Goal: Task Accomplishment & Management: Manage account settings

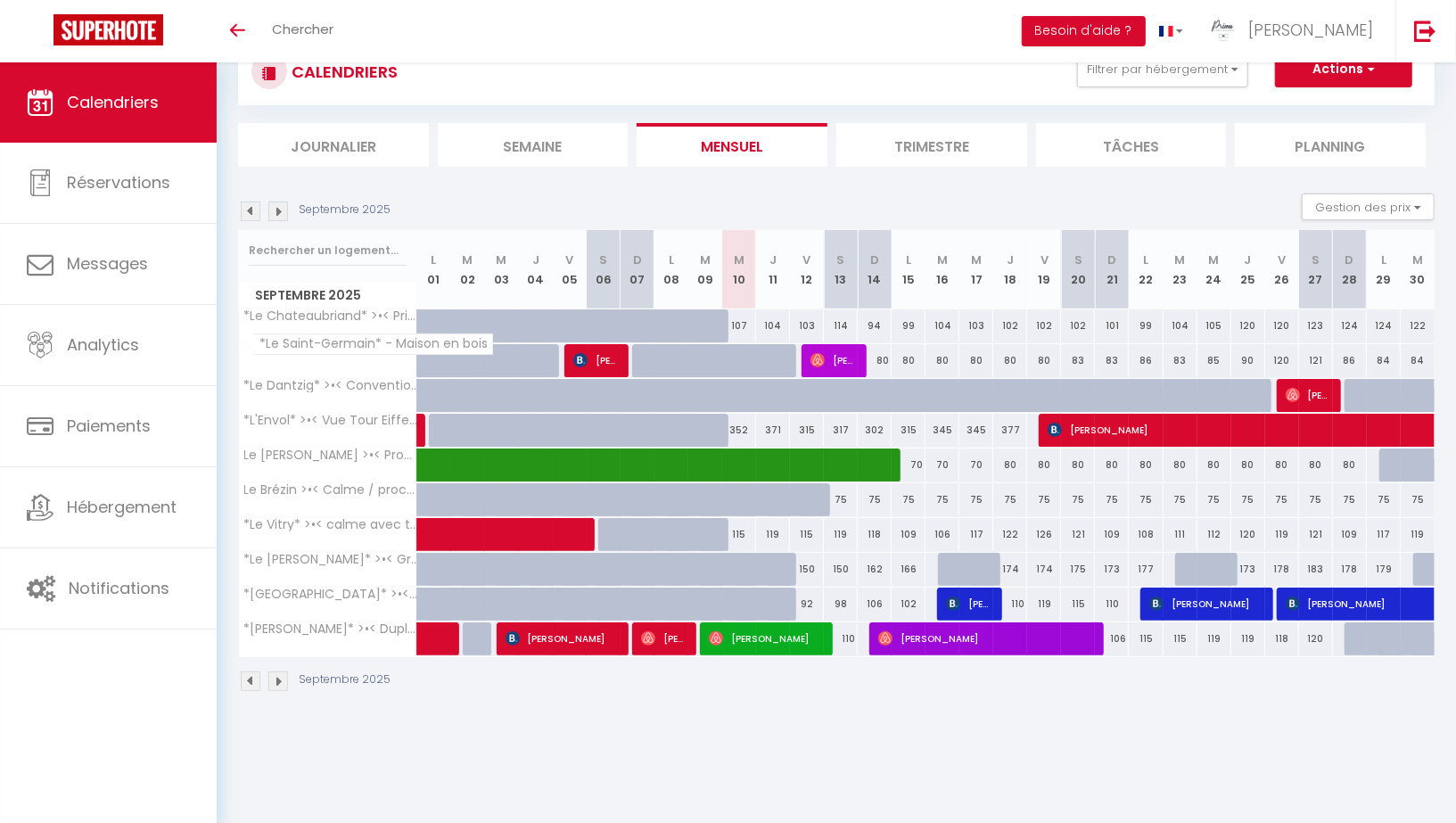
click at [303, 354] on span "*Le Saint-Germain* - Maison en bois" at bounding box center [372, 344] width 241 height 21
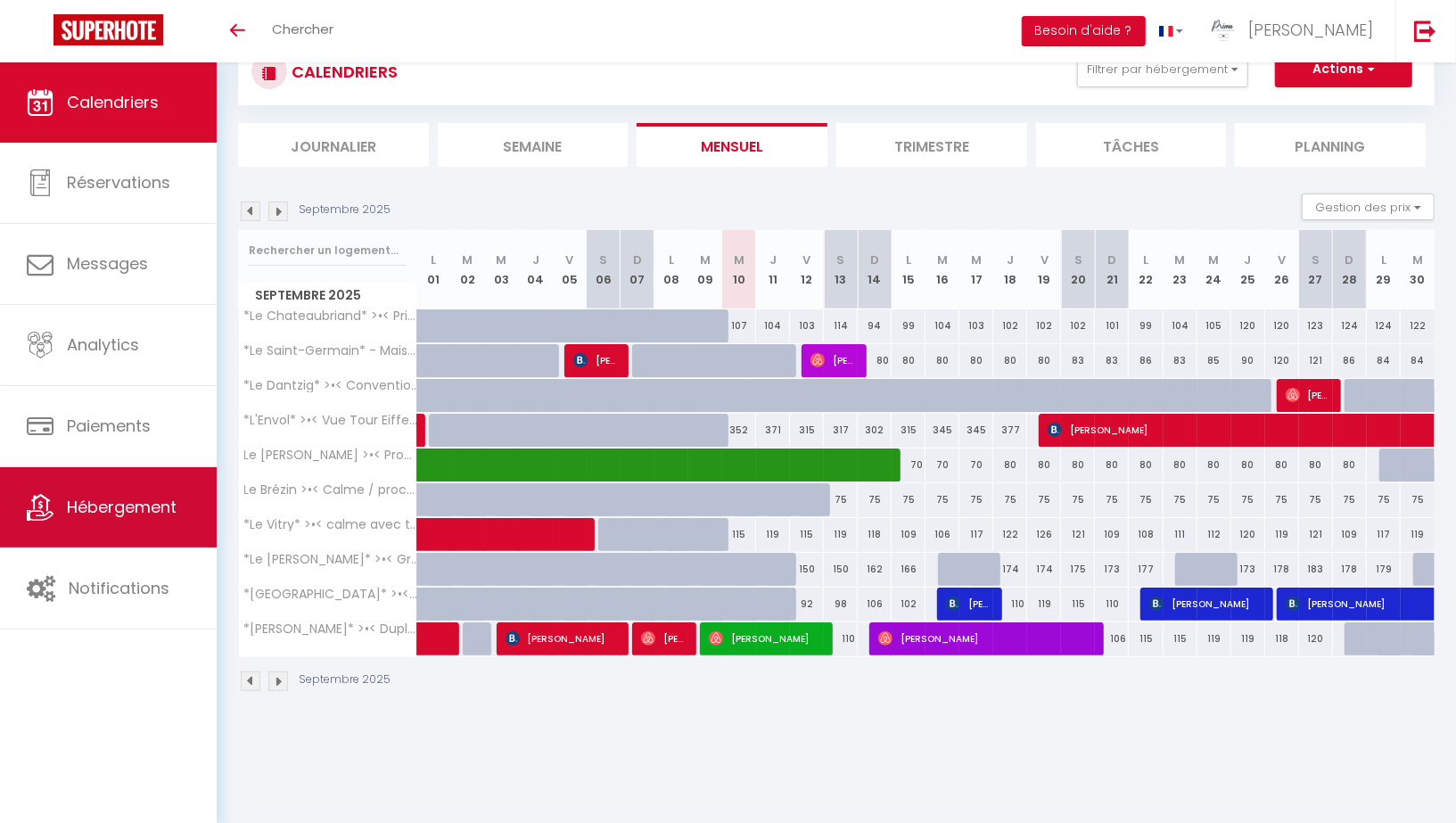
click at [110, 497] on span "Hébergement" at bounding box center [122, 506] width 109 height 22
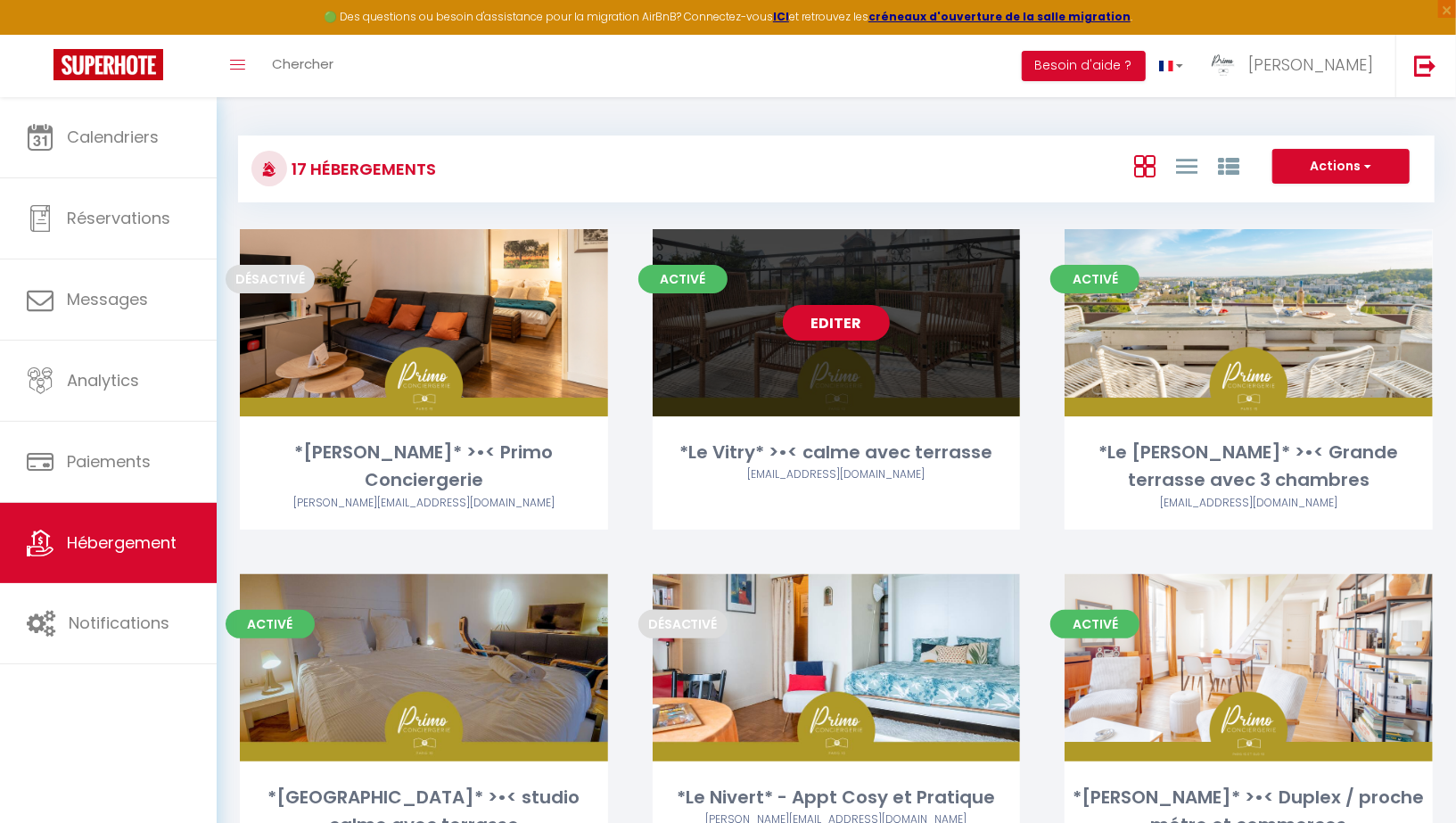
click at [823, 323] on link "Editer" at bounding box center [837, 322] width 107 height 35
select select "3"
select select "2"
select select "1"
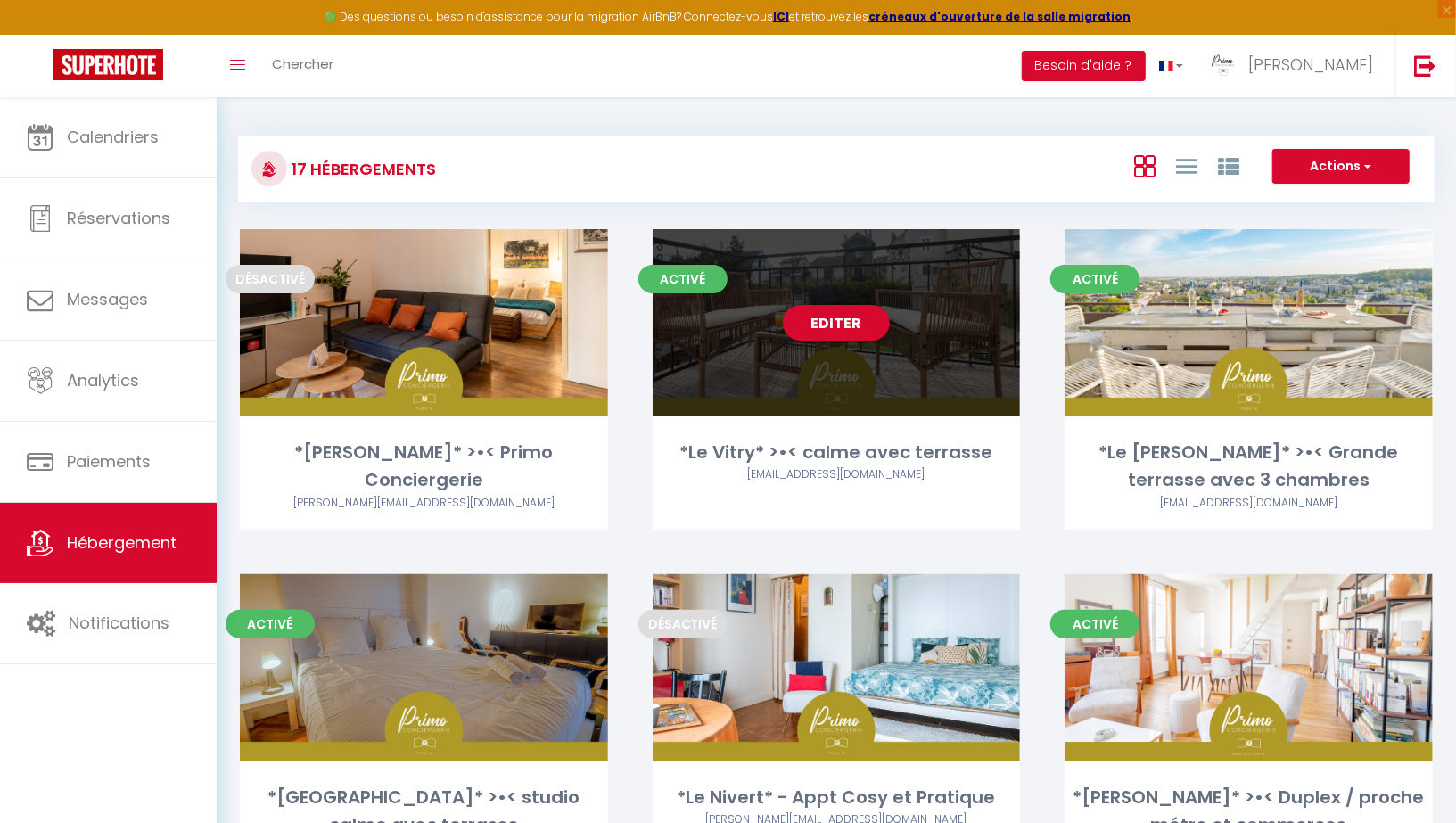
select select
select select "28"
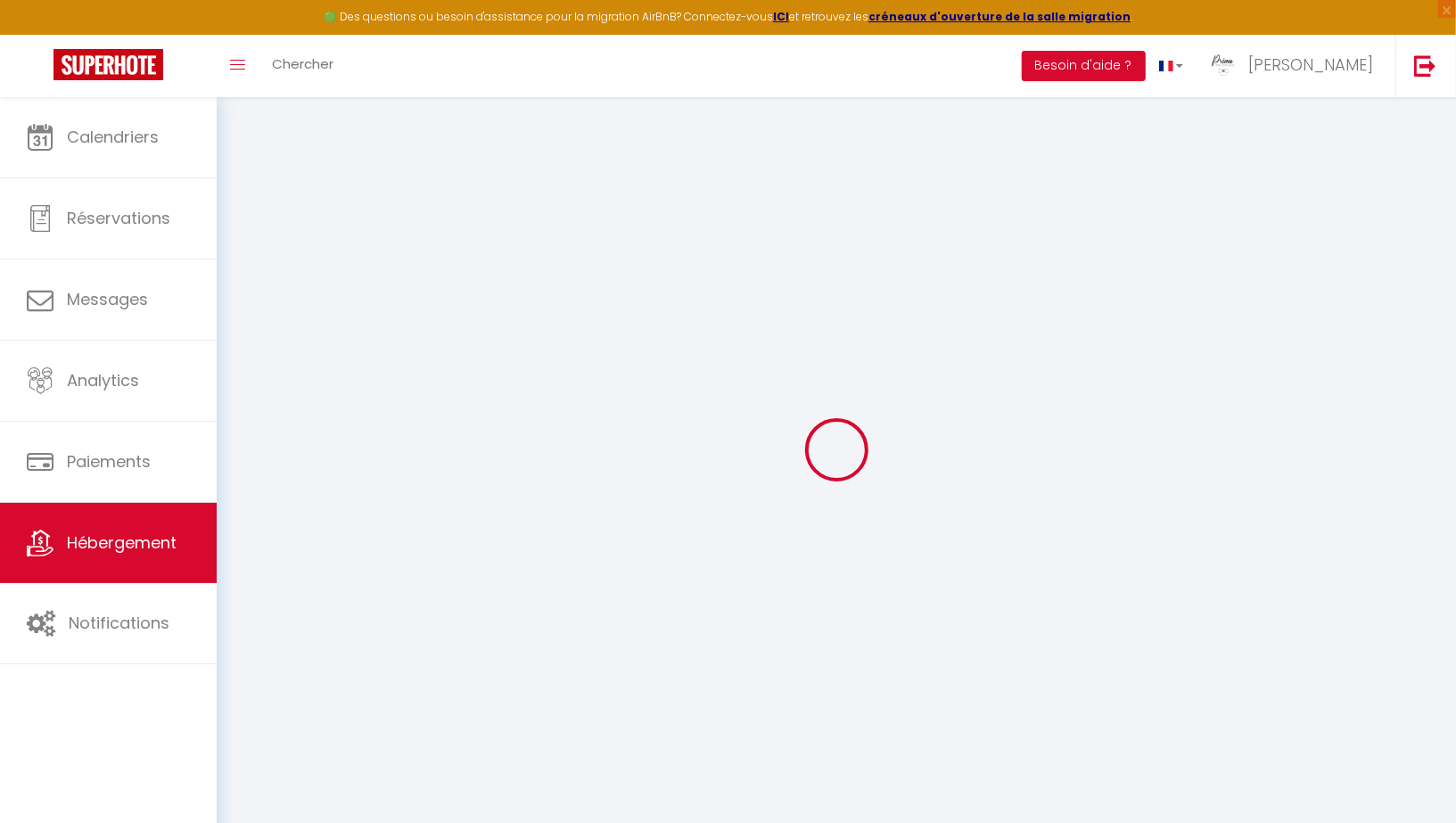
select select
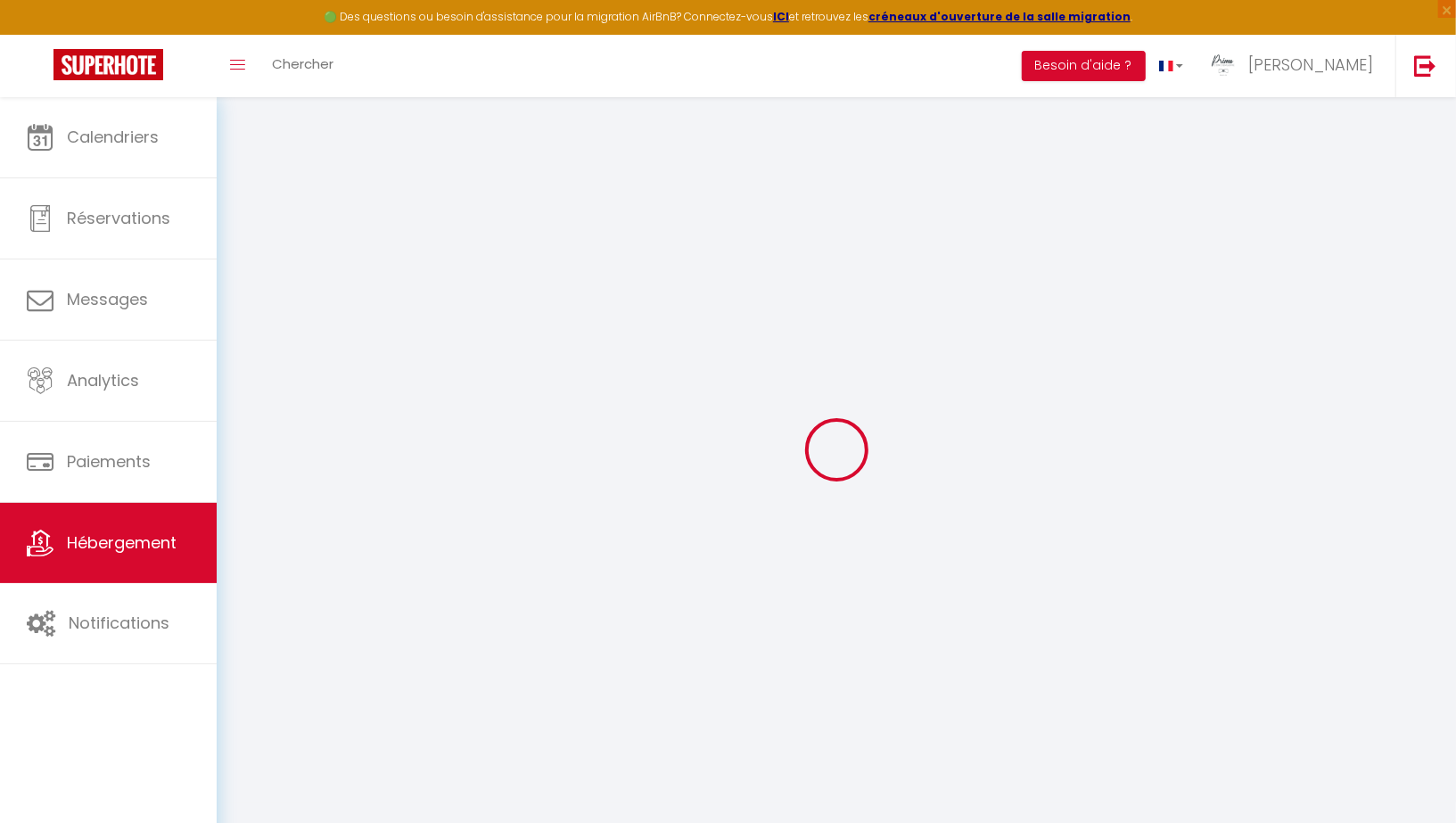
select select
checkbox input "false"
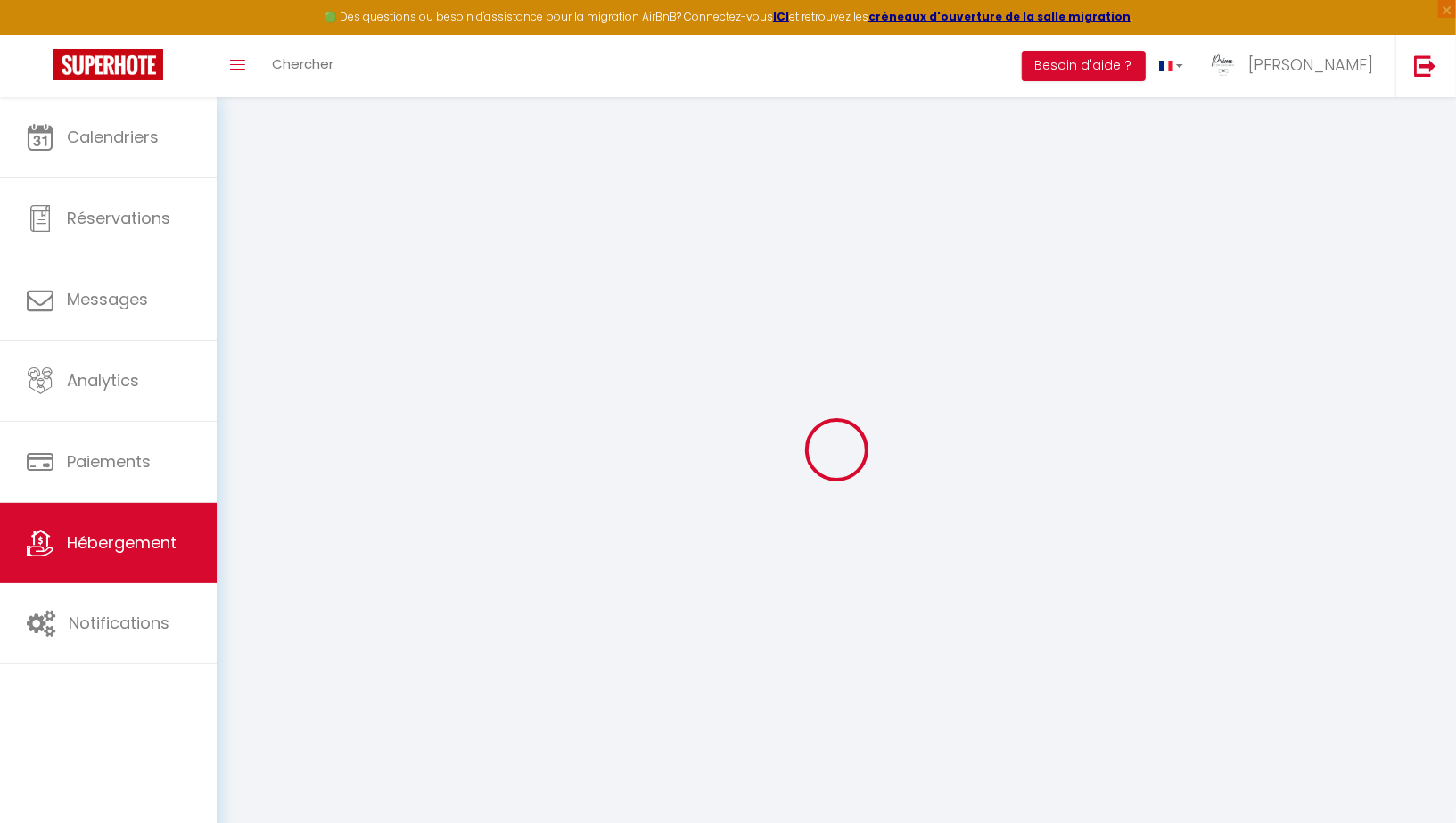
select select
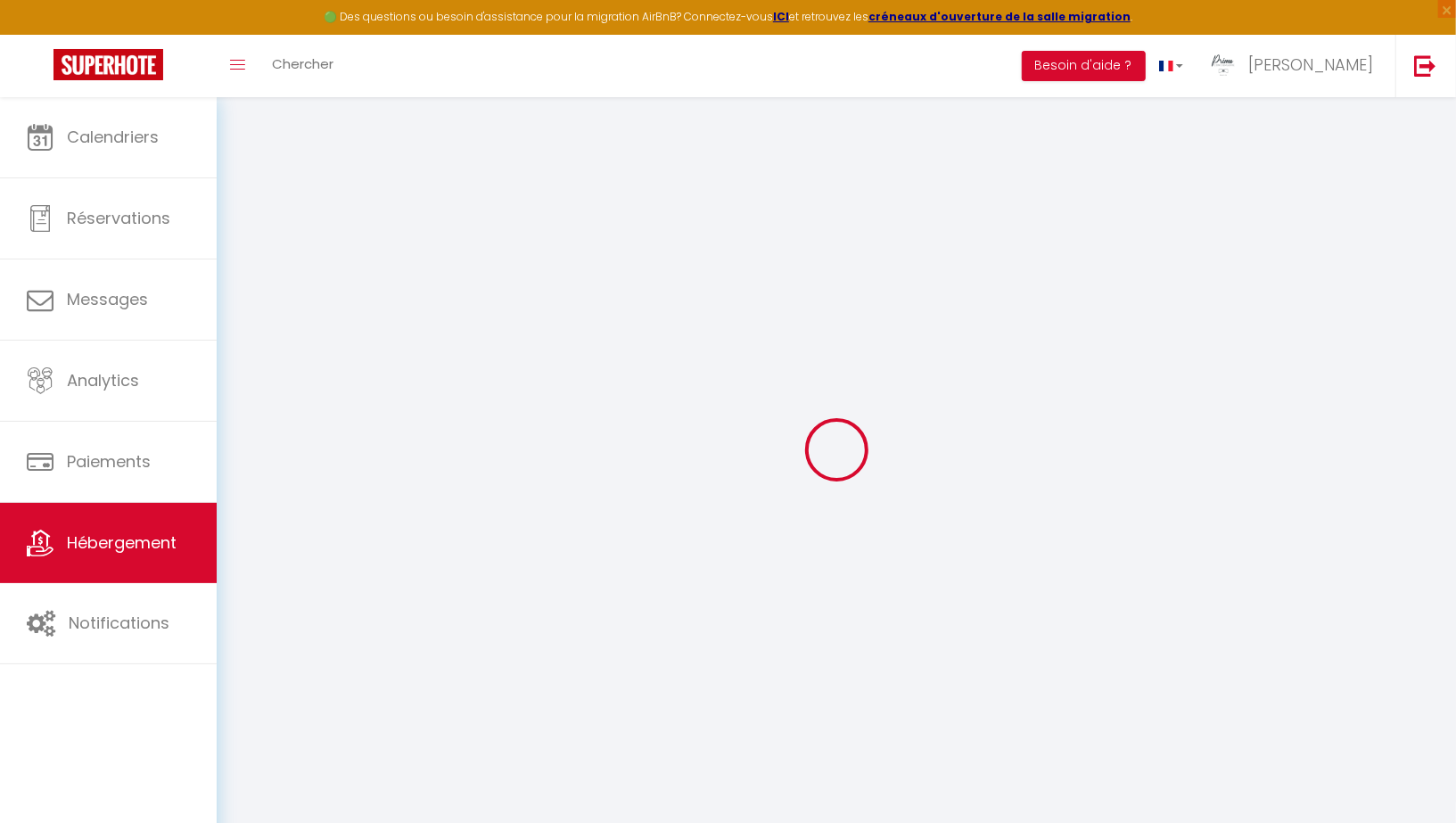
select select
checkbox input "false"
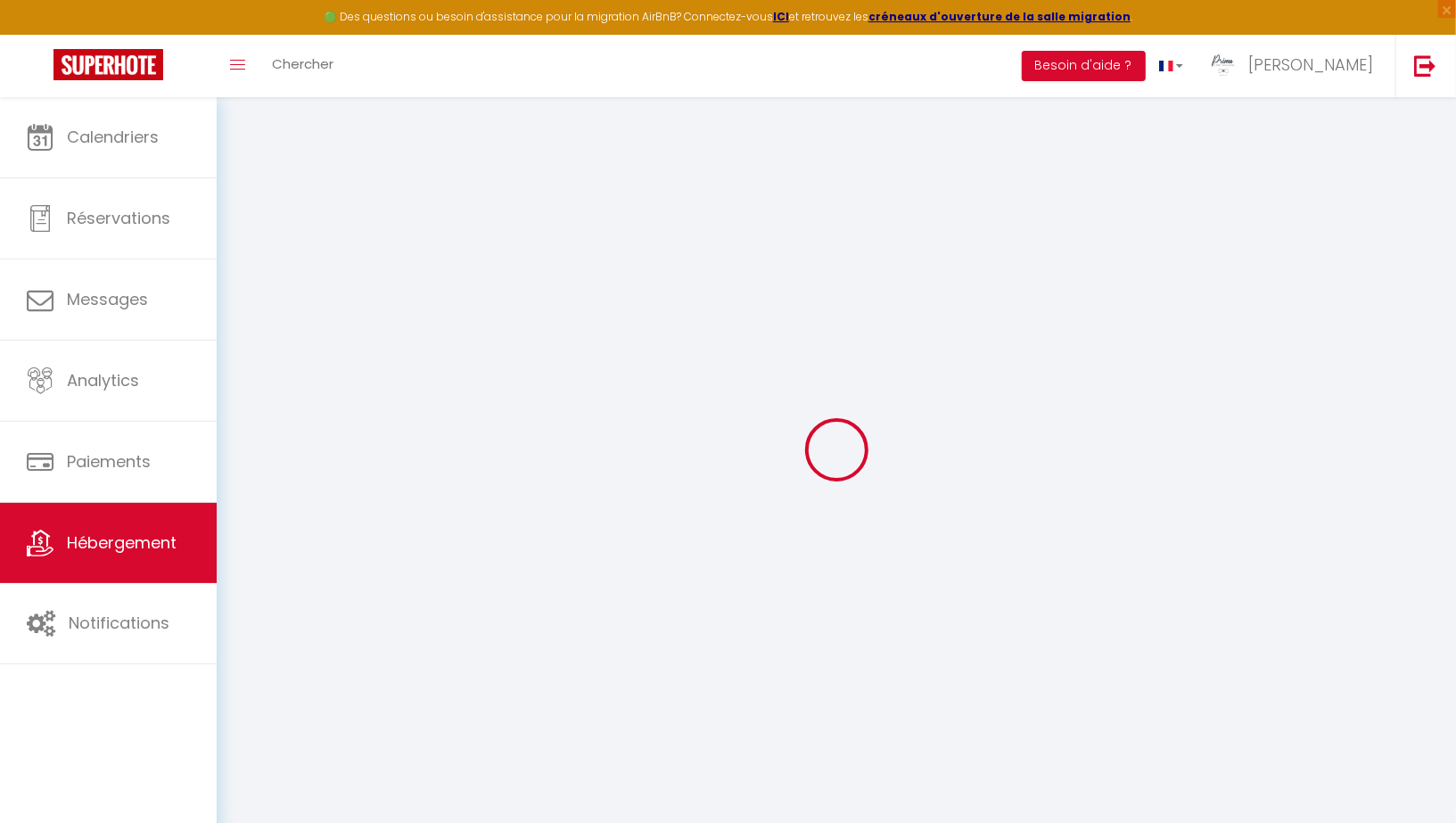
checkbox input "false"
select select
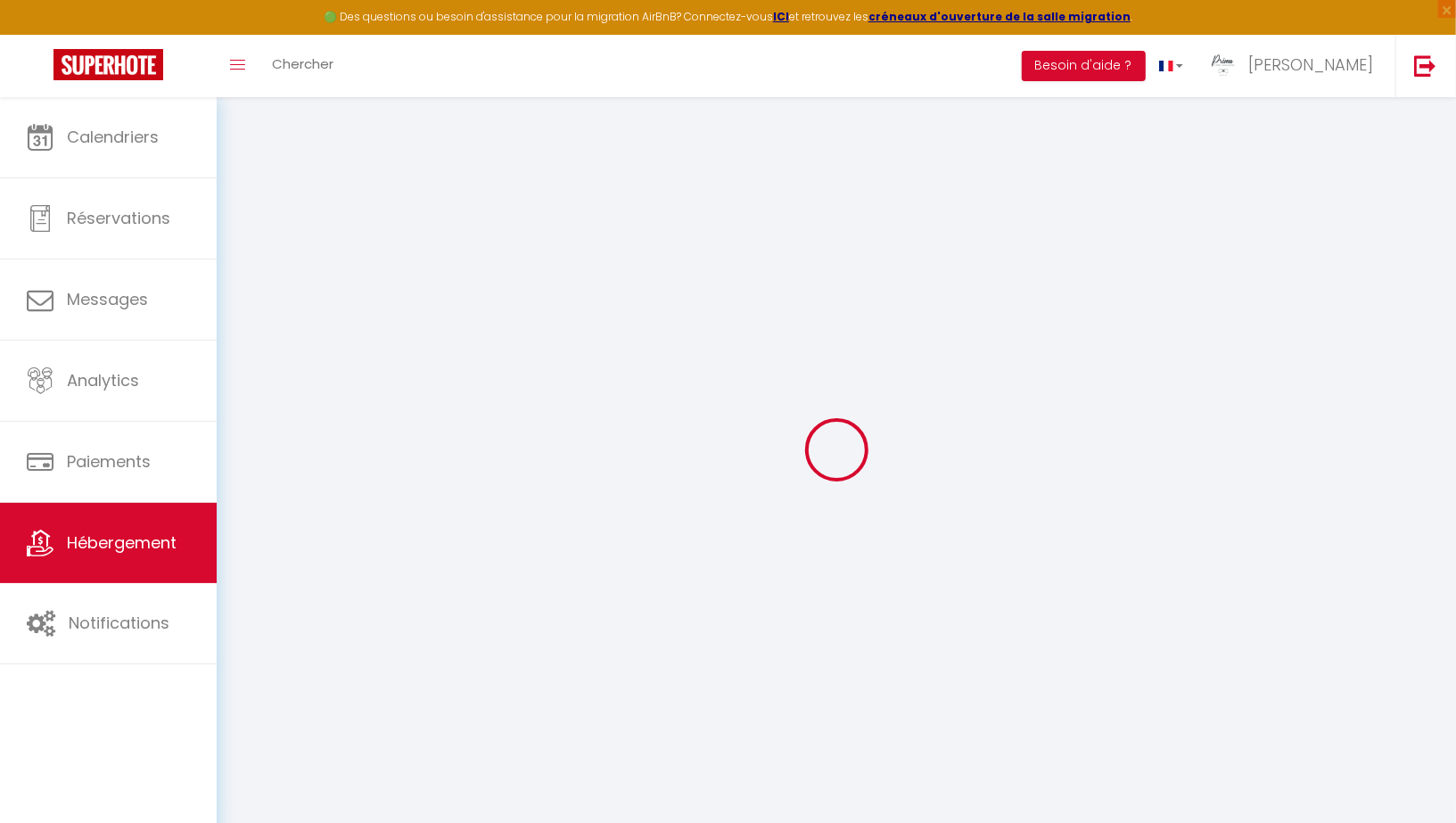
select select
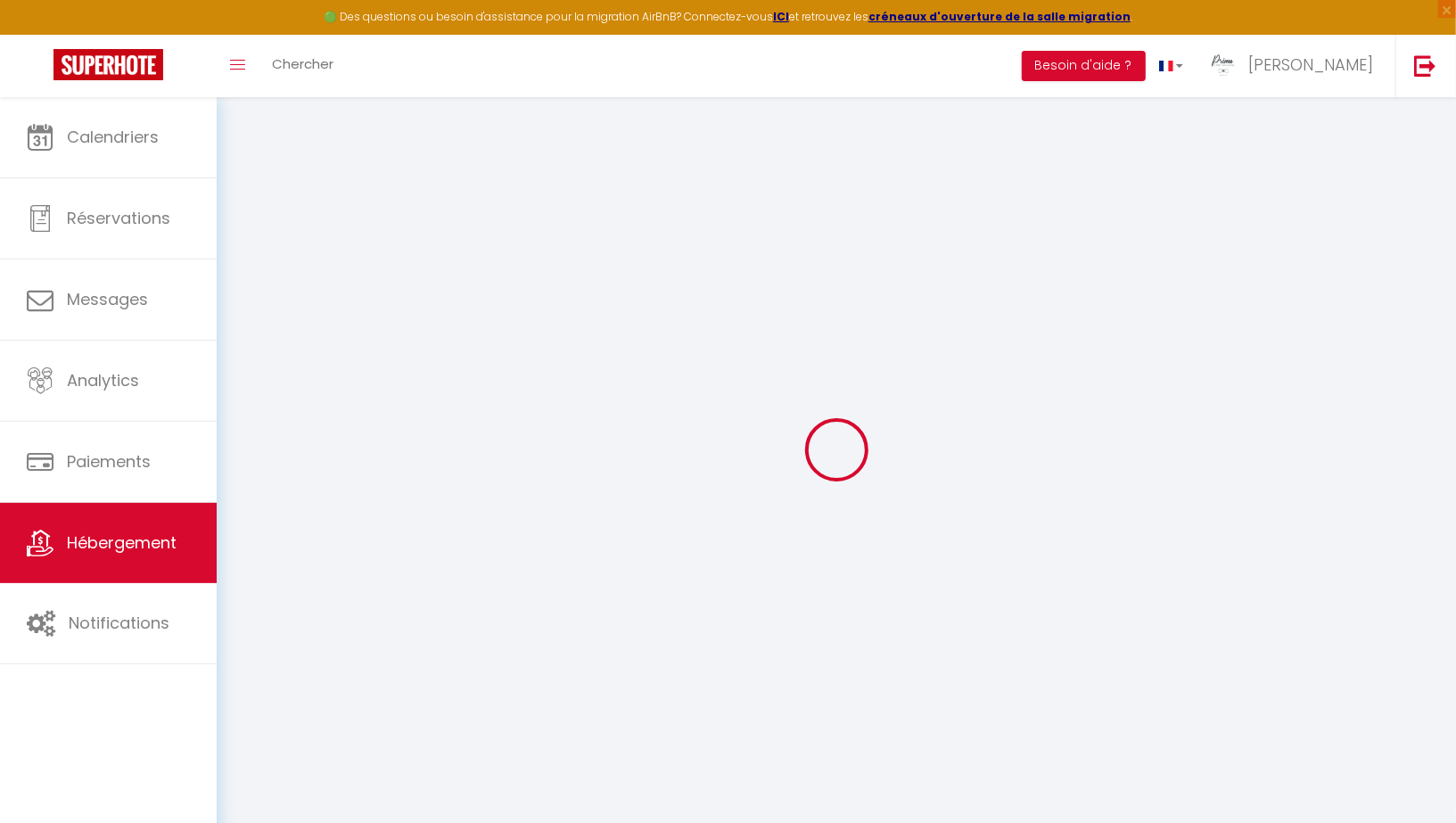
checkbox input "false"
select select
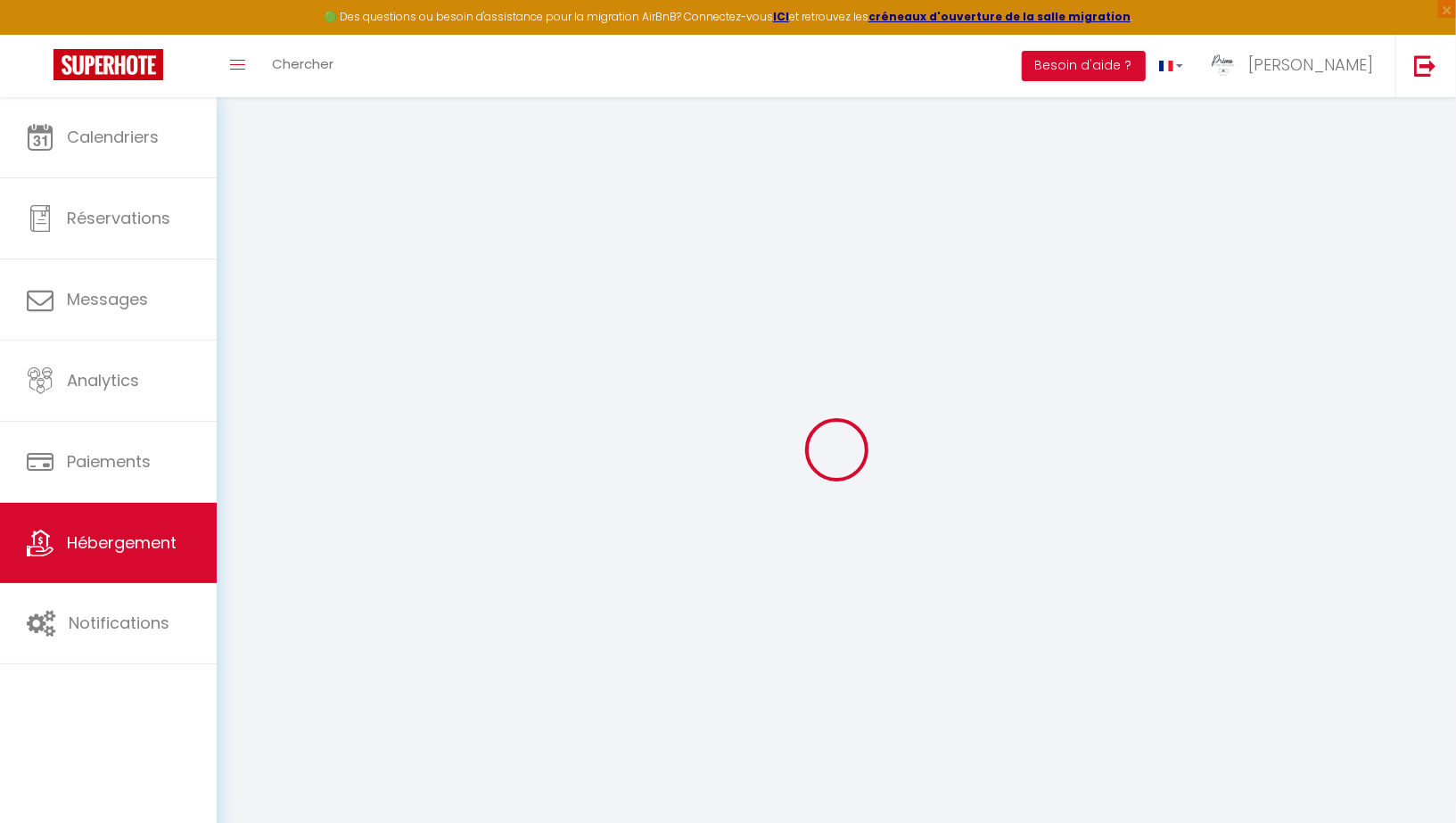
select select
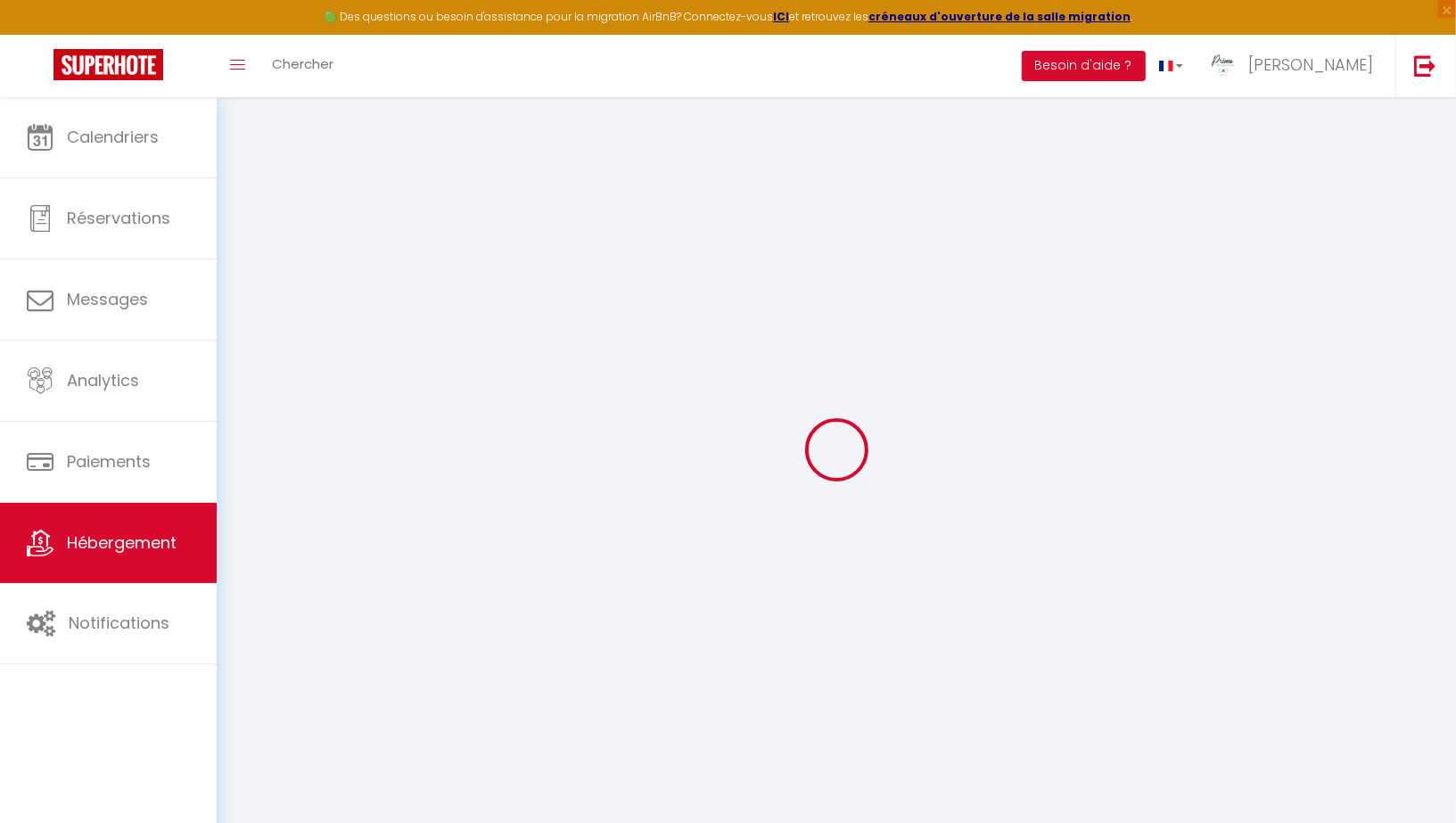
select select
checkbox input "false"
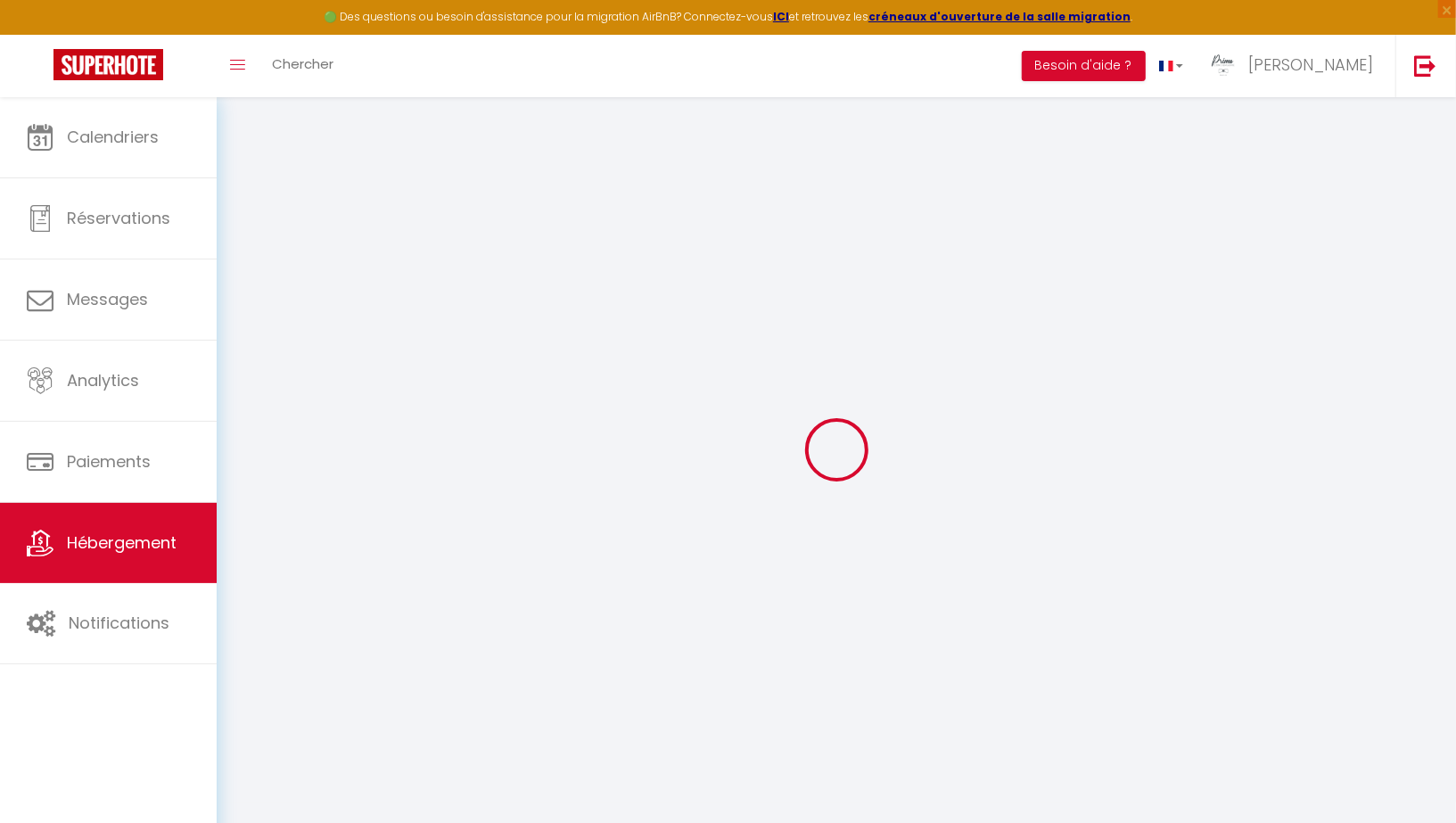
checkbox input "false"
select select
type input "*Le Vitry* >•< calme avec terrasse"
type input "[PERSON_NAME]"
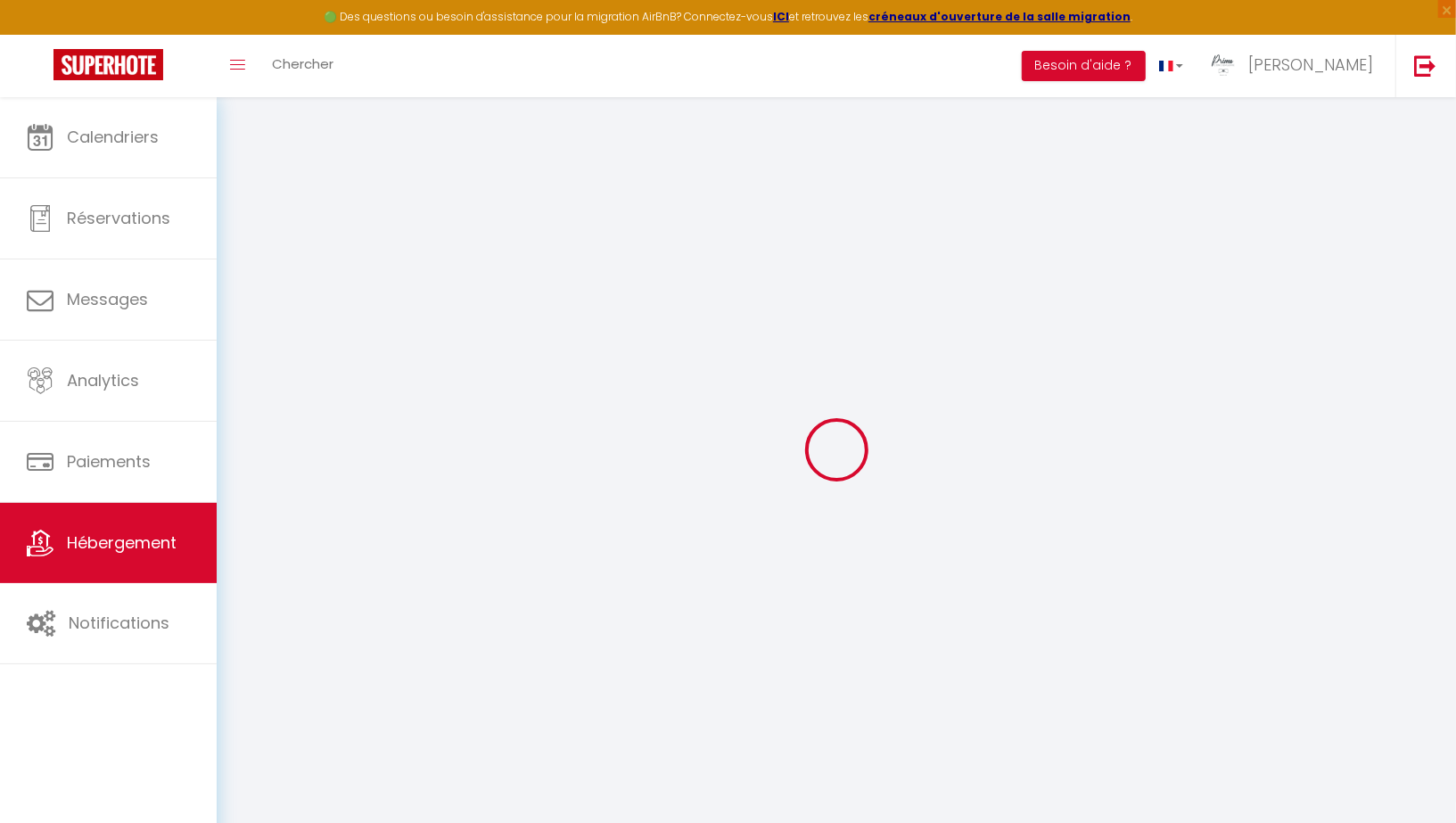
type input "[PERSON_NAME]"
type input "[STREET_ADDRESS]"
type input "94400"
type input "[GEOGRAPHIC_DATA]"
select select "2"
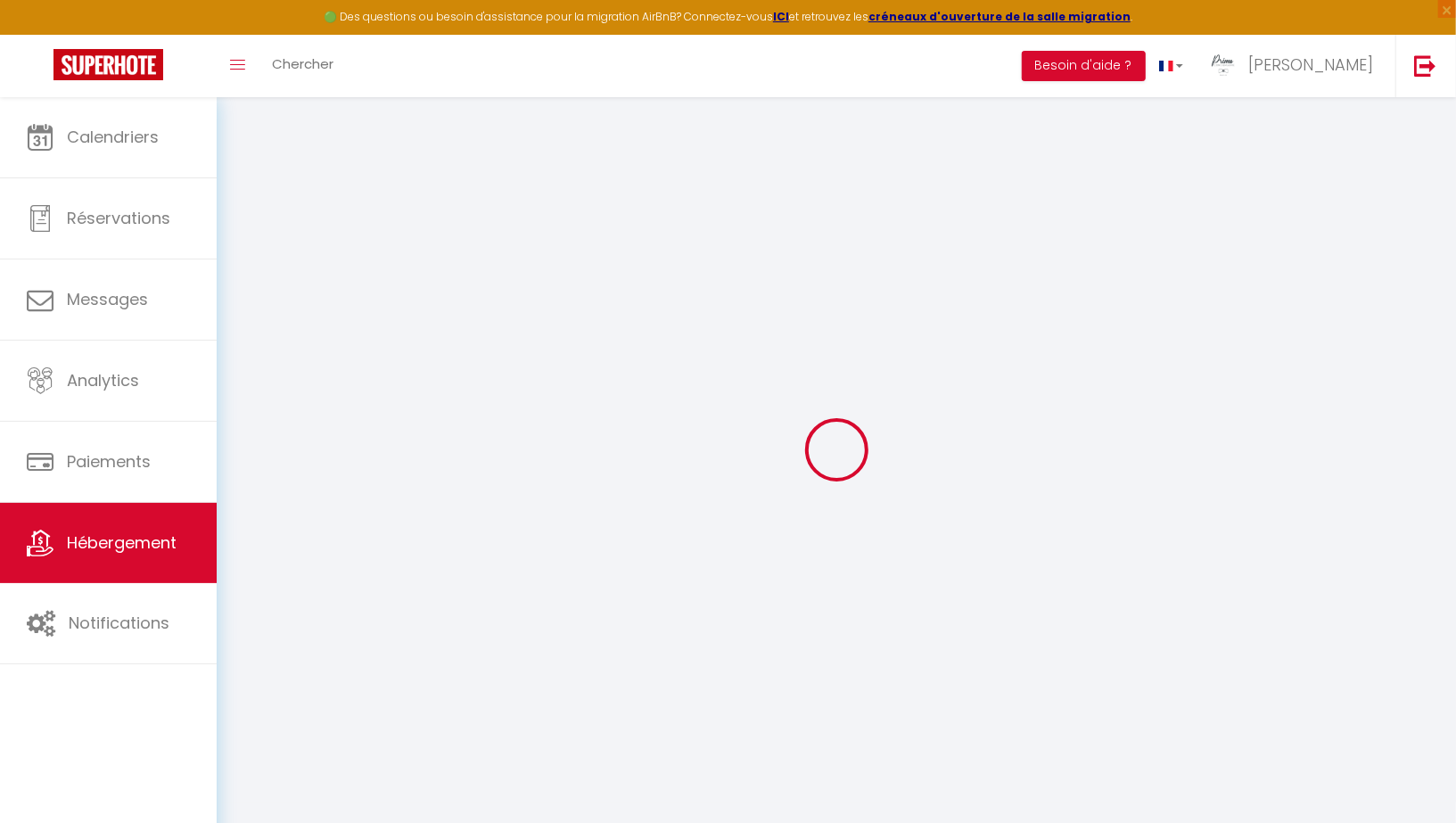
type input "130"
type input "75"
type input "16.25"
type input "11.83"
type input "250"
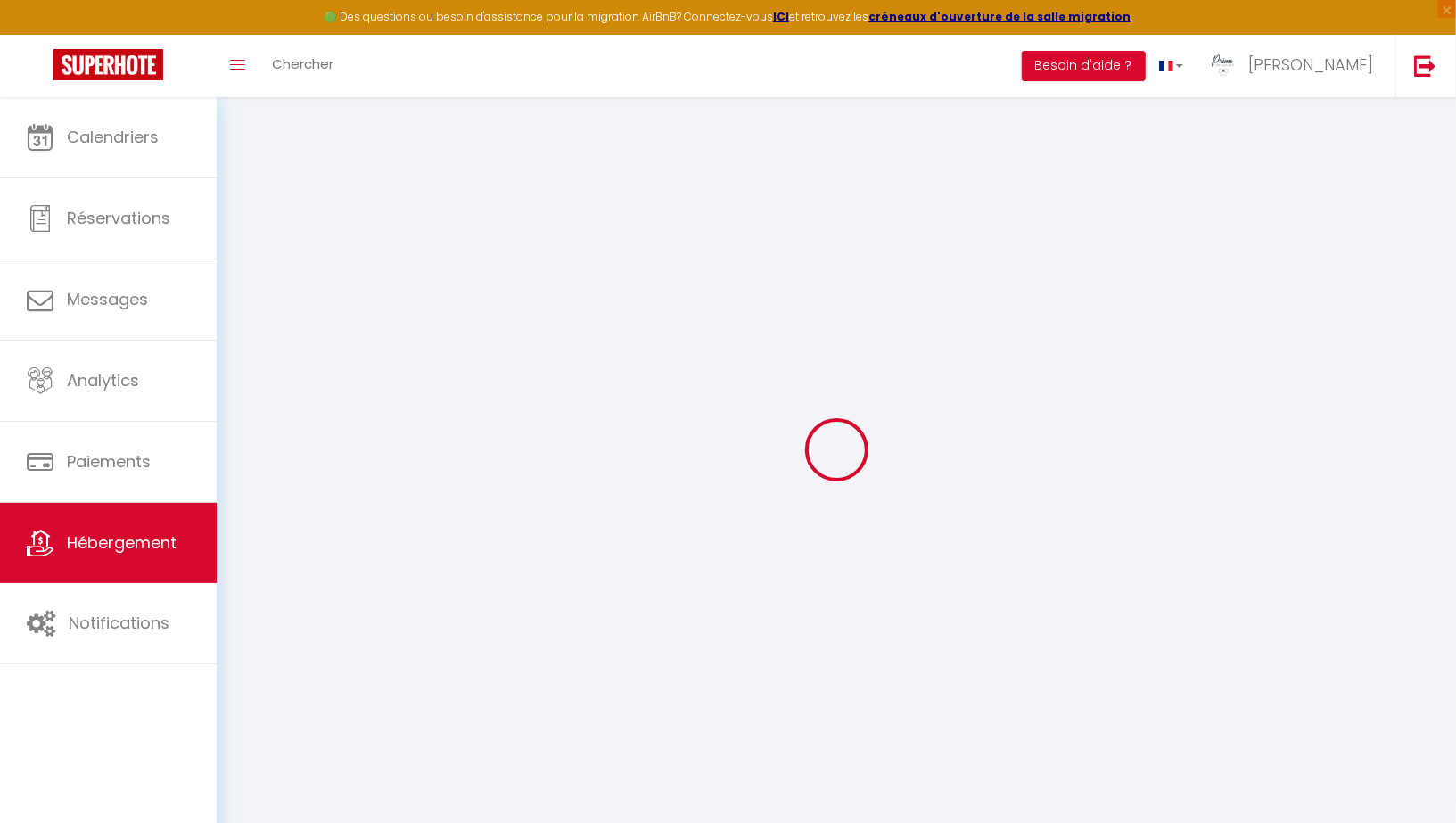
select select
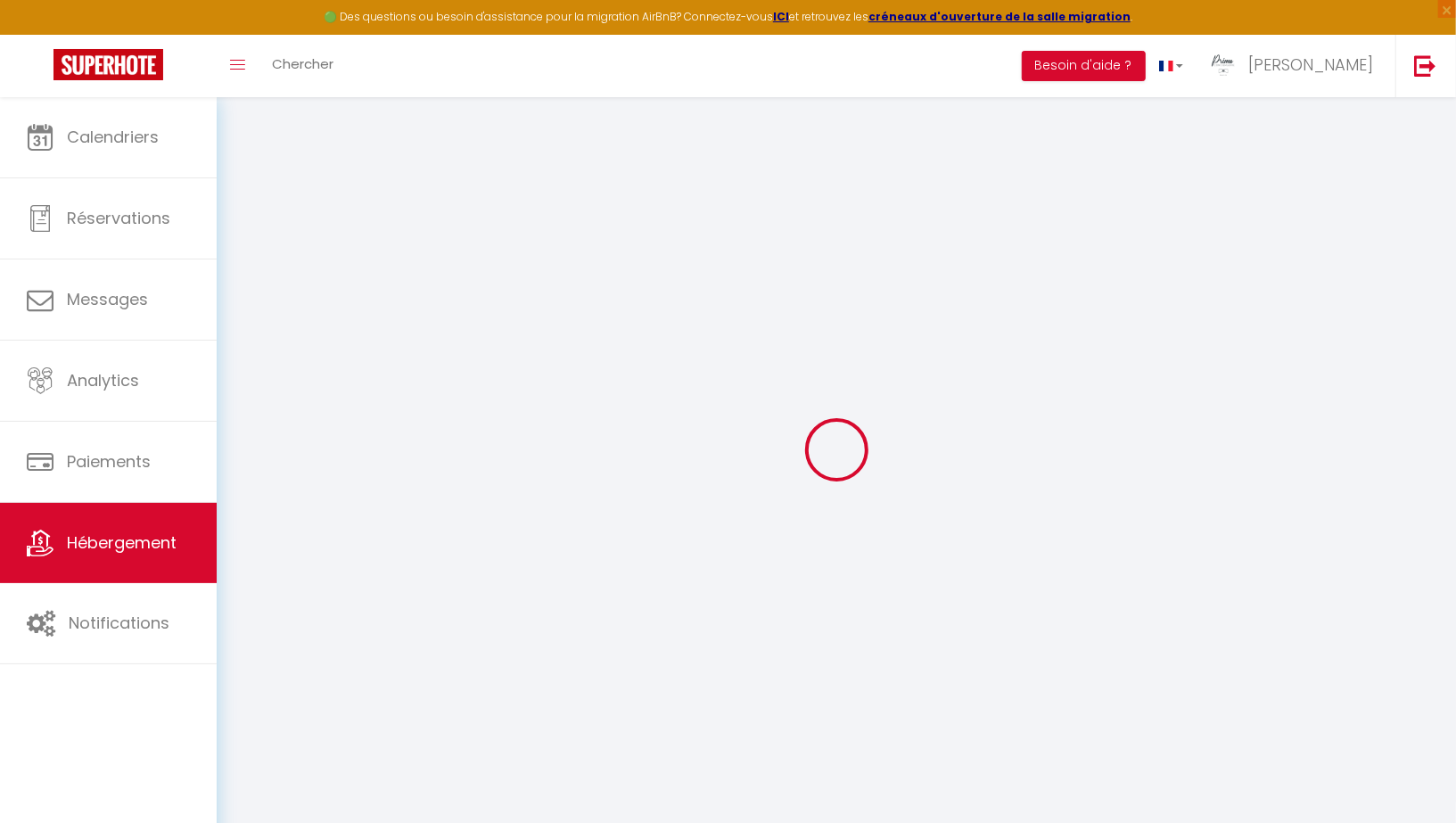
select select
type input "[STREET_ADDRESS]"
type input "94400"
type input "[GEOGRAPHIC_DATA]"
type input "[PERSON_NAME][EMAIL_ADDRESS][DOMAIN_NAME]"
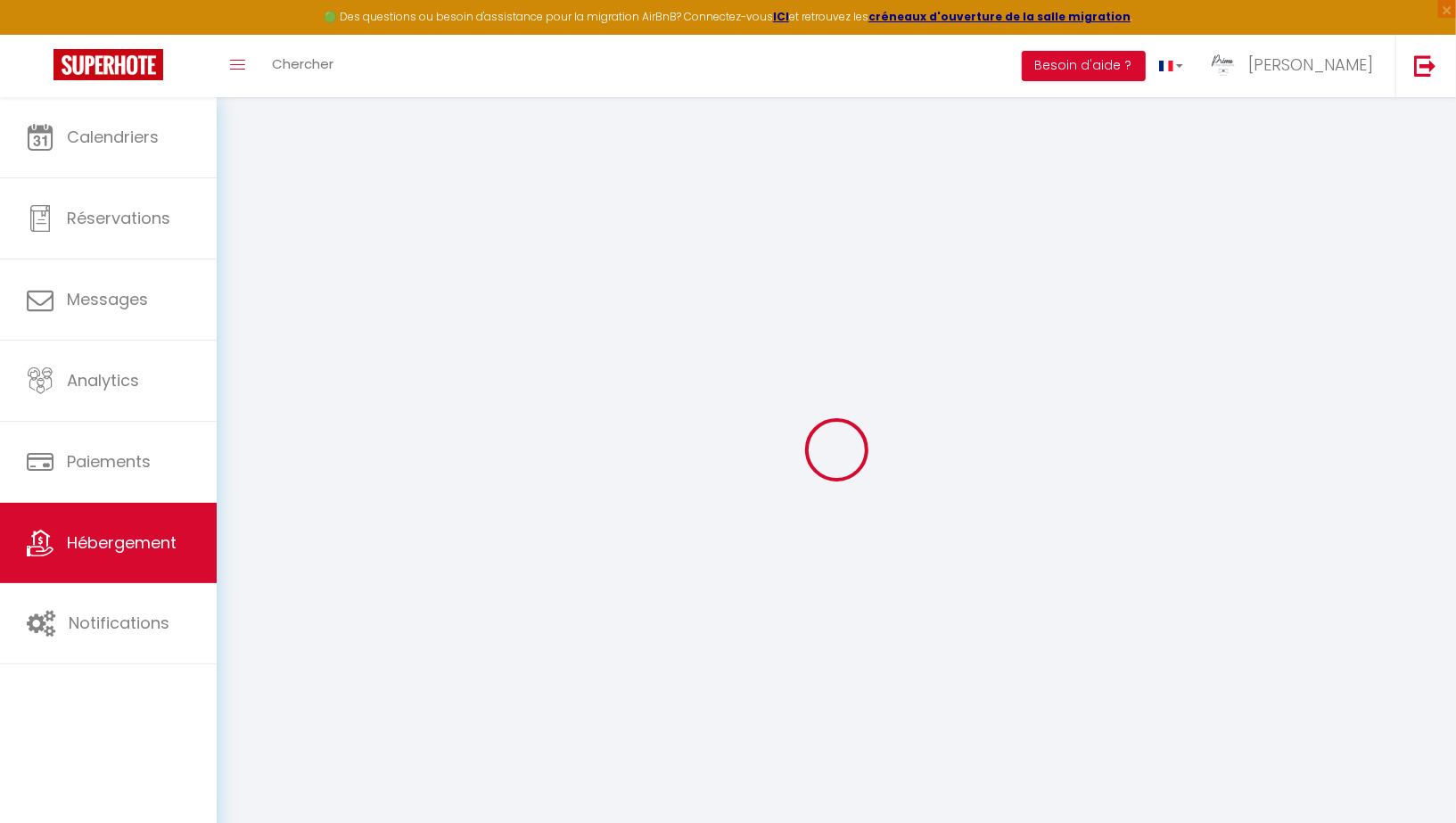
select select "13008"
checkbox input "true"
checkbox input "false"
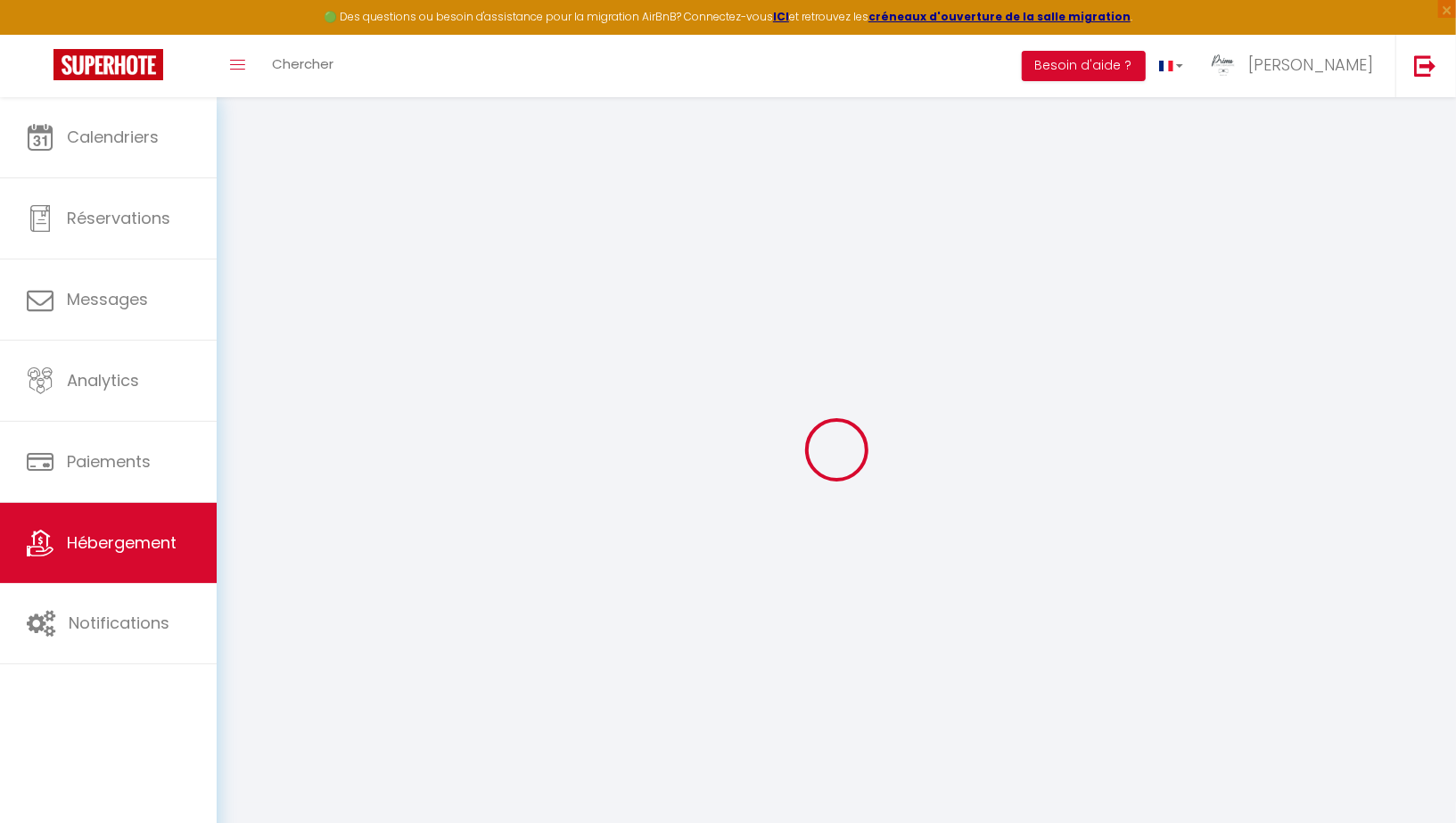
radio input "true"
type input "21"
type input "75"
type input "0"
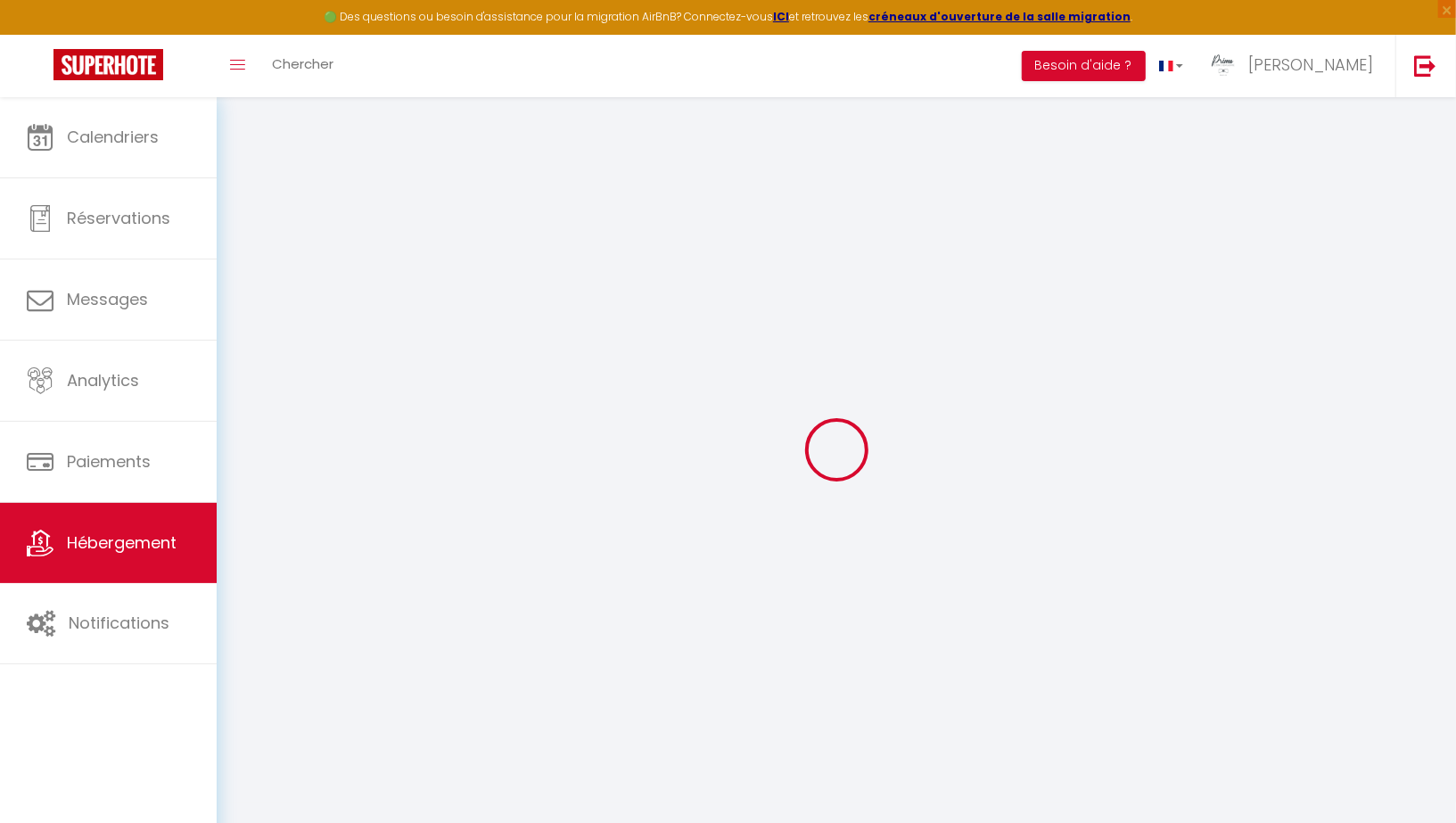
type input "0"
select select
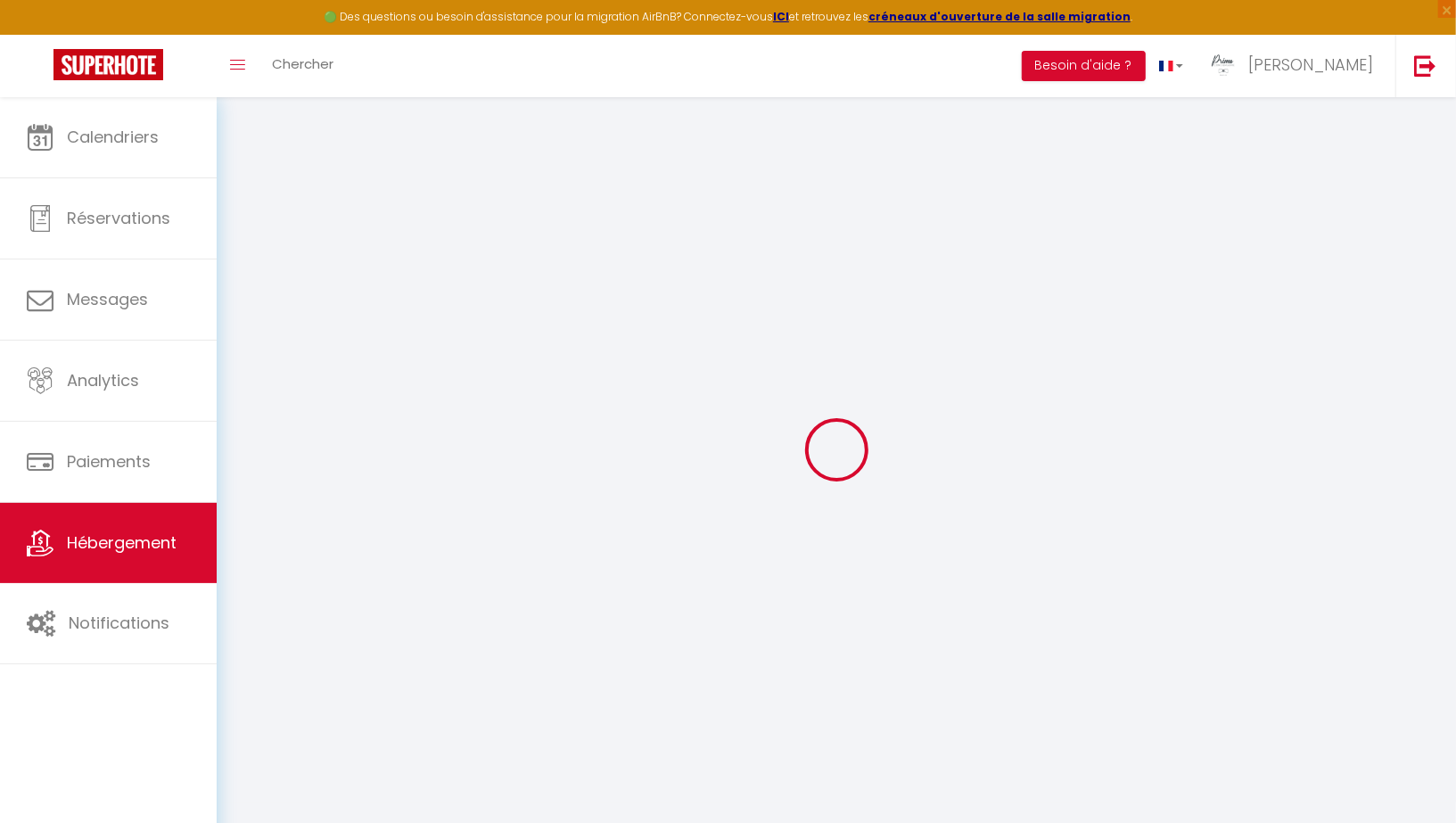
select select
checkbox input "true"
checkbox input "false"
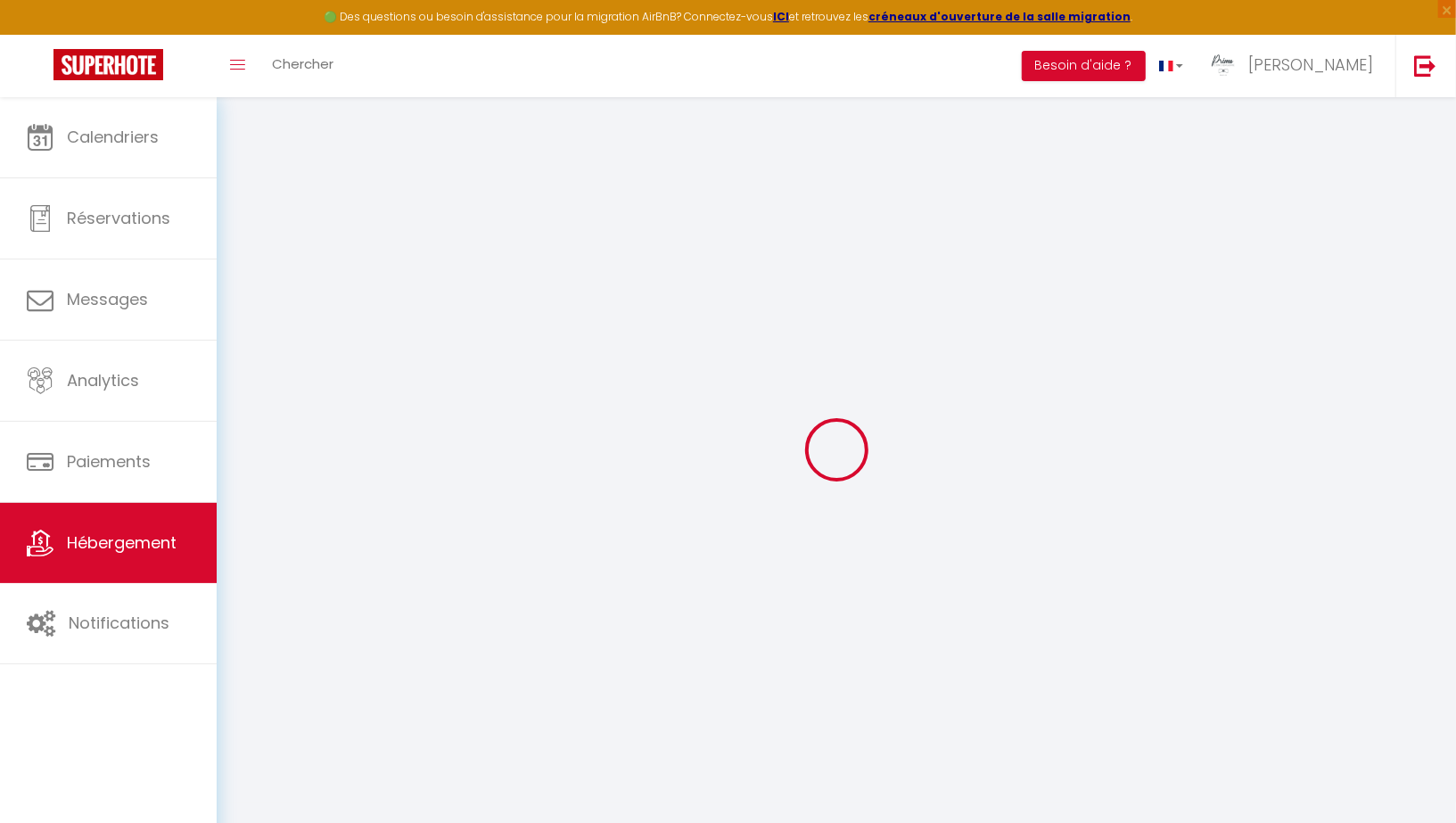
checkbox input "false"
select select "+ 22 %"
select select "+ 5 %"
checkbox input "true"
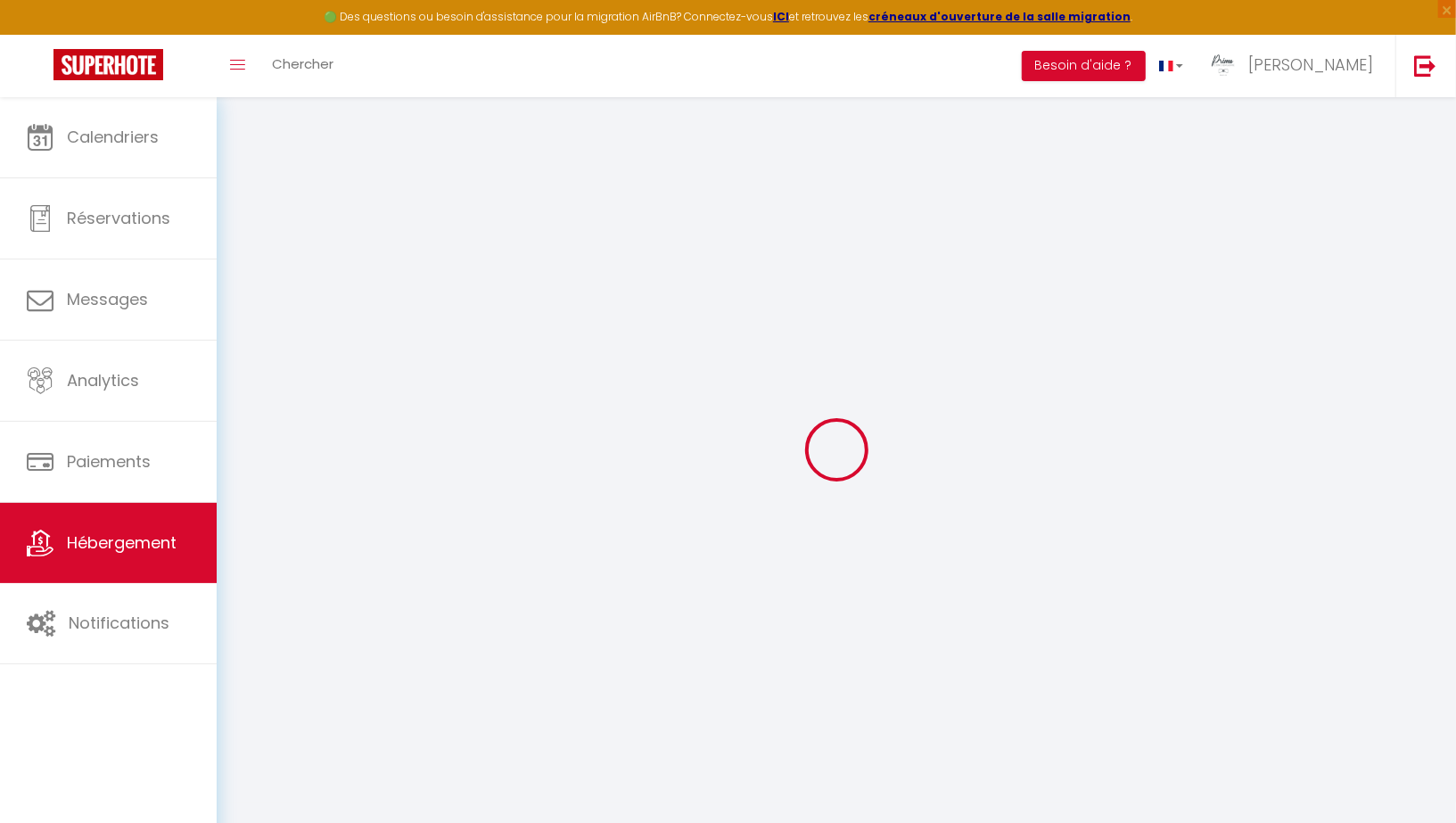
checkbox input "true"
checkbox input "false"
checkbox input "true"
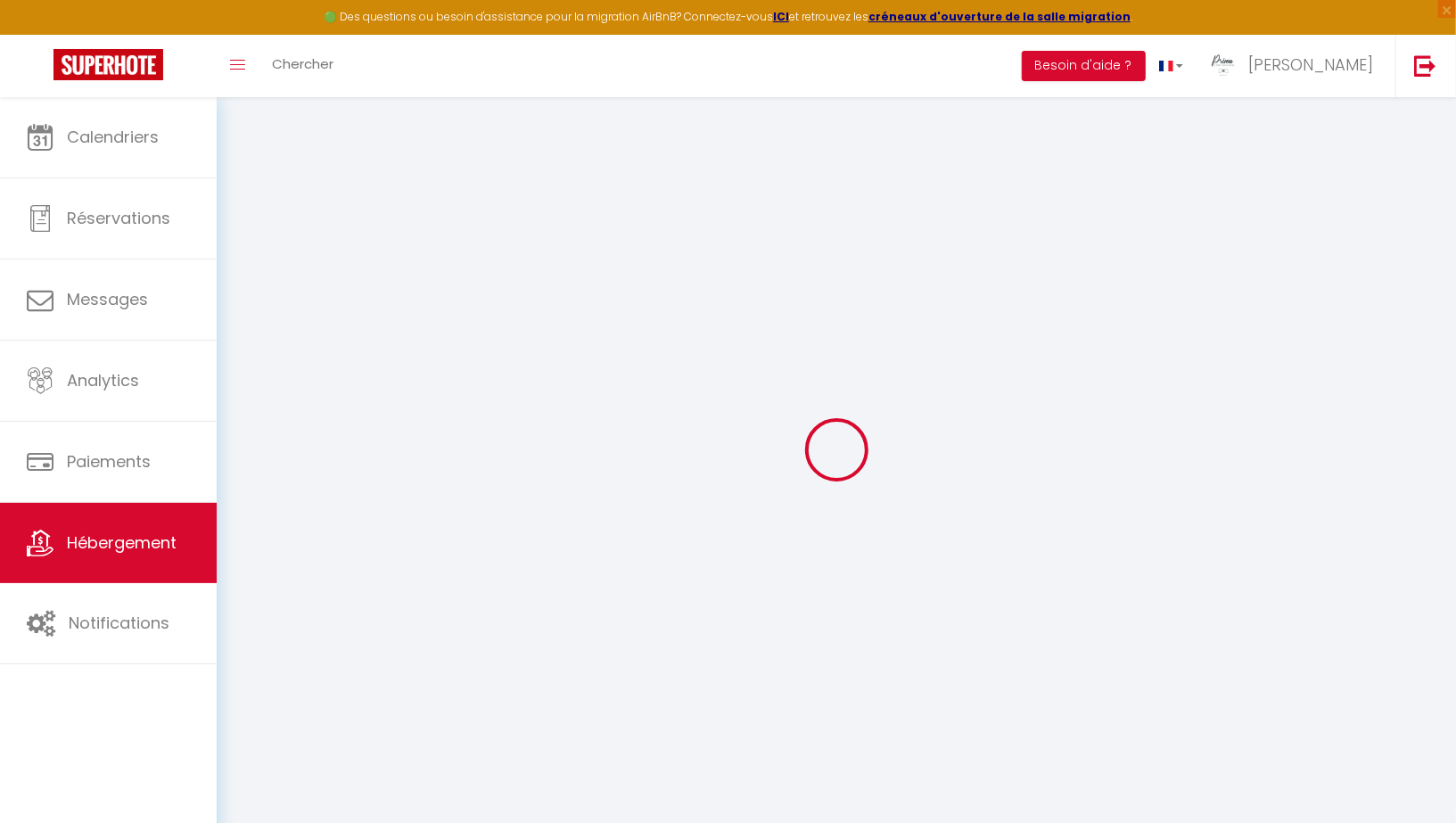
checkbox input "false"
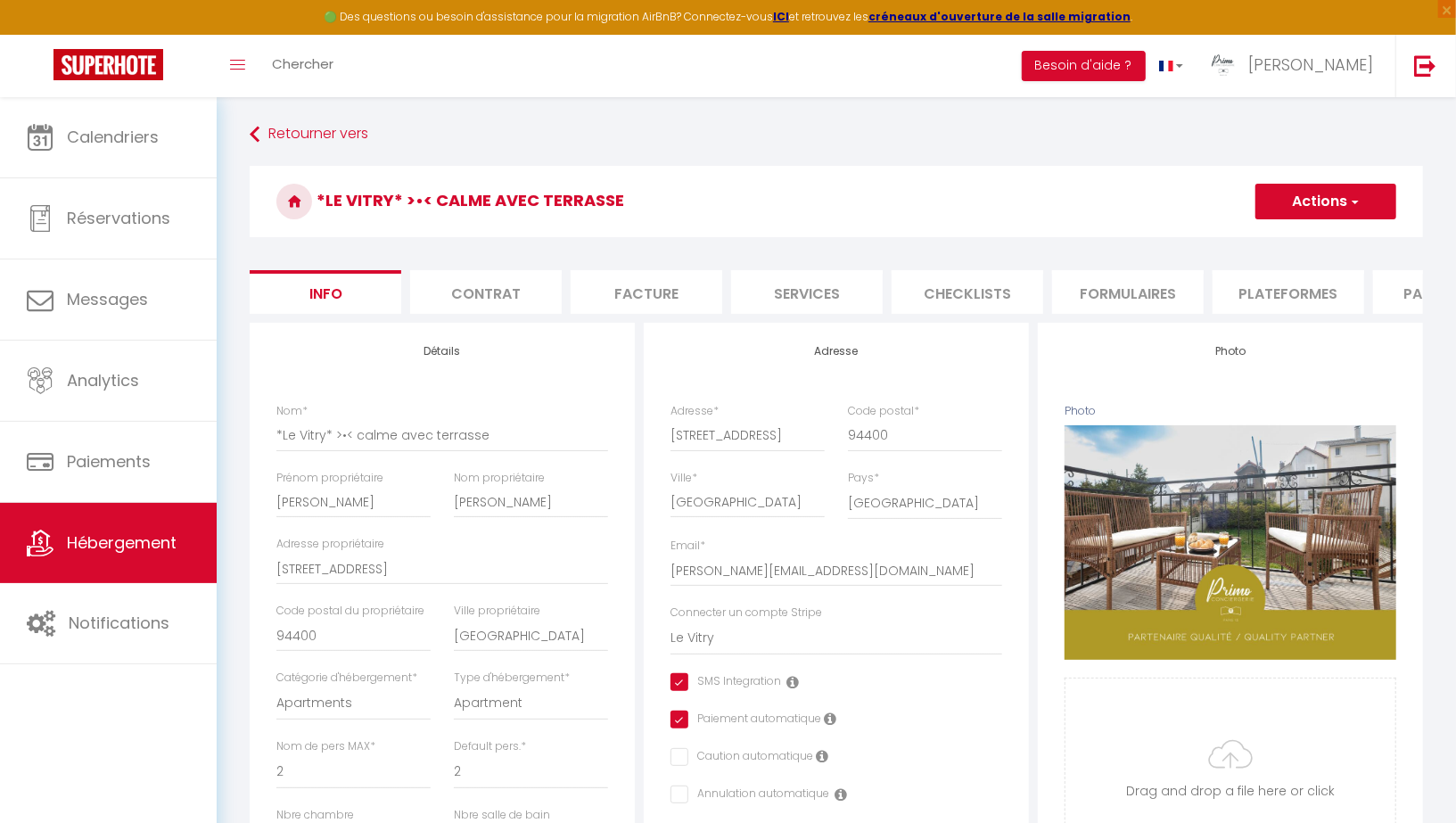
click at [1301, 294] on li "Plateformes" at bounding box center [1289, 293] width 152 height 44
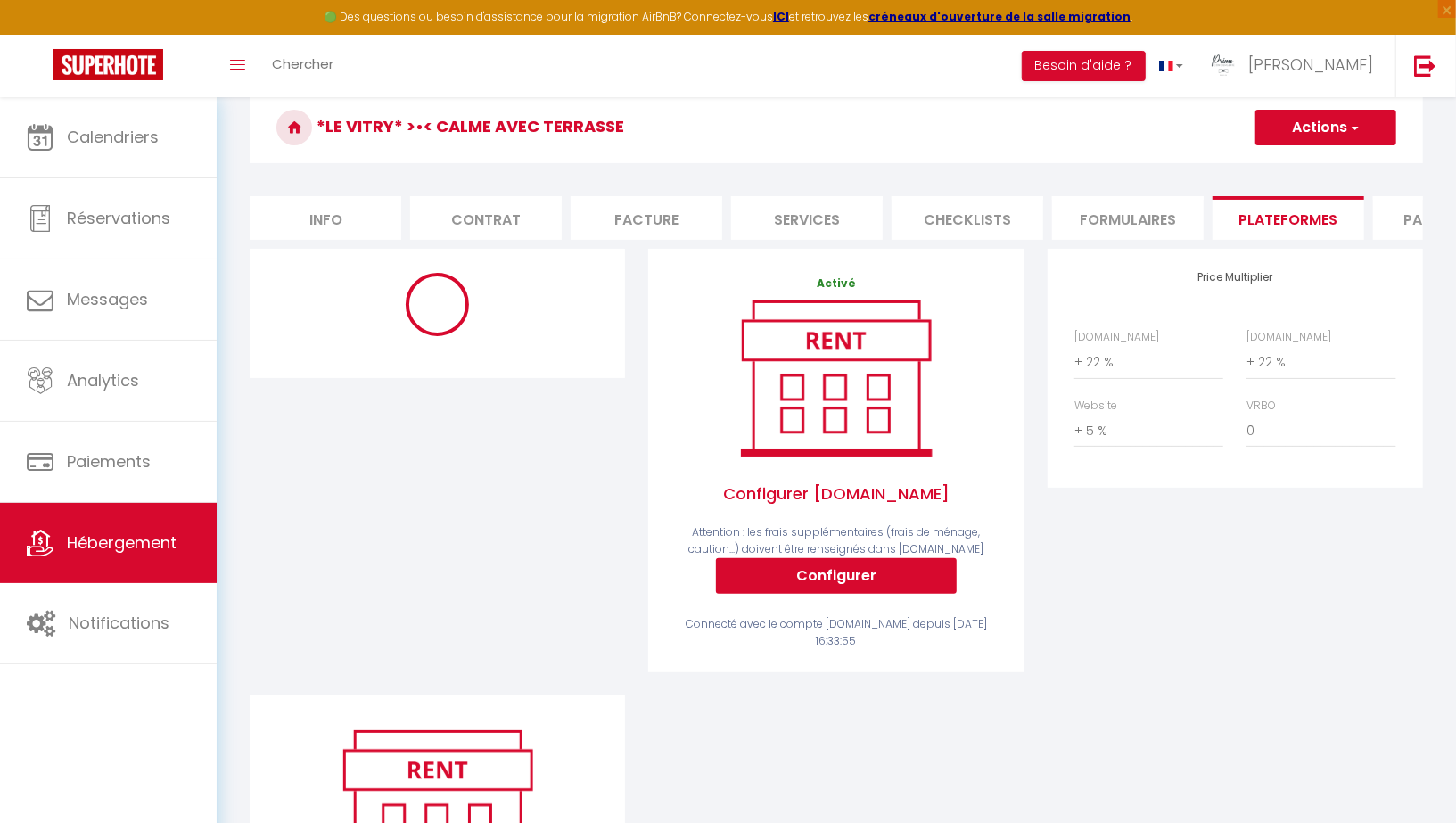
scroll to position [71, 0]
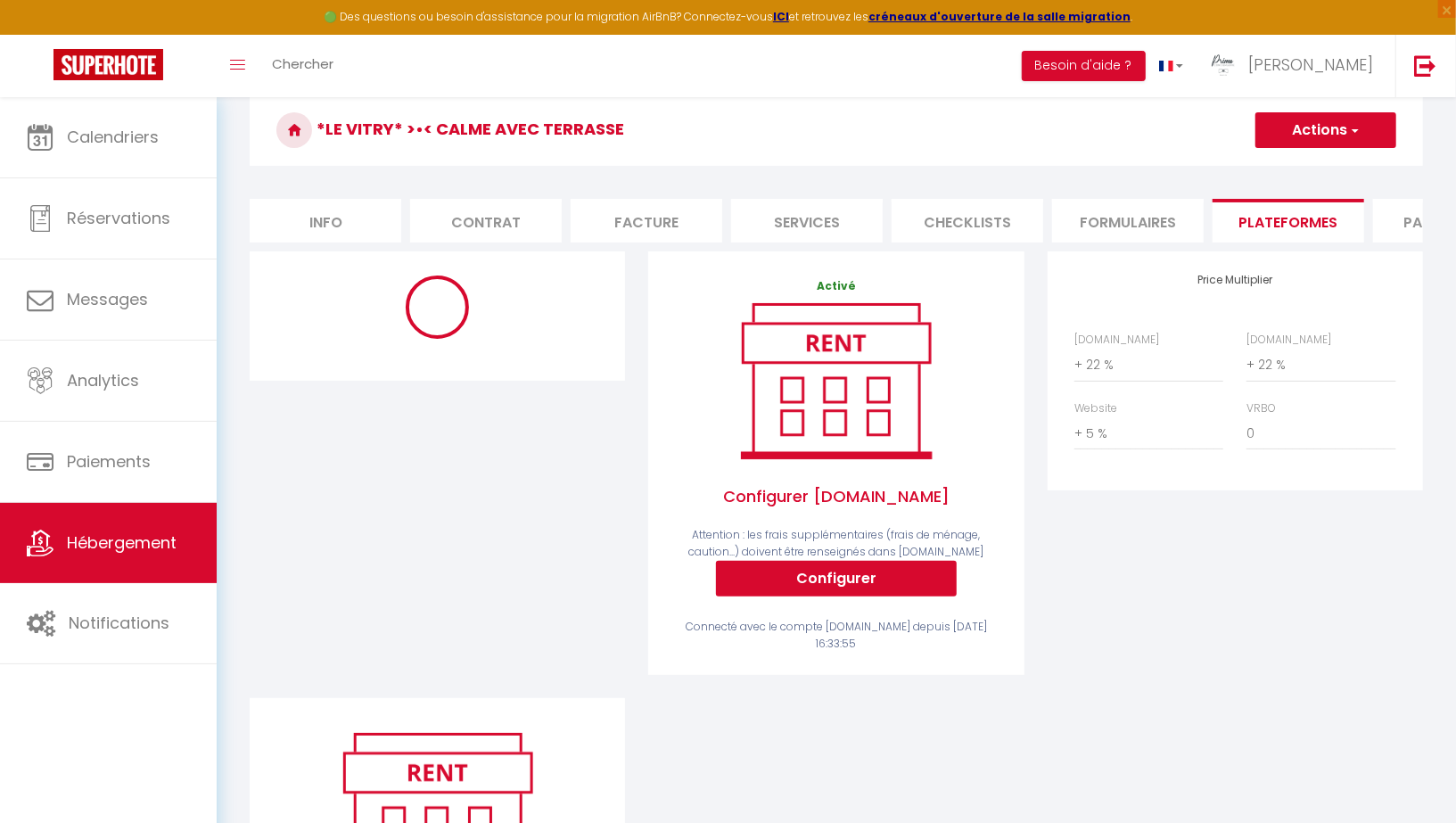
select select "365"
select select "well_reviewed_guests"
select select "EUR"
select select "14368-1379772683474080825"
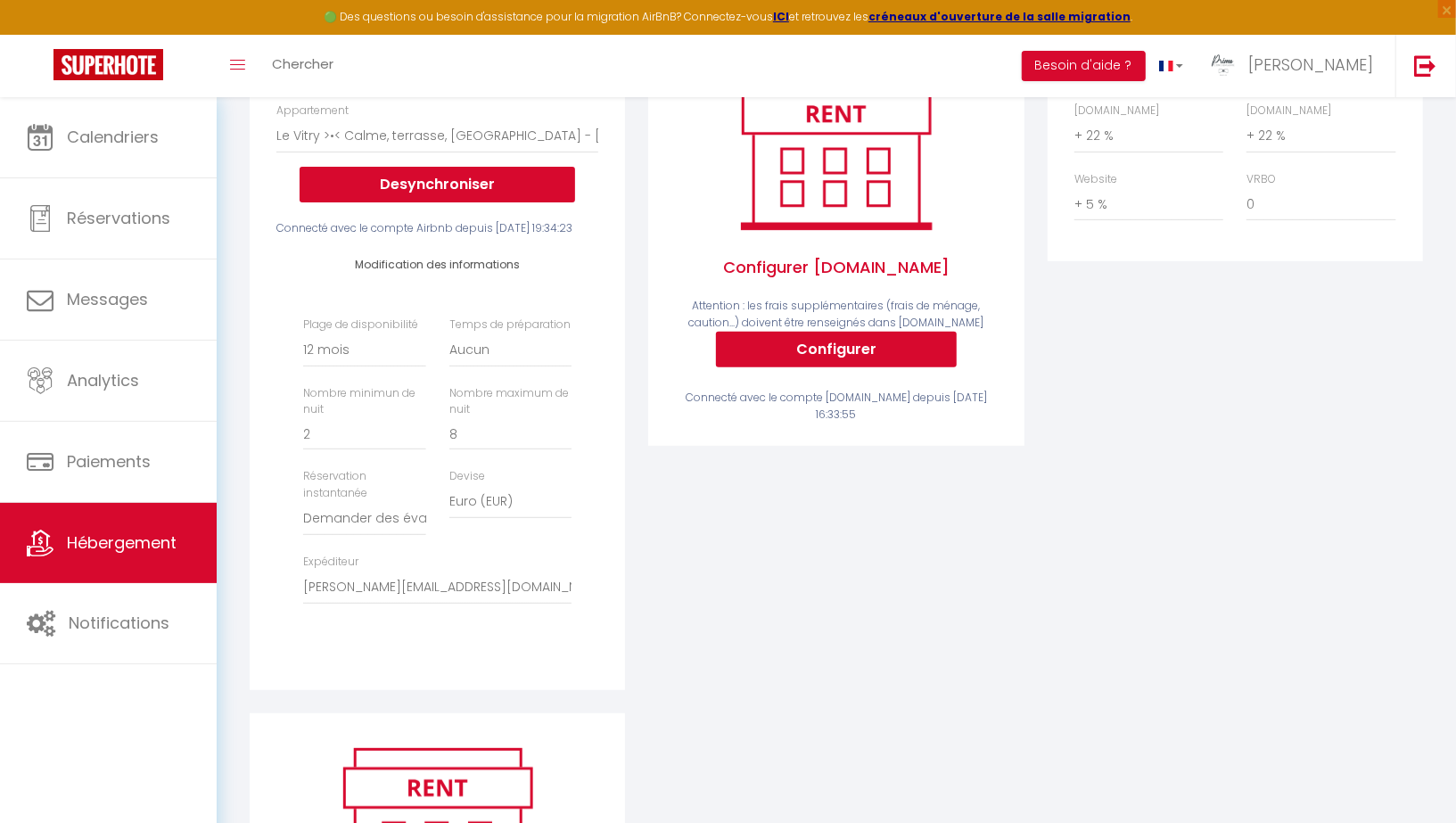
scroll to position [301, 0]
click at [494, 360] on select "Aucun 1 nuit avant et après chaque réservation 2 nuits avant et après chaque ré…" at bounding box center [510, 349] width 122 height 34
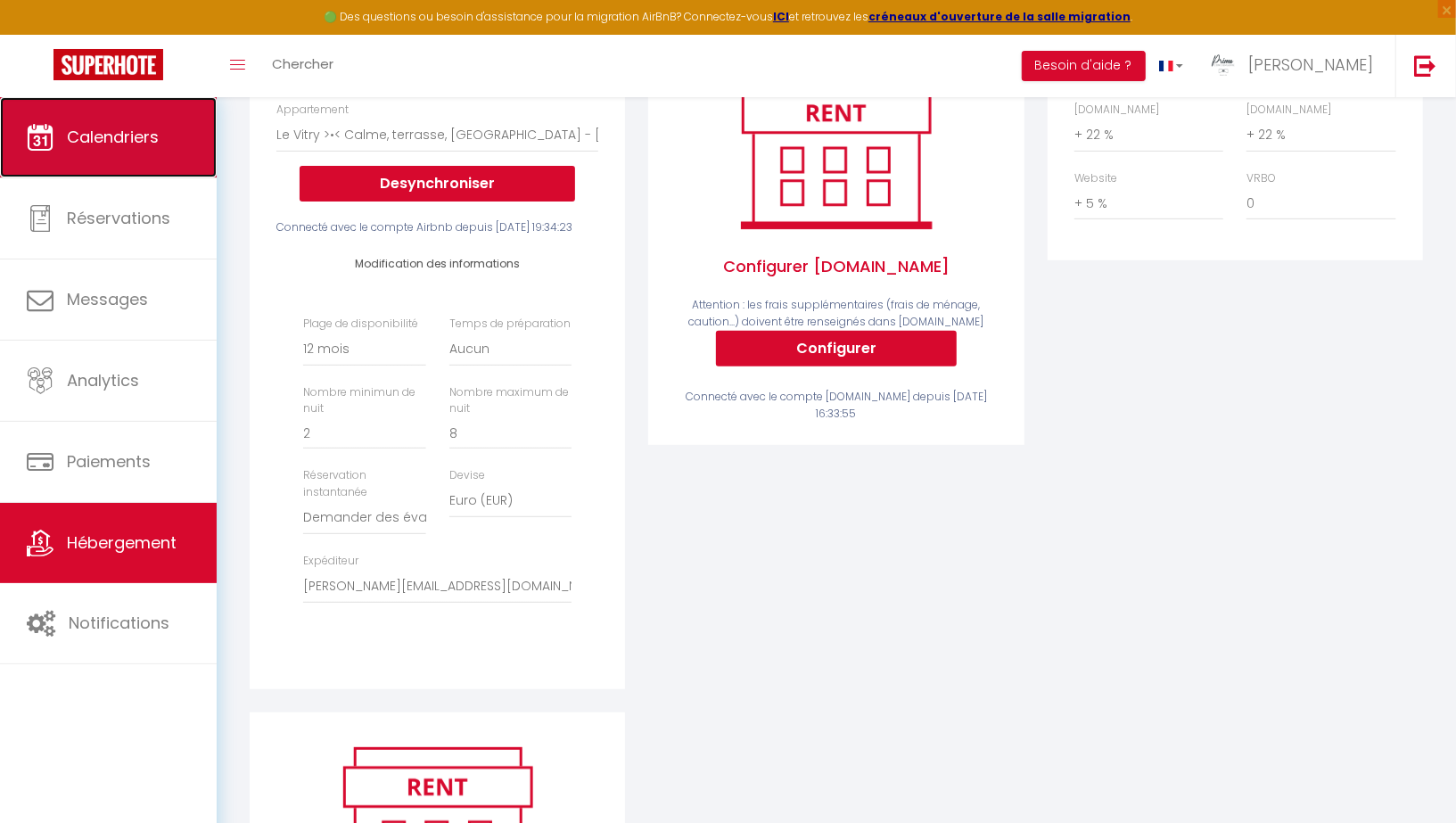
click at [85, 155] on link "Calendriers" at bounding box center [108, 137] width 217 height 81
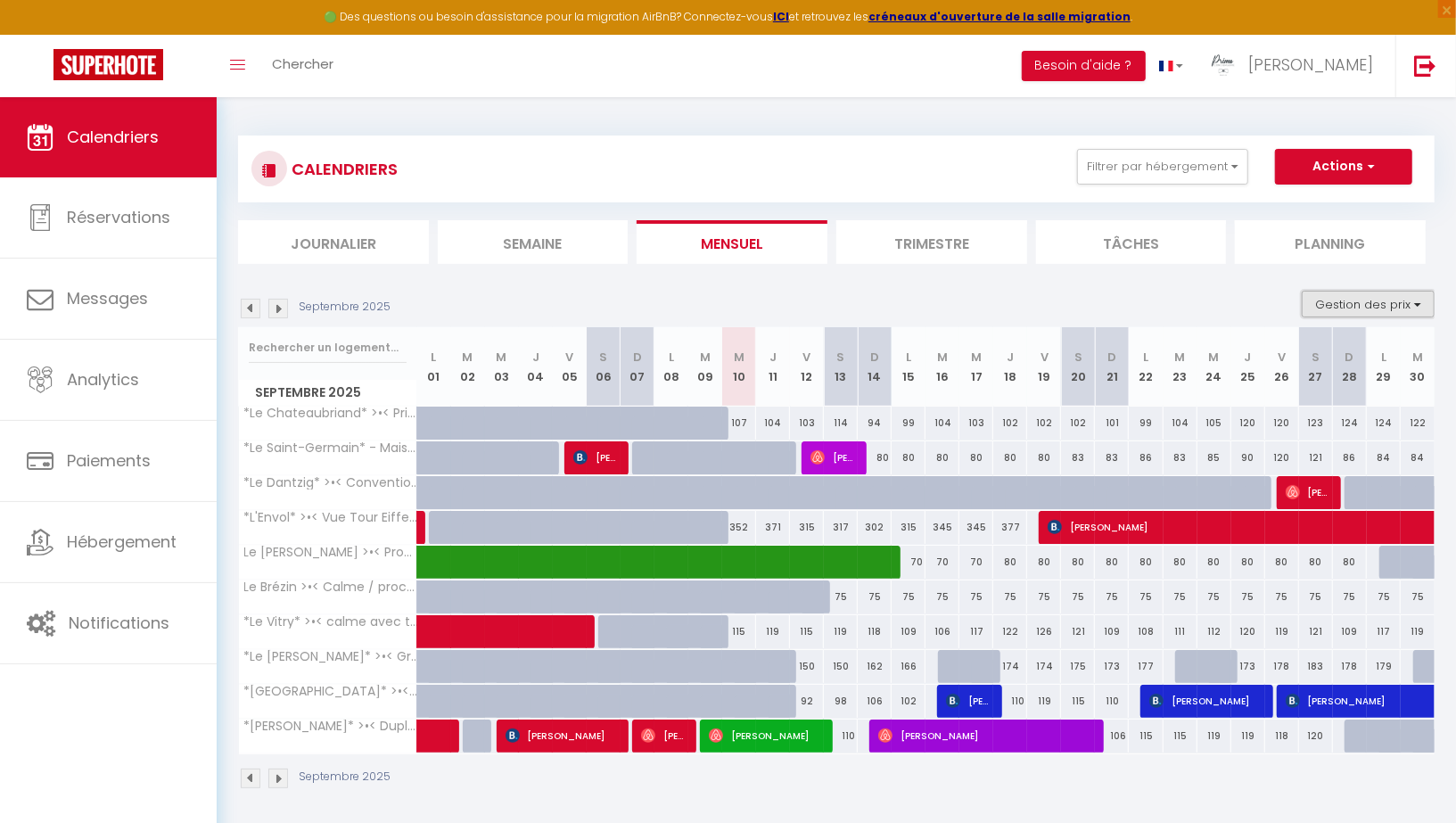
click at [1330, 304] on button "Gestion des prix" at bounding box center [1369, 304] width 132 height 27
click at [1281, 387] on input "Règles" at bounding box center [1353, 390] width 160 height 18
checkbox input "true"
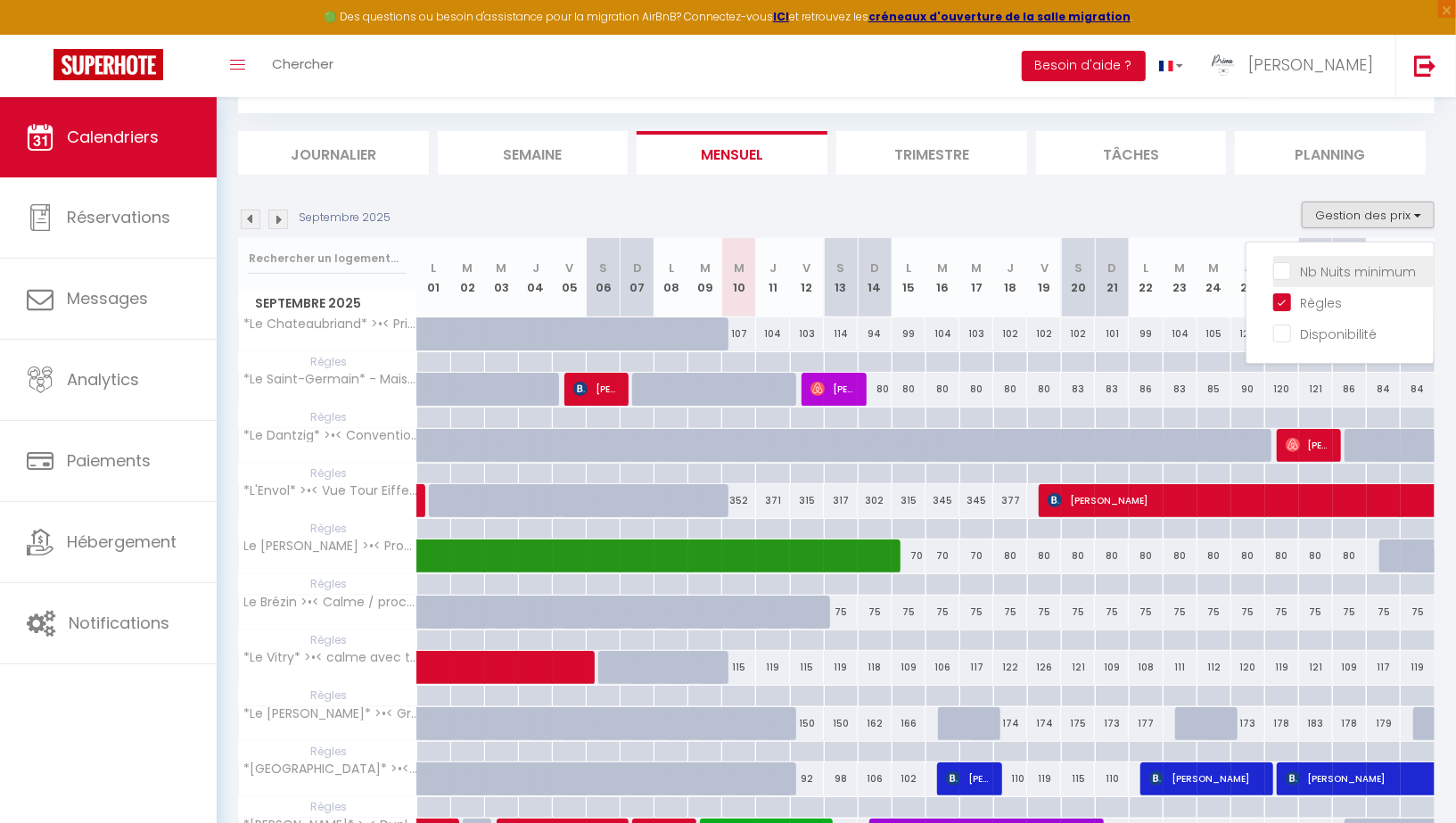
scroll to position [145, 0]
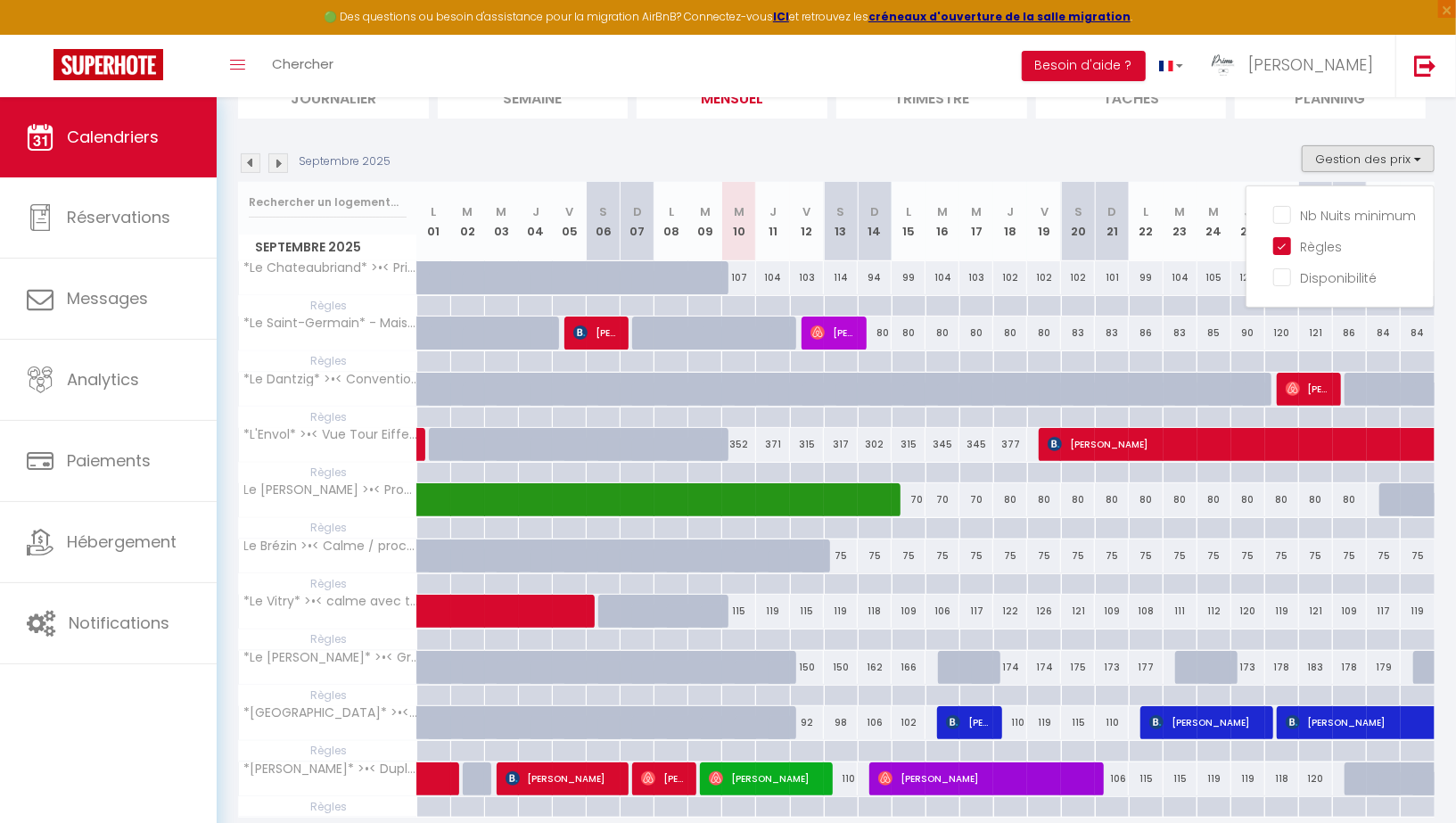
click at [694, 144] on section "Septembre 2025 Gestion des prix Nb Nuits minimum Règles Disponibilité Septembre…" at bounding box center [836, 499] width 1197 height 742
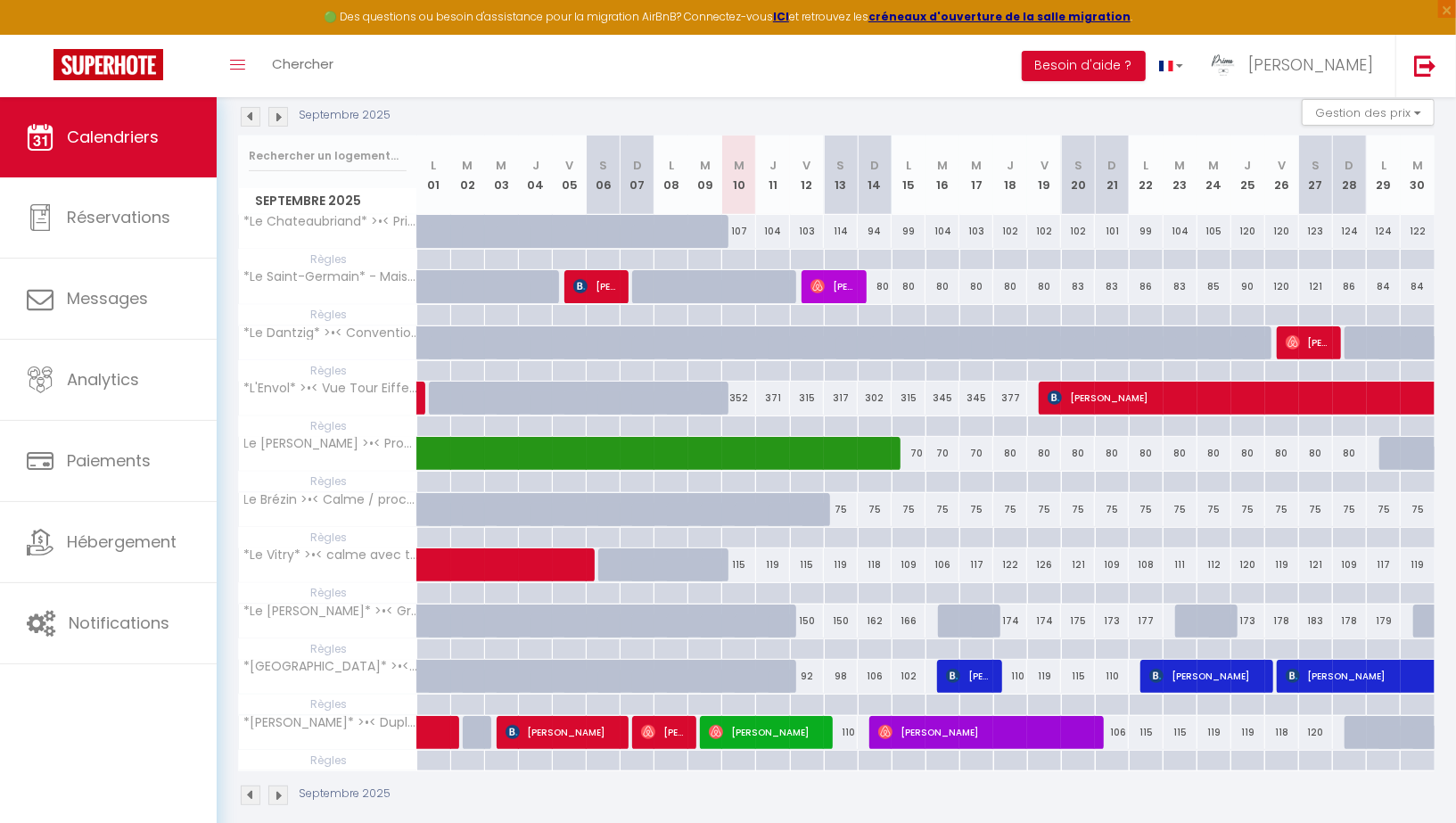
scroll to position [192, 0]
click at [279, 113] on img at bounding box center [278, 117] width 19 height 19
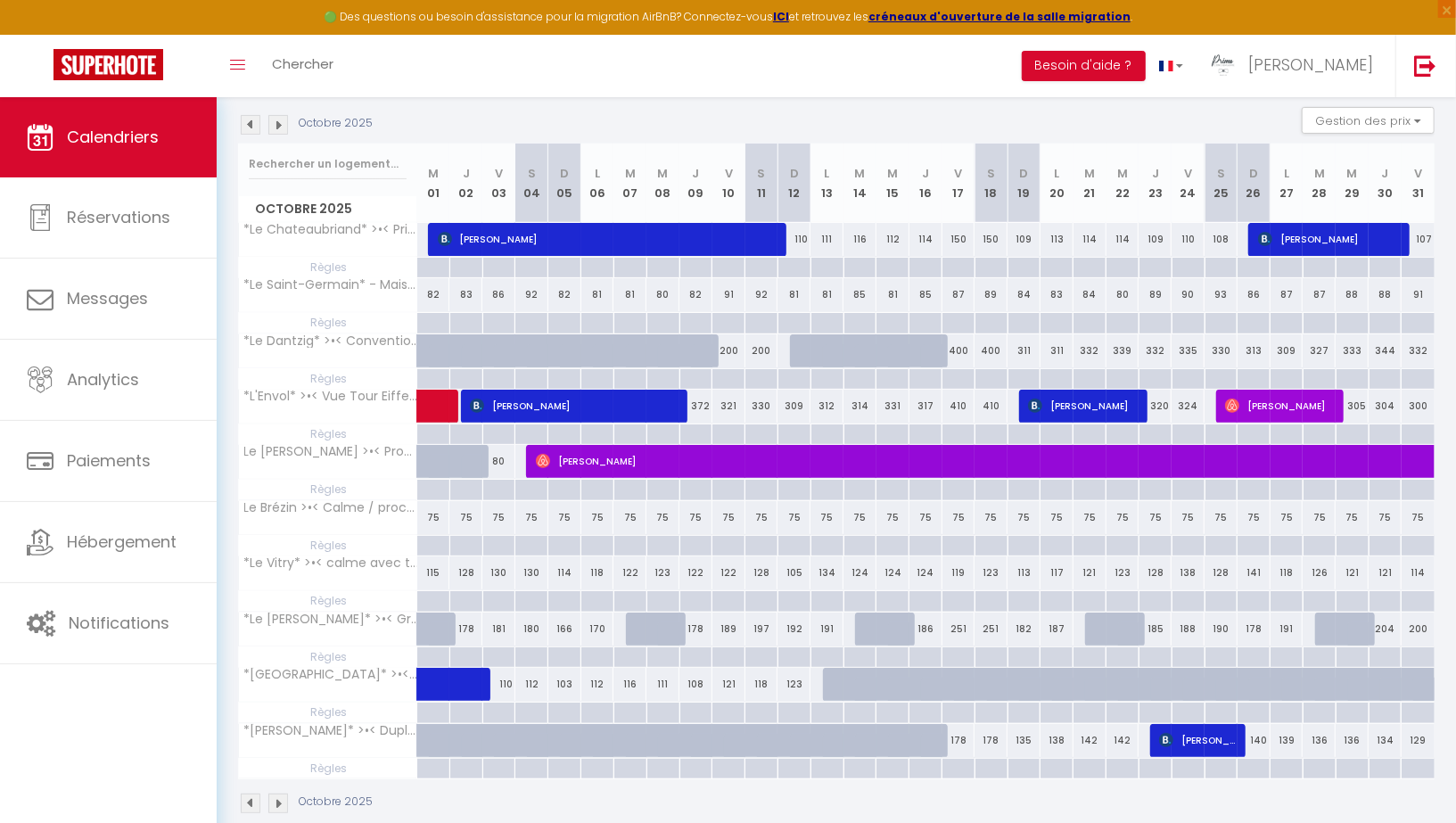
scroll to position [180, 0]
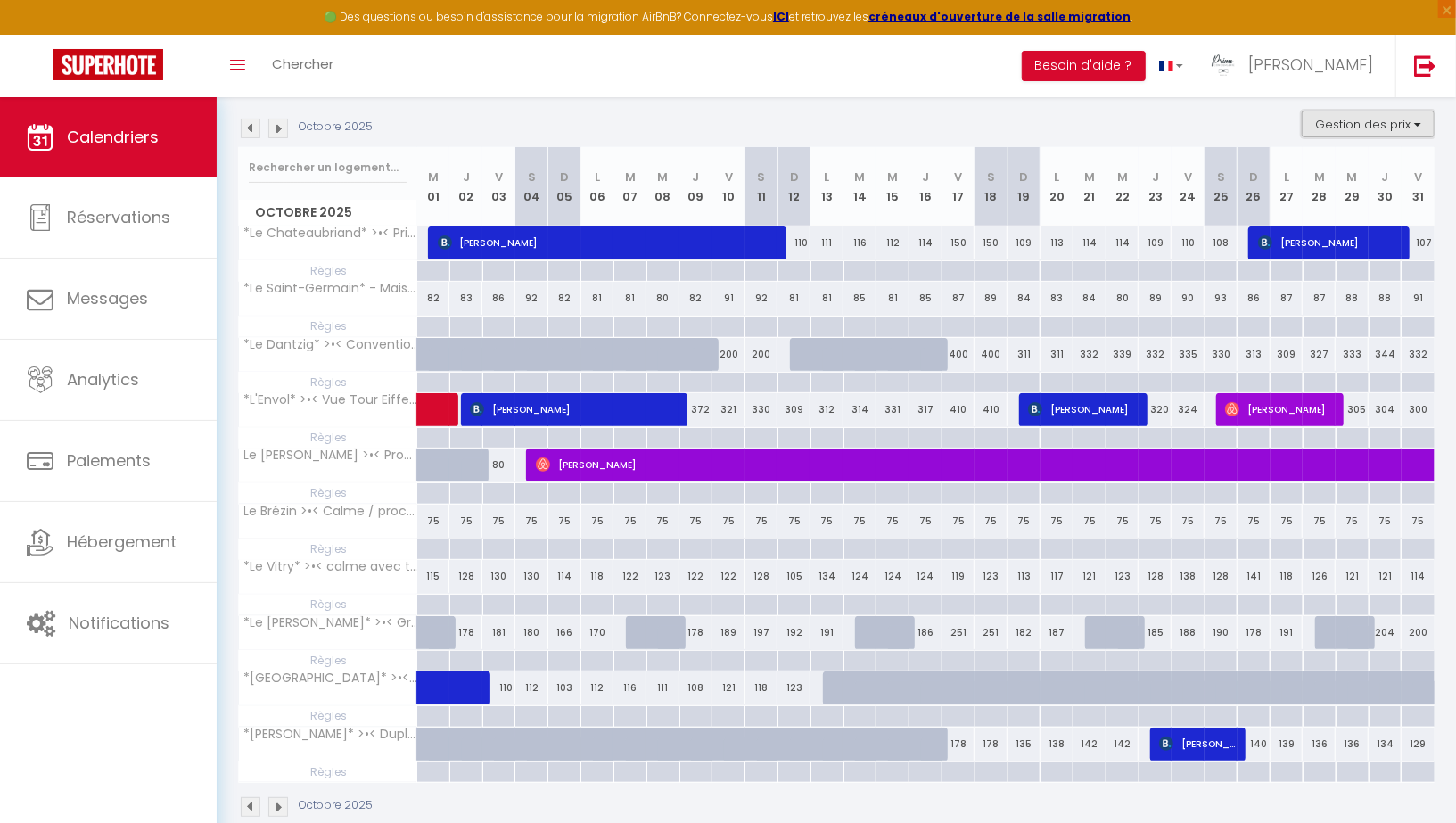
click at [1394, 124] on button "Gestion des prix" at bounding box center [1369, 124] width 132 height 27
click at [245, 126] on img at bounding box center [251, 129] width 19 height 19
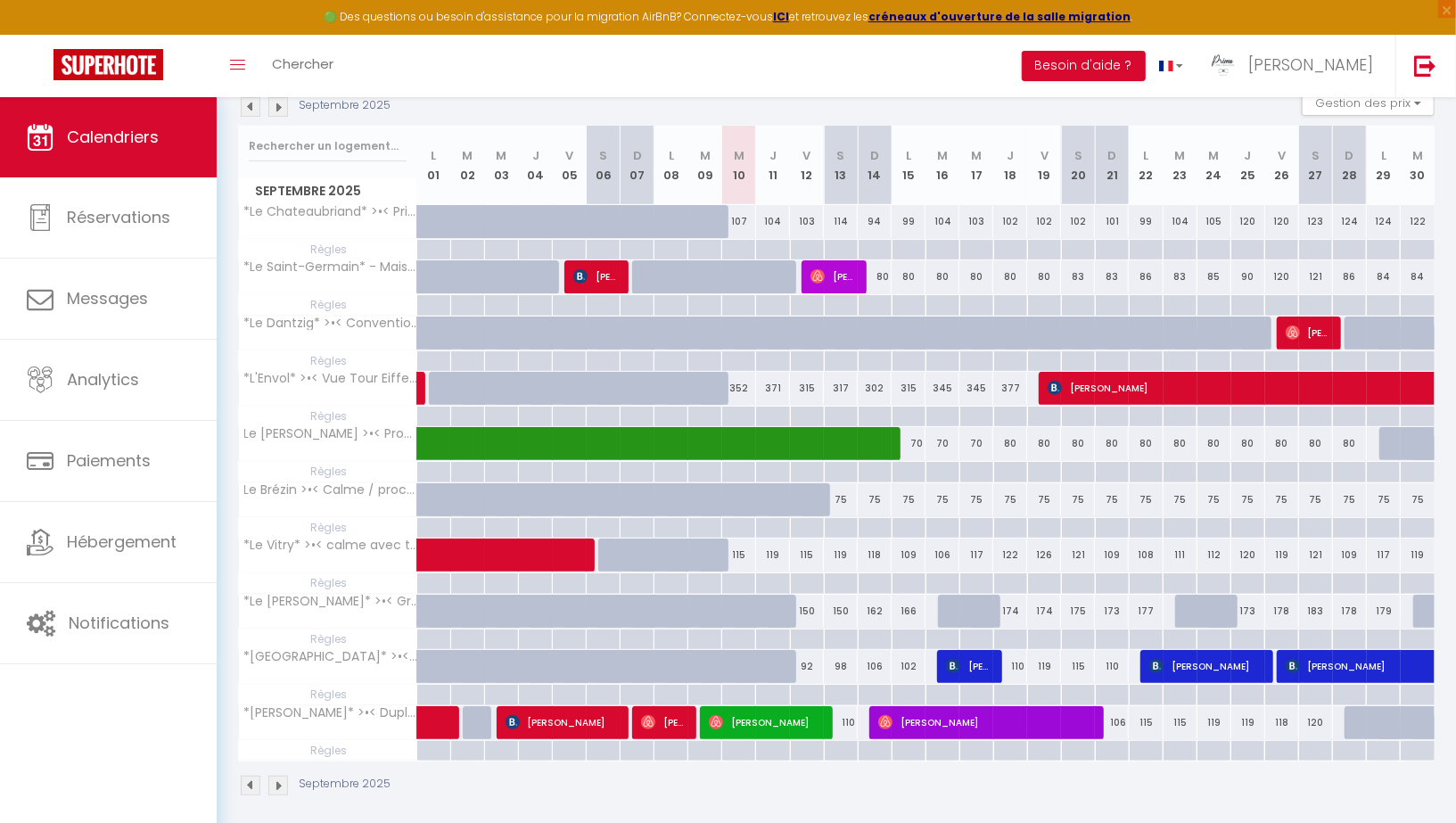
scroll to position [203, 0]
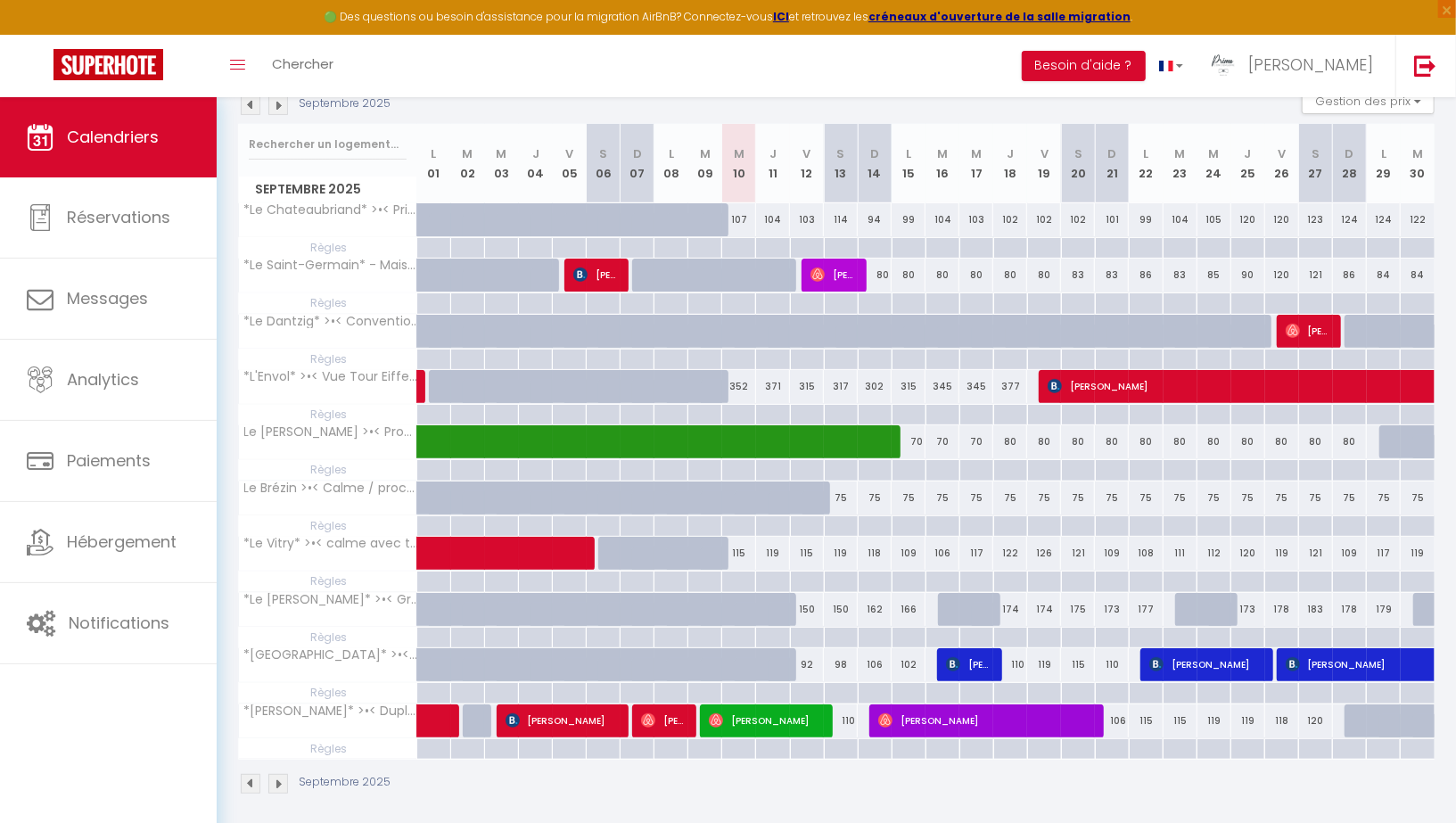
click at [735, 467] on div at bounding box center [738, 469] width 34 height 20
type input "Mer 10 Septembre 2025"
type input "Jeu 11 Septembre 2025"
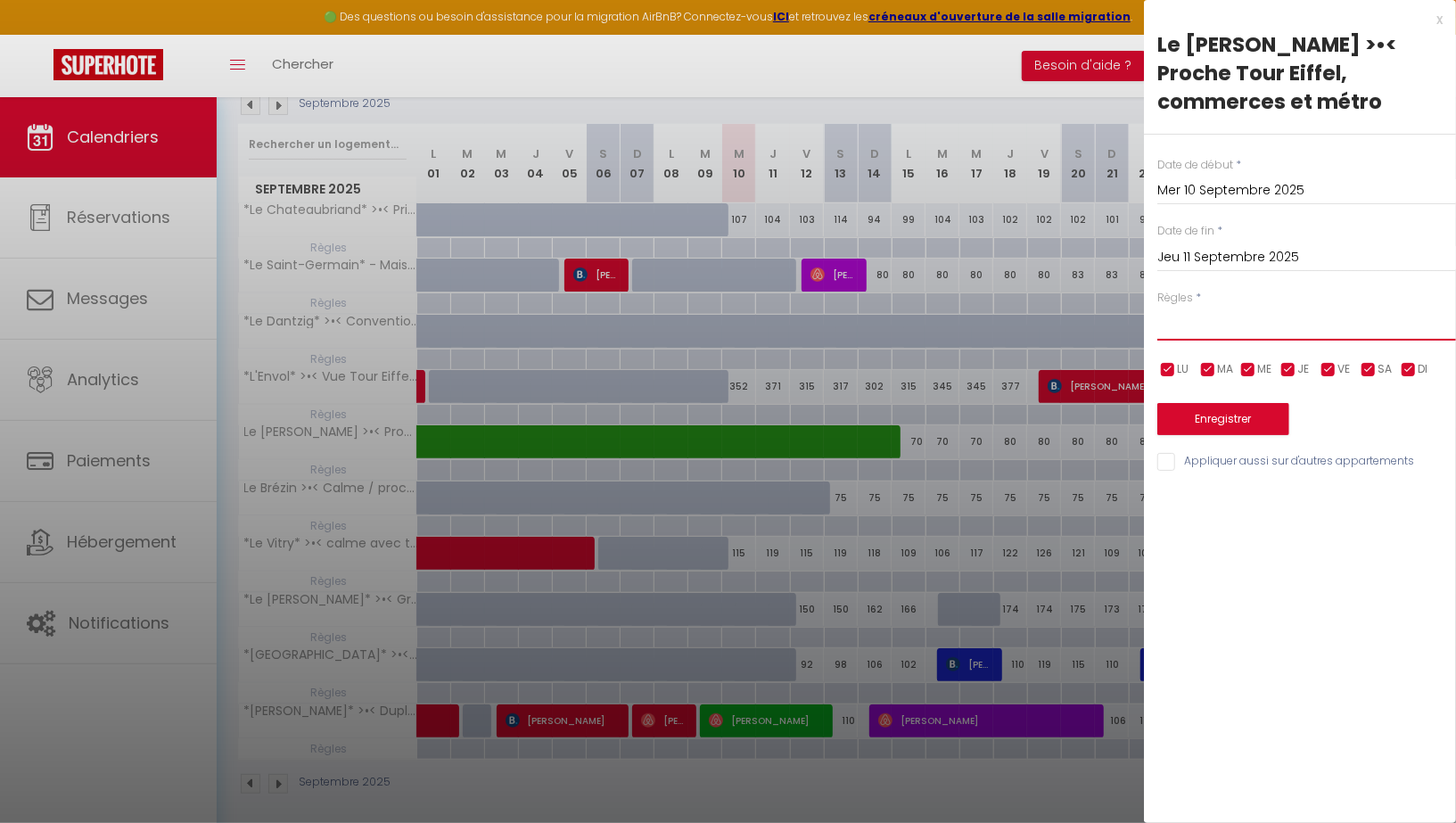
click at [1221, 307] on select "Aucun No Checkin No Checkout Pas d'arrivée / Pas de départ" at bounding box center [1306, 323] width 298 height 34
select select "3"
click at [1158, 307] on select "Aucun No Checkin No Checkout Pas d'arrivée / Pas de départ" at bounding box center [1306, 323] width 298 height 34
click at [1207, 246] on input "Jeu 11 Septembre 2025" at bounding box center [1306, 257] width 298 height 23
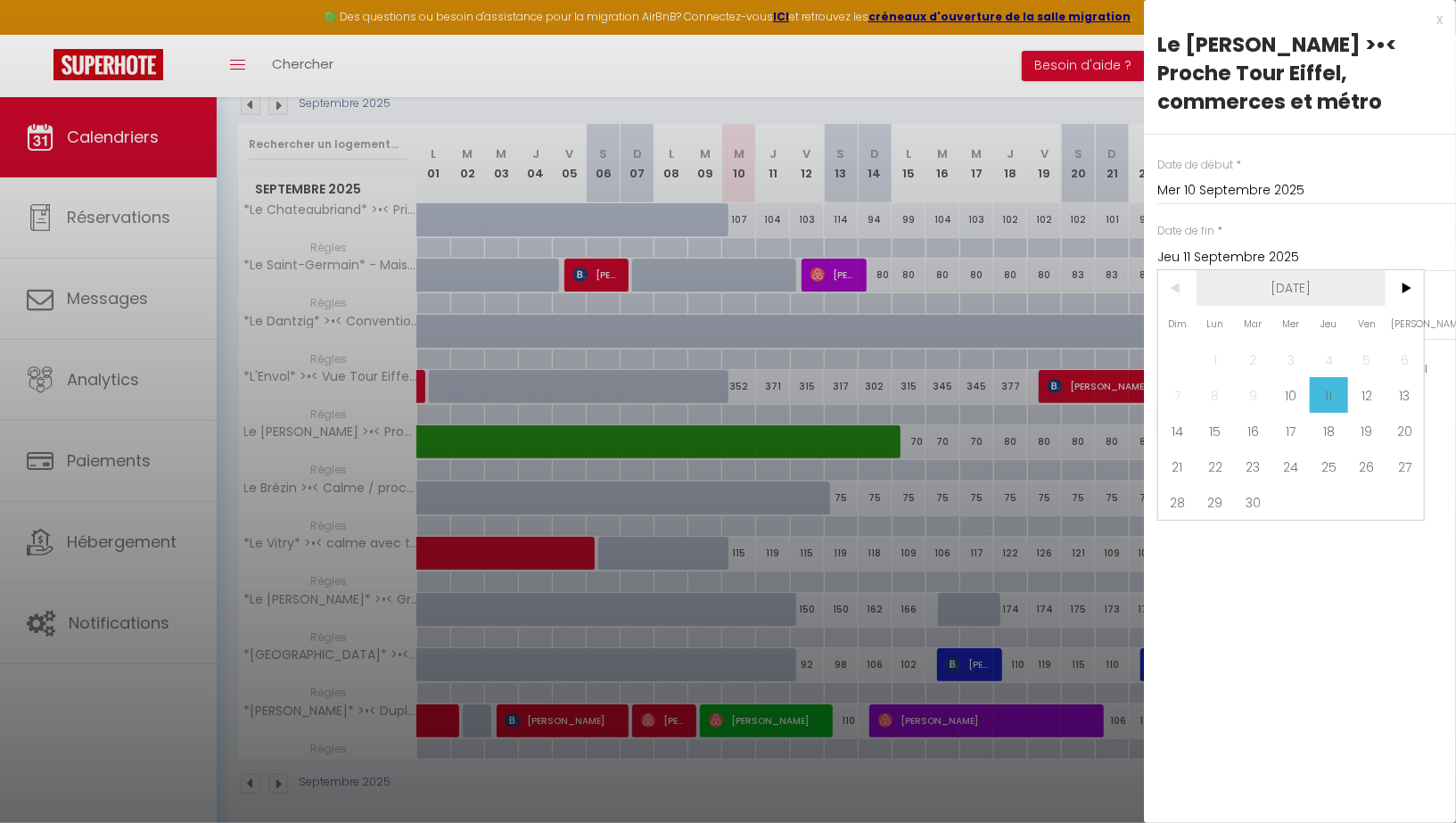
click at [1302, 270] on span "[DATE]" at bounding box center [1292, 288] width 190 height 35
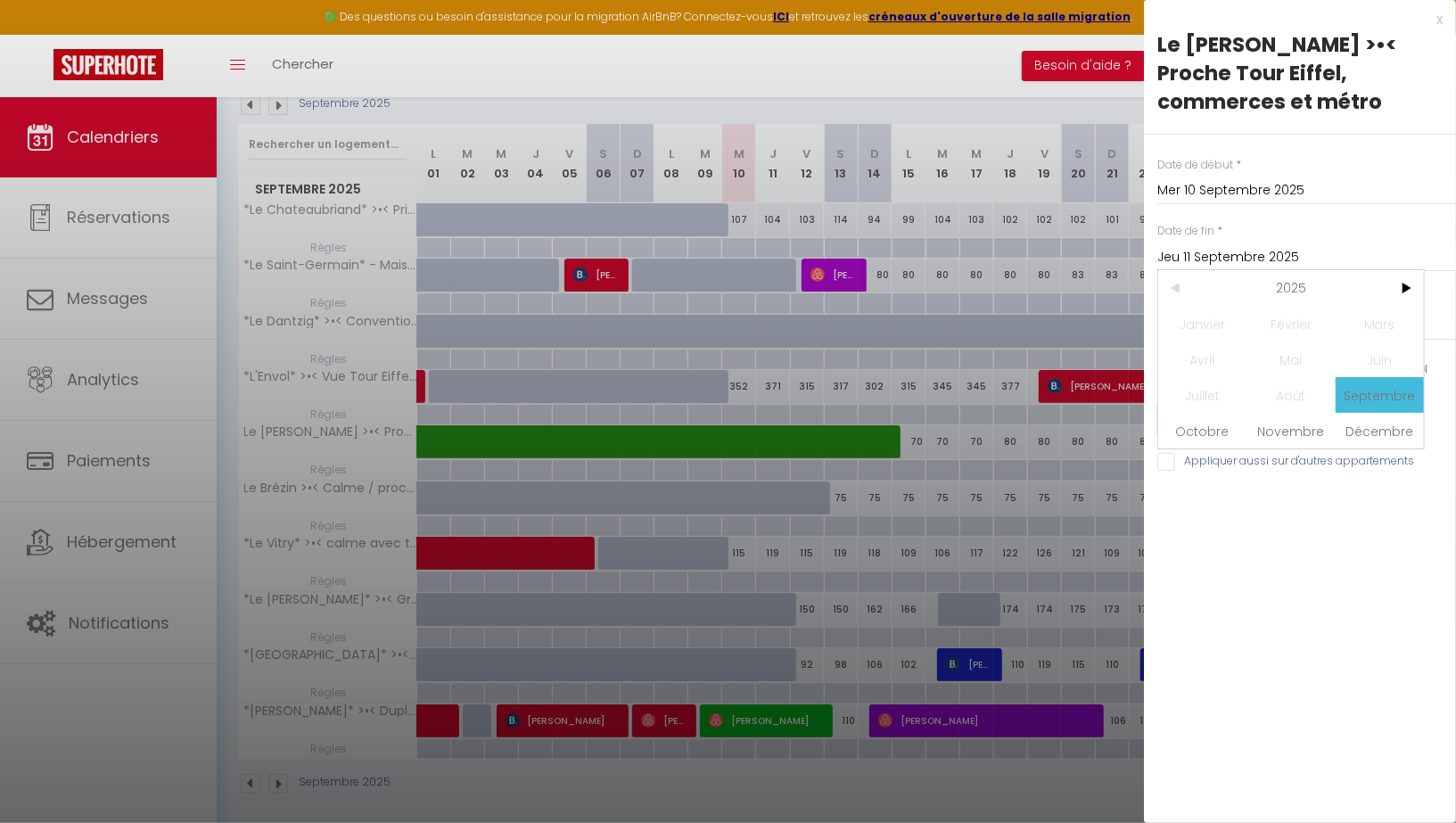
click at [1302, 270] on span "2025" at bounding box center [1292, 288] width 190 height 35
click at [1285, 382] on span "2027" at bounding box center [1291, 394] width 88 height 35
click at [1407, 377] on span "Septembre" at bounding box center [1380, 394] width 88 height 35
click at [1372, 377] on span "10" at bounding box center [1368, 394] width 38 height 35
type input "Ven 10 Septembre 2027"
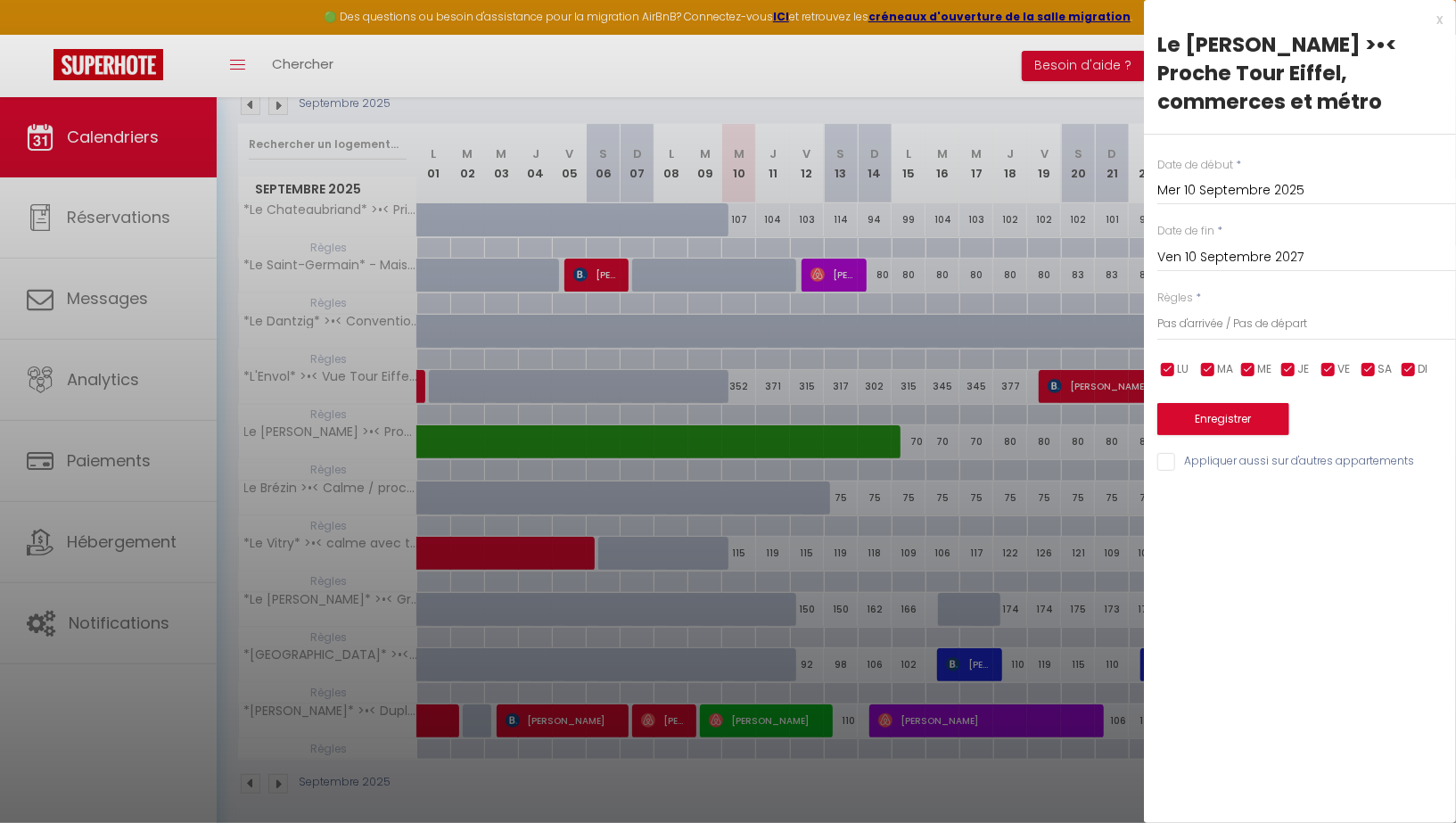
click at [1330, 361] on input "checkbox" at bounding box center [1328, 369] width 18 height 18
checkbox input "false"
click at [1284, 361] on input "checkbox" at bounding box center [1288, 369] width 18 height 18
checkbox input "false"
click at [1245, 361] on input "checkbox" at bounding box center [1249, 369] width 18 height 18
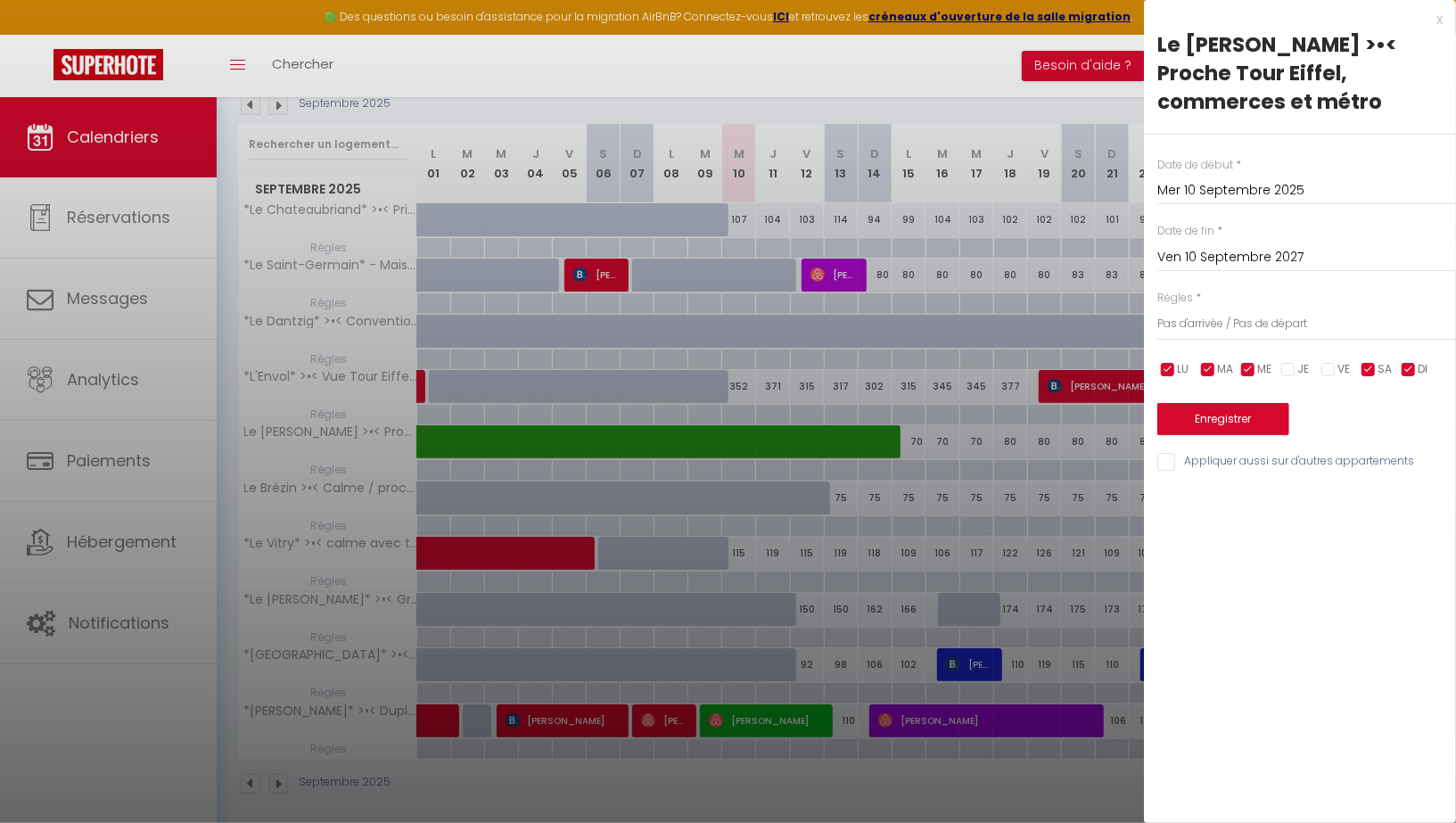
checkbox input "false"
click at [1214, 361] on input "checkbox" at bounding box center [1208, 369] width 18 height 18
checkbox input "false"
click at [1179, 361] on span "LU" at bounding box center [1183, 369] width 12 height 17
checkbox input "false"
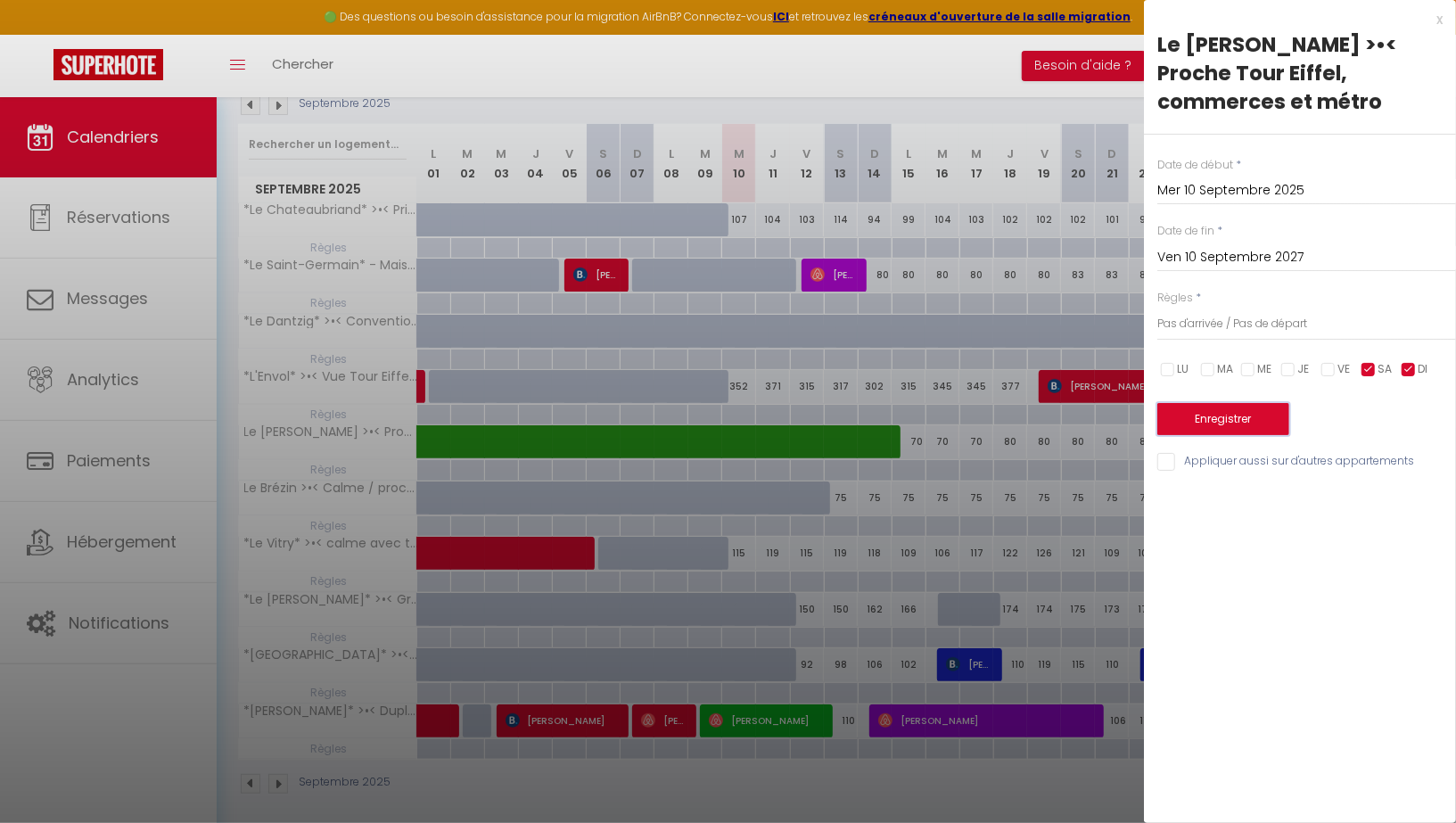
click at [1227, 403] on button "Enregistrer" at bounding box center [1224, 418] width 132 height 32
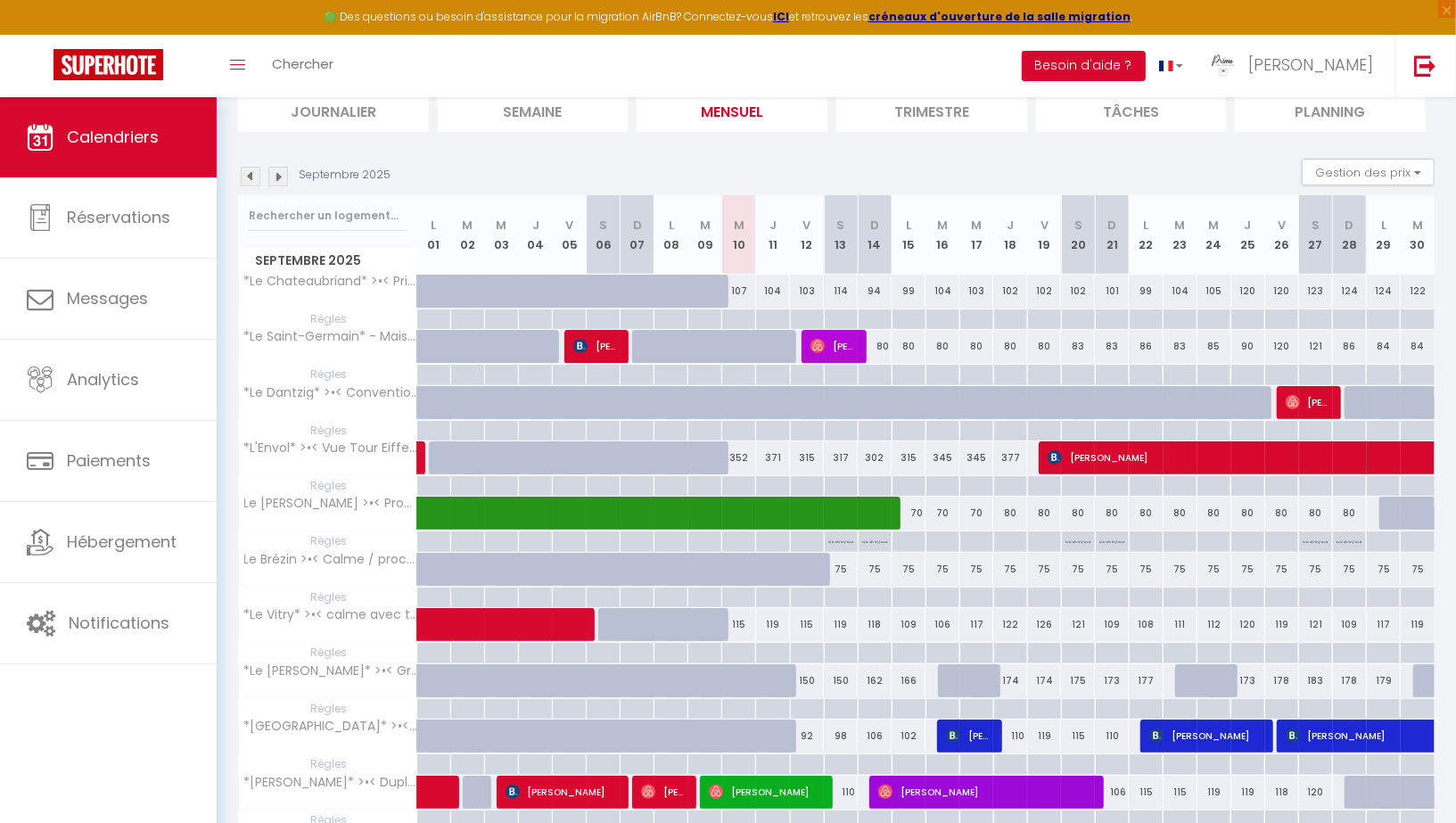
scroll to position [166, 0]
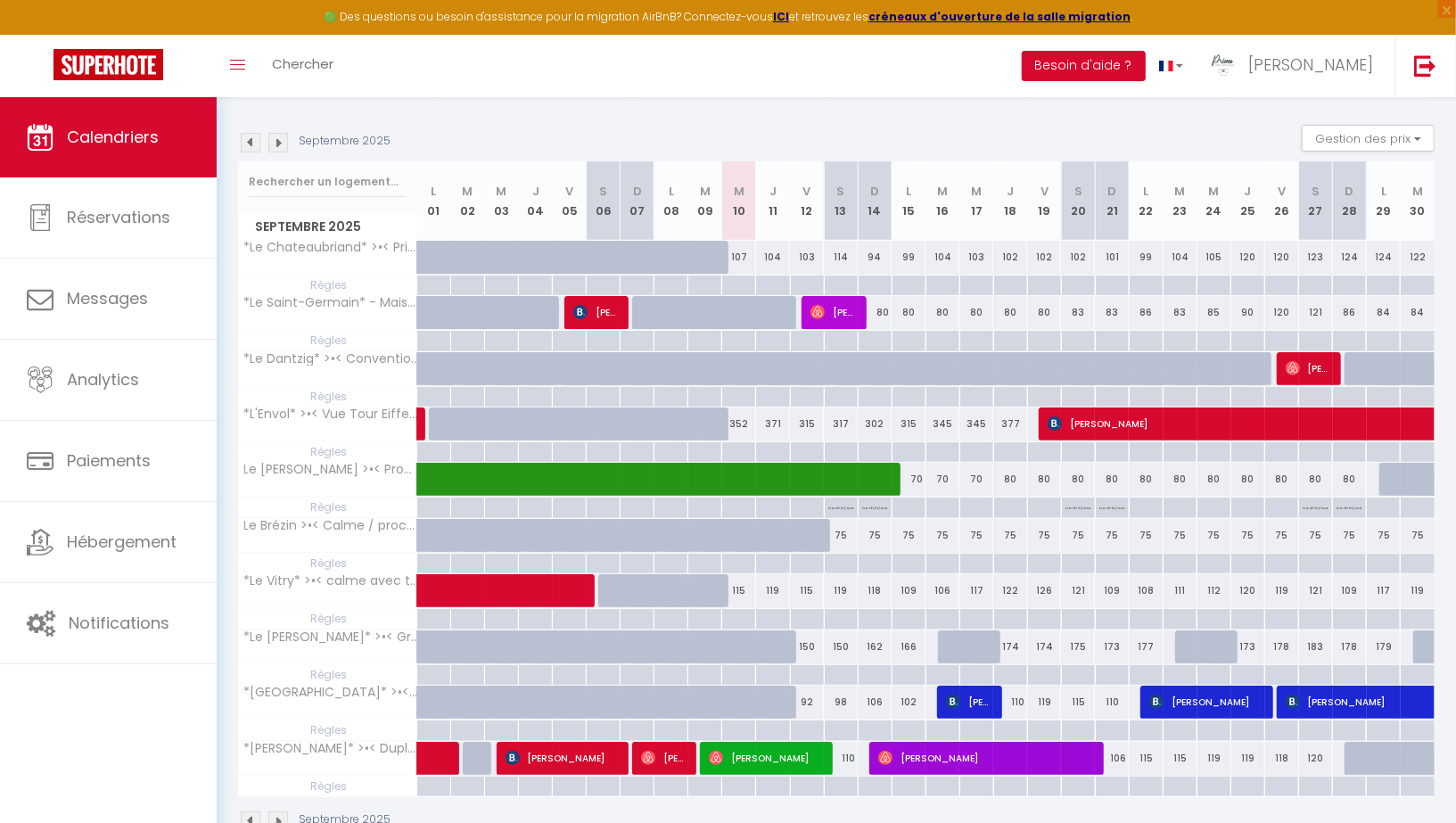
click at [280, 141] on img at bounding box center [278, 142] width 19 height 19
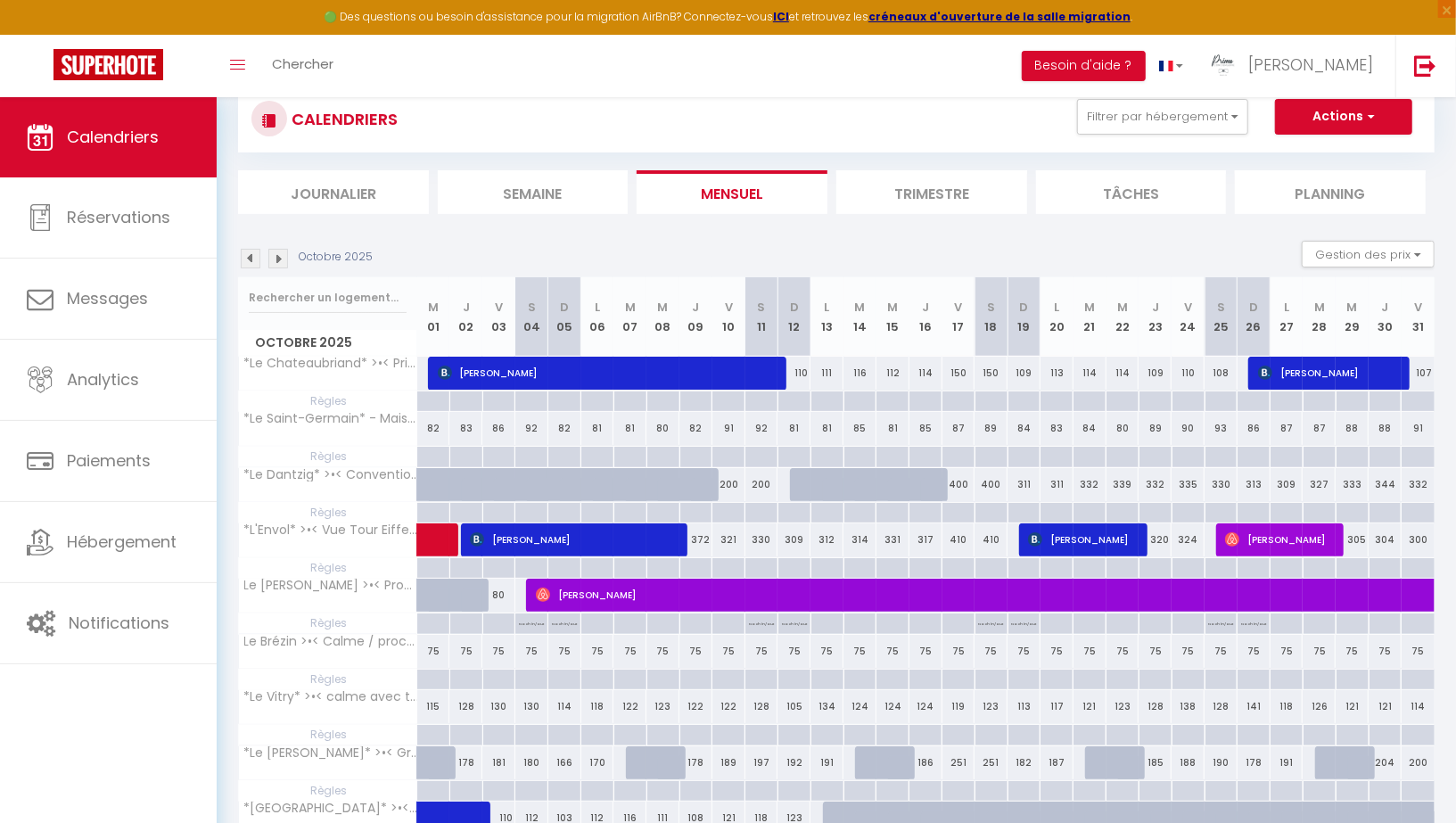
scroll to position [0, 0]
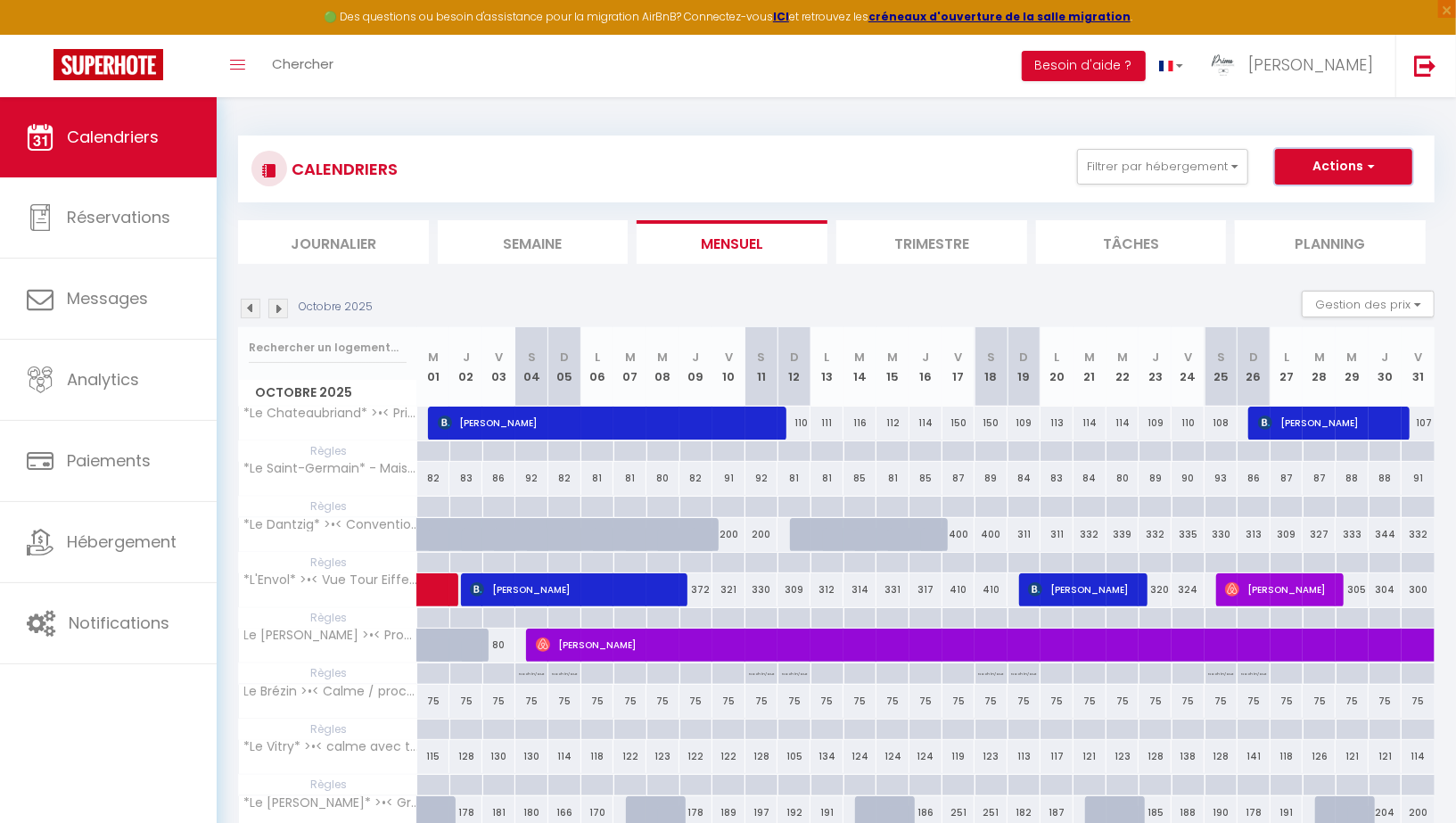
click at [1342, 165] on button "Actions" at bounding box center [1344, 166] width 137 height 35
click at [921, 154] on div "CALENDRIERS Filtrer par hébergement 25% *Le [PERSON_NAME]* >•< - Vue Tour Eiffe…" at bounding box center [836, 169] width 1170 height 40
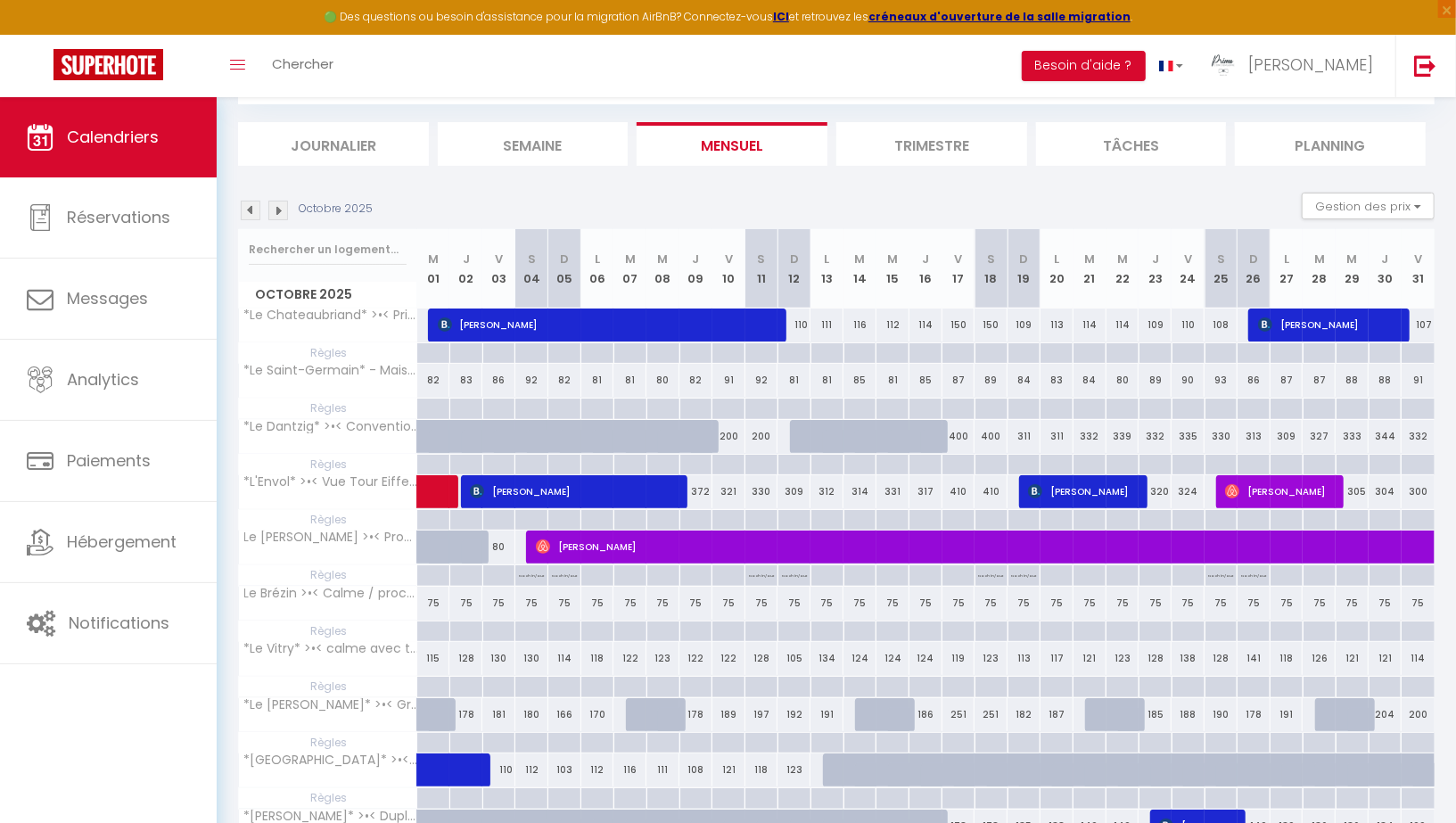
scroll to position [94, 0]
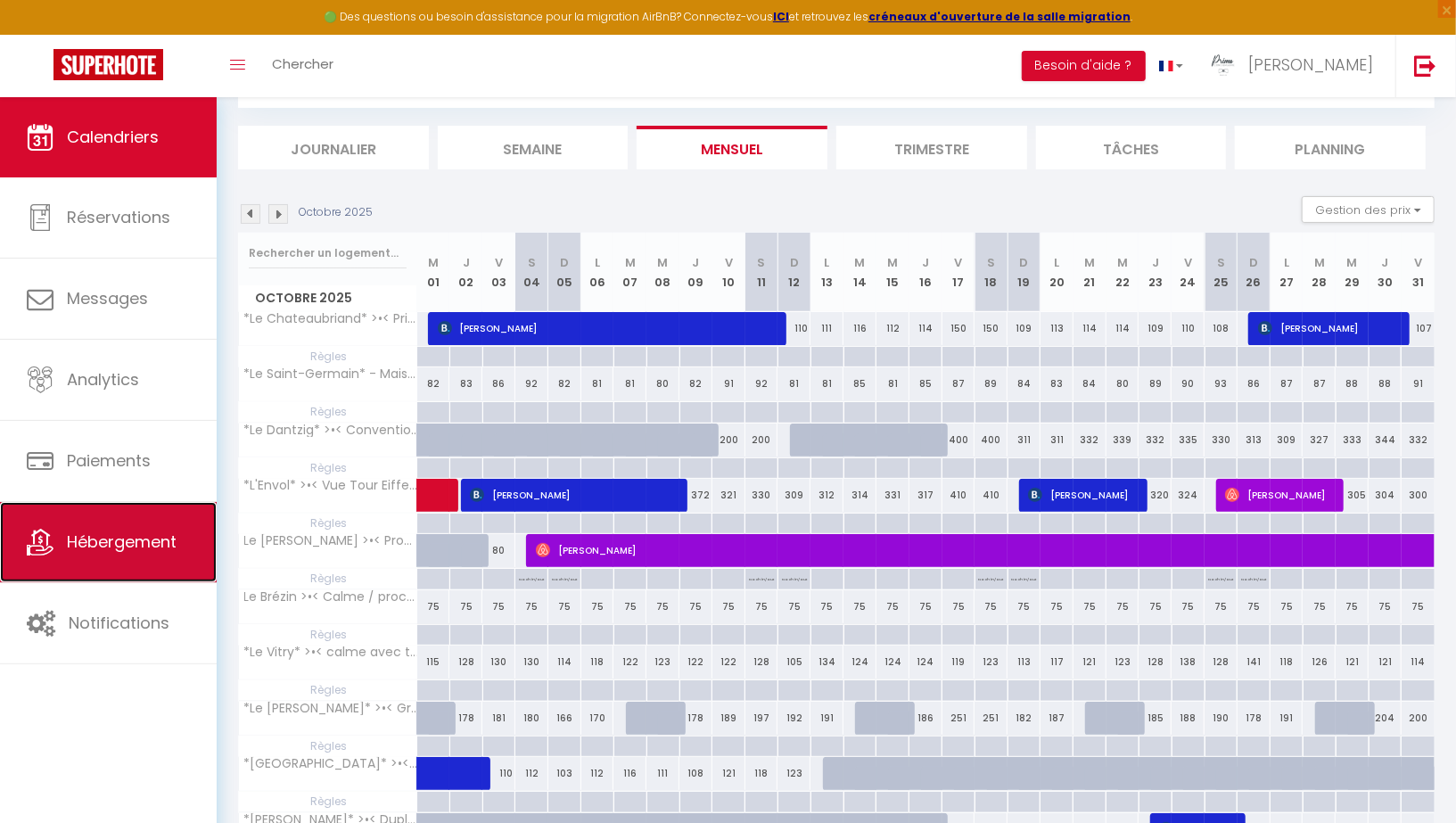
click at [85, 545] on span "Hébergement" at bounding box center [122, 541] width 109 height 22
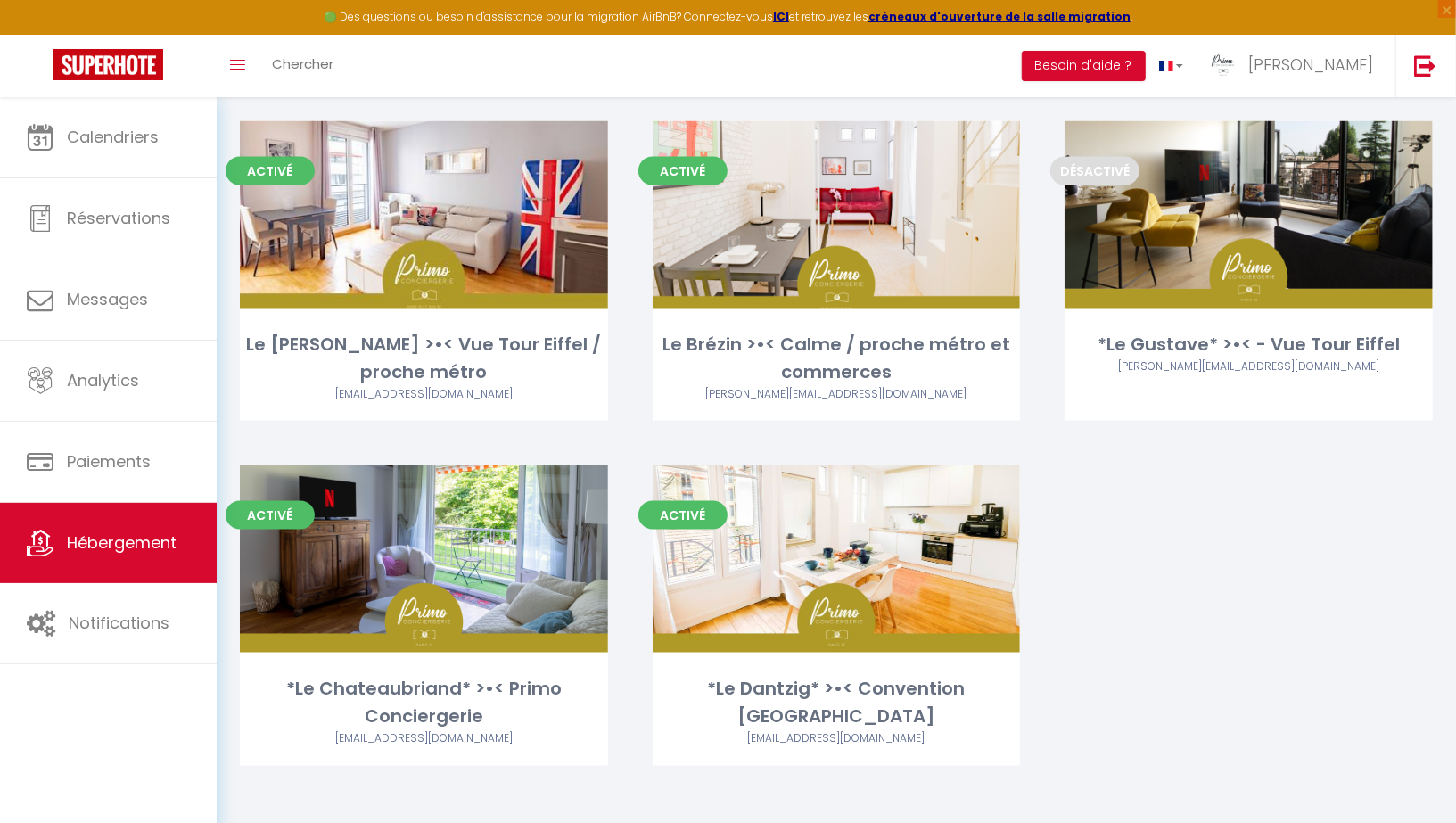
scroll to position [1494, 0]
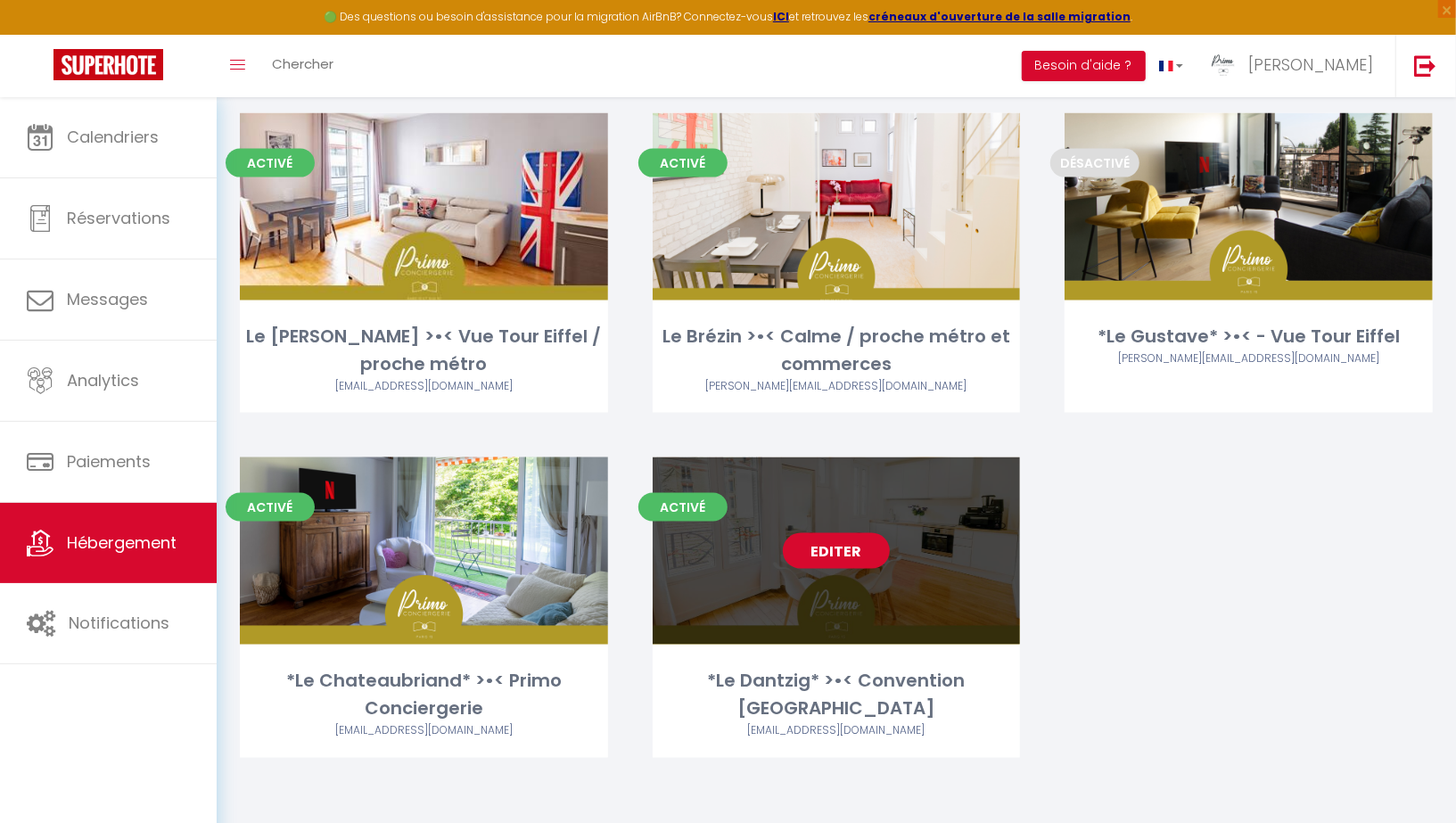
click at [842, 539] on link "Editer" at bounding box center [837, 551] width 107 height 35
select select "3"
select select "2"
select select "1"
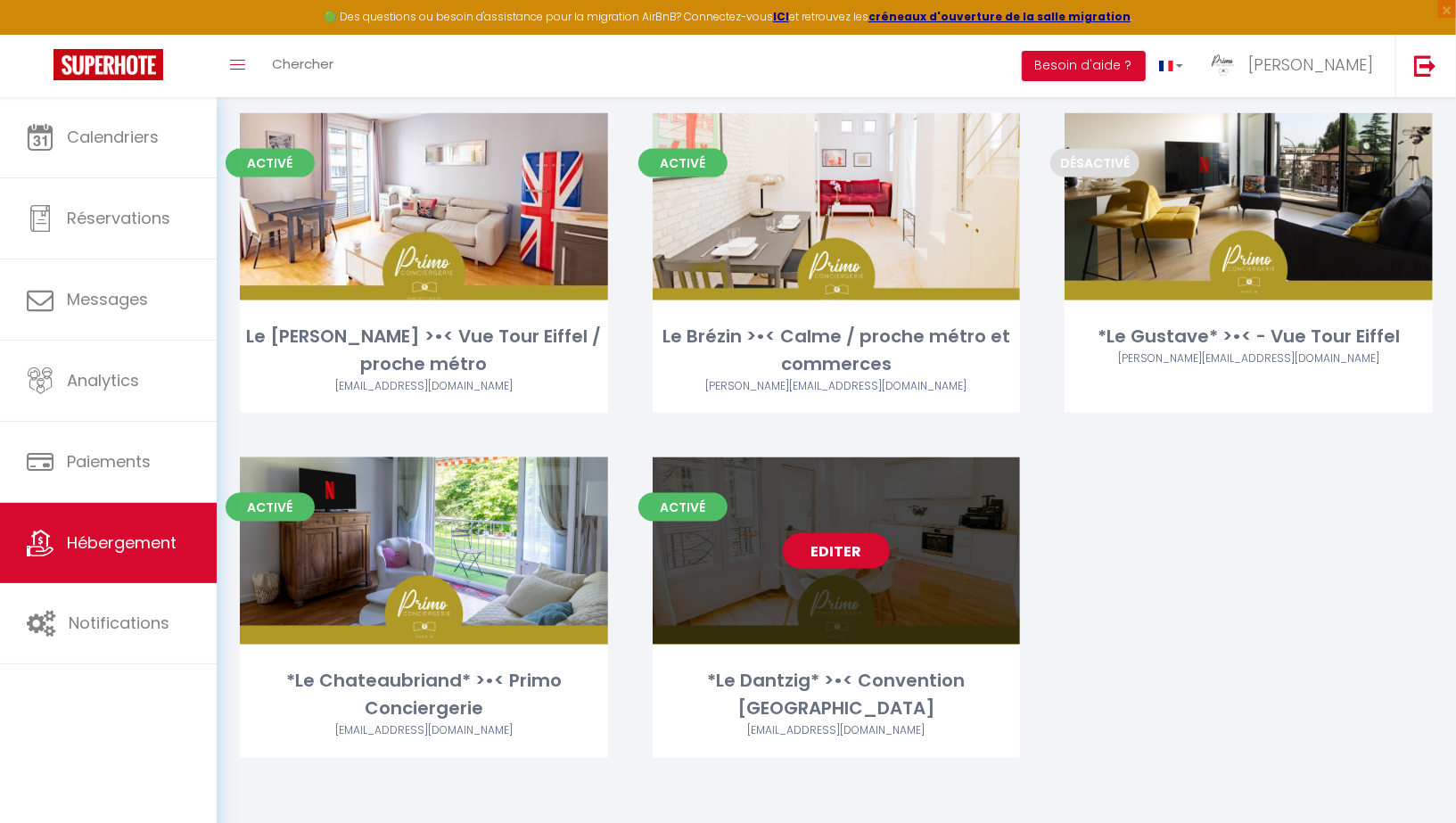
select select
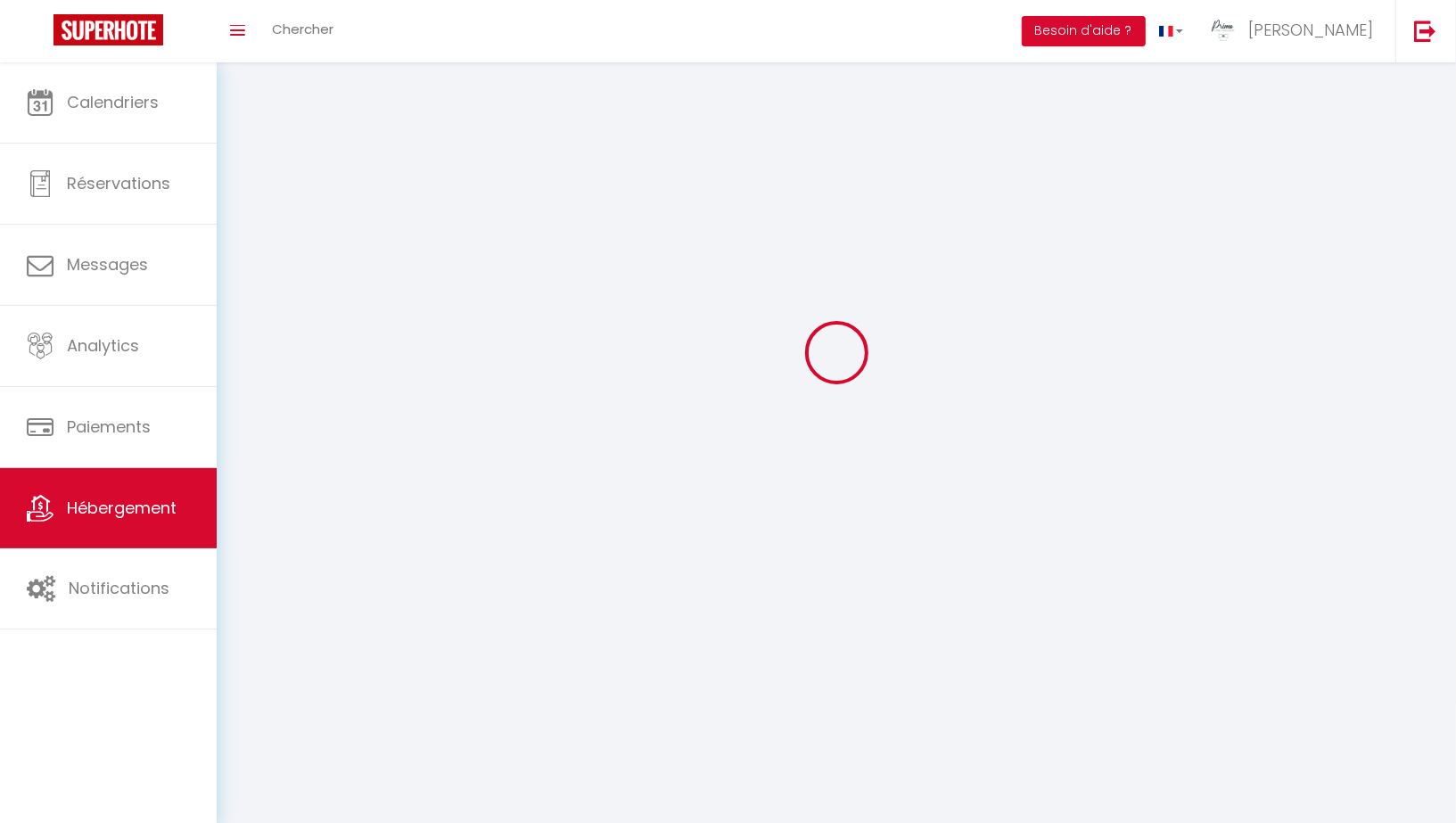
select select
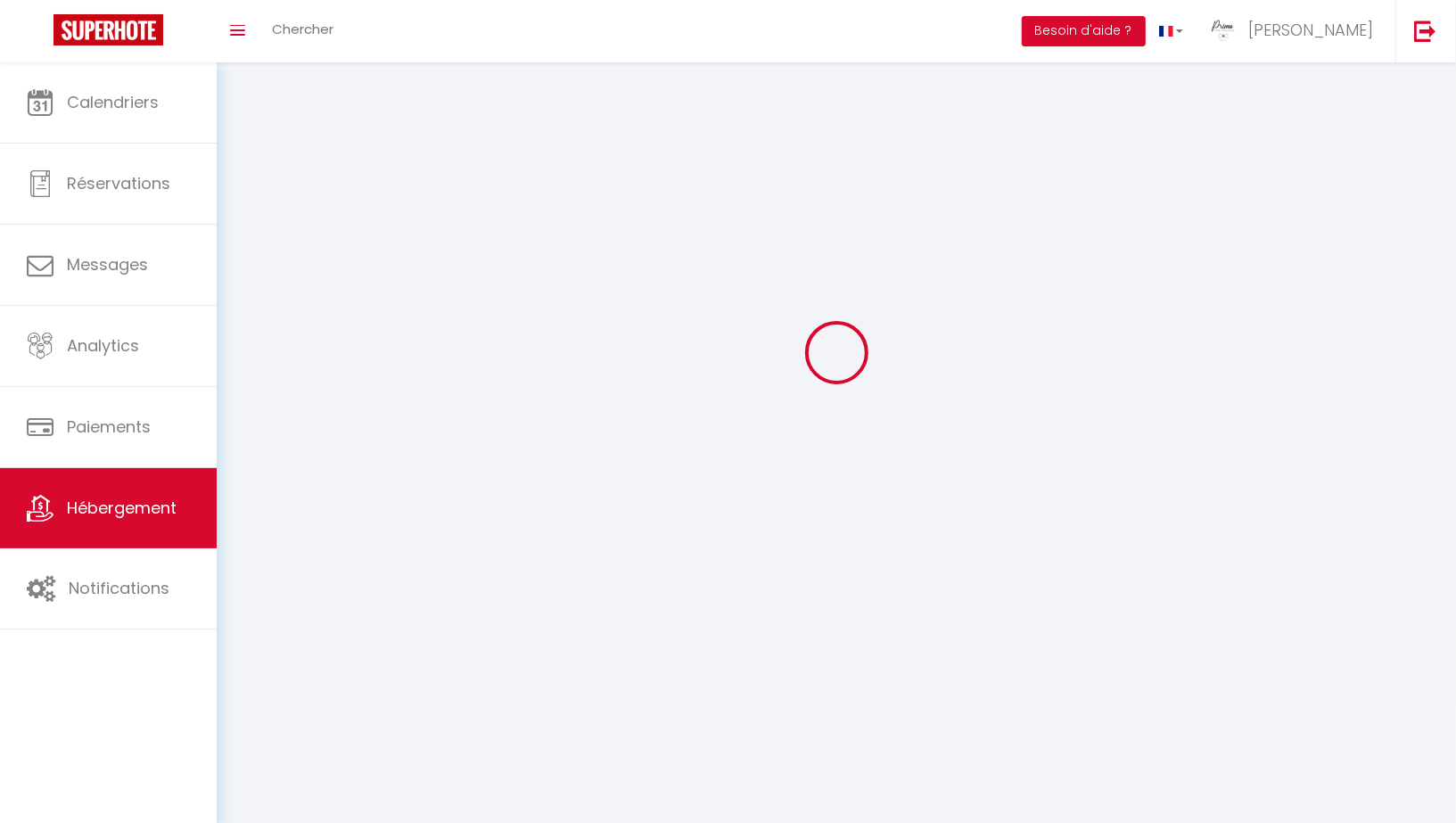
select select
checkbox input "false"
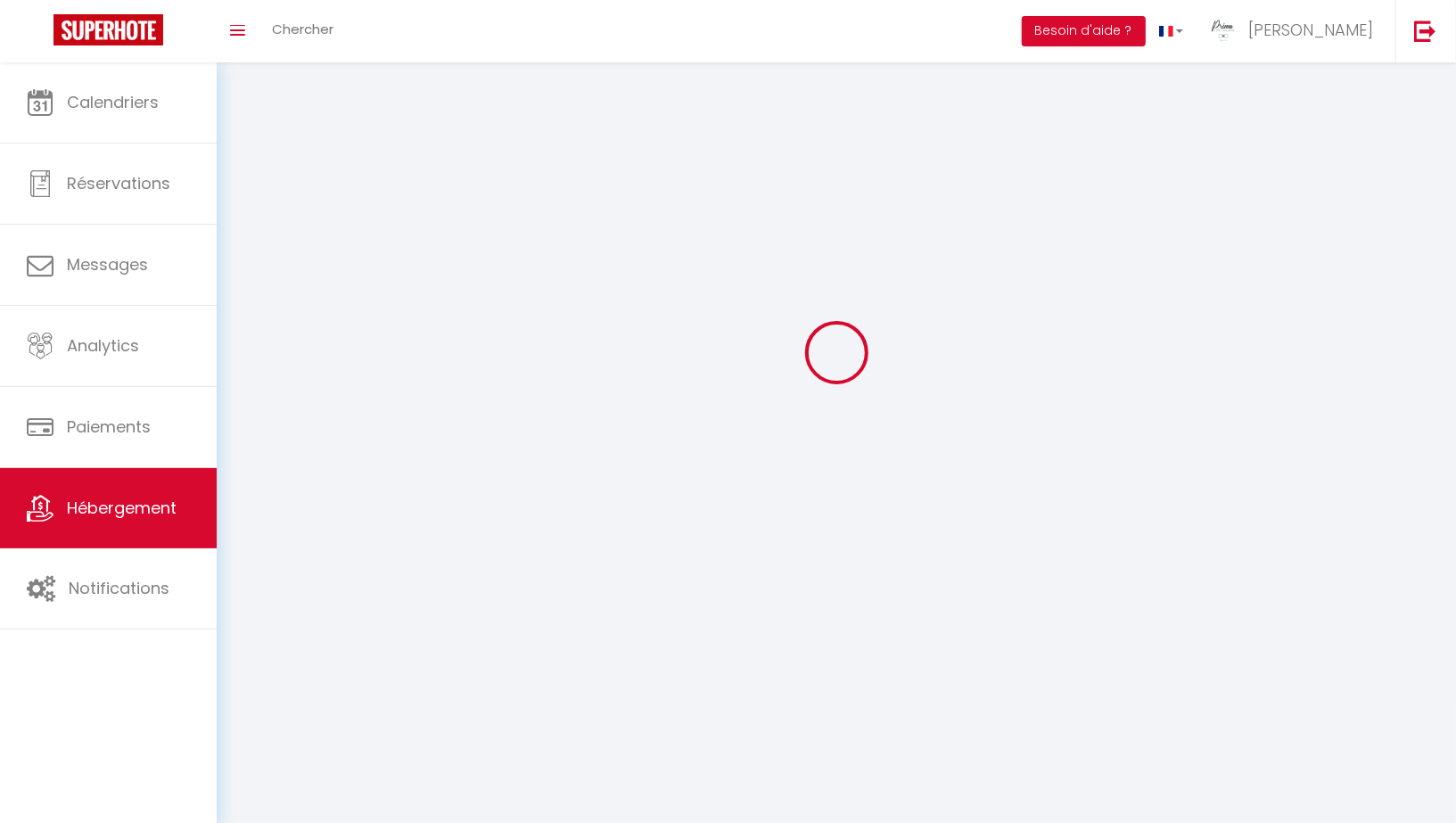
select select
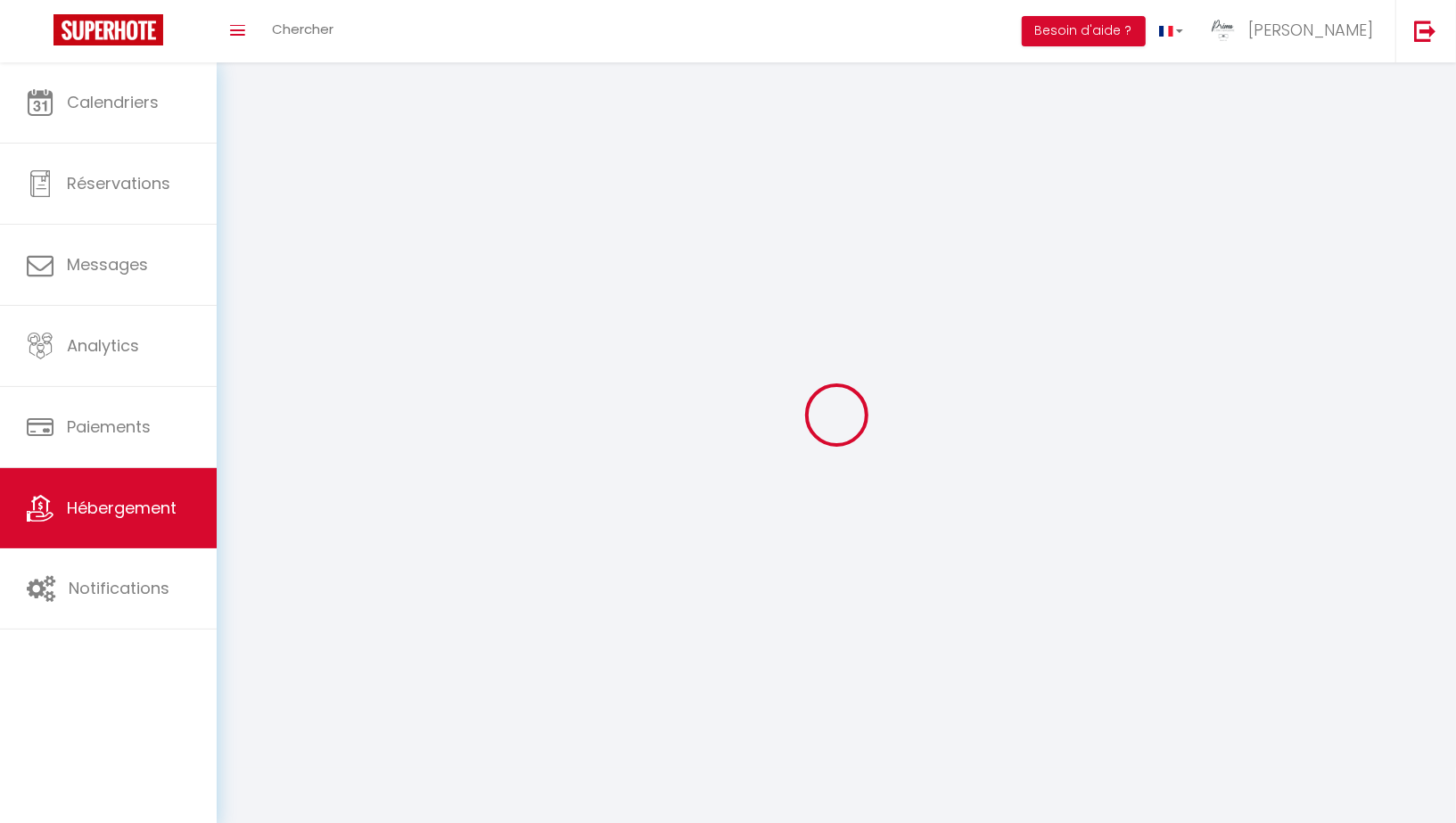
select select
checkbox input "false"
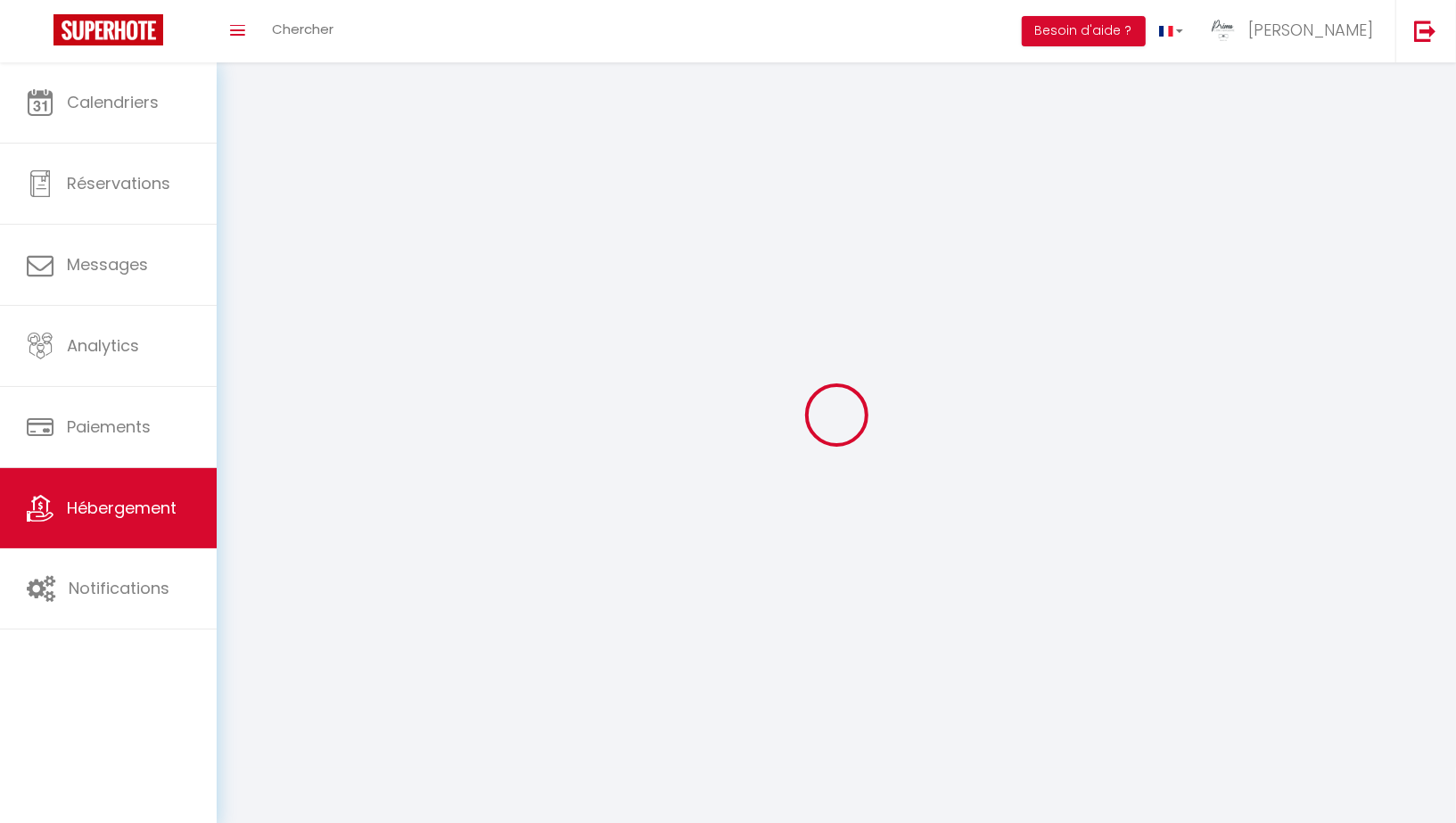
checkbox input "false"
select select
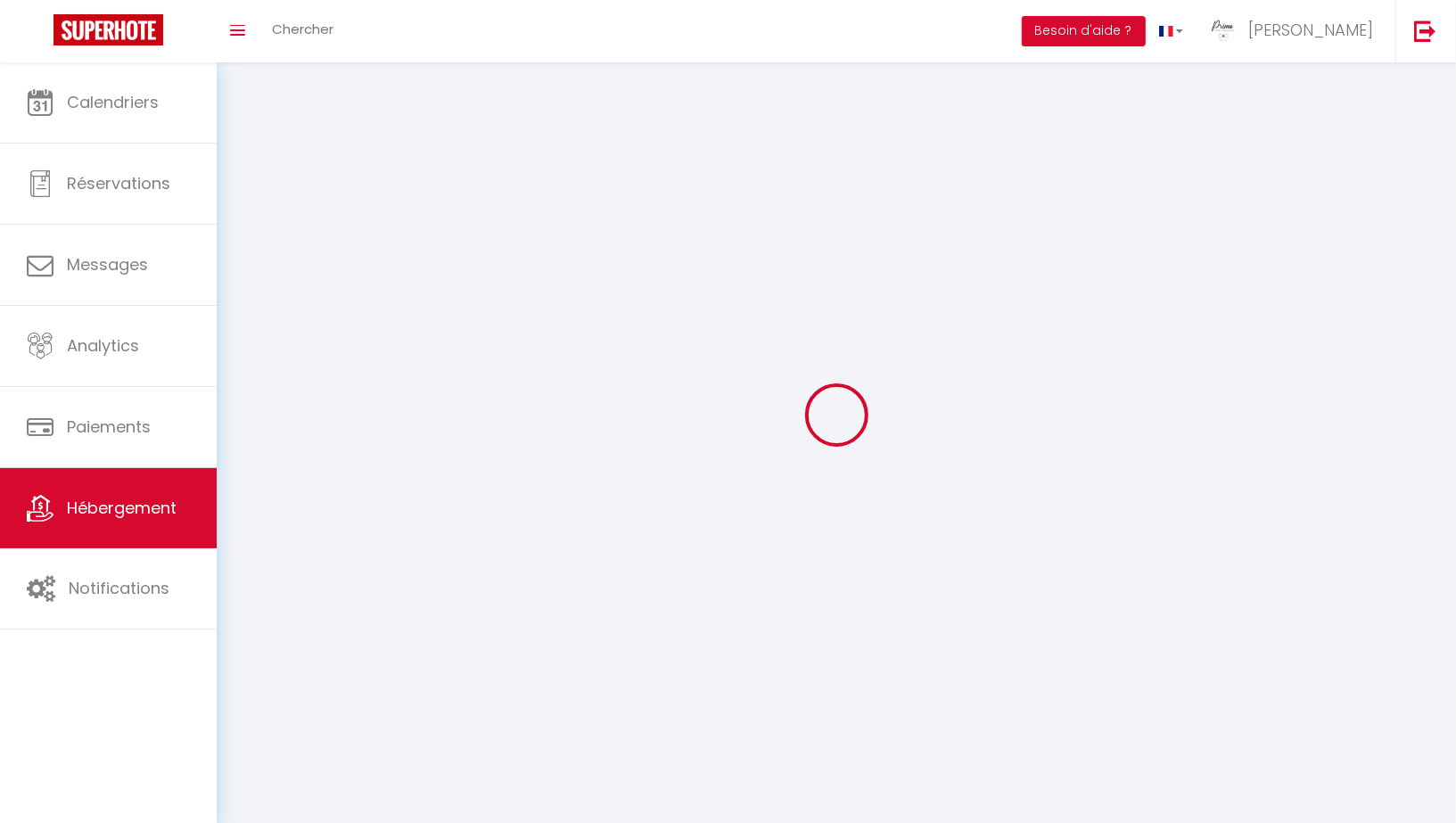
select select
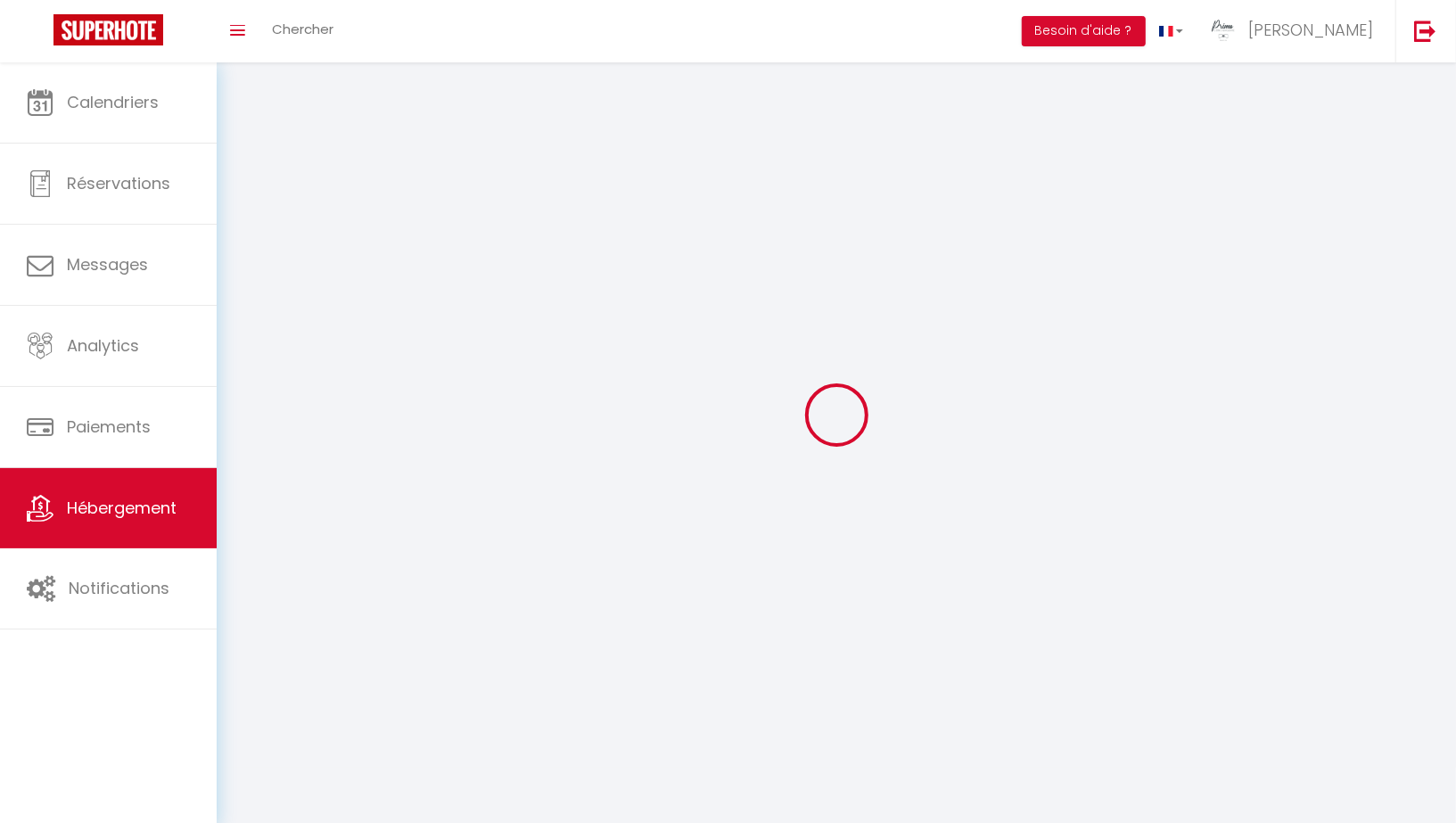
checkbox input "false"
select select
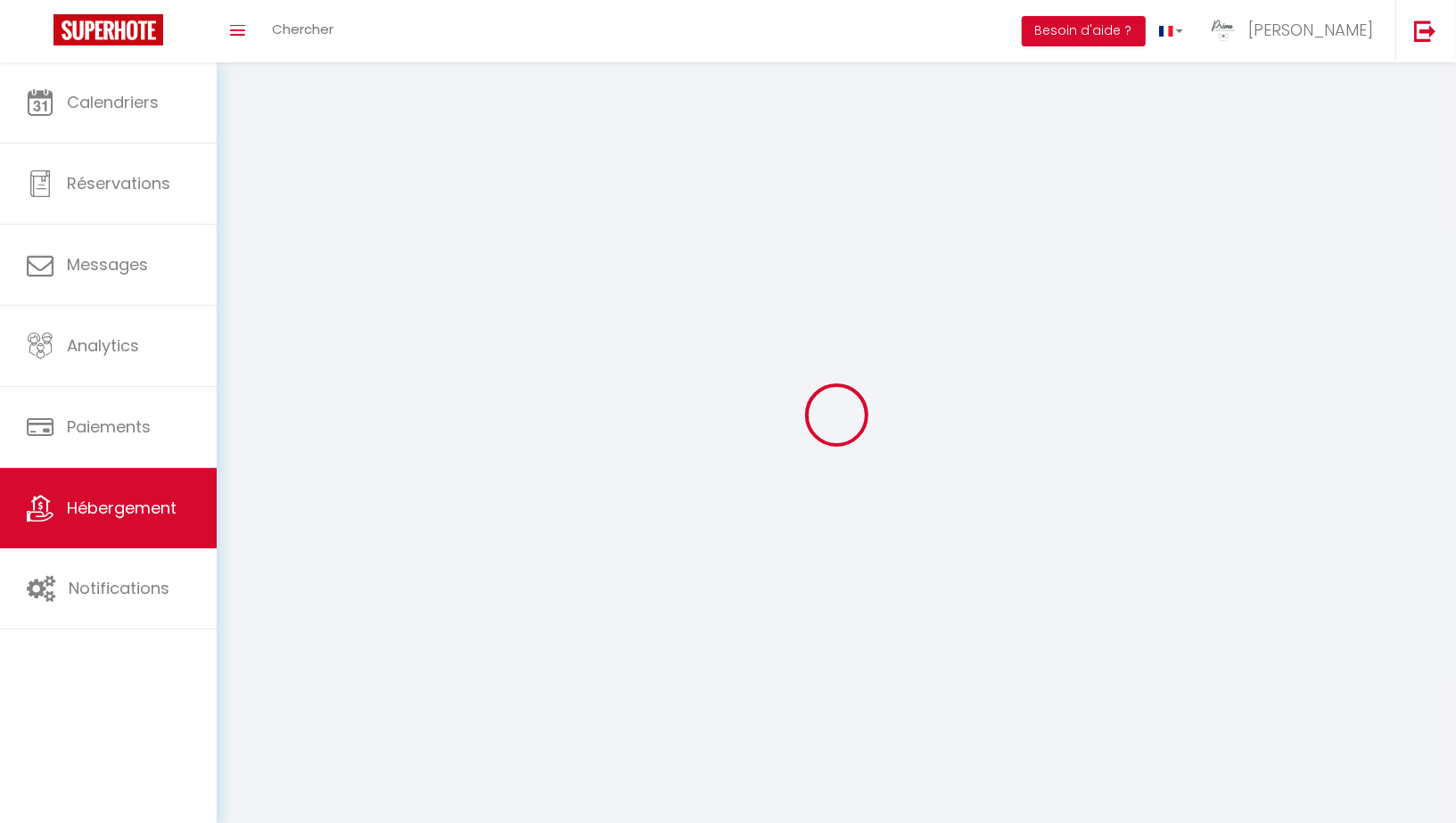
select select
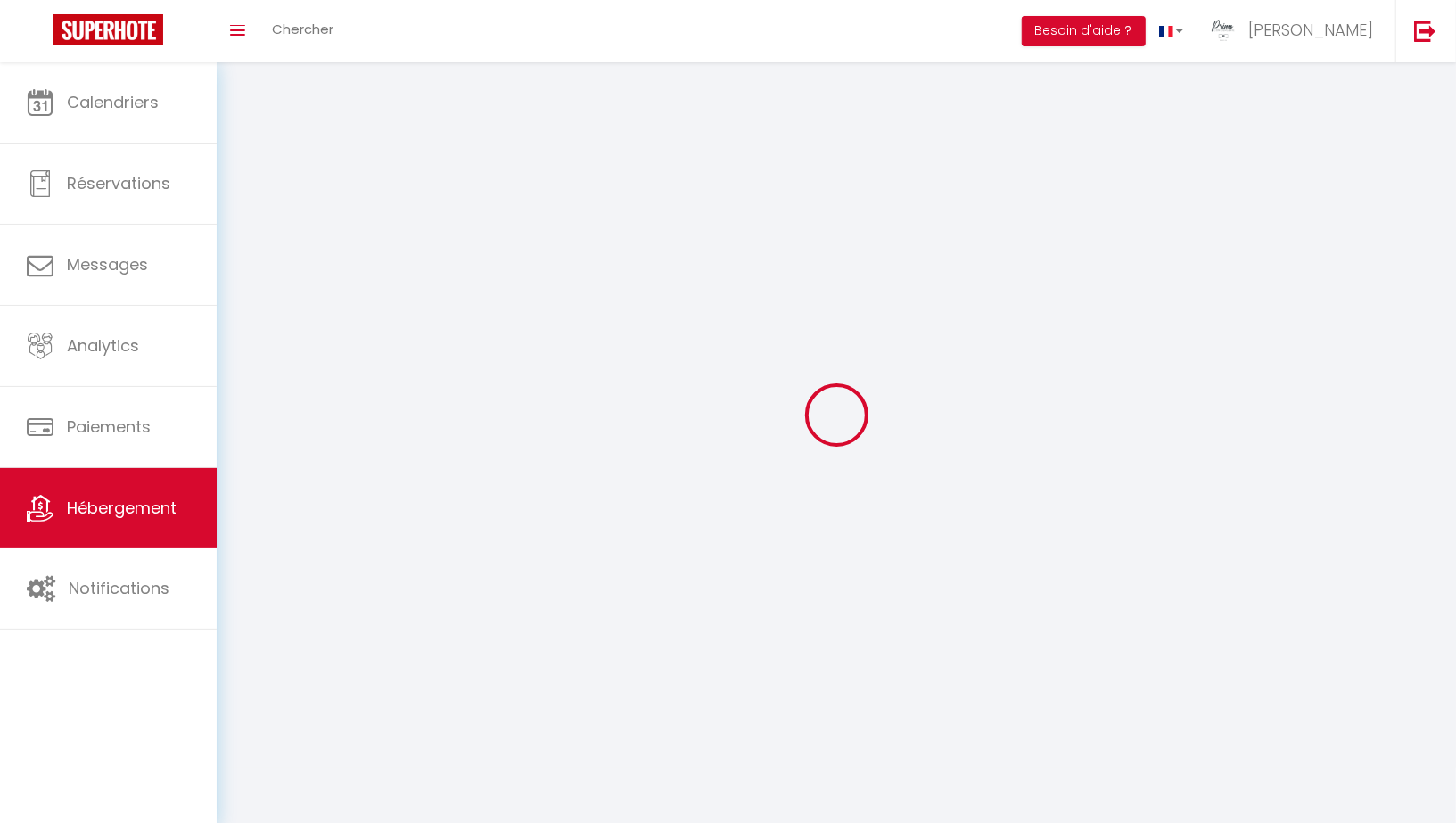
select select
checkbox input "false"
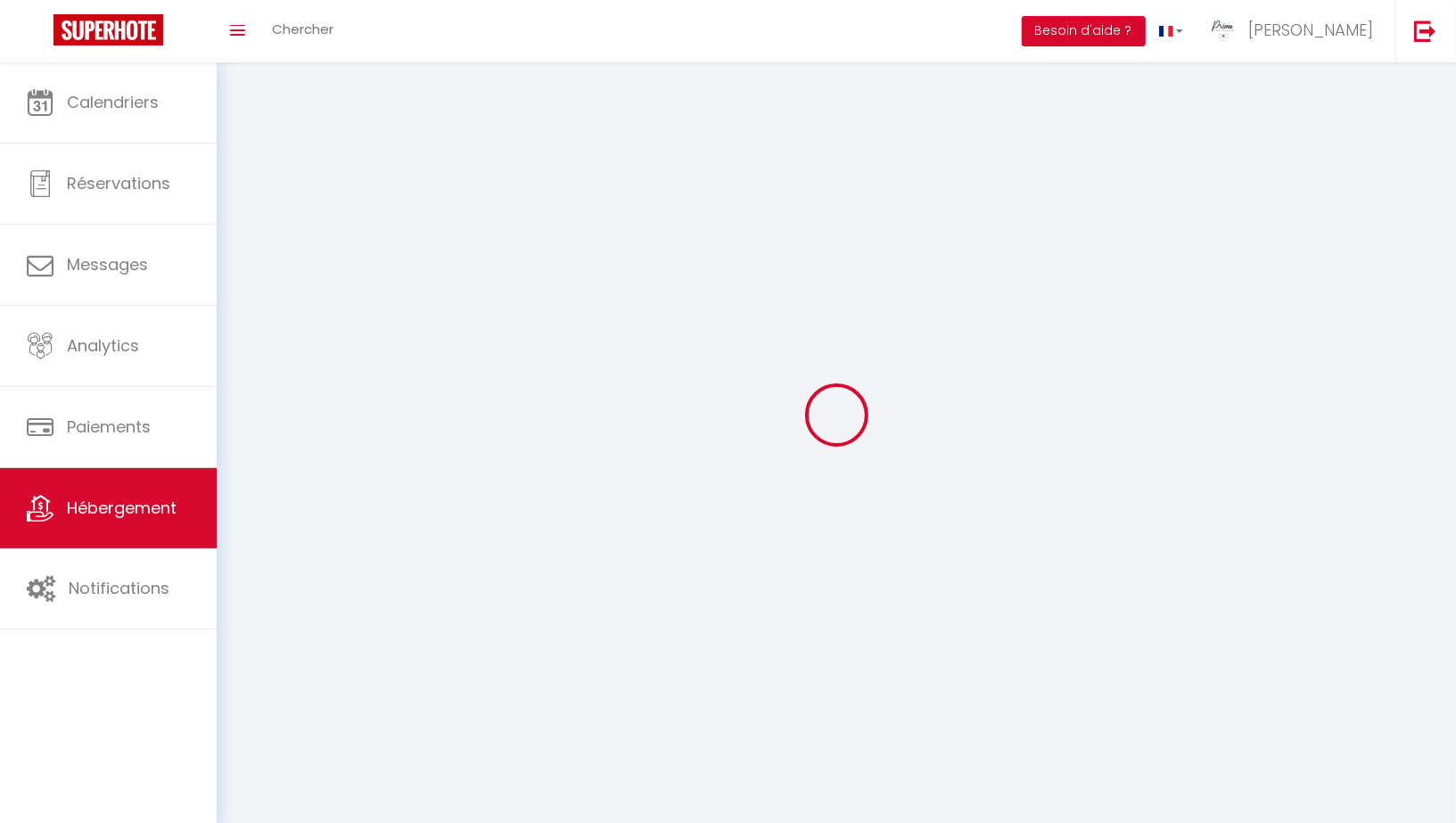
checkbox input "false"
select select
select select "28"
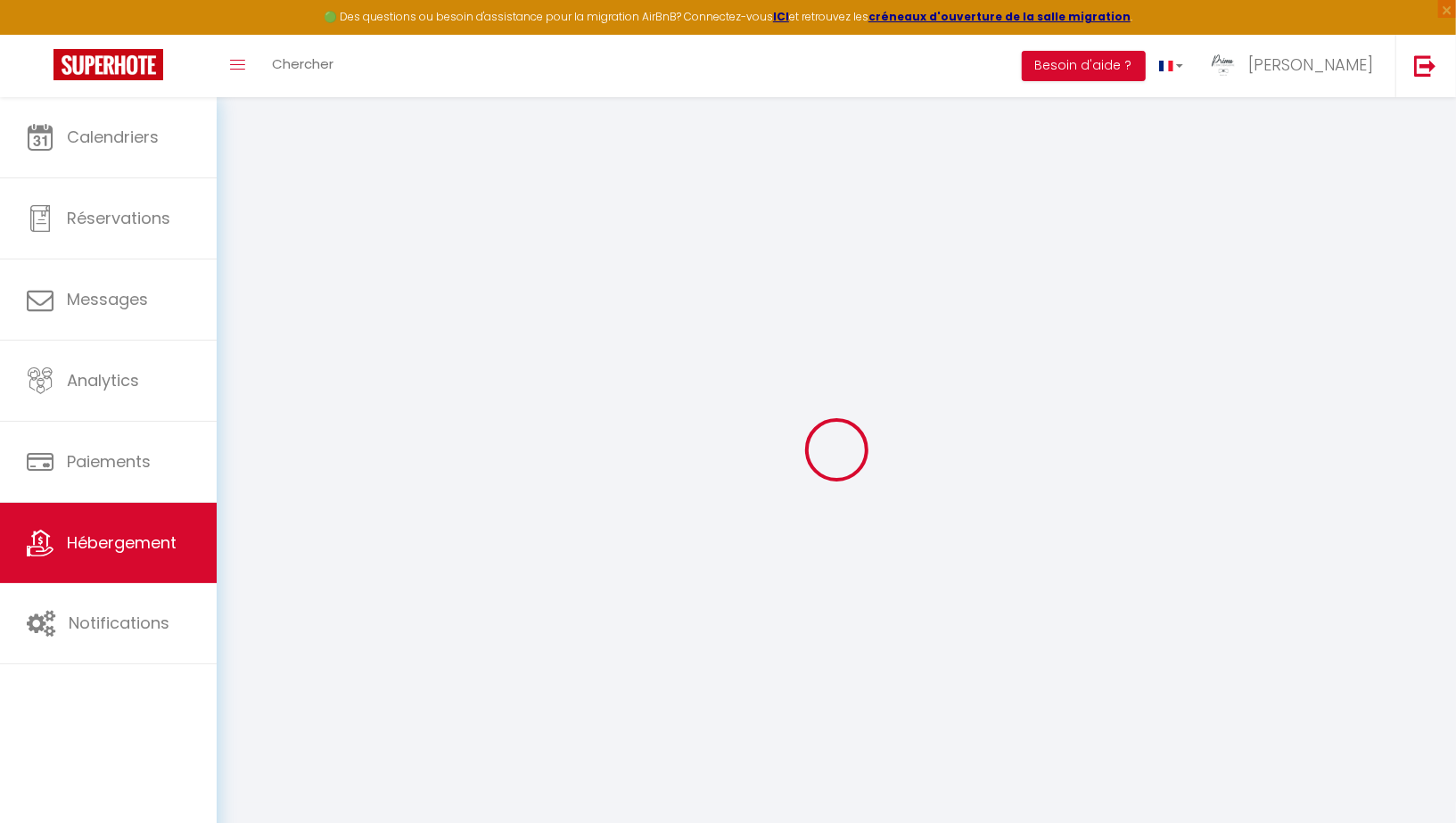
select select
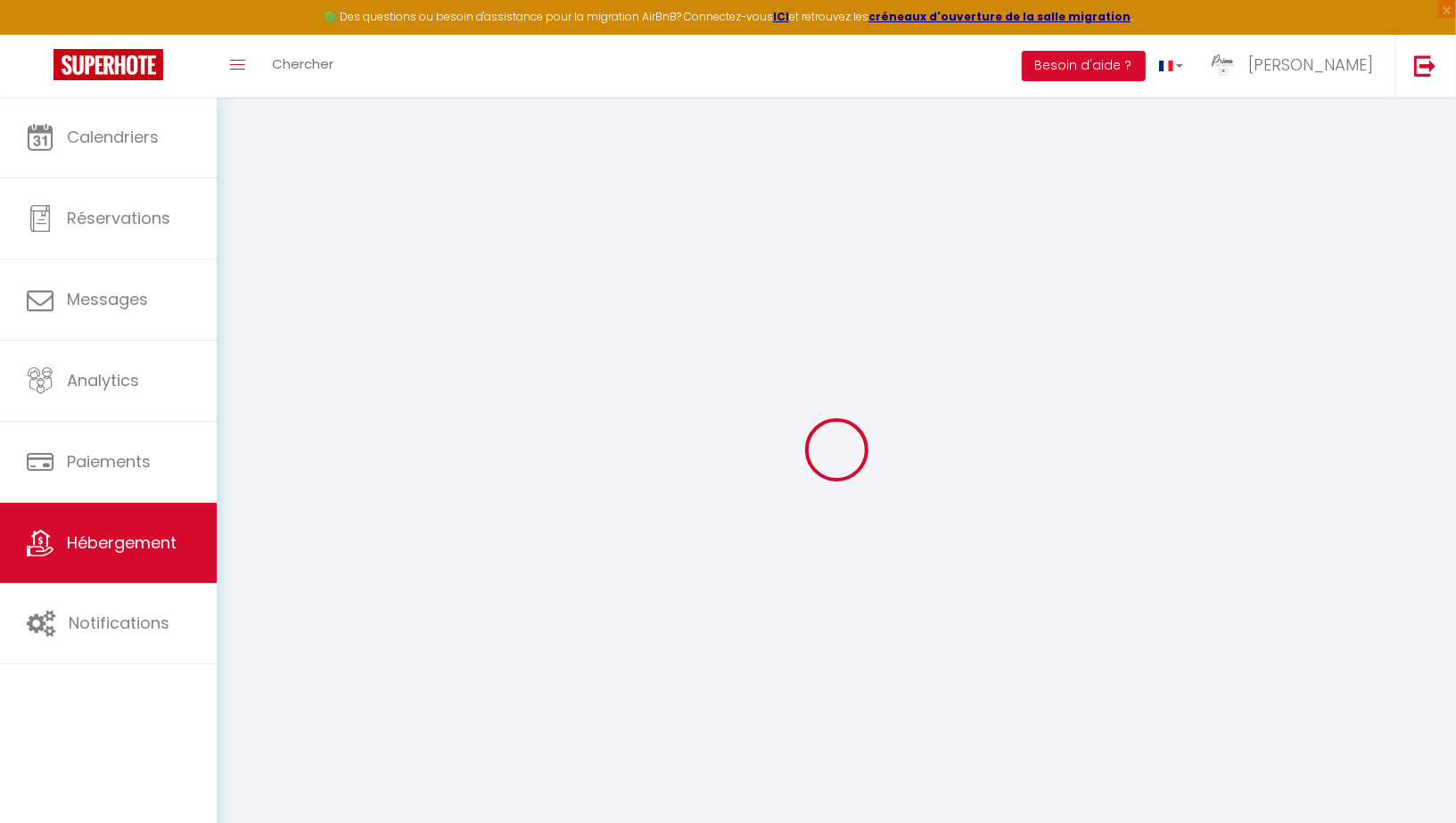
select select
checkbox input "false"
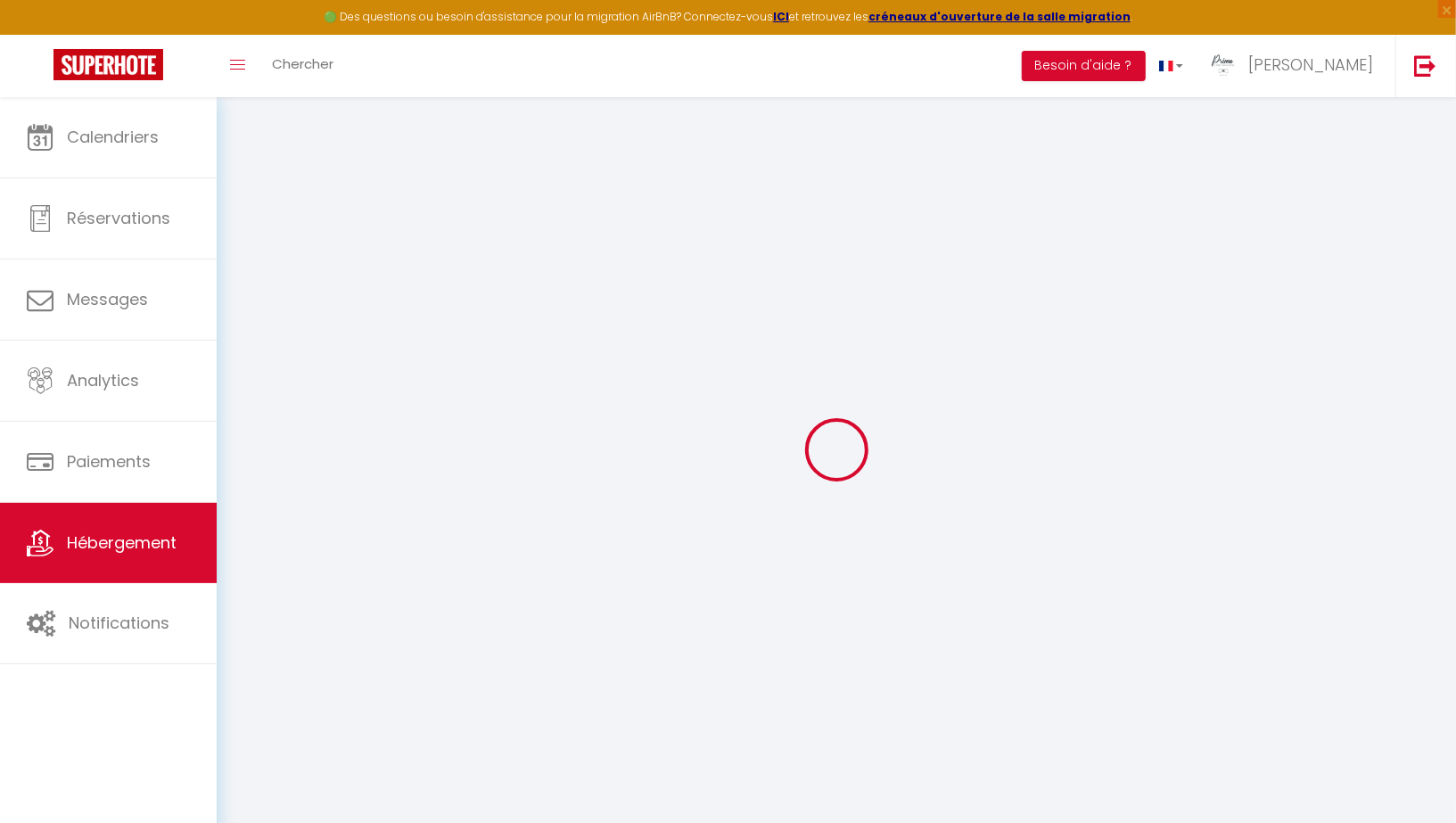
select select
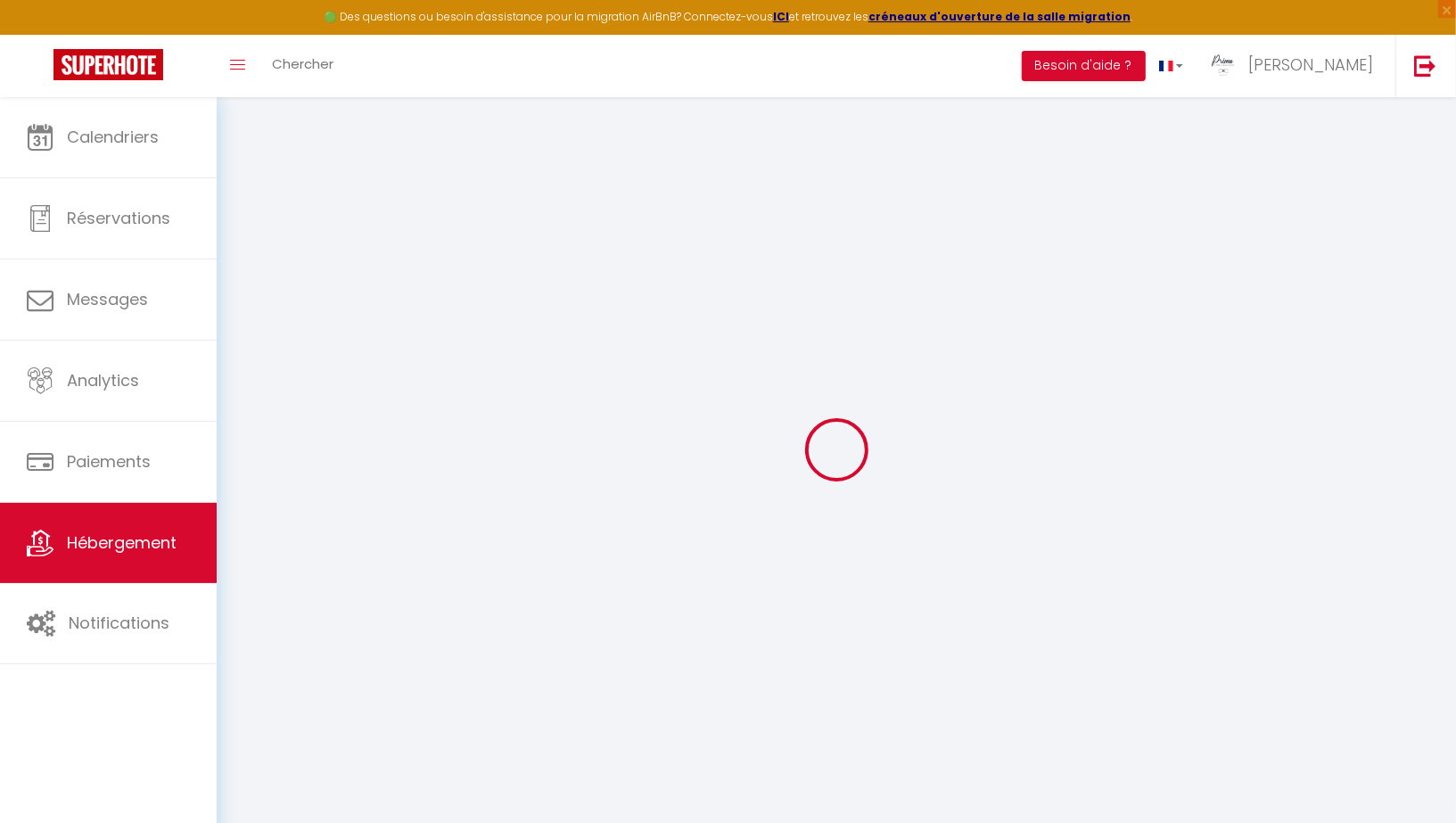
select select
checkbox input "false"
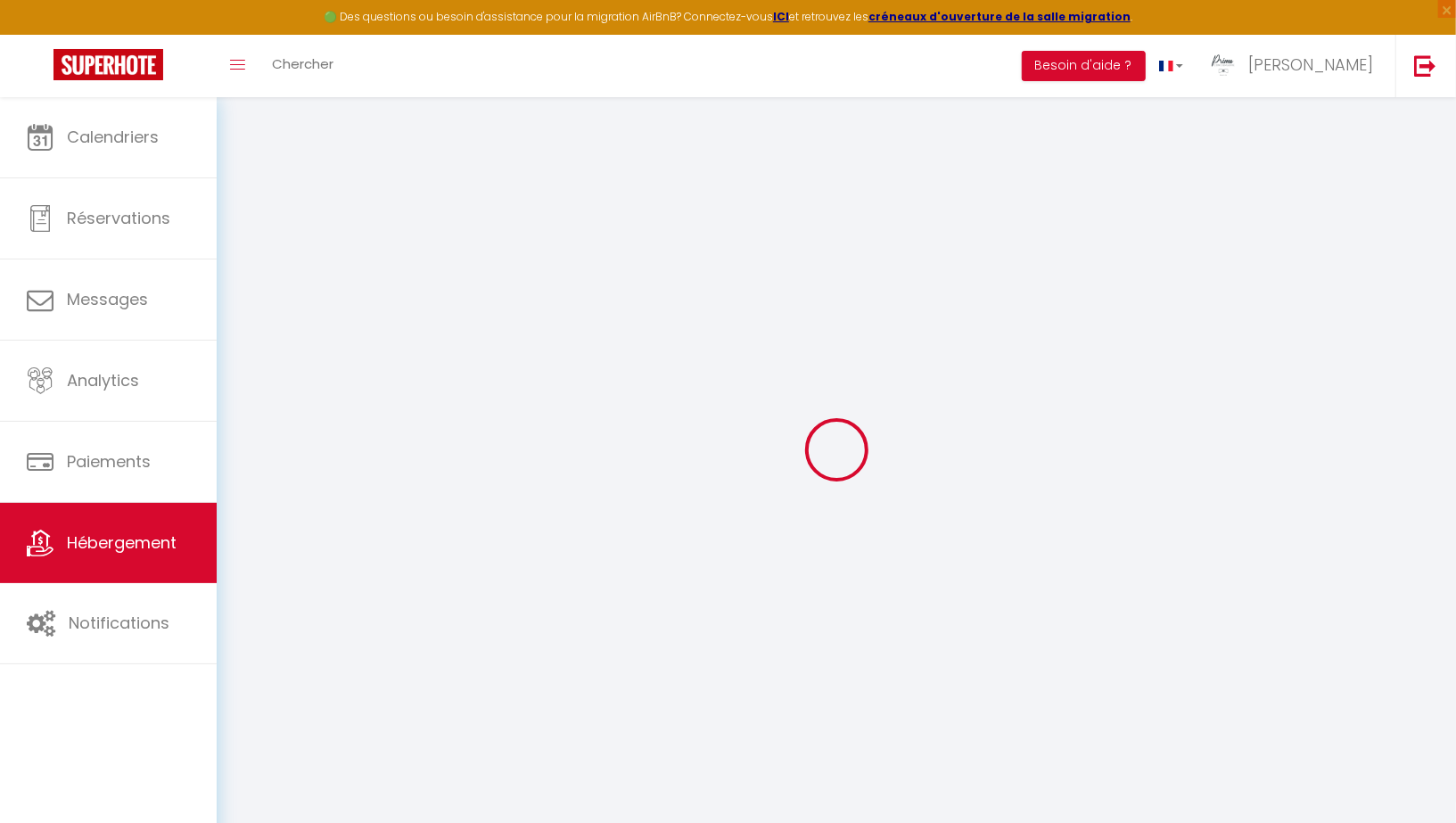
checkbox input "false"
select select
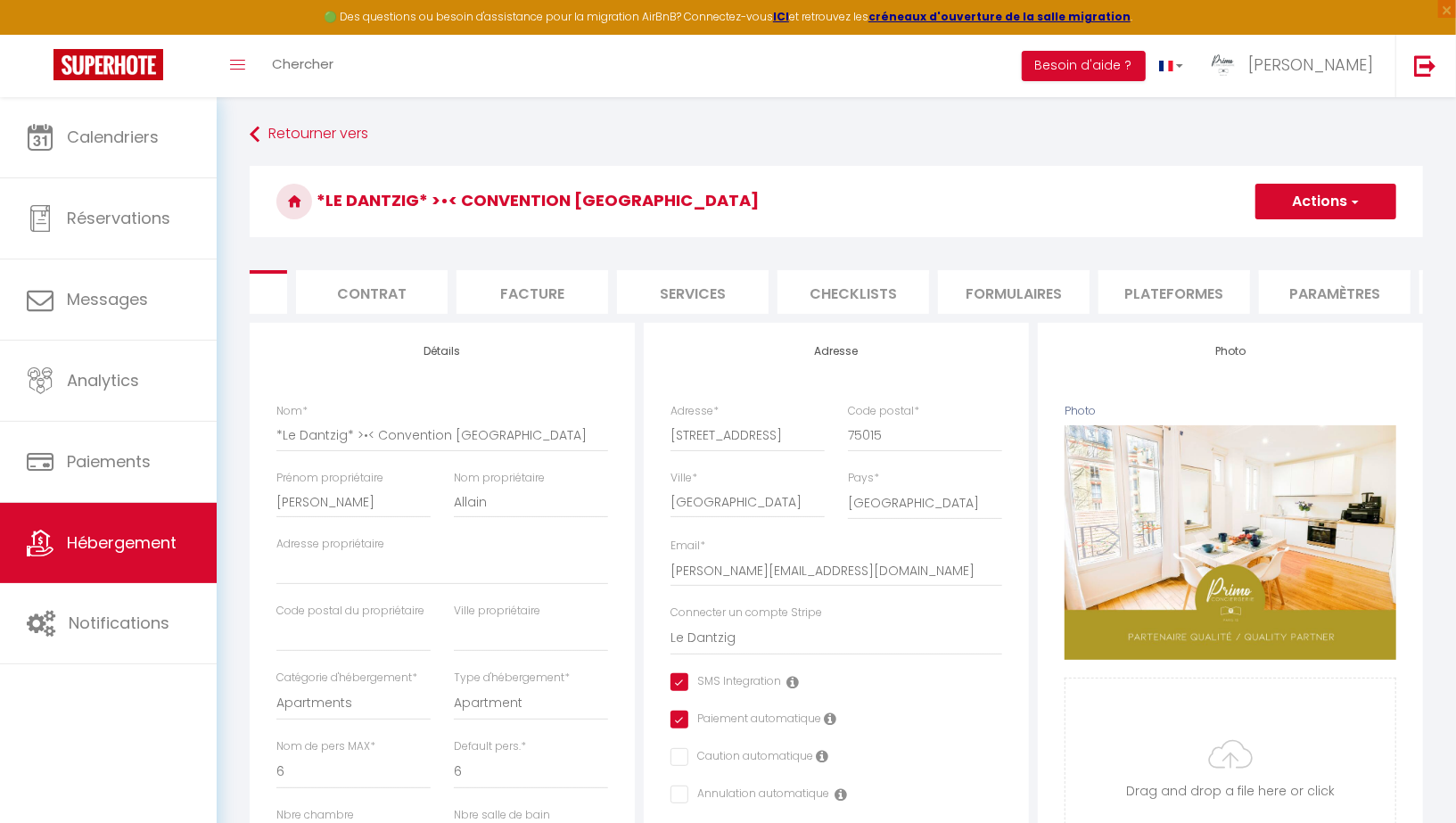
scroll to position [0, 144]
click at [1301, 294] on li "Paramètres" at bounding box center [1305, 293] width 152 height 44
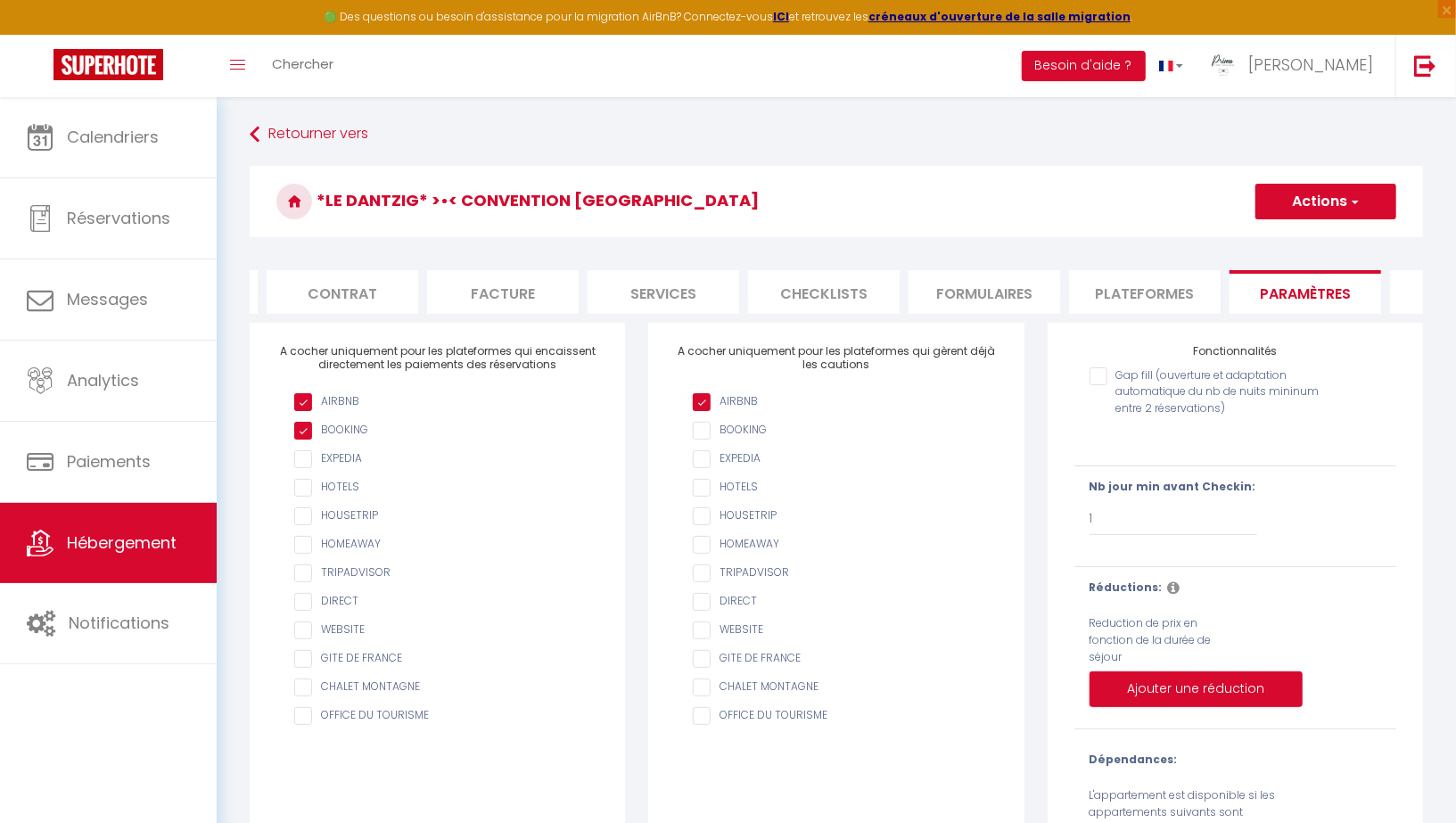
scroll to position [115, 0]
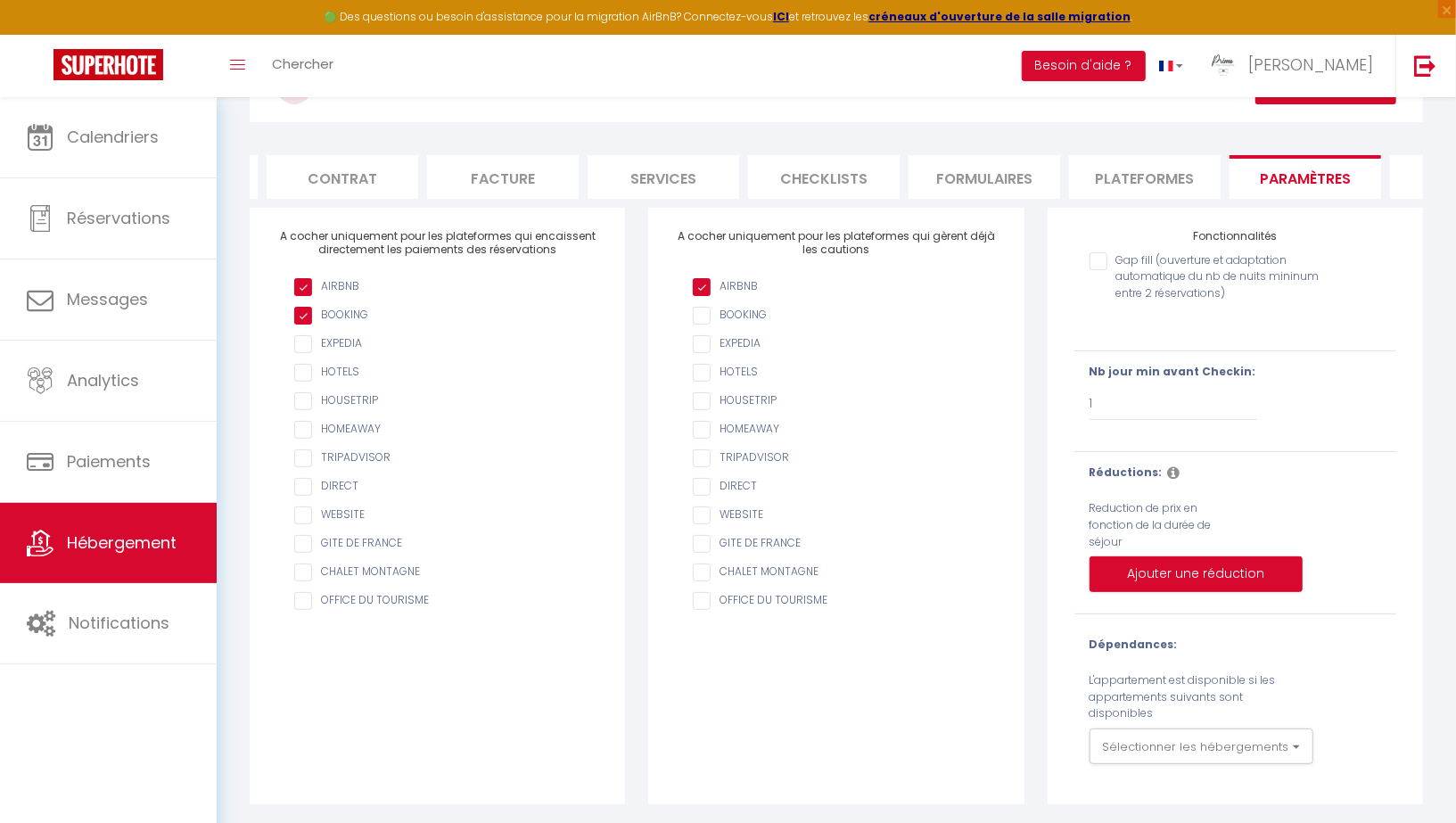
click at [1065, 357] on div "Fonctionnalités Gap fill (ouverture et adaptation automatique du nb de nuits mi…" at bounding box center [1235, 506] width 375 height 597
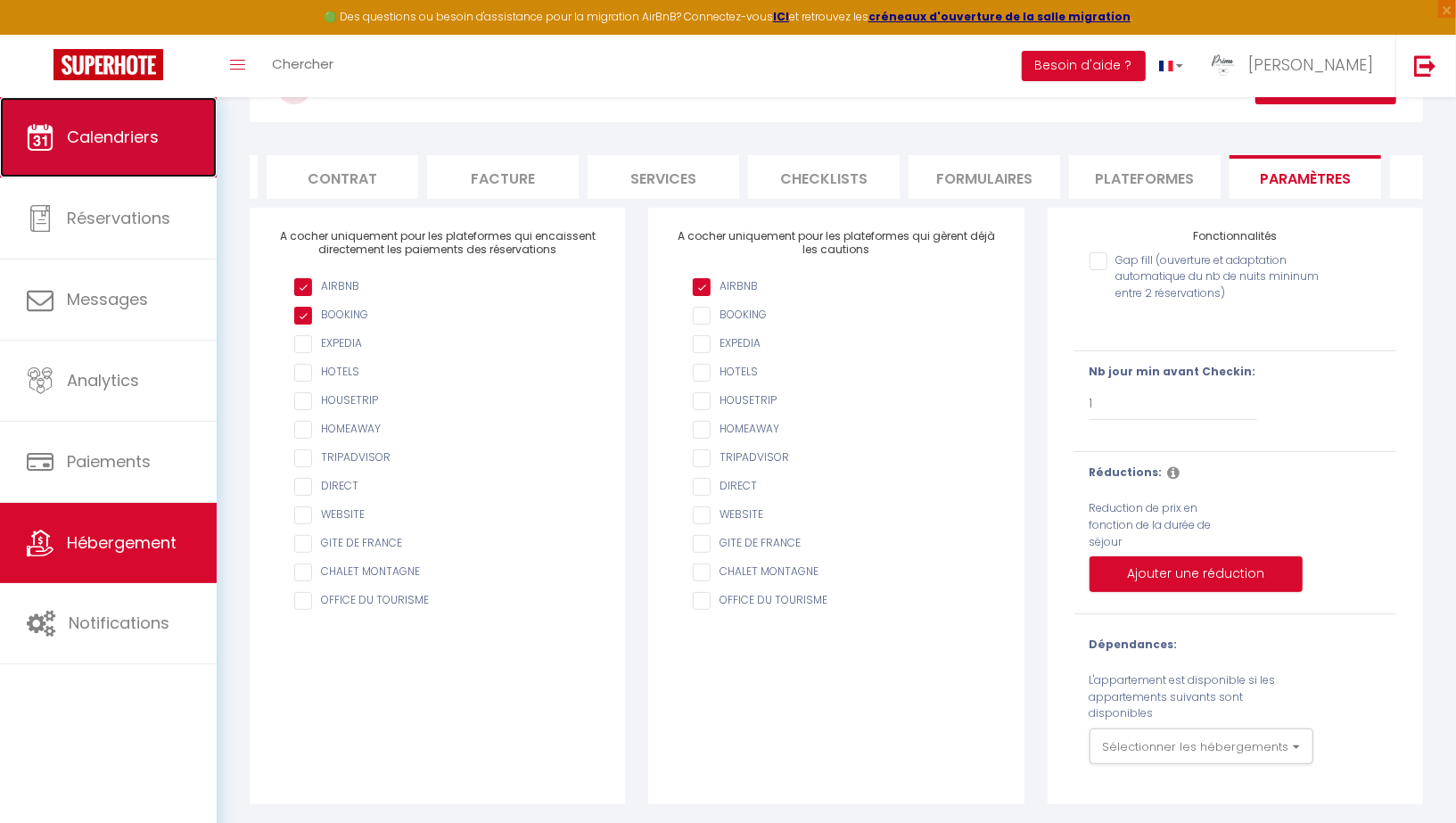
click at [122, 146] on span "Calendriers" at bounding box center [113, 136] width 92 height 22
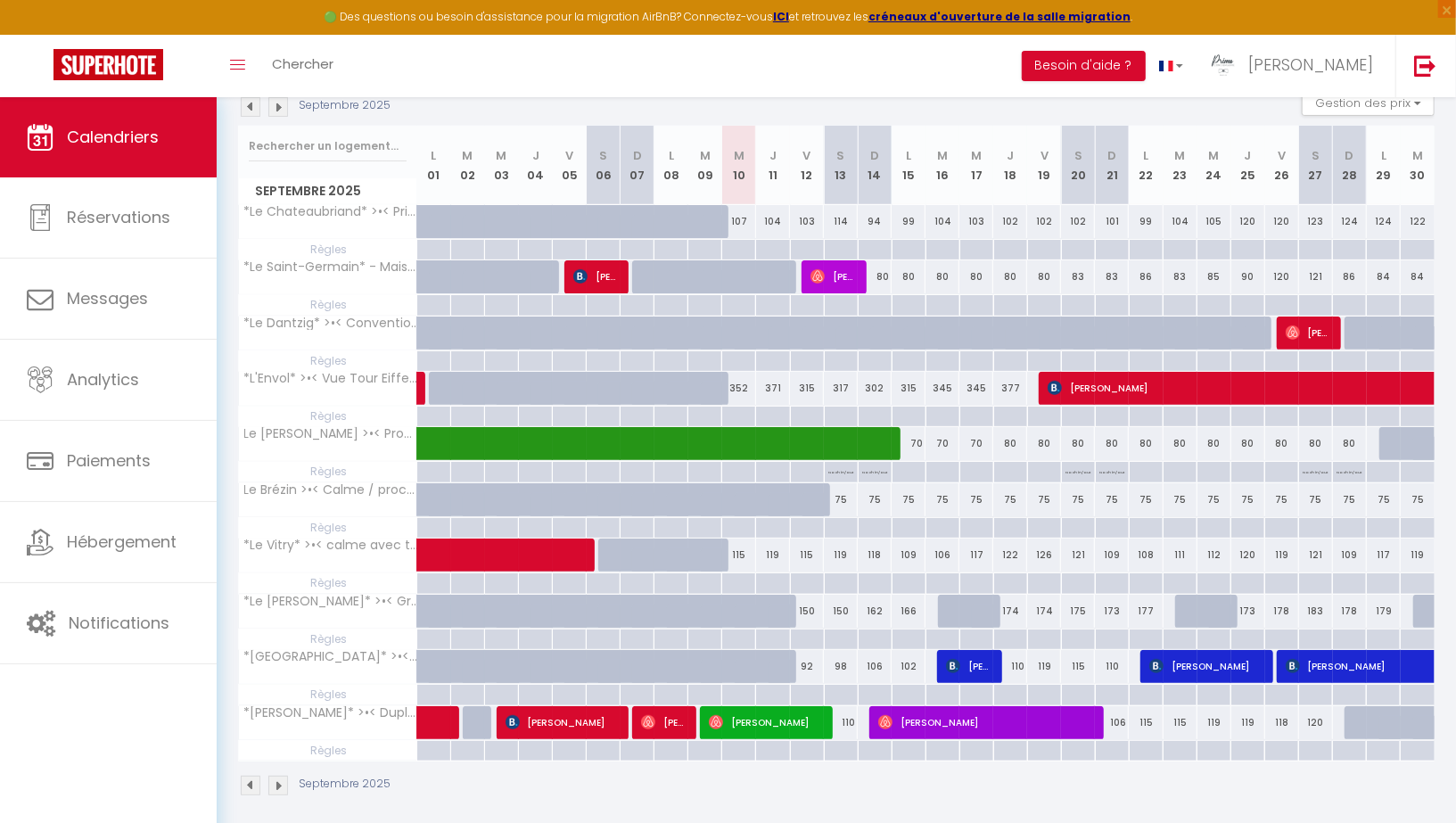
scroll to position [111, 0]
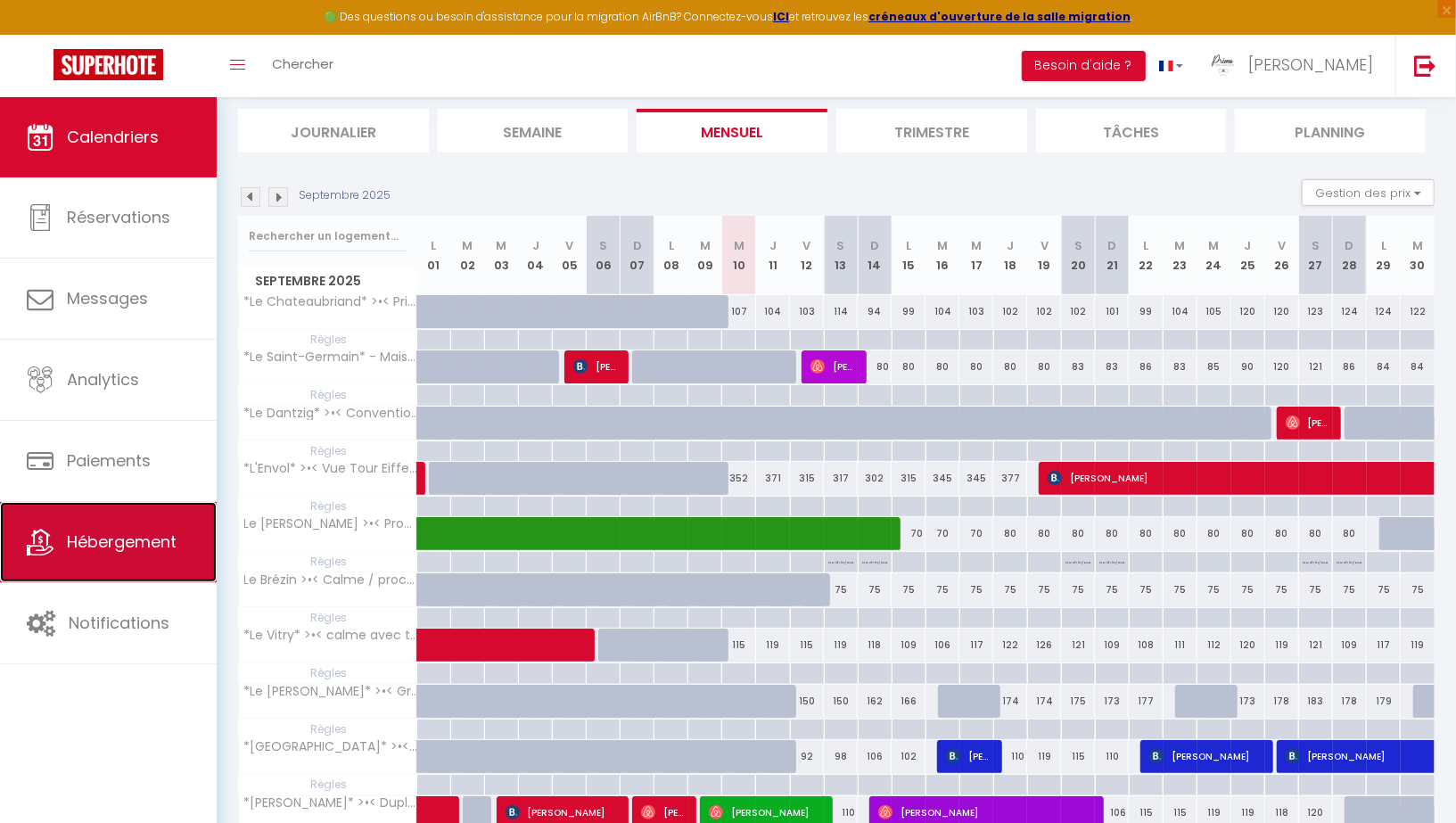
click at [137, 546] on span "Hébergement" at bounding box center [122, 541] width 109 height 22
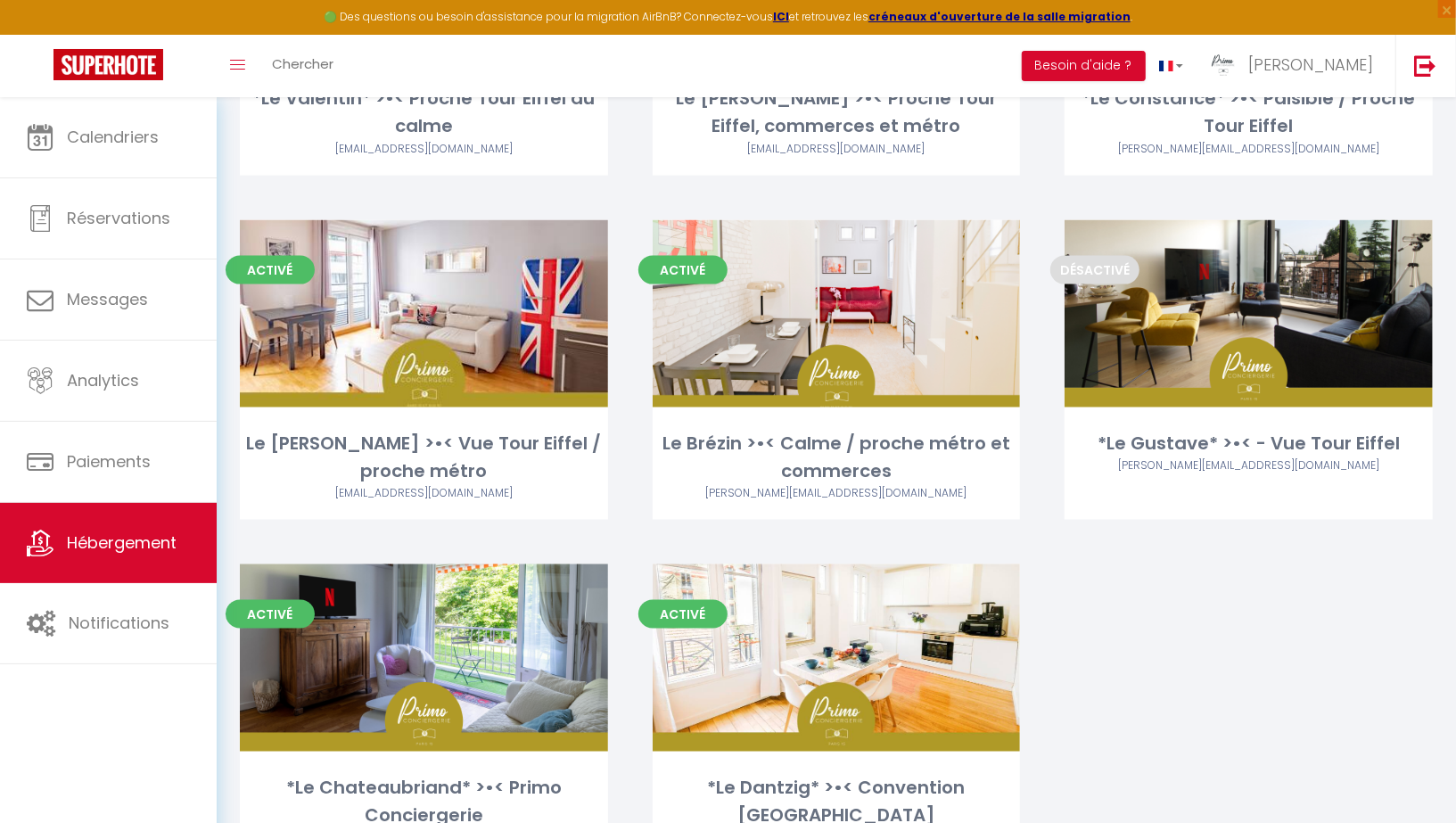
scroll to position [1494, 0]
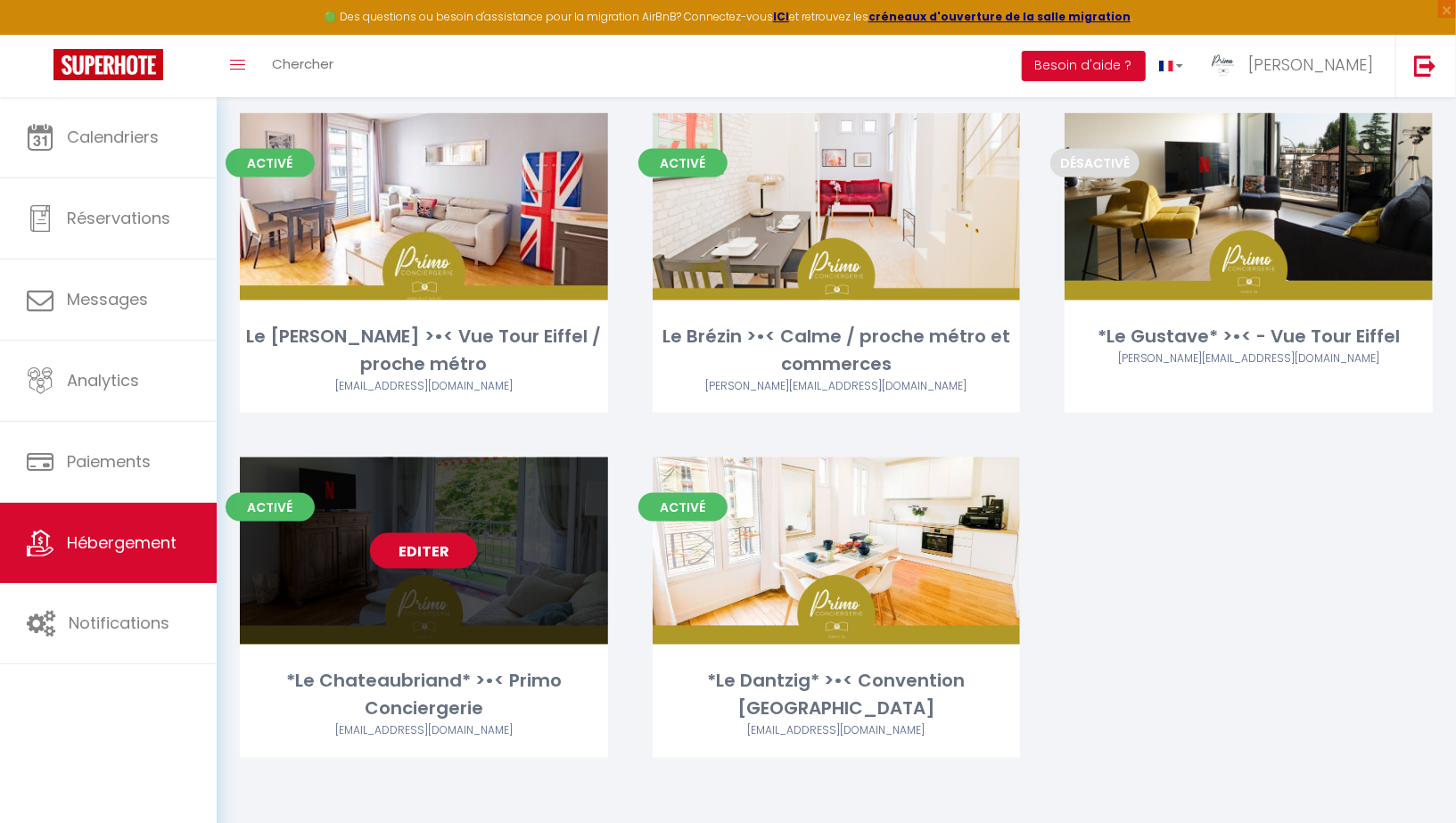
click at [423, 547] on link "Editer" at bounding box center [424, 551] width 107 height 35
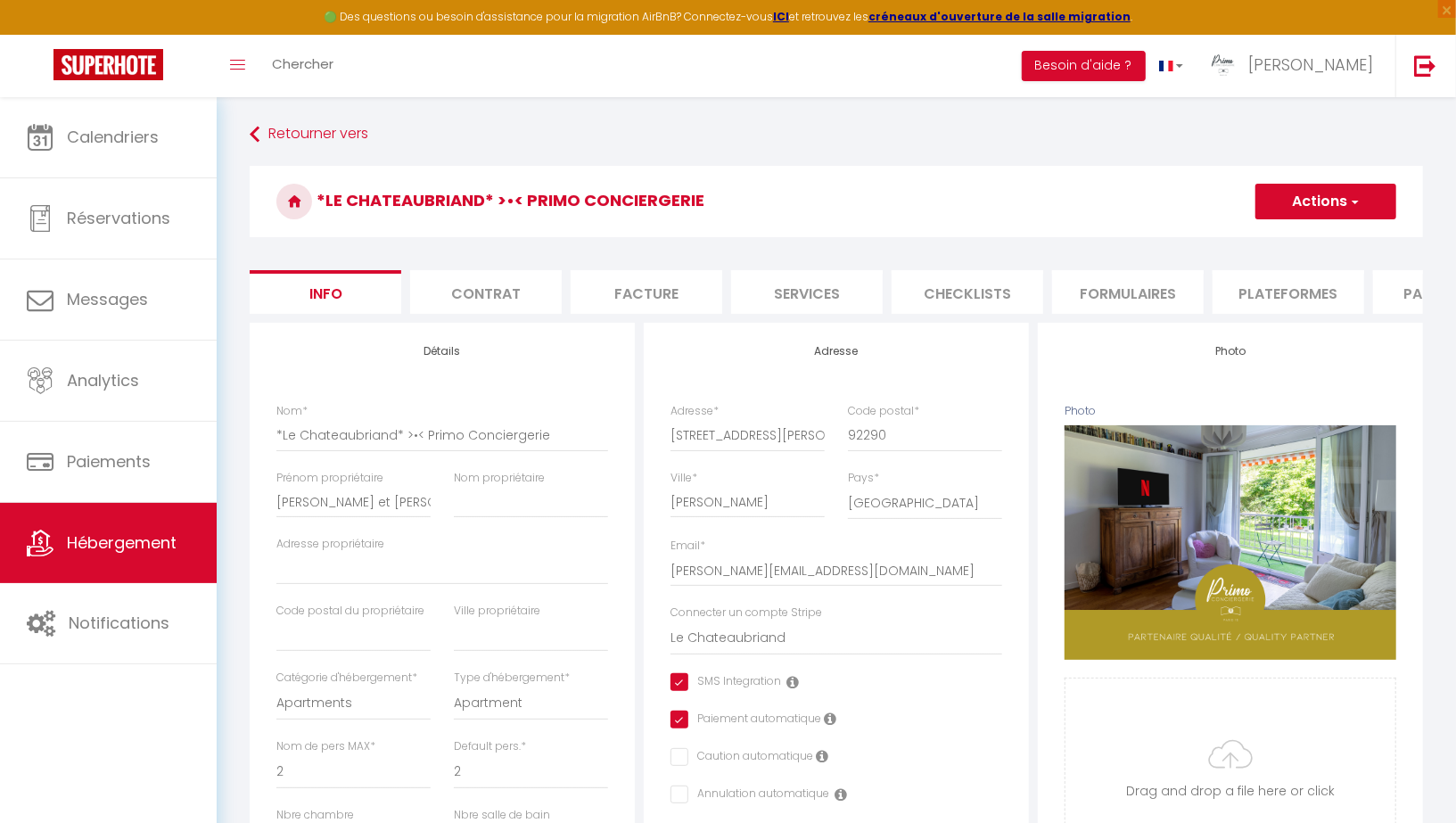
click at [1405, 292] on li "Paramètres" at bounding box center [1449, 293] width 152 height 44
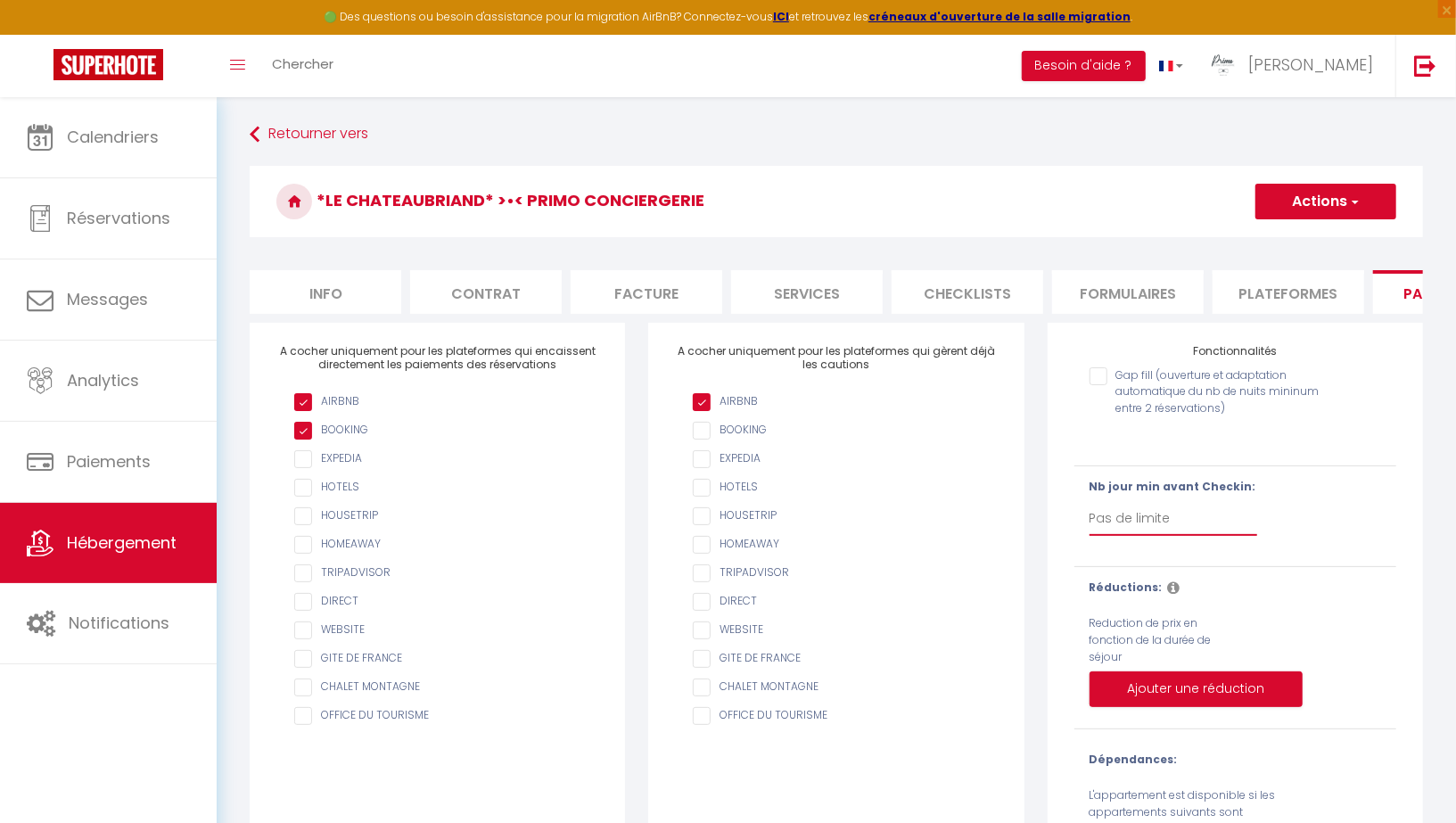
click at [1134, 521] on select "Pas de limite 1 2 3 4 5 6 7" at bounding box center [1173, 518] width 168 height 34
click at [1089, 502] on select "Pas de limite 1 2 3 4 5 6 7" at bounding box center [1173, 518] width 168 height 34
click at [1306, 190] on button "Actions" at bounding box center [1325, 200] width 141 height 35
click at [1283, 233] on input "Enregistrer" at bounding box center [1305, 241] width 66 height 18
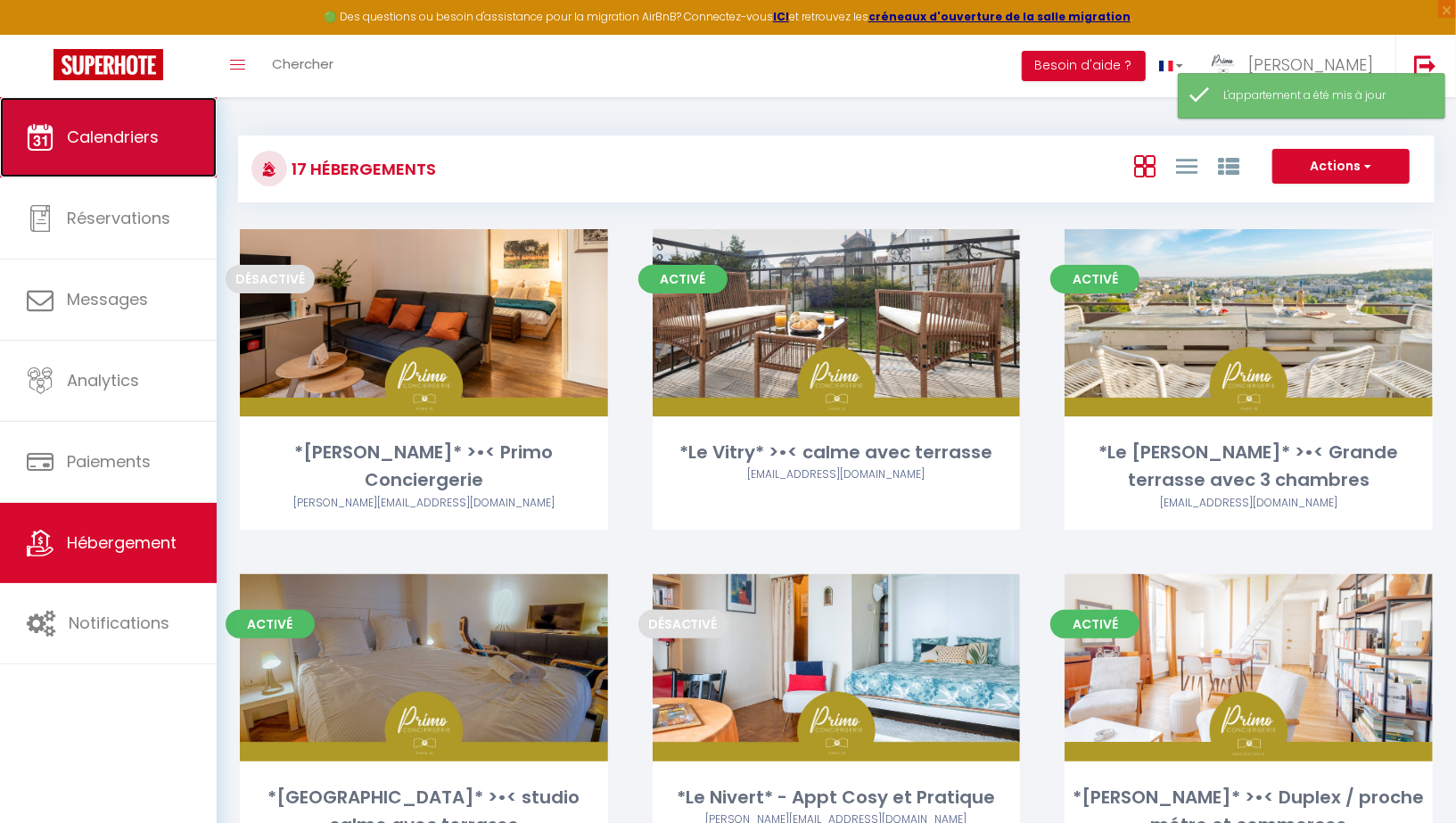
click at [102, 139] on span "Calendriers" at bounding box center [113, 136] width 92 height 22
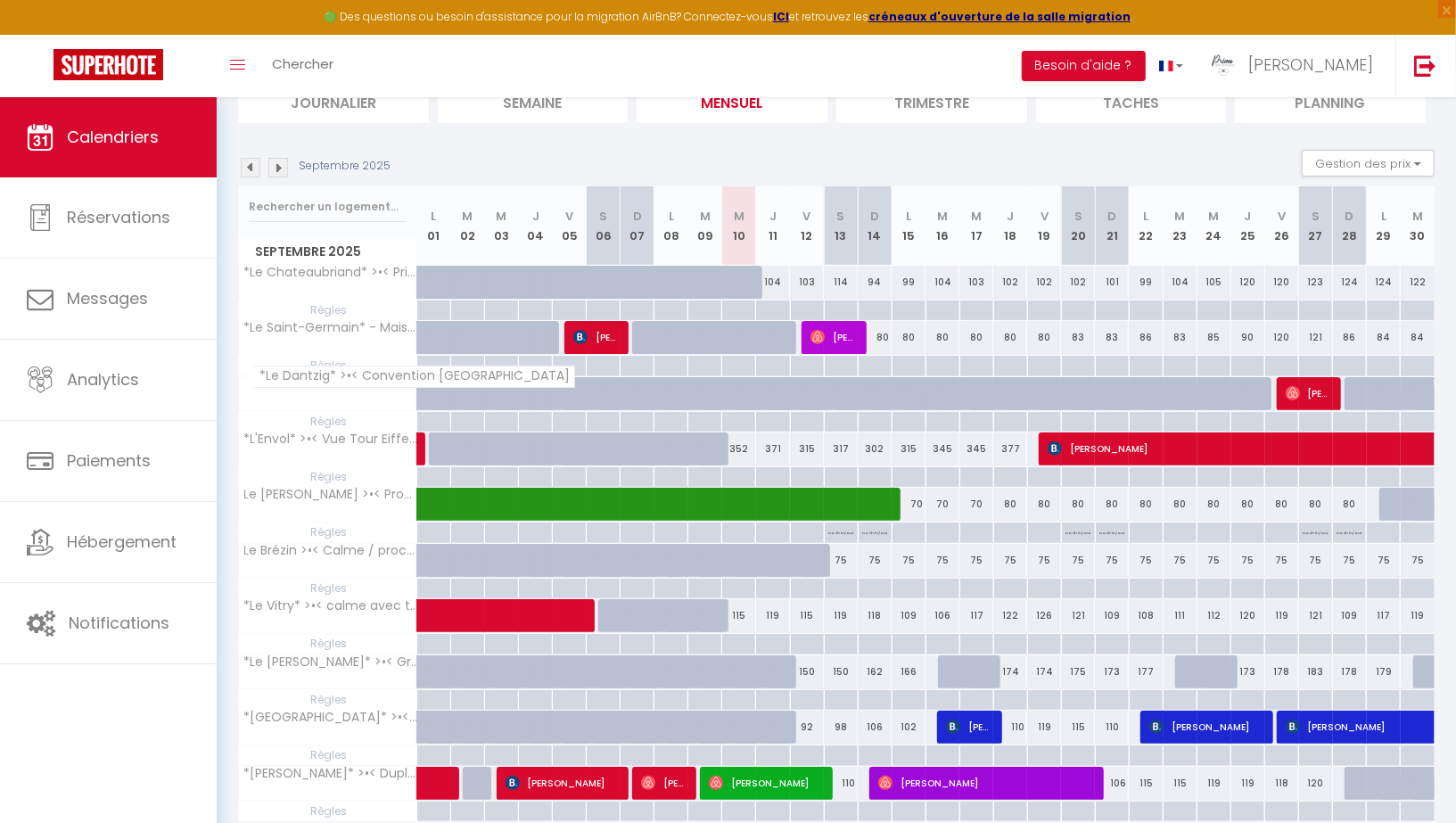
scroll to position [146, 0]
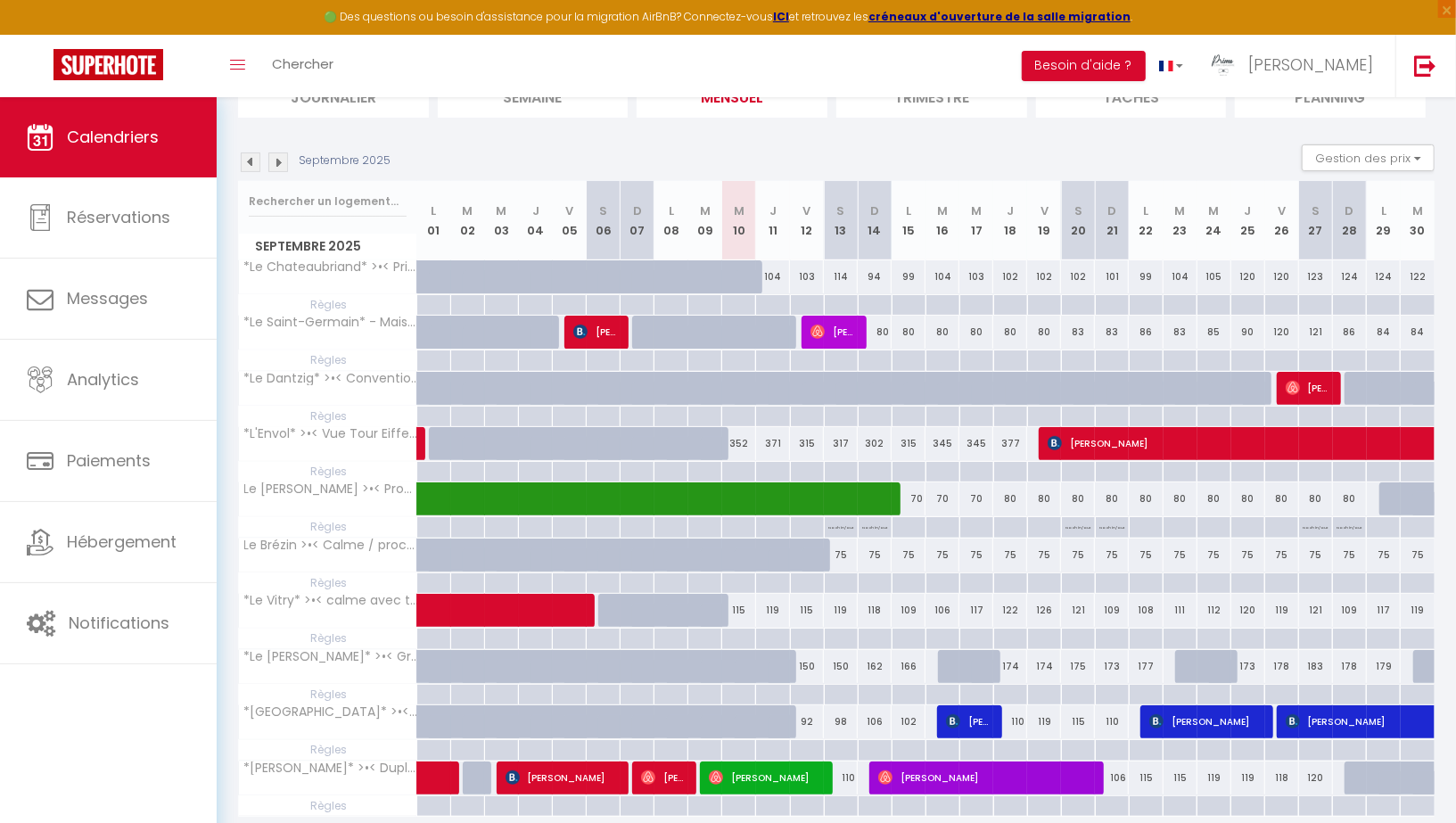
click at [277, 166] on img at bounding box center [278, 162] width 19 height 19
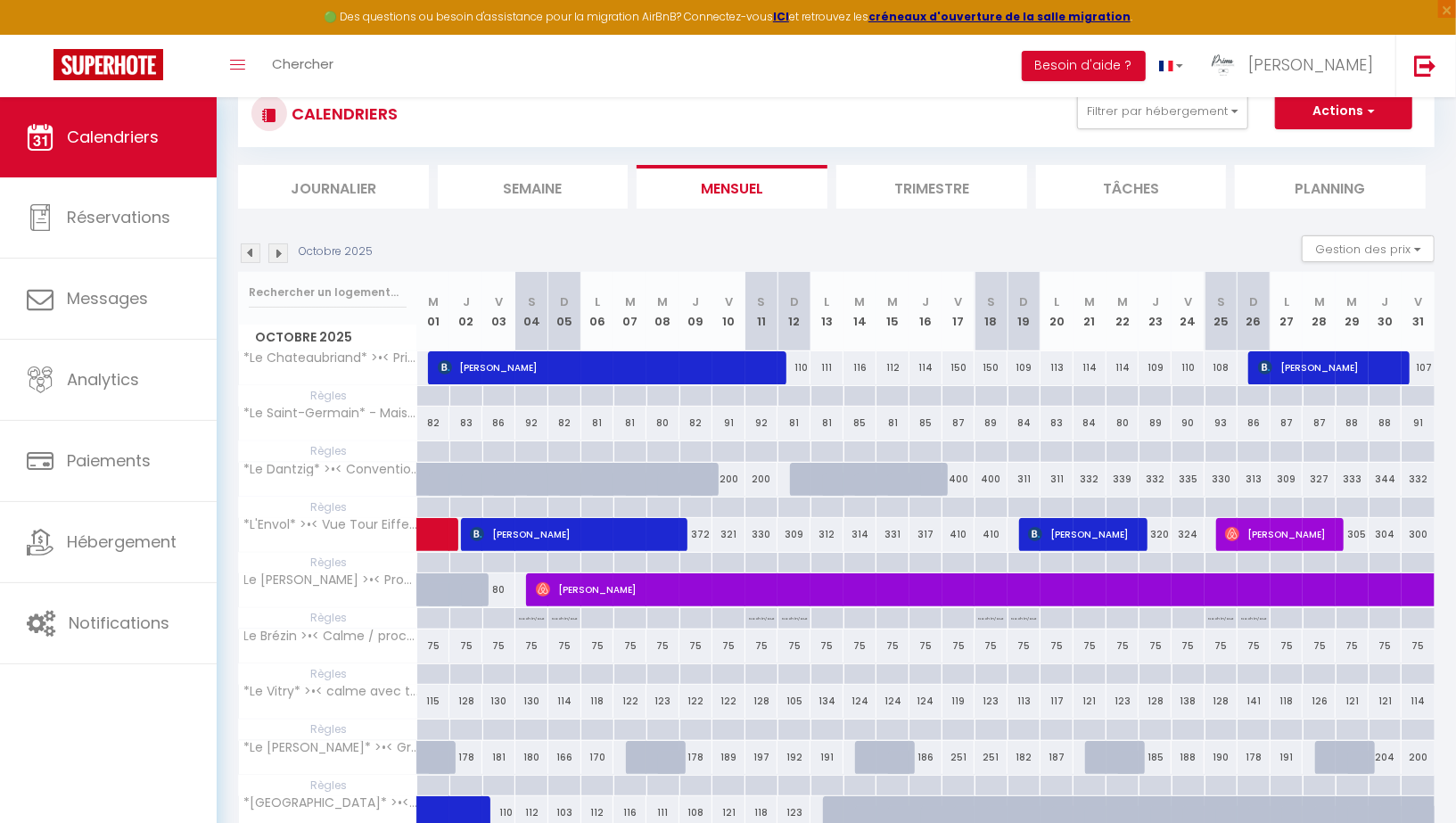
scroll to position [42, 0]
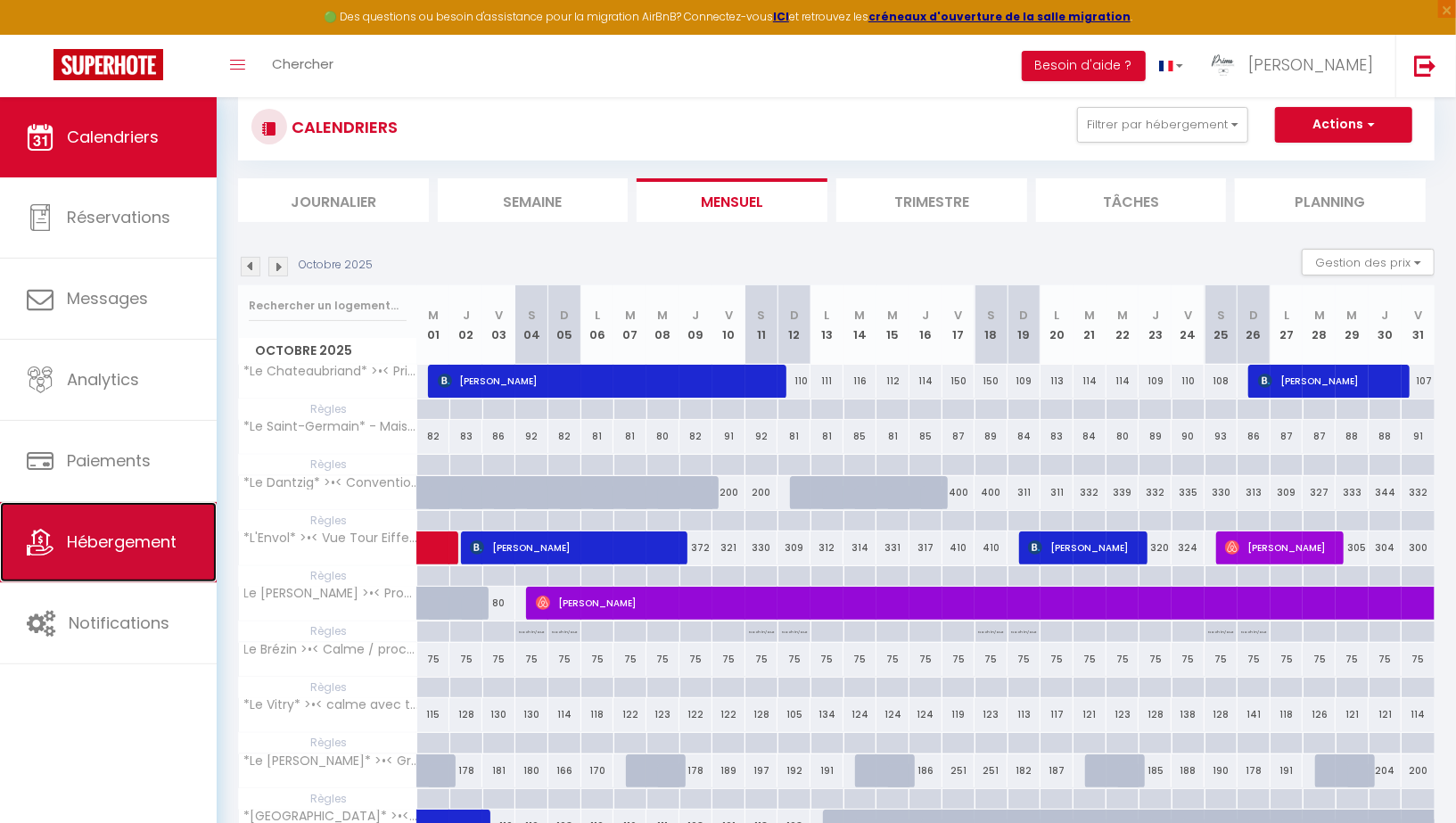
click at [93, 521] on link "Hébergement" at bounding box center [108, 542] width 217 height 81
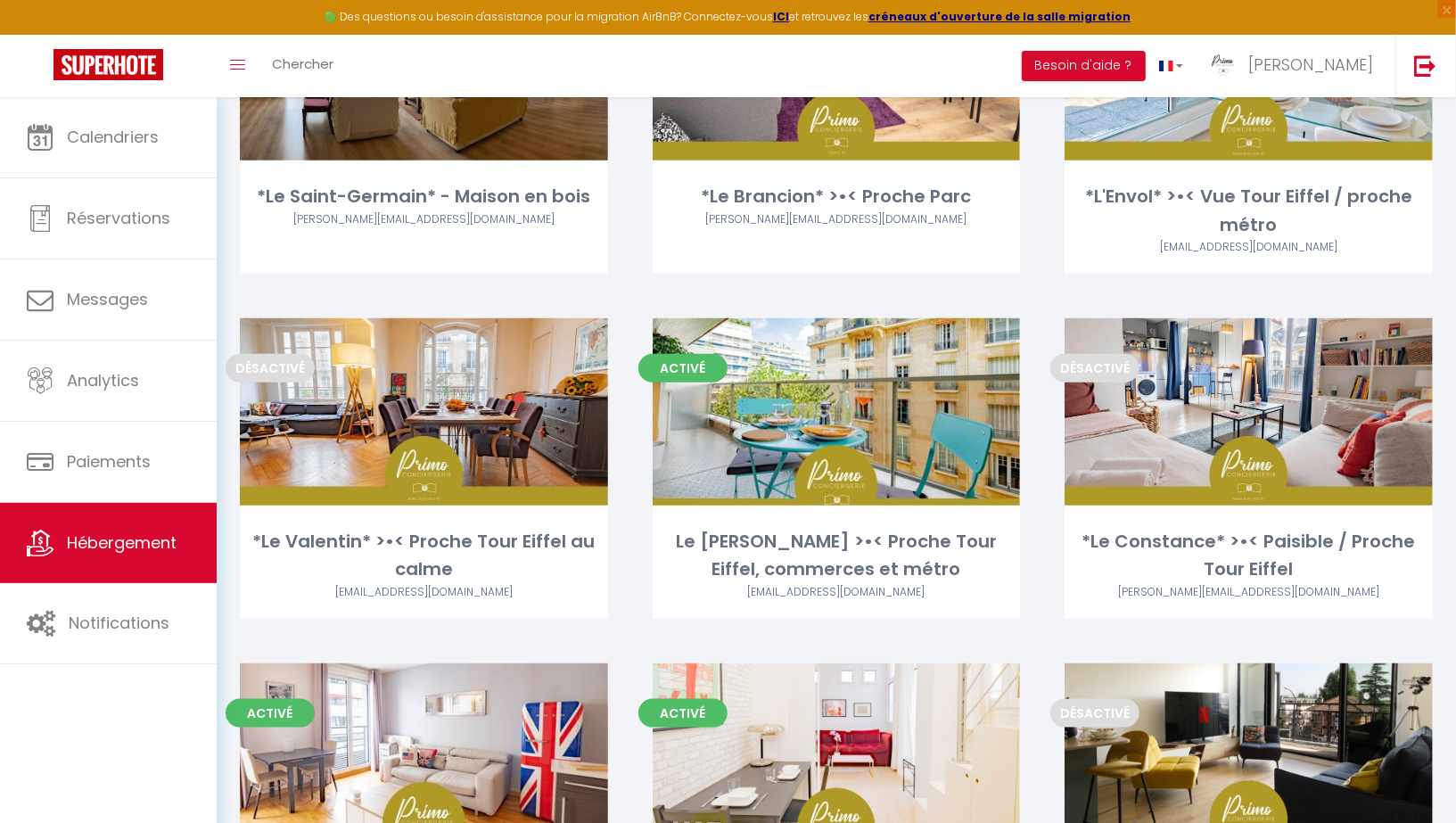
scroll to position [951, 0]
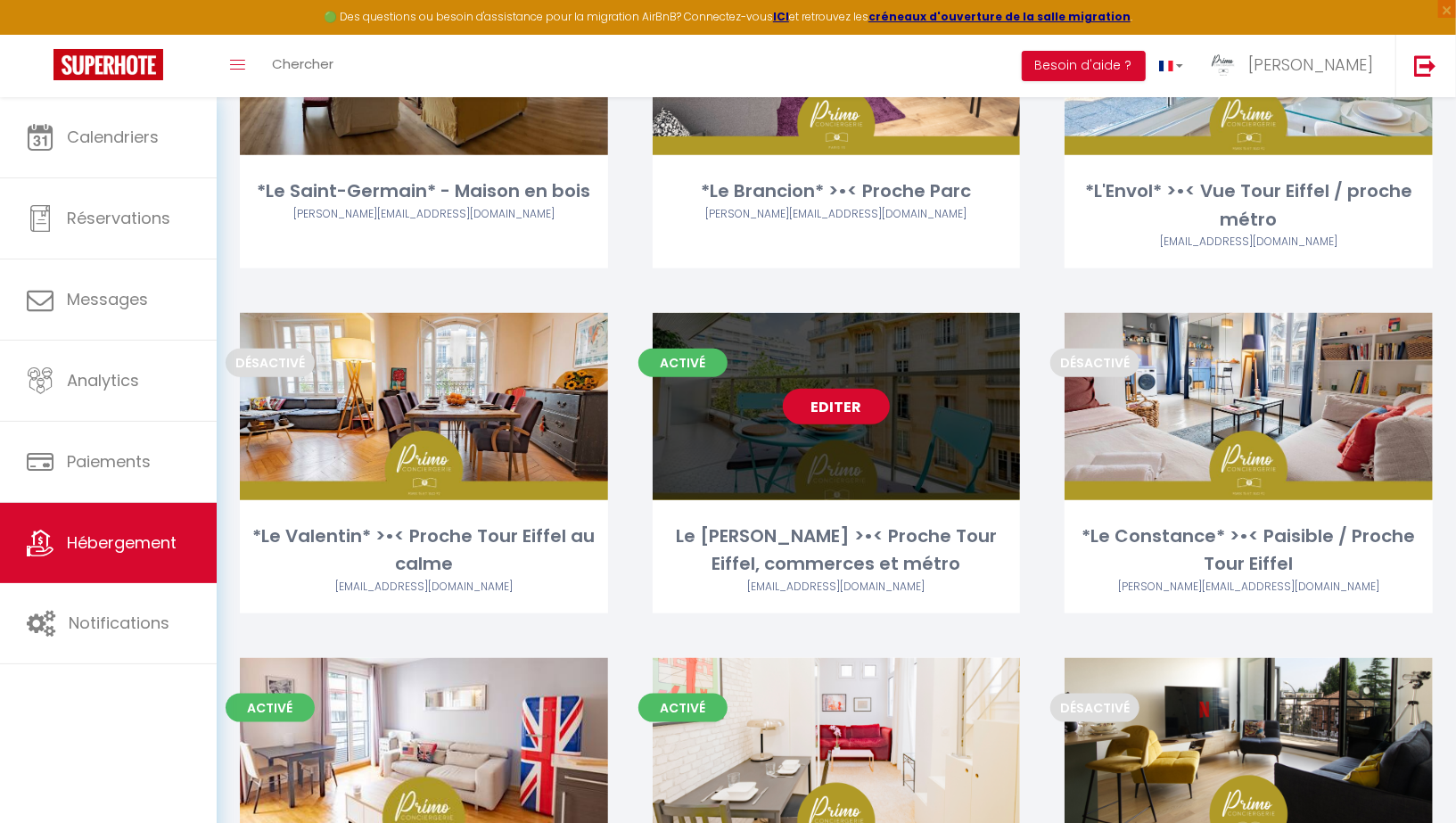
click at [843, 416] on link "Editer" at bounding box center [837, 406] width 107 height 35
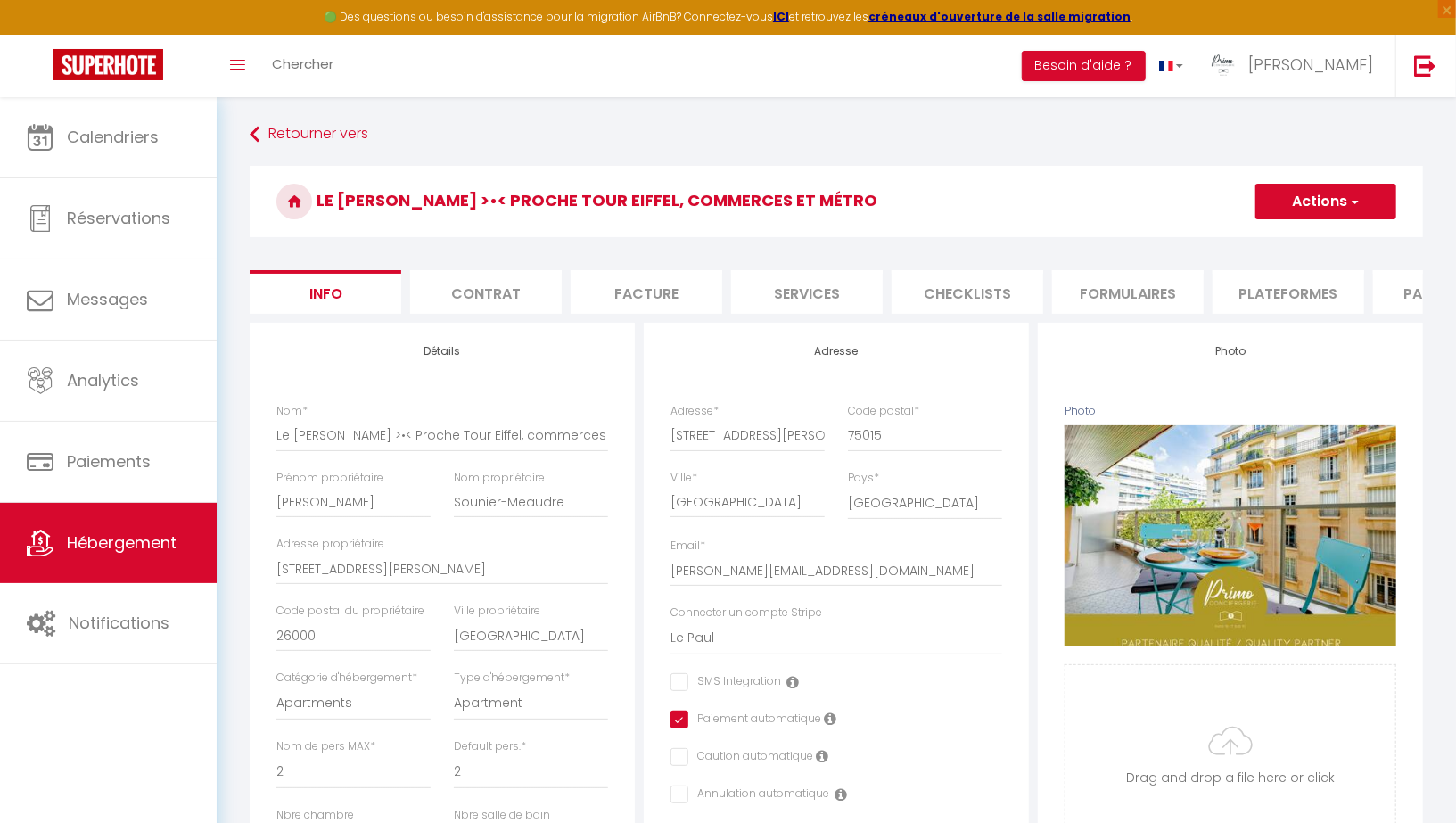
click at [1404, 295] on li "Paramètres" at bounding box center [1449, 293] width 152 height 44
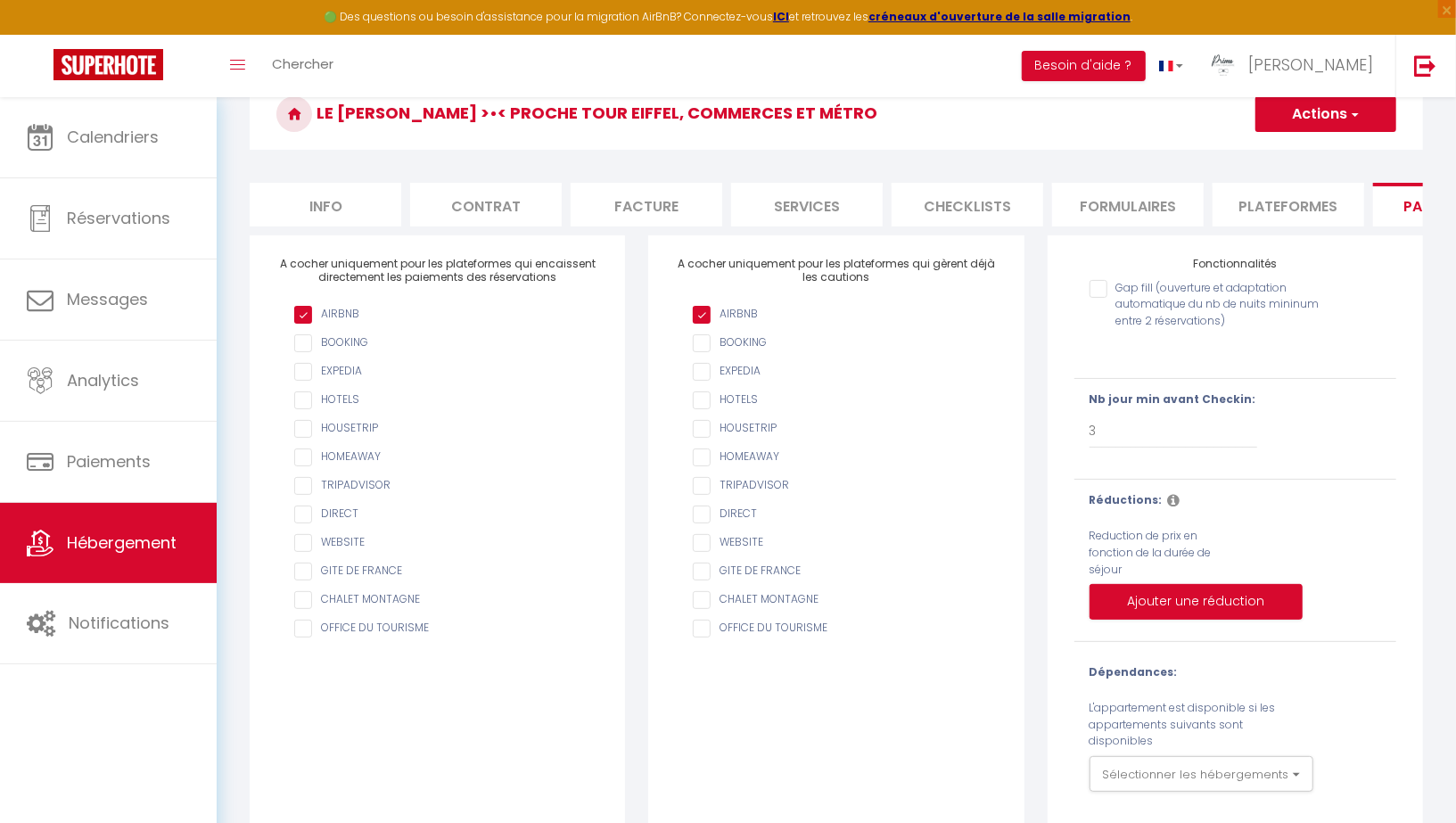
scroll to position [115, 0]
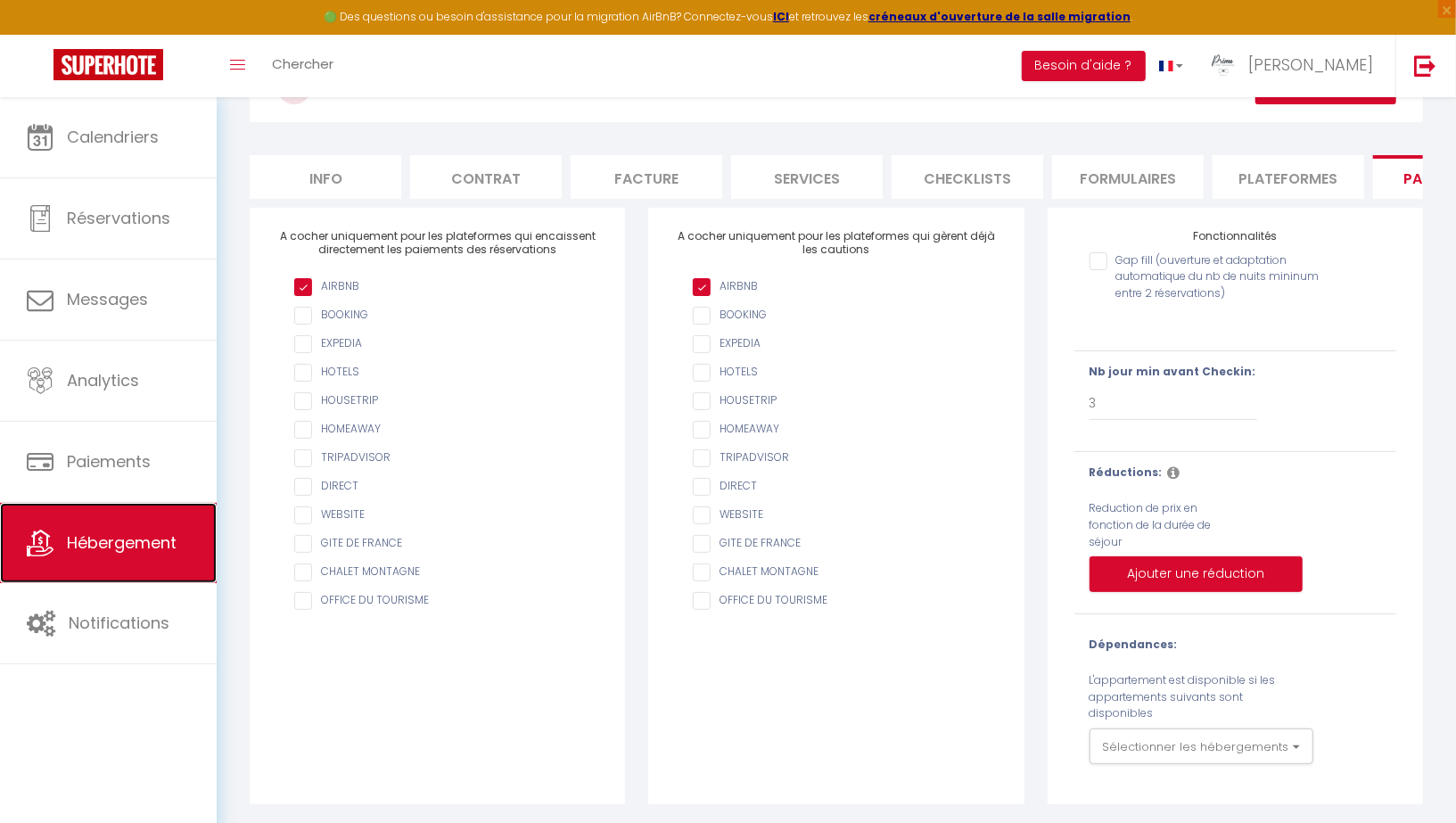
click at [115, 532] on span "Hébergement" at bounding box center [122, 542] width 109 height 22
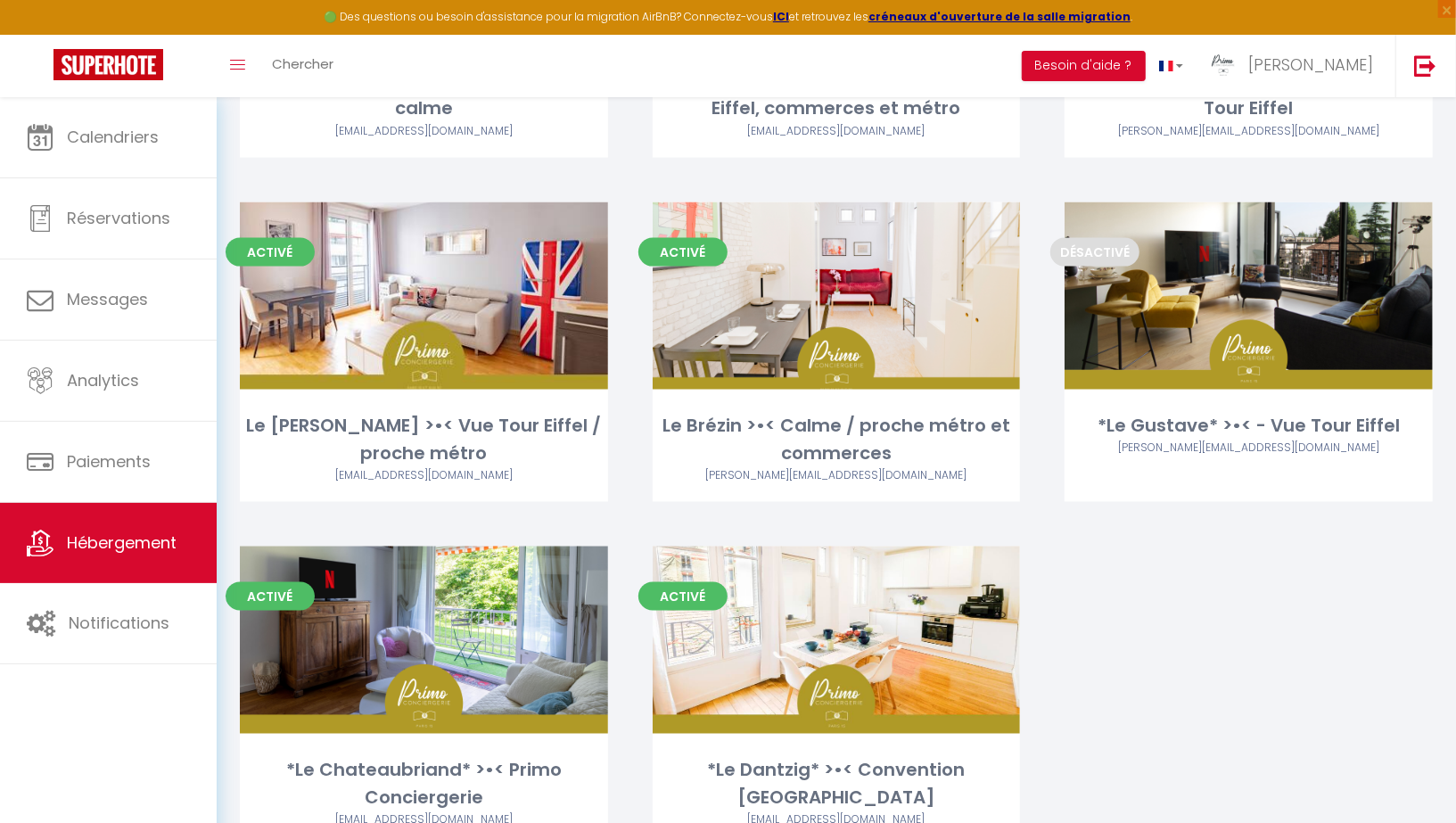
scroll to position [1369, 0]
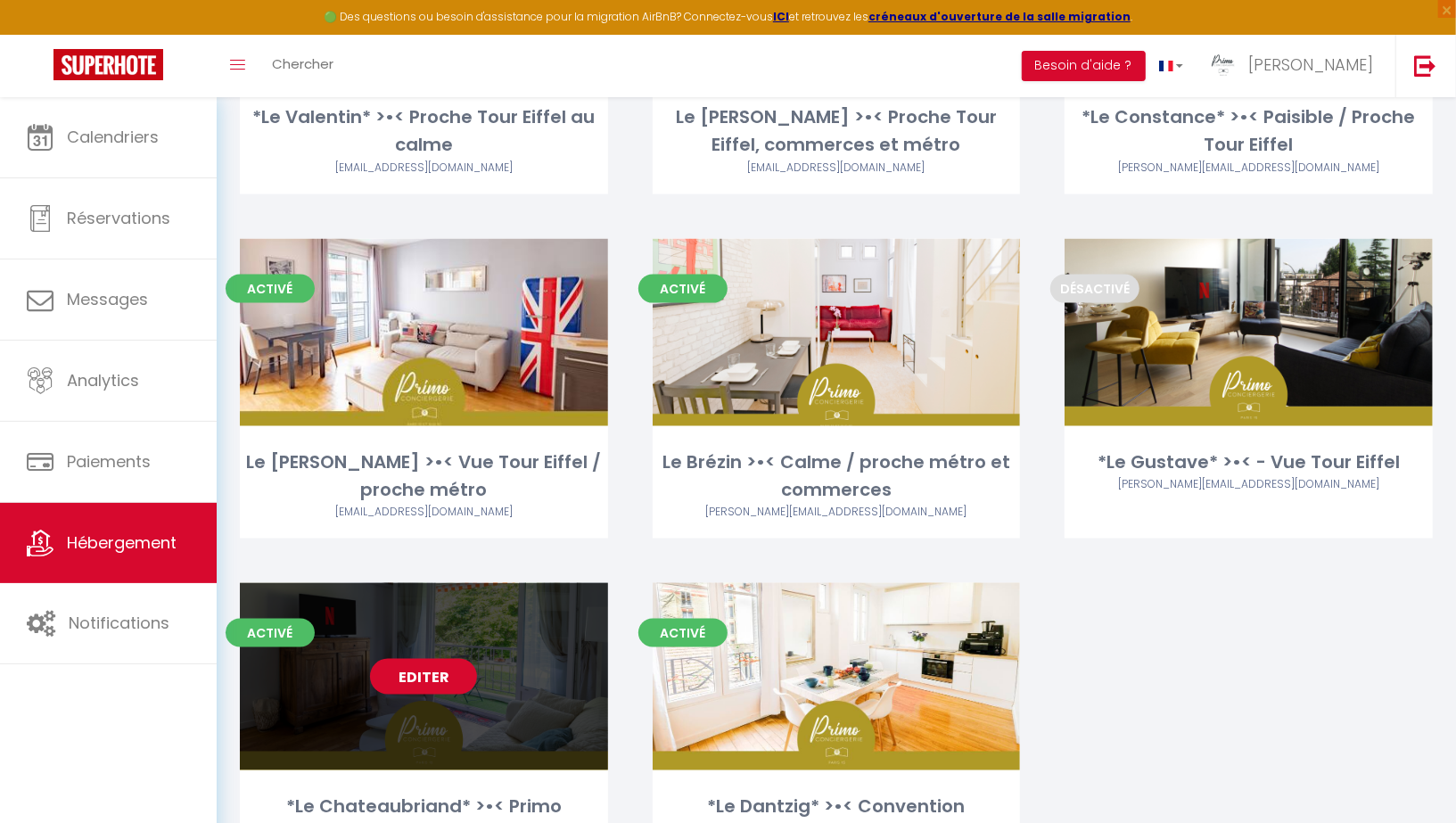
click at [438, 676] on link "Editer" at bounding box center [424, 676] width 107 height 35
click at [400, 680] on link "Editer" at bounding box center [424, 676] width 107 height 35
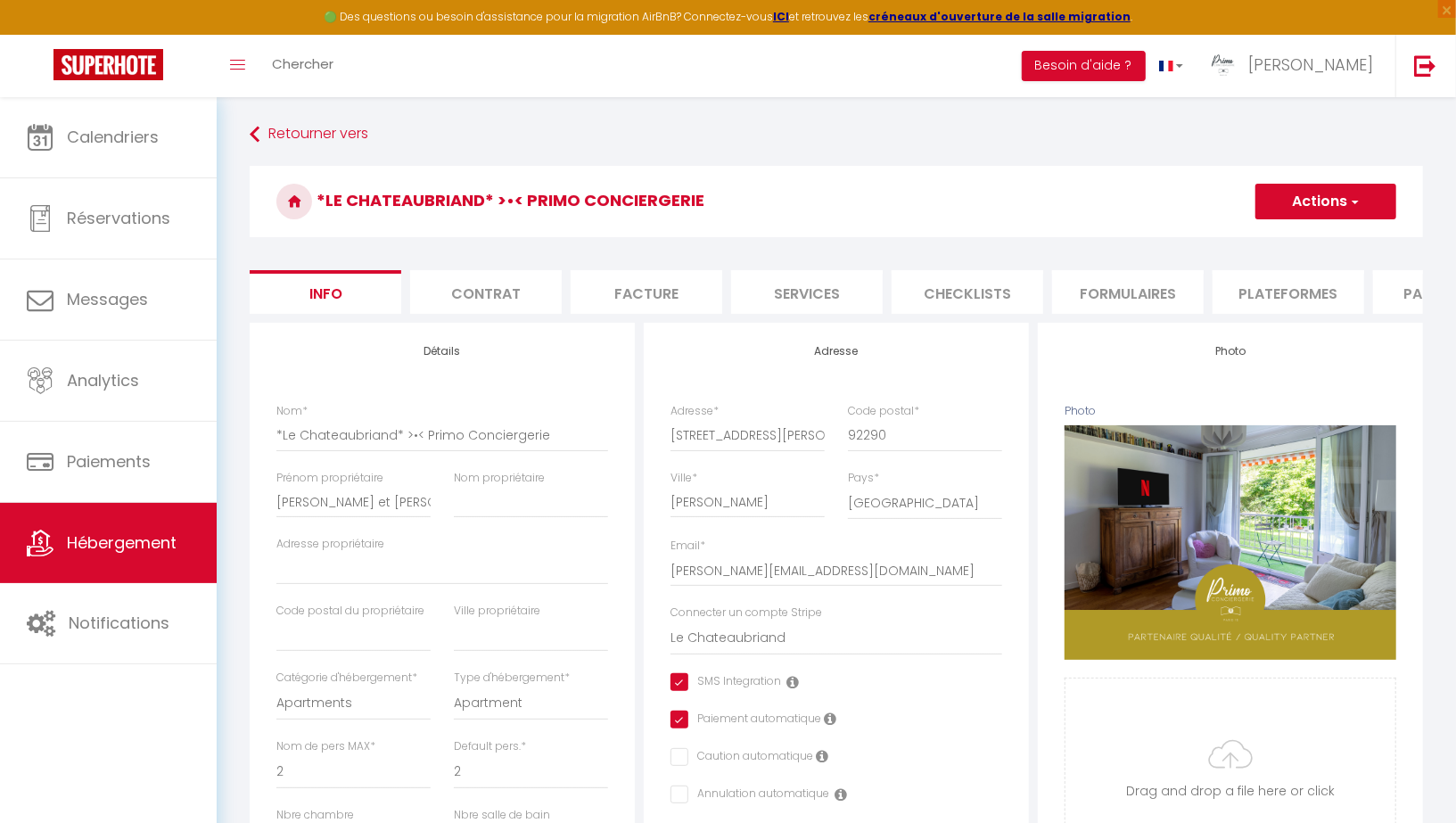
click at [1389, 297] on li "Paramètres" at bounding box center [1449, 293] width 152 height 44
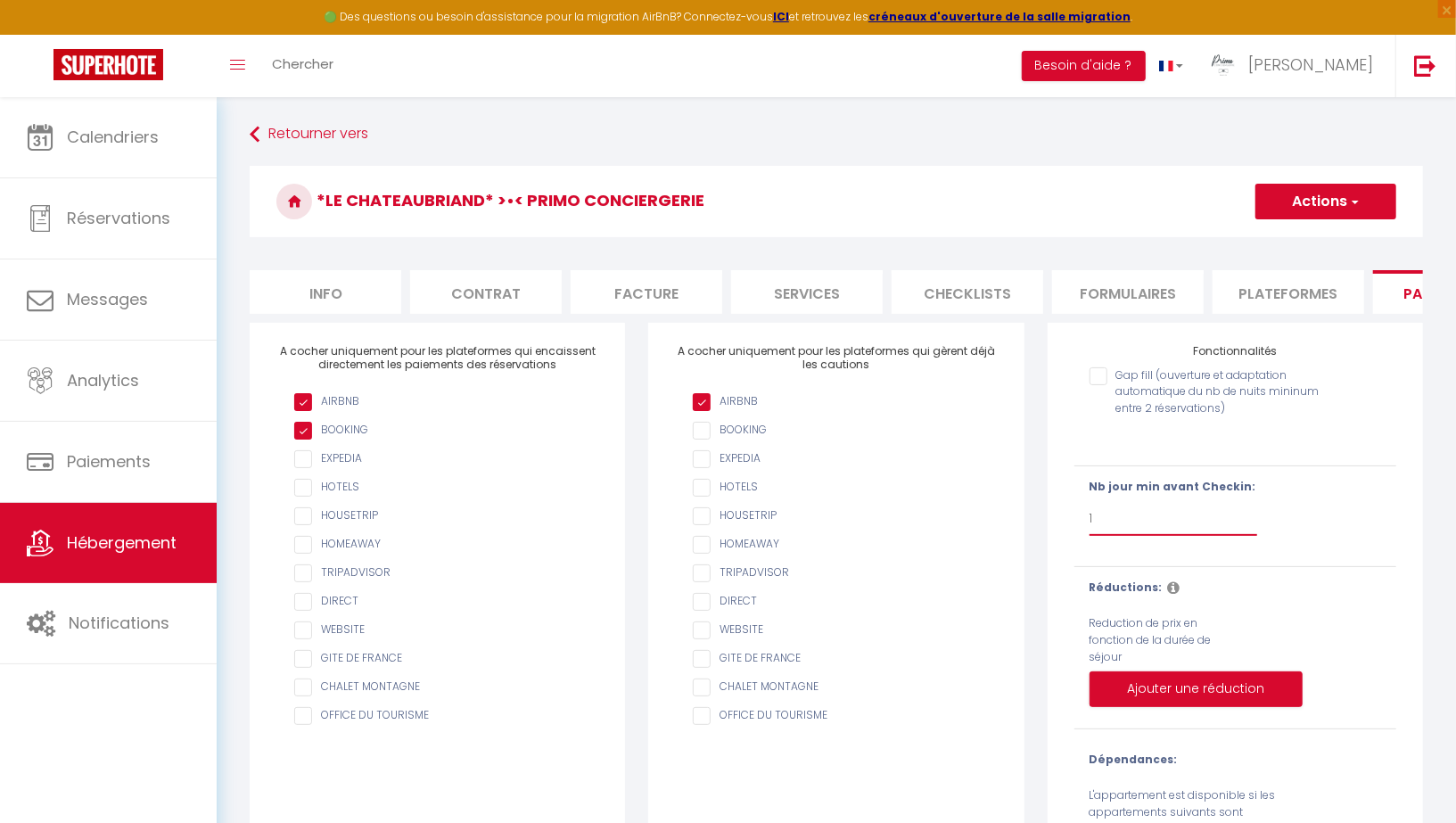
click at [1133, 524] on select "Pas de limite 1 2 3 4 5 6 7" at bounding box center [1173, 518] width 168 height 34
click at [1089, 502] on select "Pas de limite 1 2 3 4 5 6 7" at bounding box center [1173, 518] width 168 height 34
click at [1314, 214] on button "Actions" at bounding box center [1325, 200] width 141 height 35
click at [1293, 240] on input "Enregistrer" at bounding box center [1305, 241] width 66 height 18
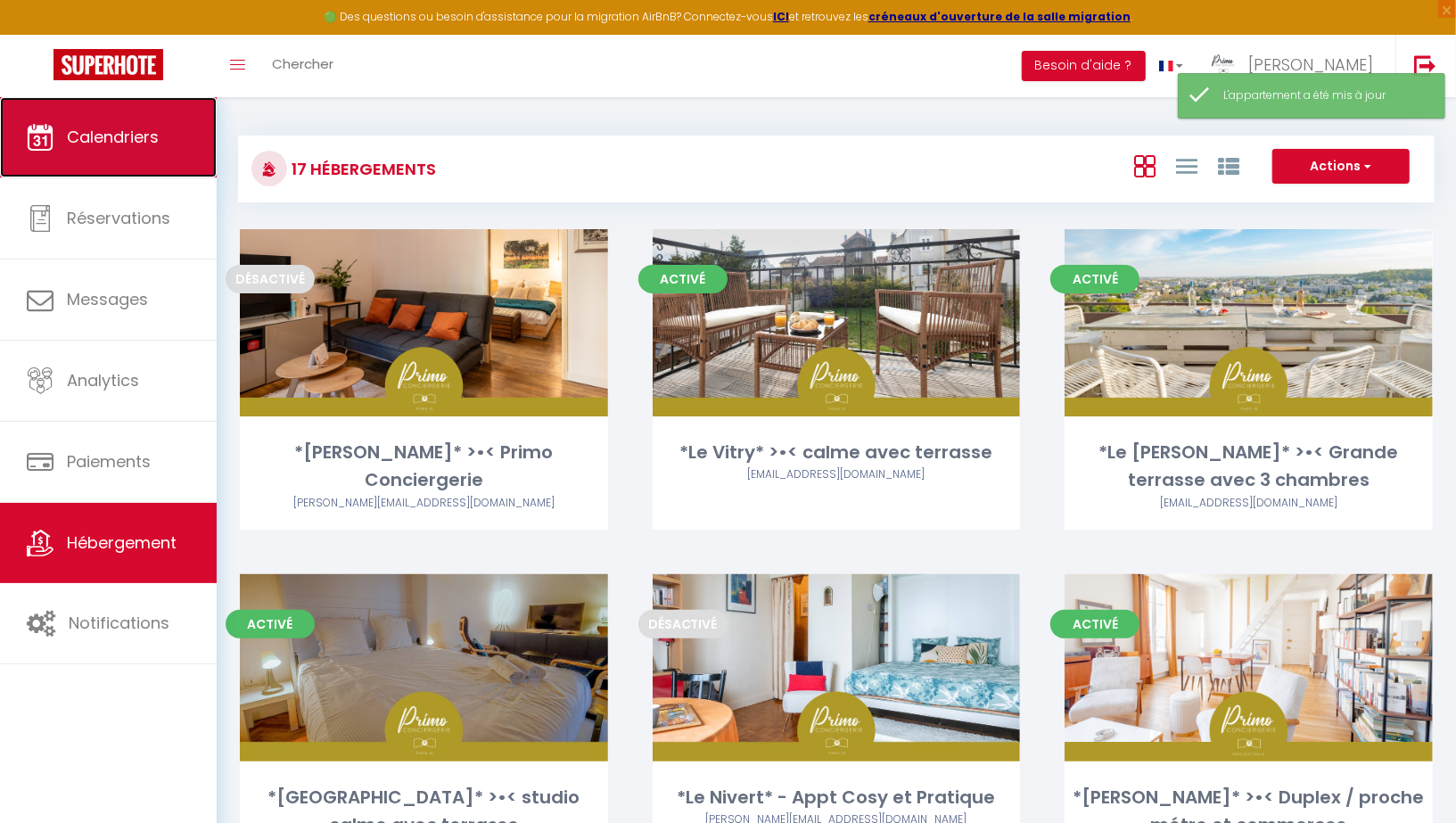
click at [126, 140] on span "Calendriers" at bounding box center [113, 136] width 92 height 22
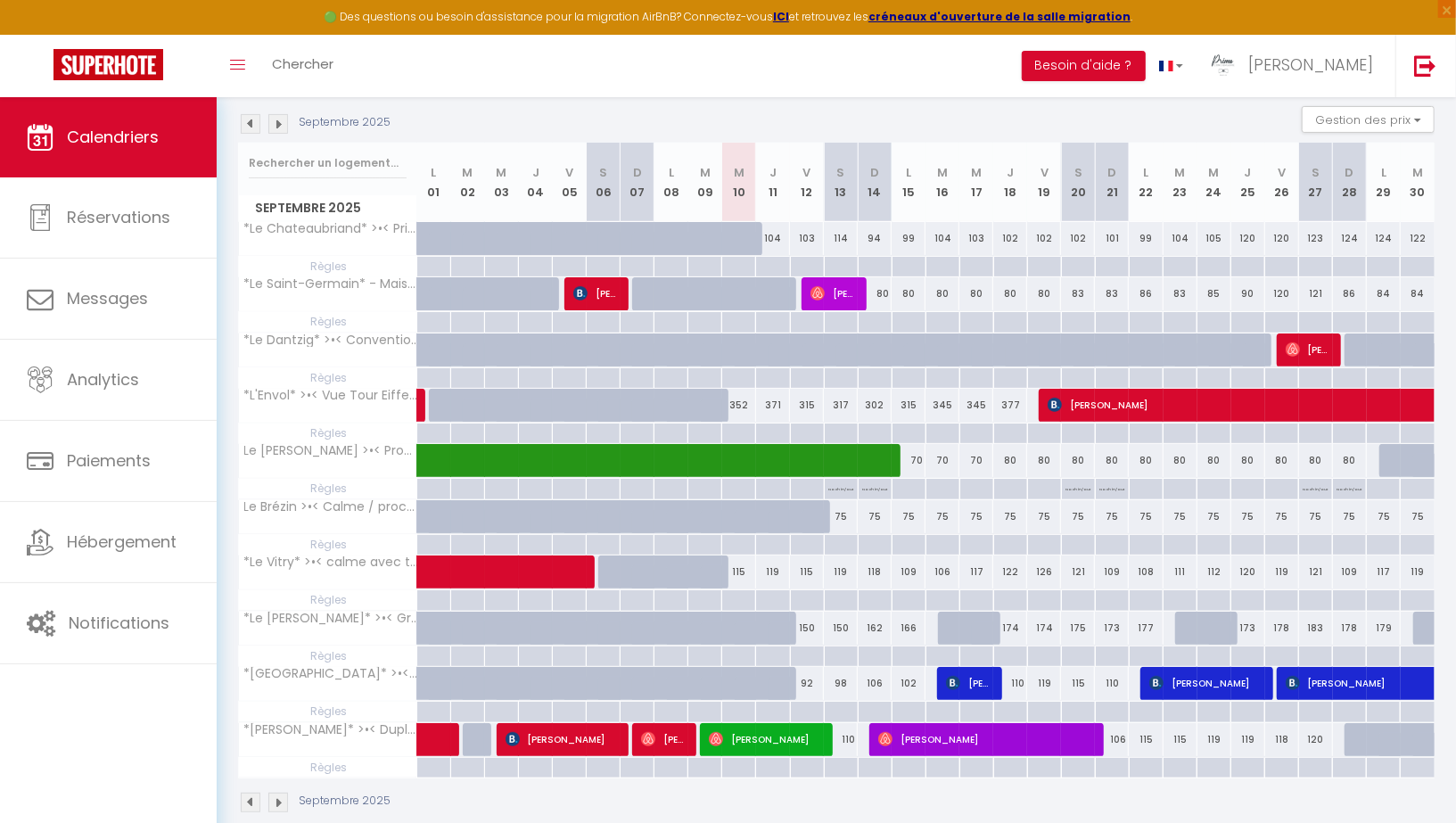
scroll to position [194, 0]
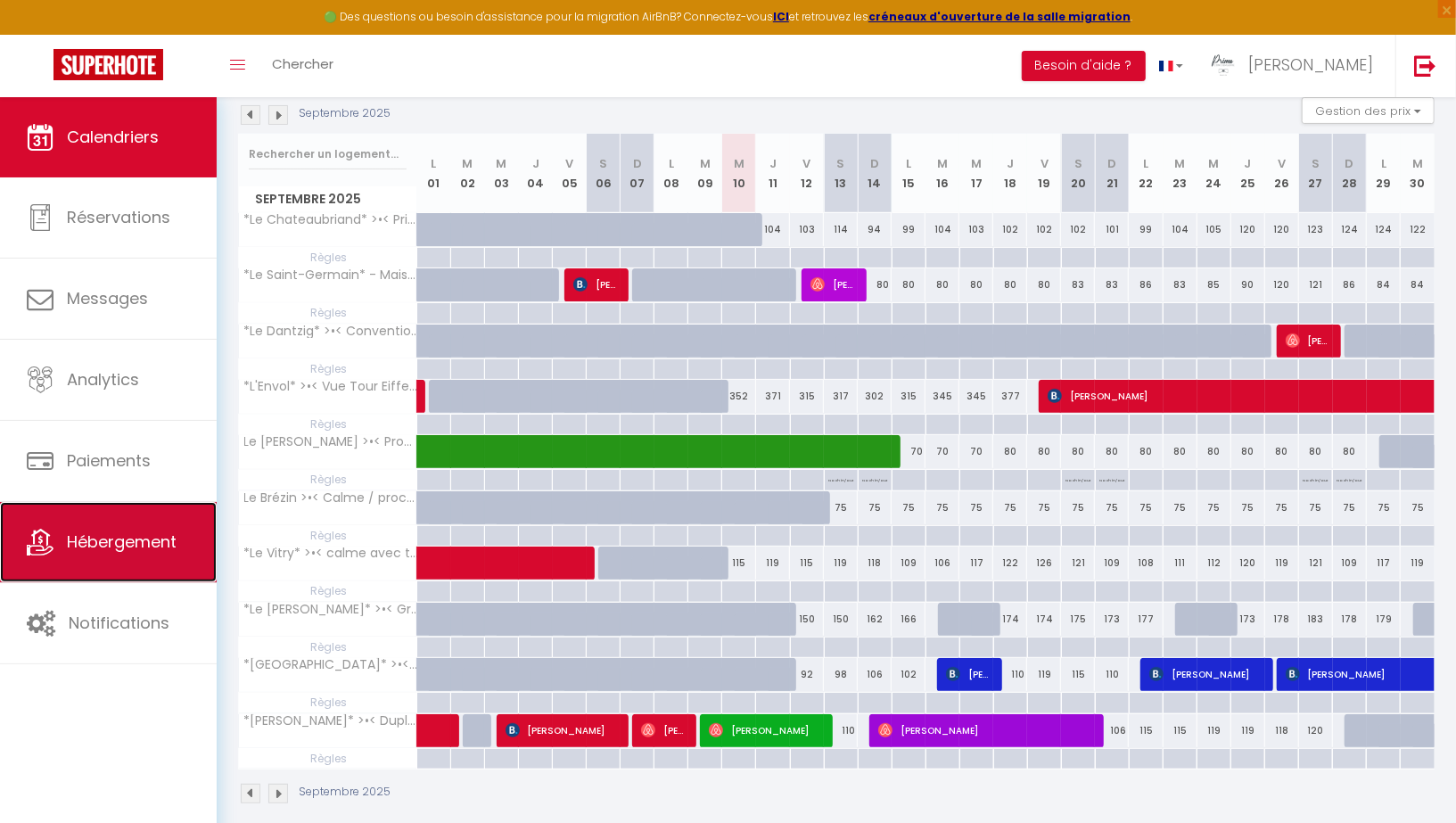
click at [109, 535] on span "Hébergement" at bounding box center [122, 541] width 109 height 22
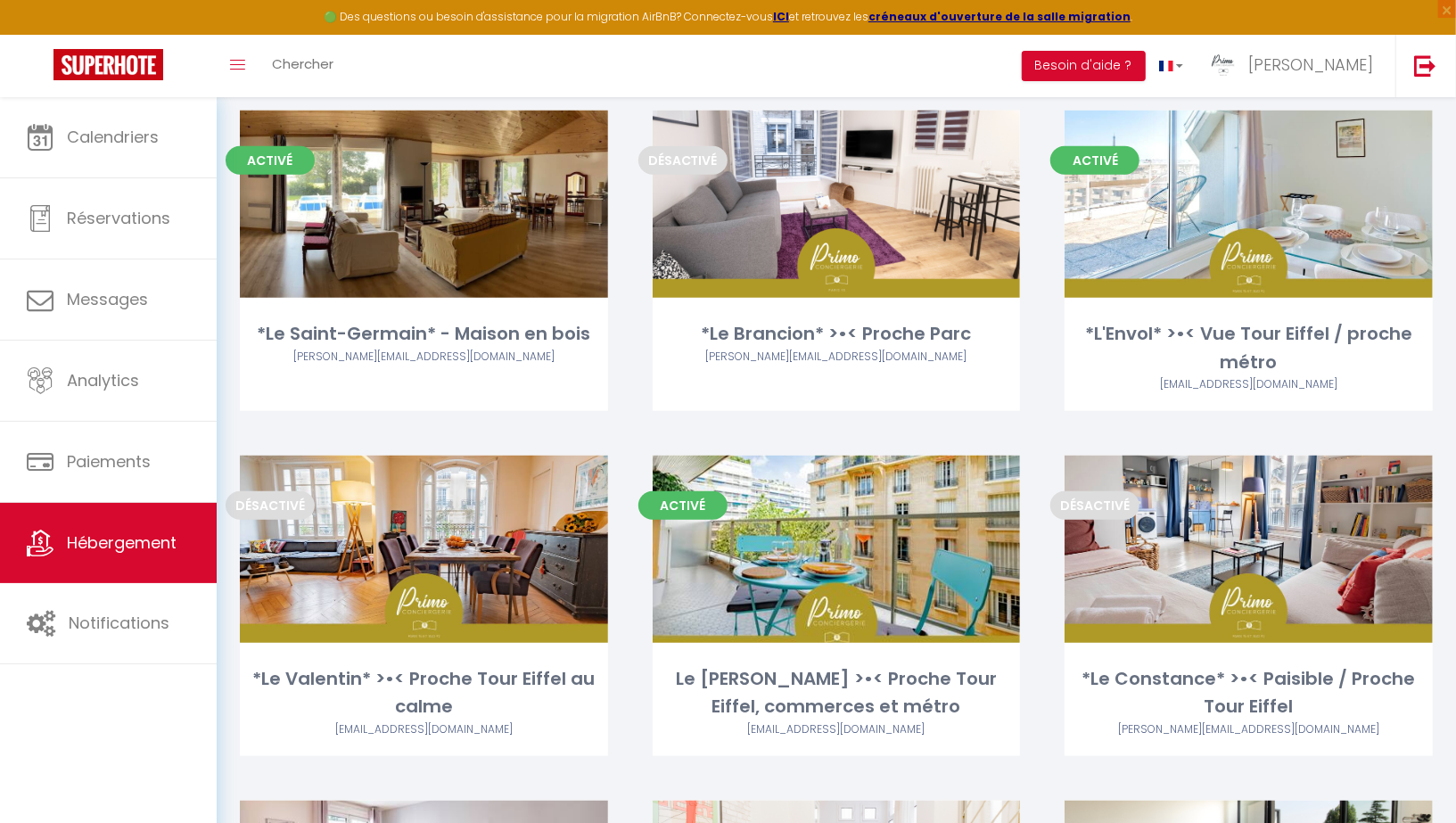
scroll to position [1494, 0]
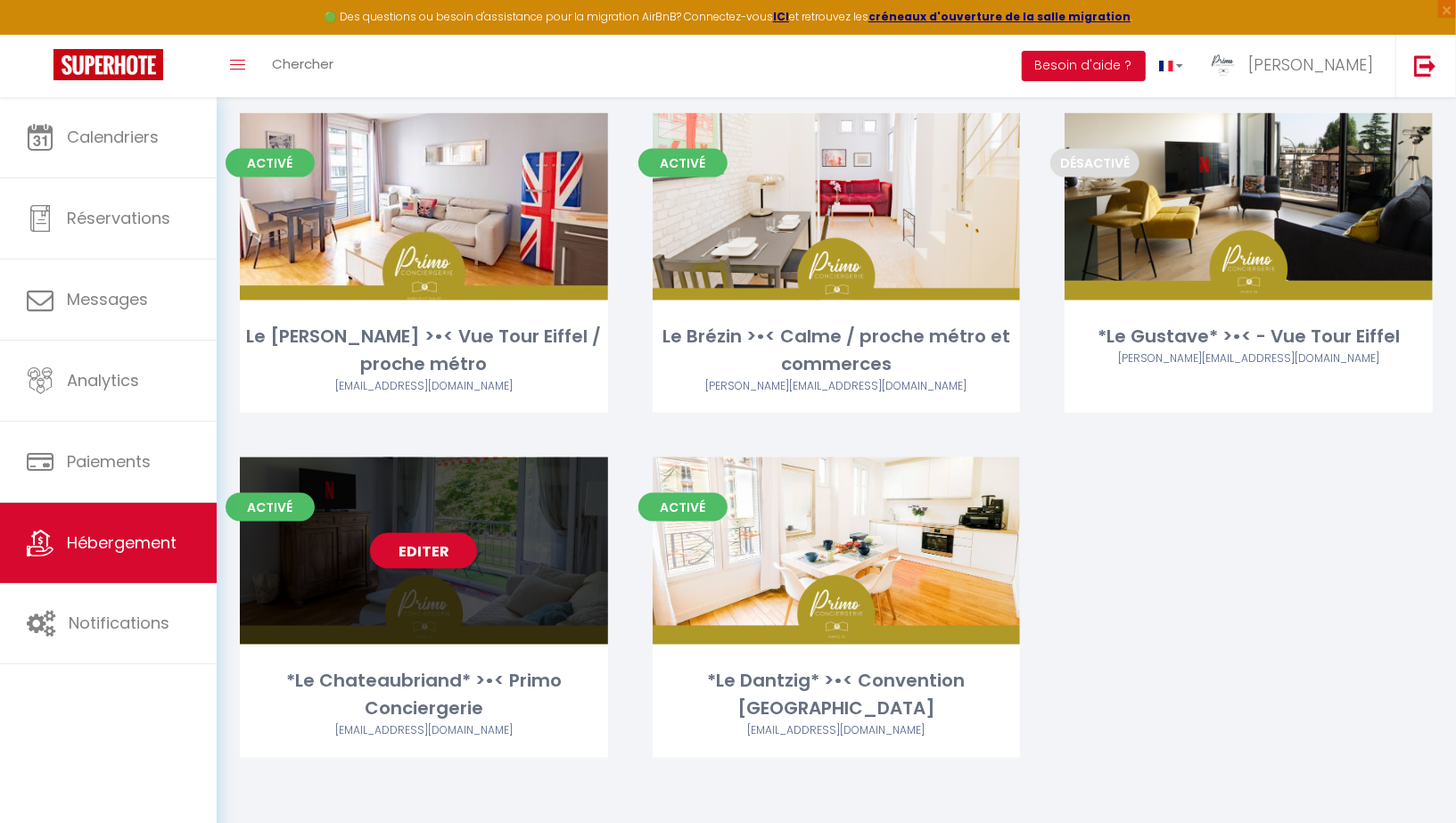
click at [426, 532] on div "Editer" at bounding box center [424, 551] width 369 height 187
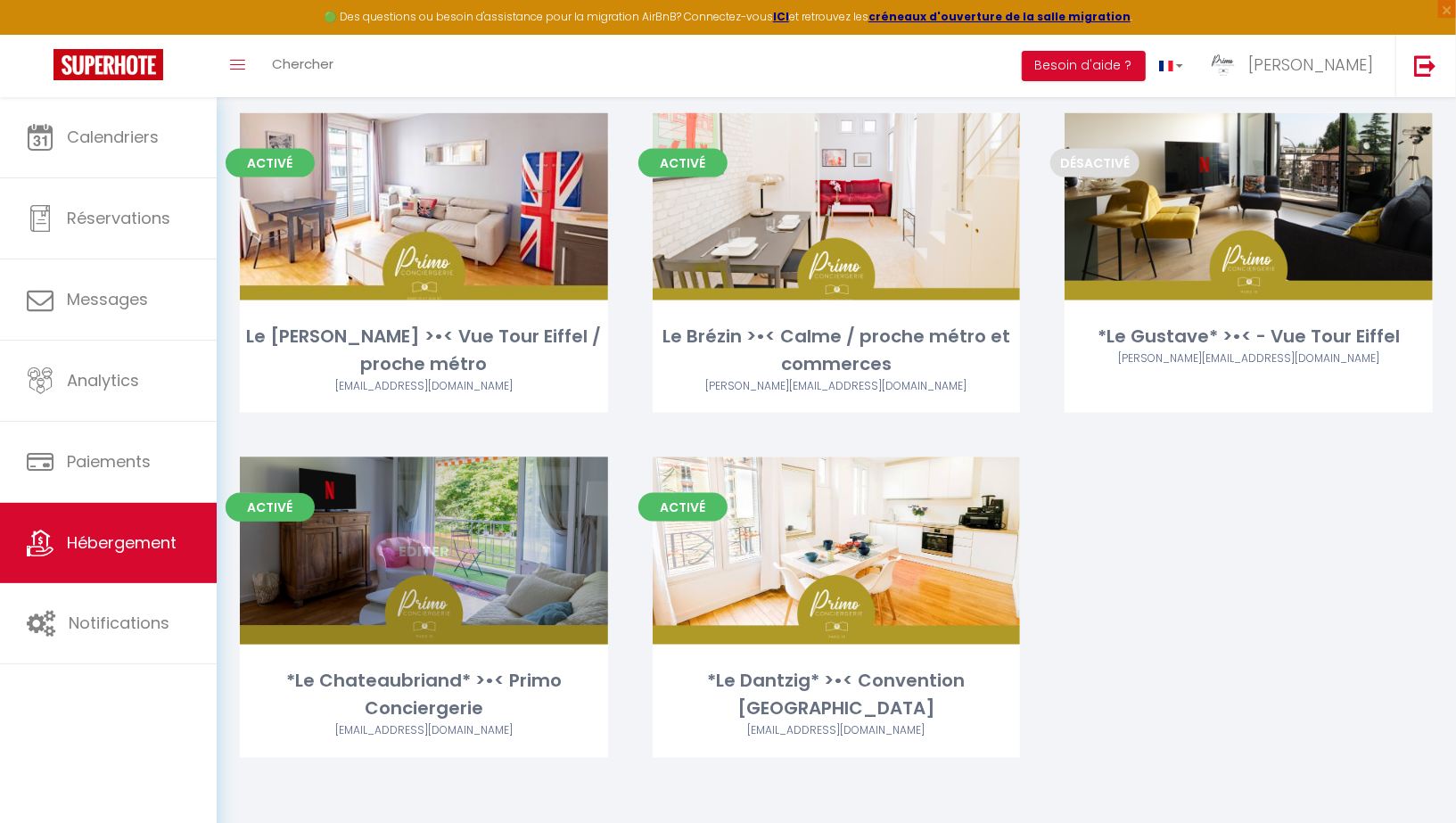
click at [419, 548] on link "Editer" at bounding box center [424, 551] width 107 height 35
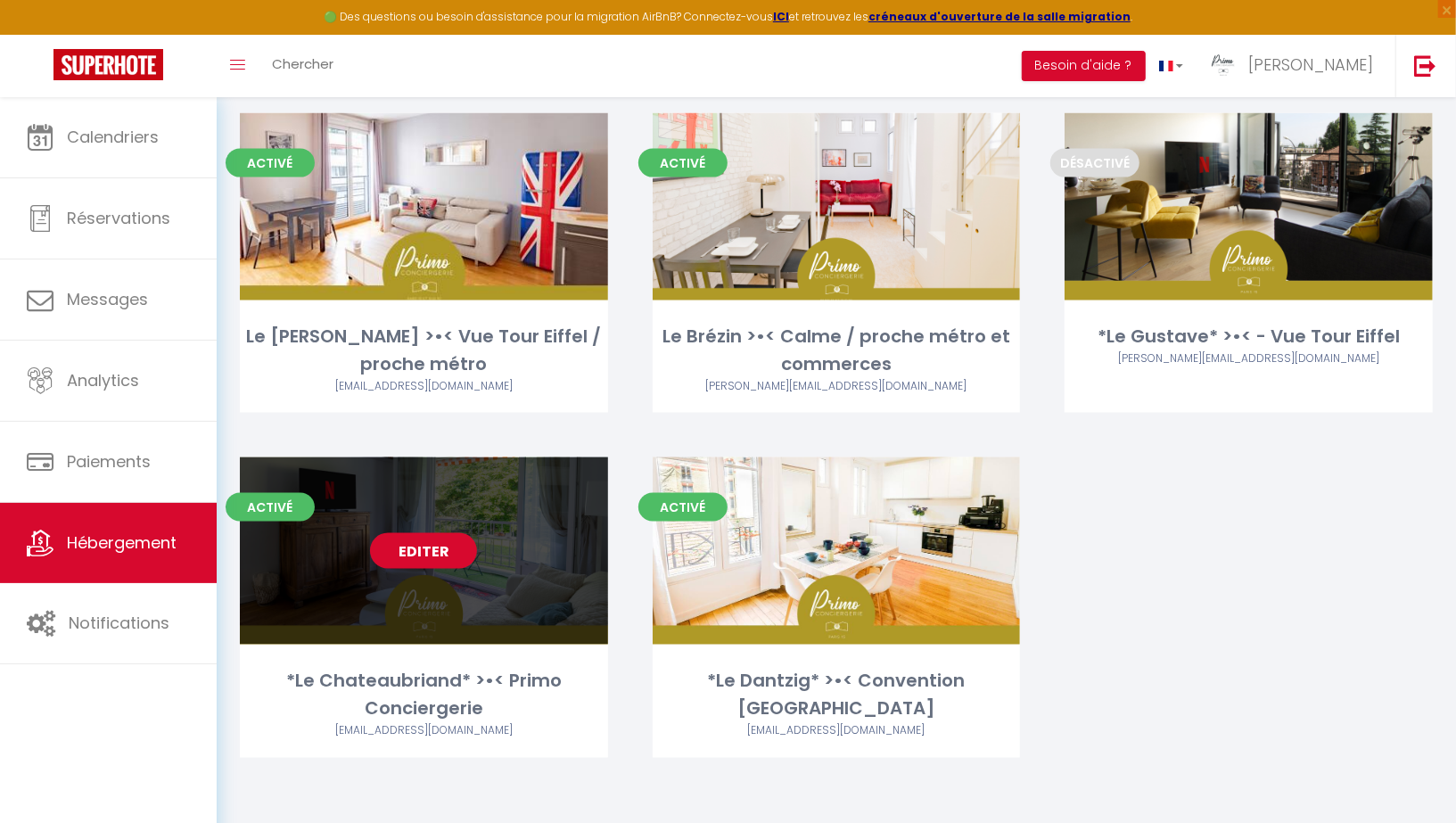
click at [419, 548] on link "Editer" at bounding box center [424, 551] width 107 height 35
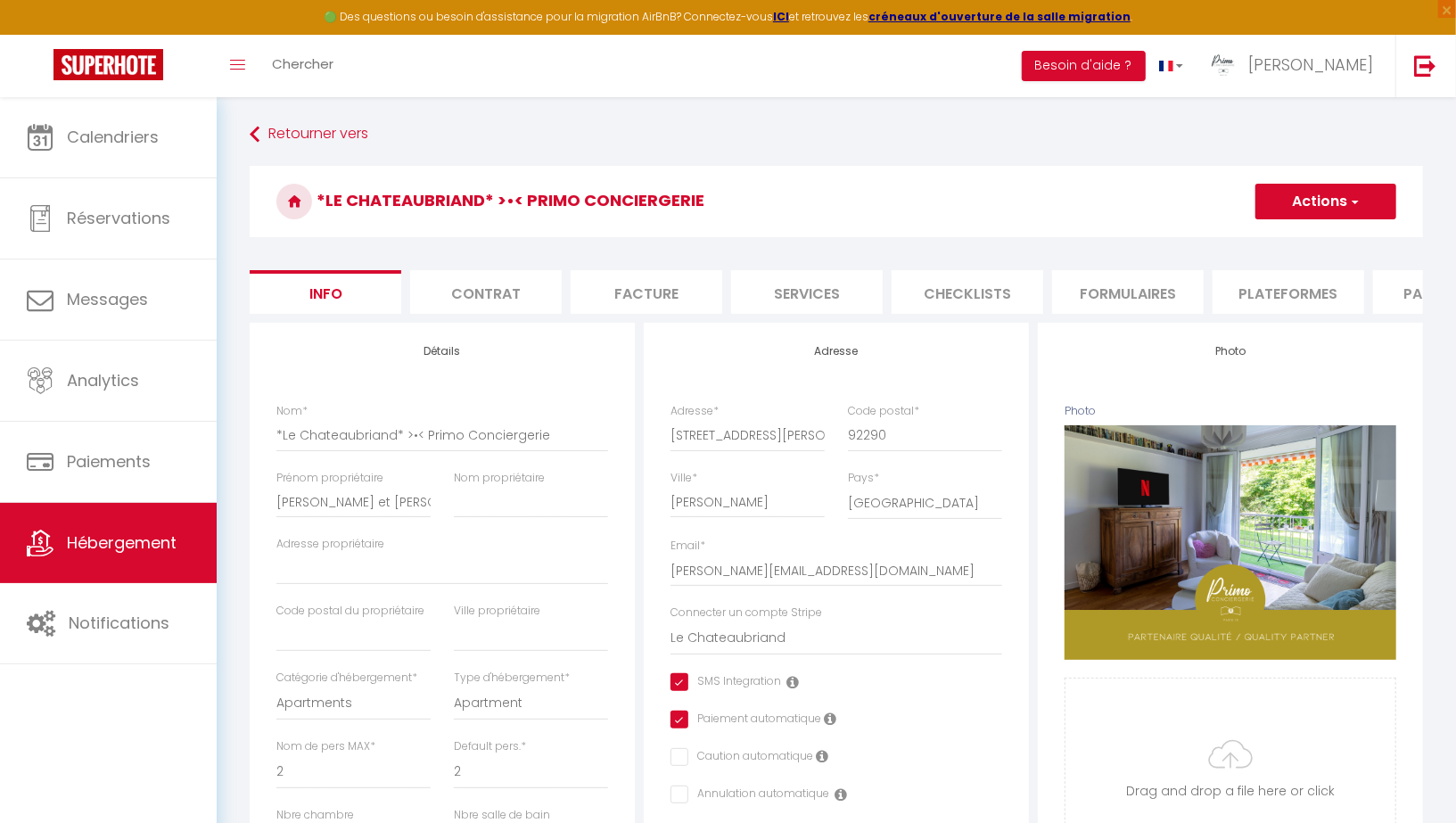
click at [1320, 297] on li "Plateformes" at bounding box center [1289, 293] width 152 height 44
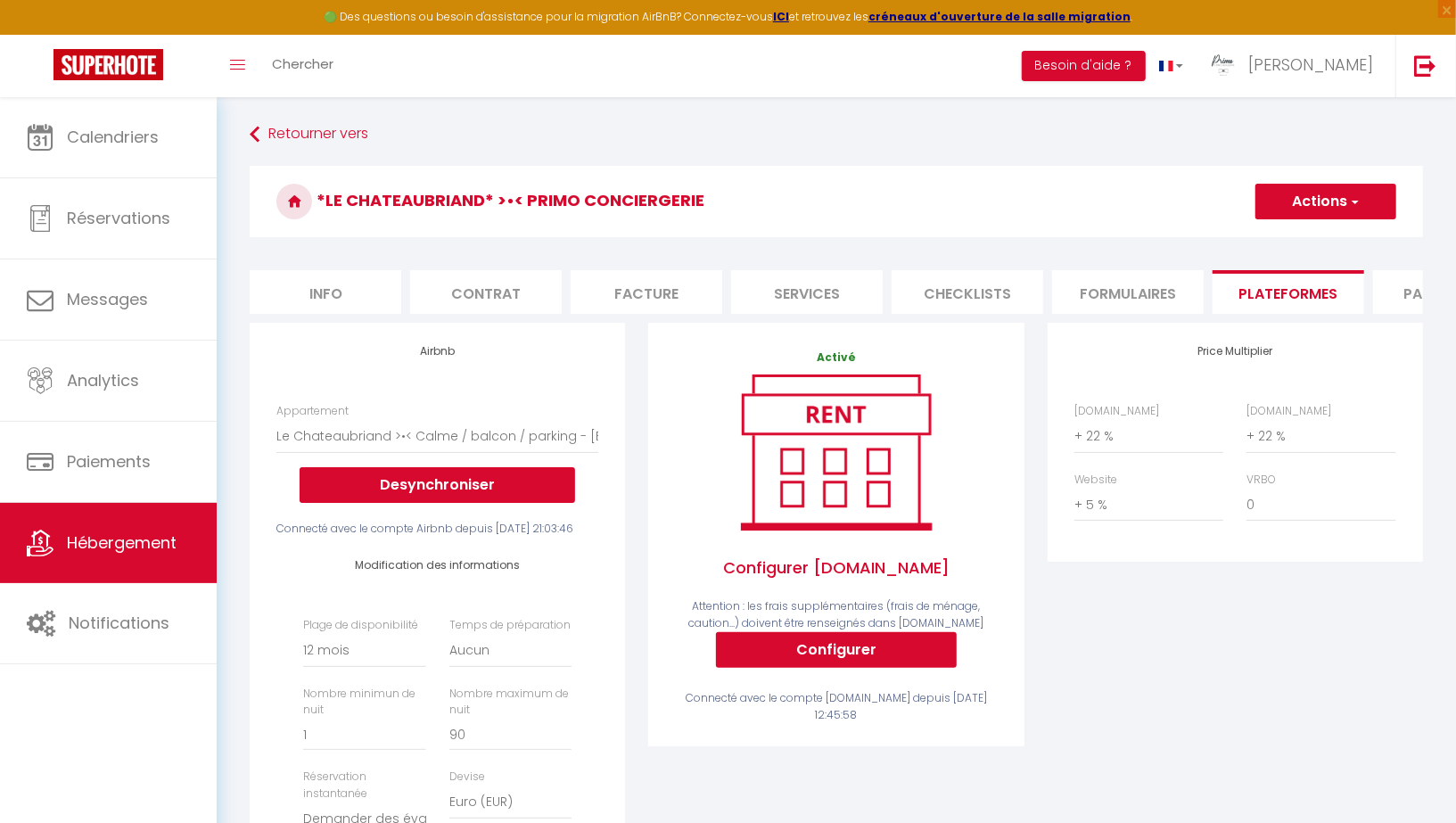
scroll to position [568, 0]
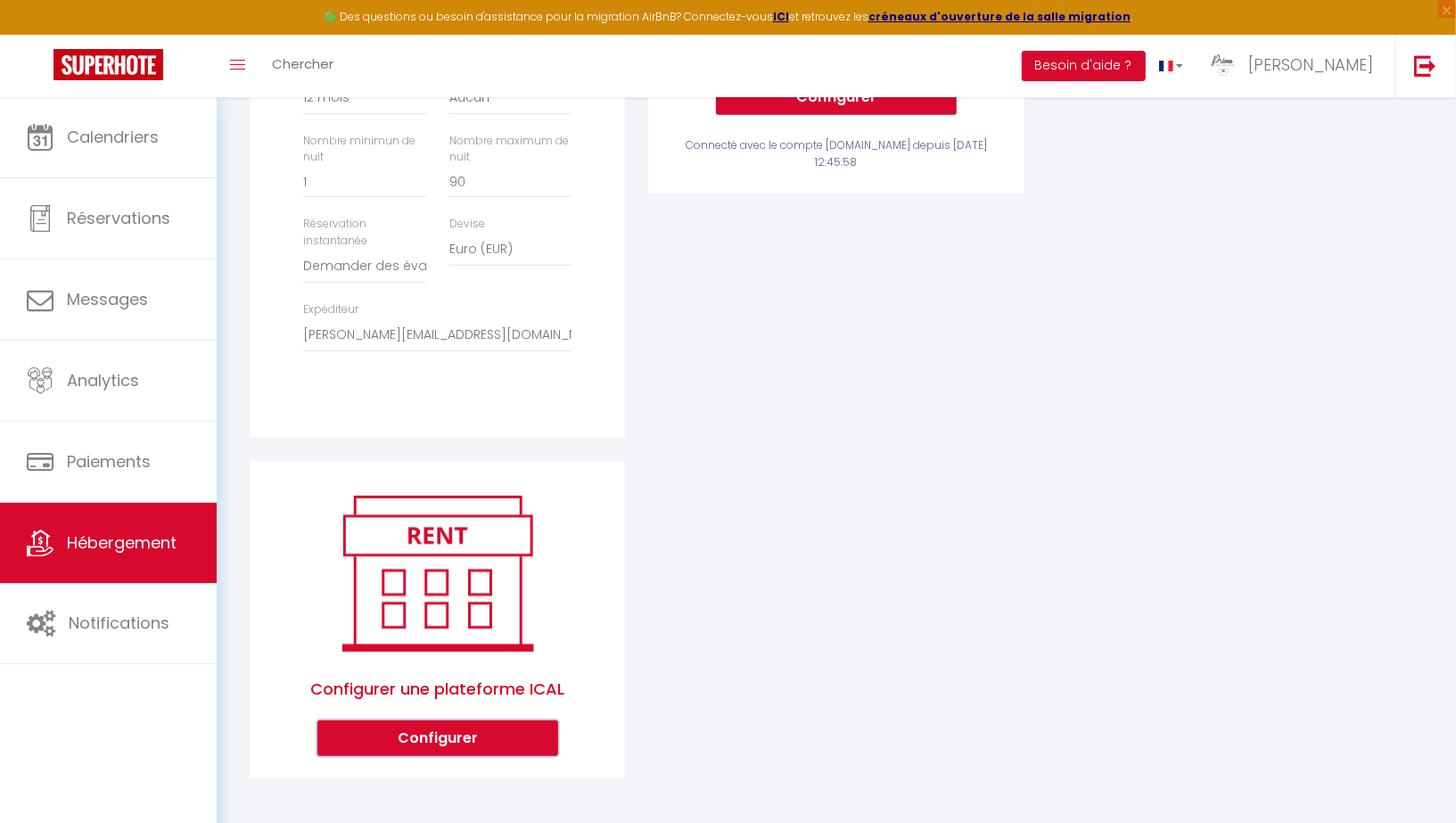
click at [453, 739] on button "Configurer" at bounding box center [438, 738] width 241 height 35
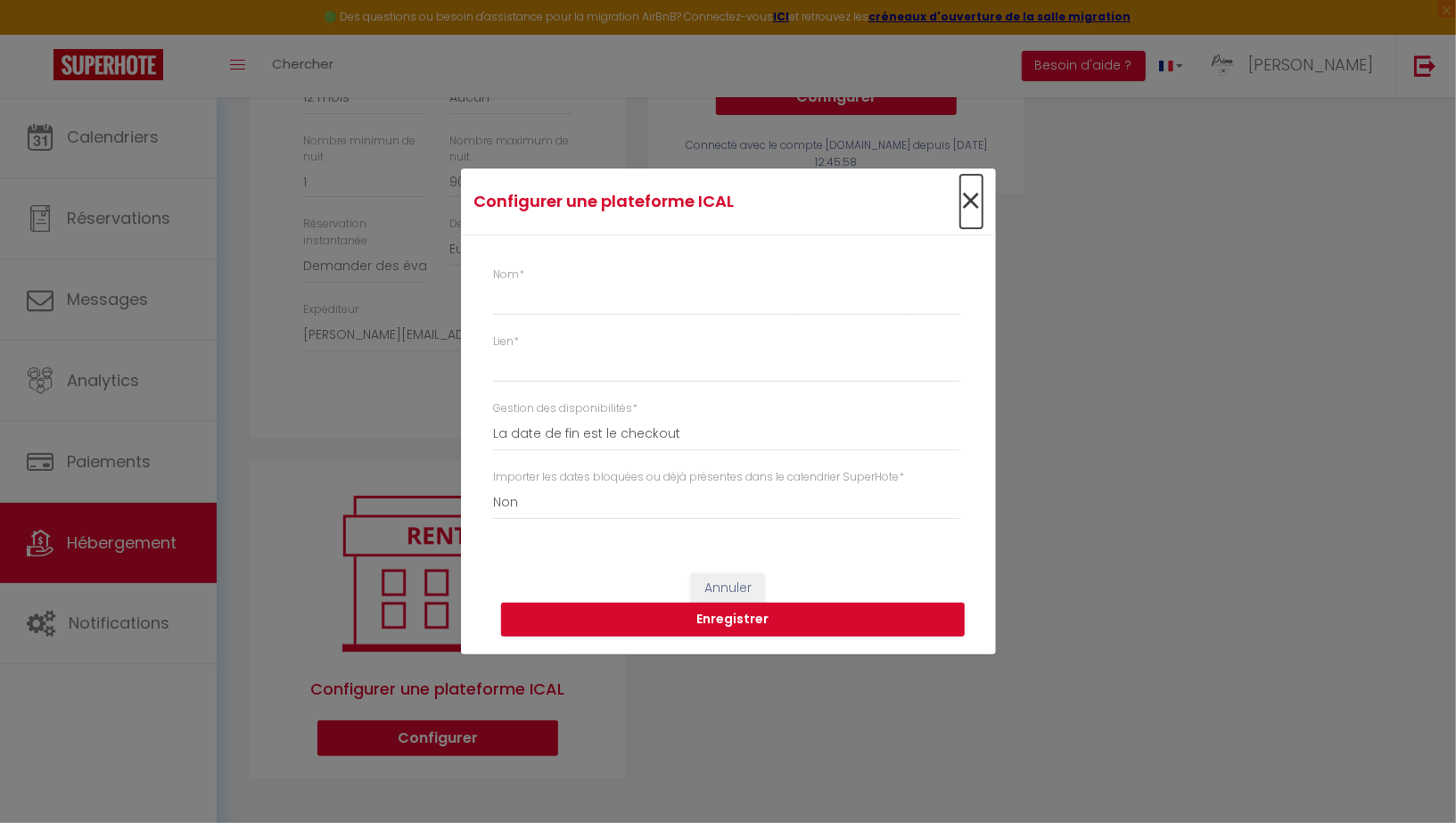
click at [973, 202] on span "×" at bounding box center [971, 201] width 22 height 54
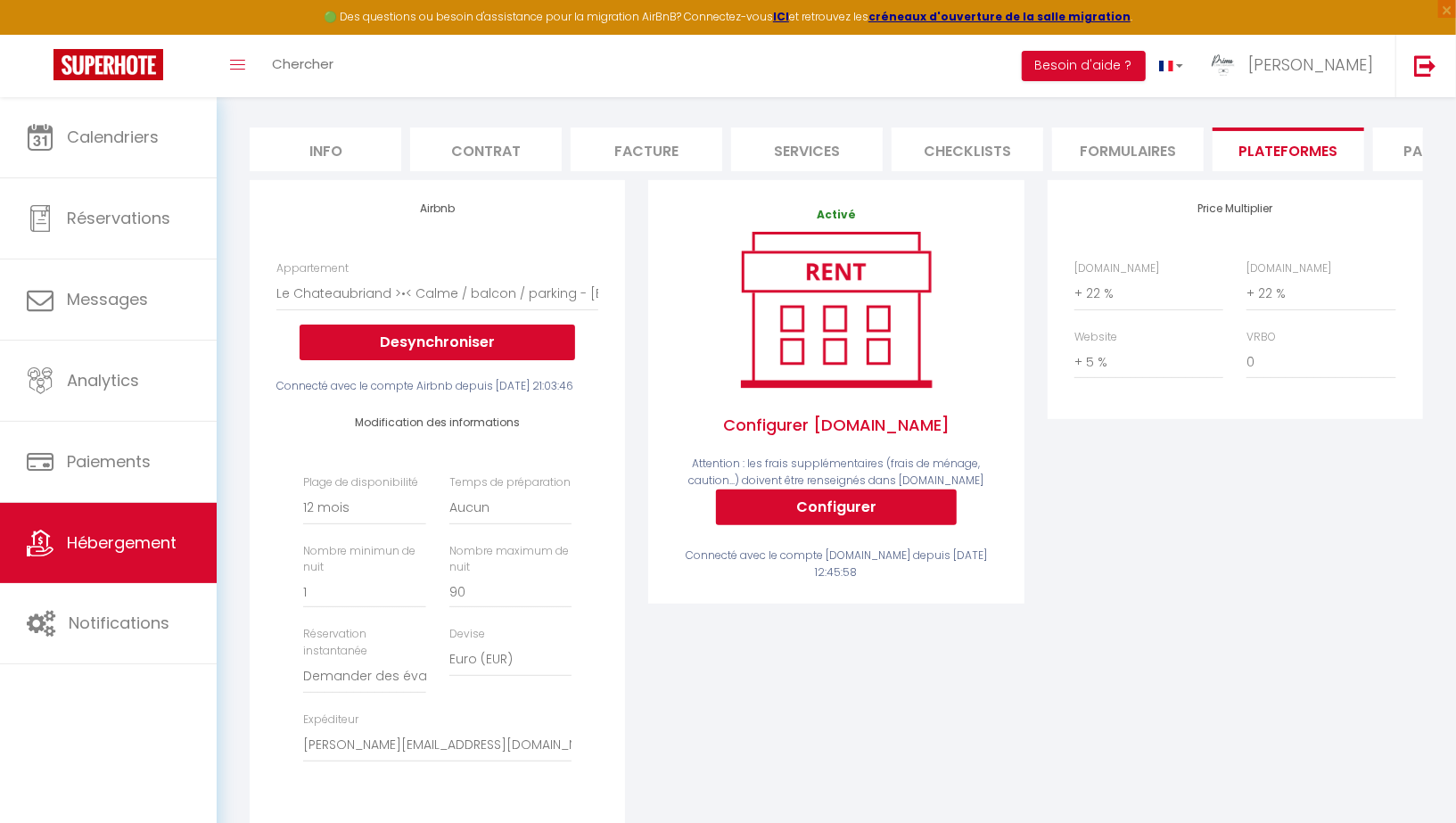
scroll to position [157, 0]
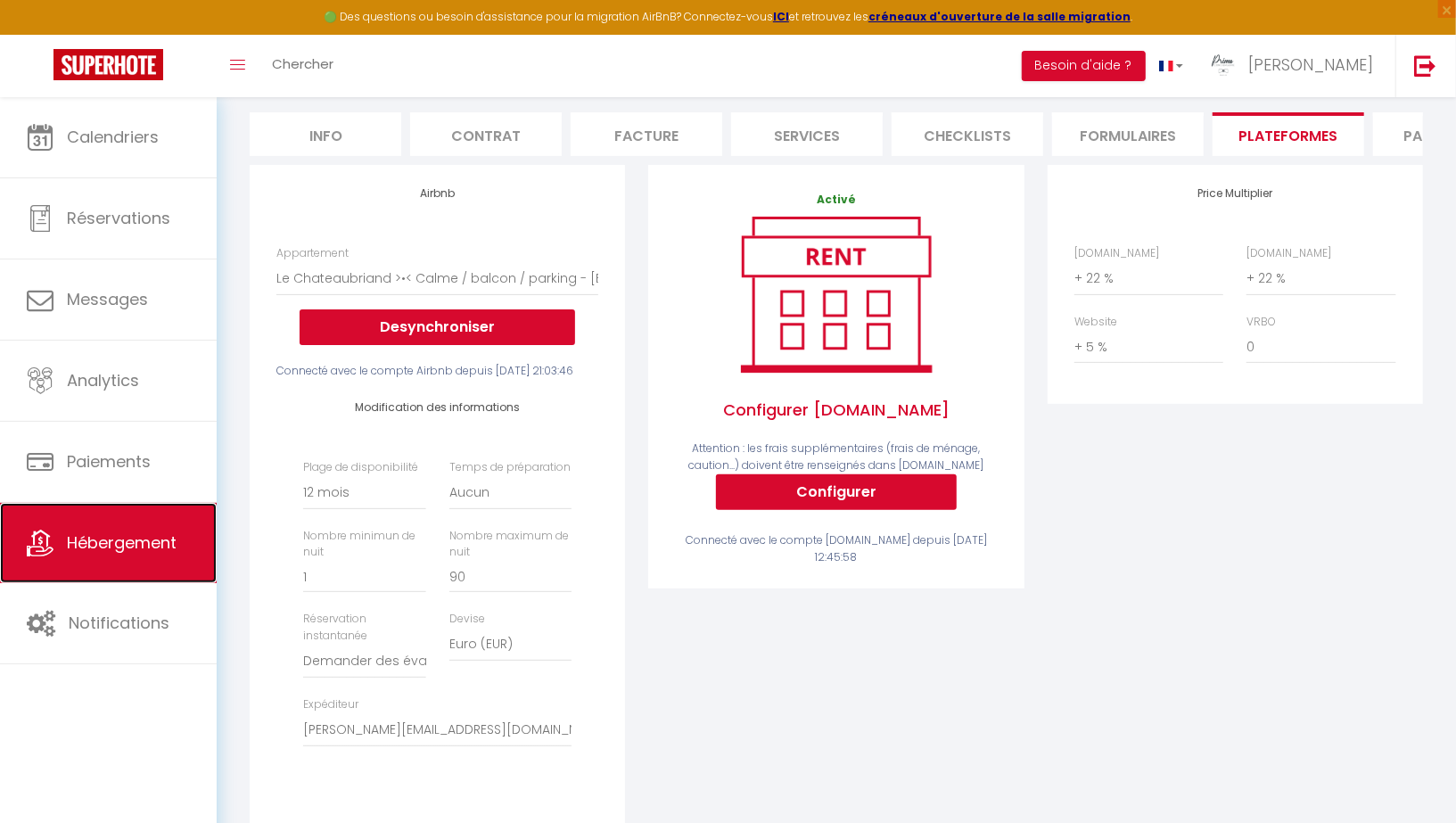
click at [108, 531] on span "Hébergement" at bounding box center [122, 542] width 109 height 22
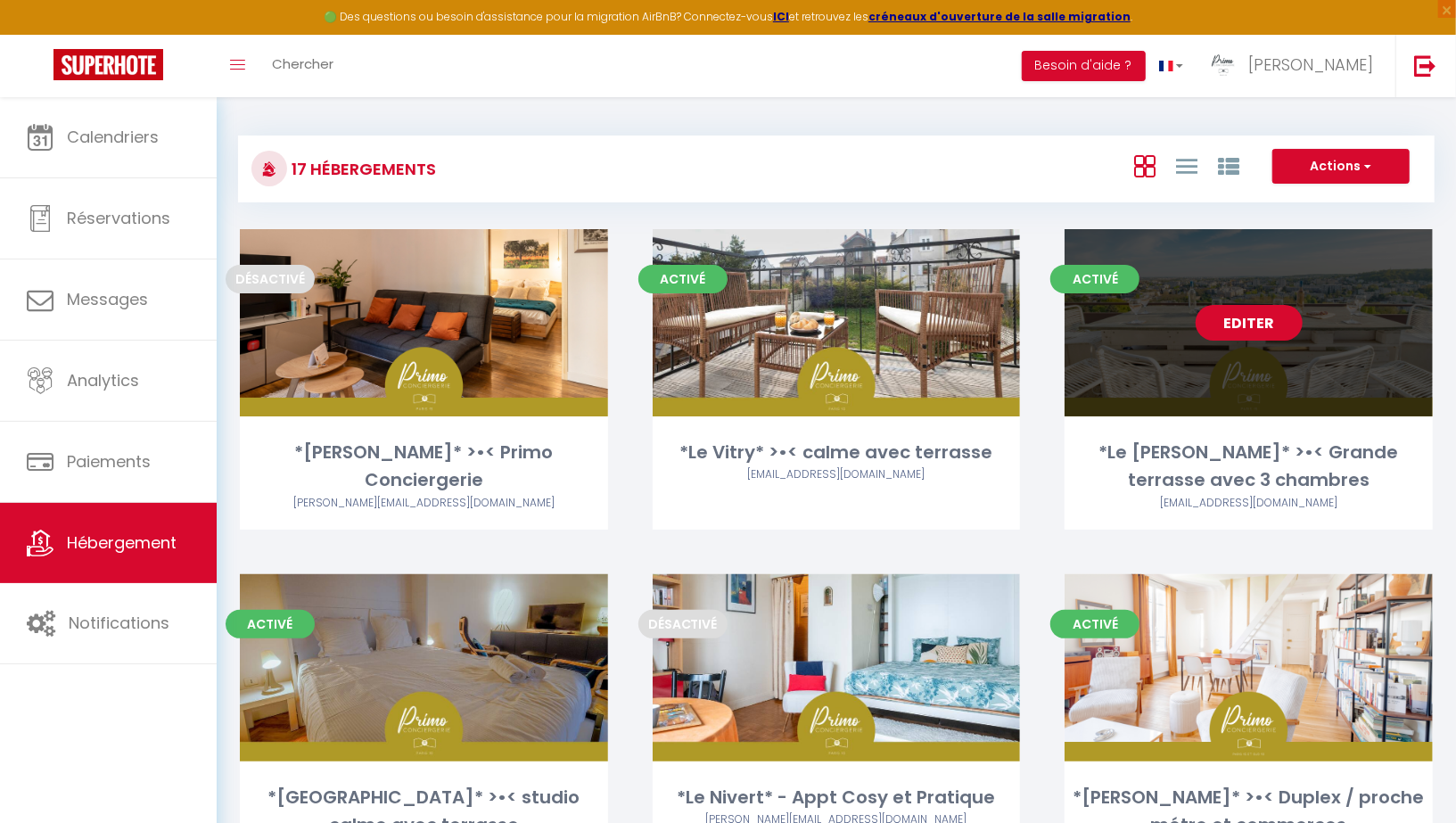
click at [1231, 323] on link "Editer" at bounding box center [1250, 322] width 107 height 35
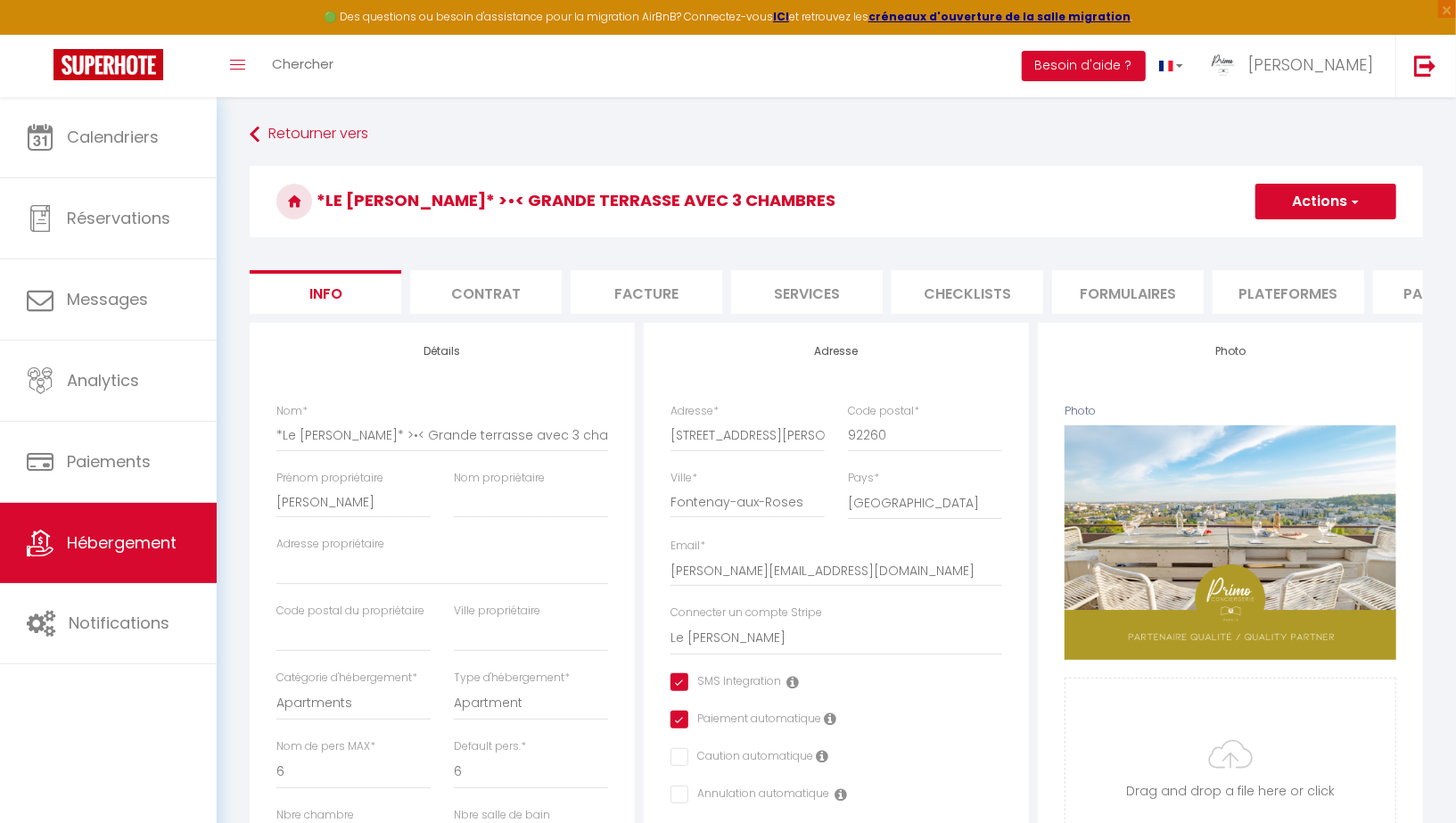
click at [621, 293] on li "Facture" at bounding box center [647, 293] width 152 height 44
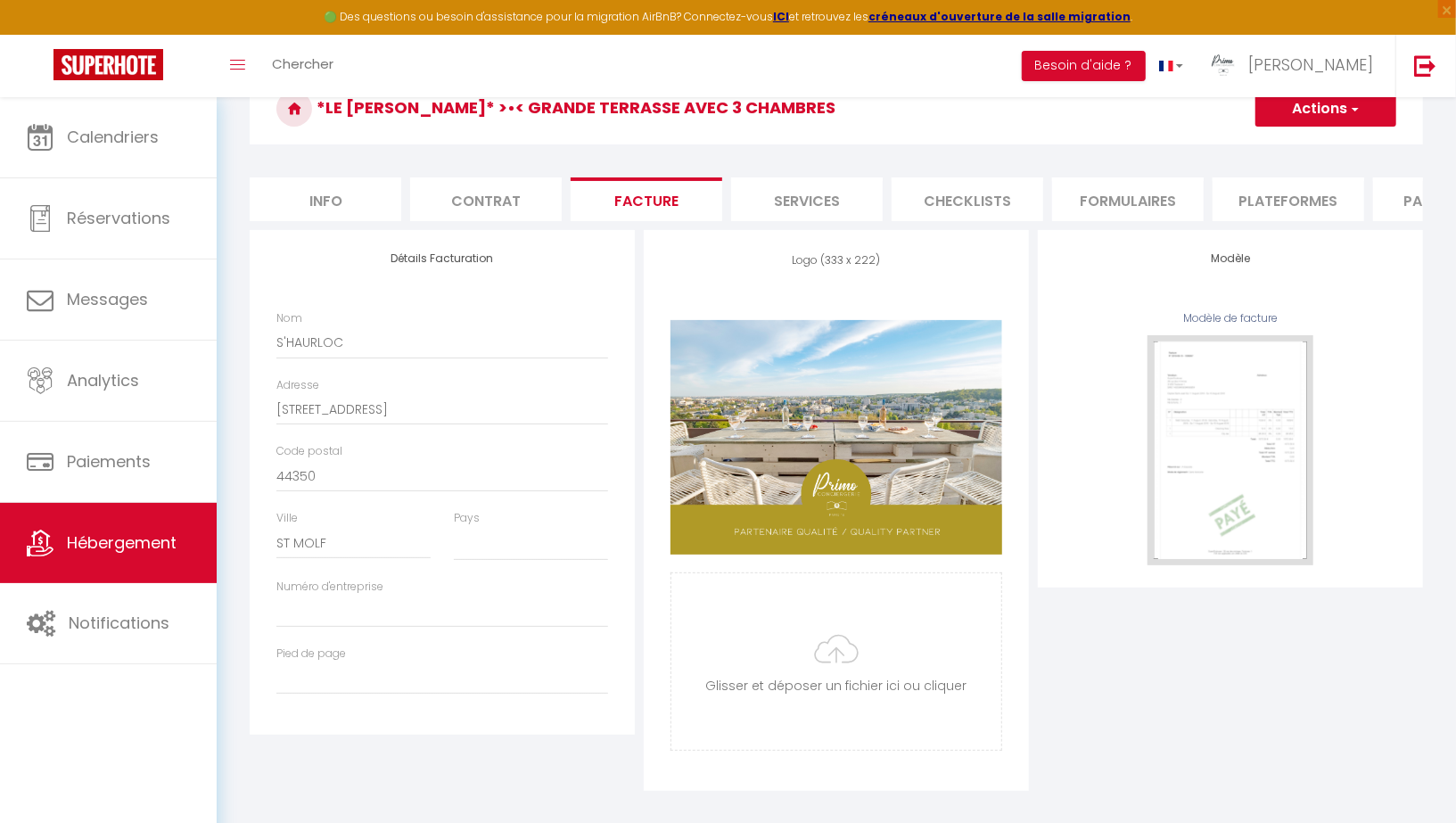
scroll to position [105, 0]
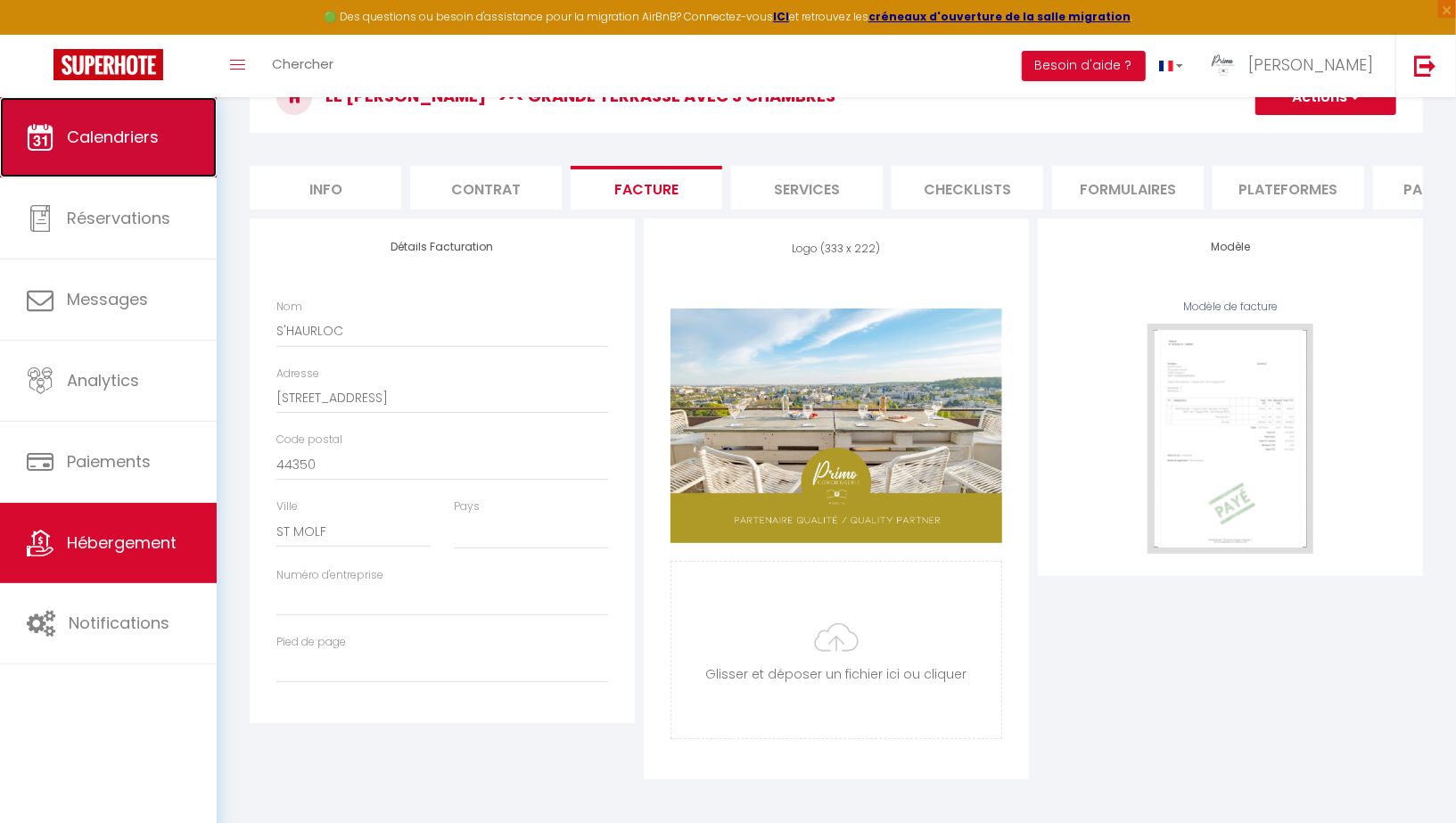
click at [87, 153] on link "Calendriers" at bounding box center [108, 137] width 217 height 81
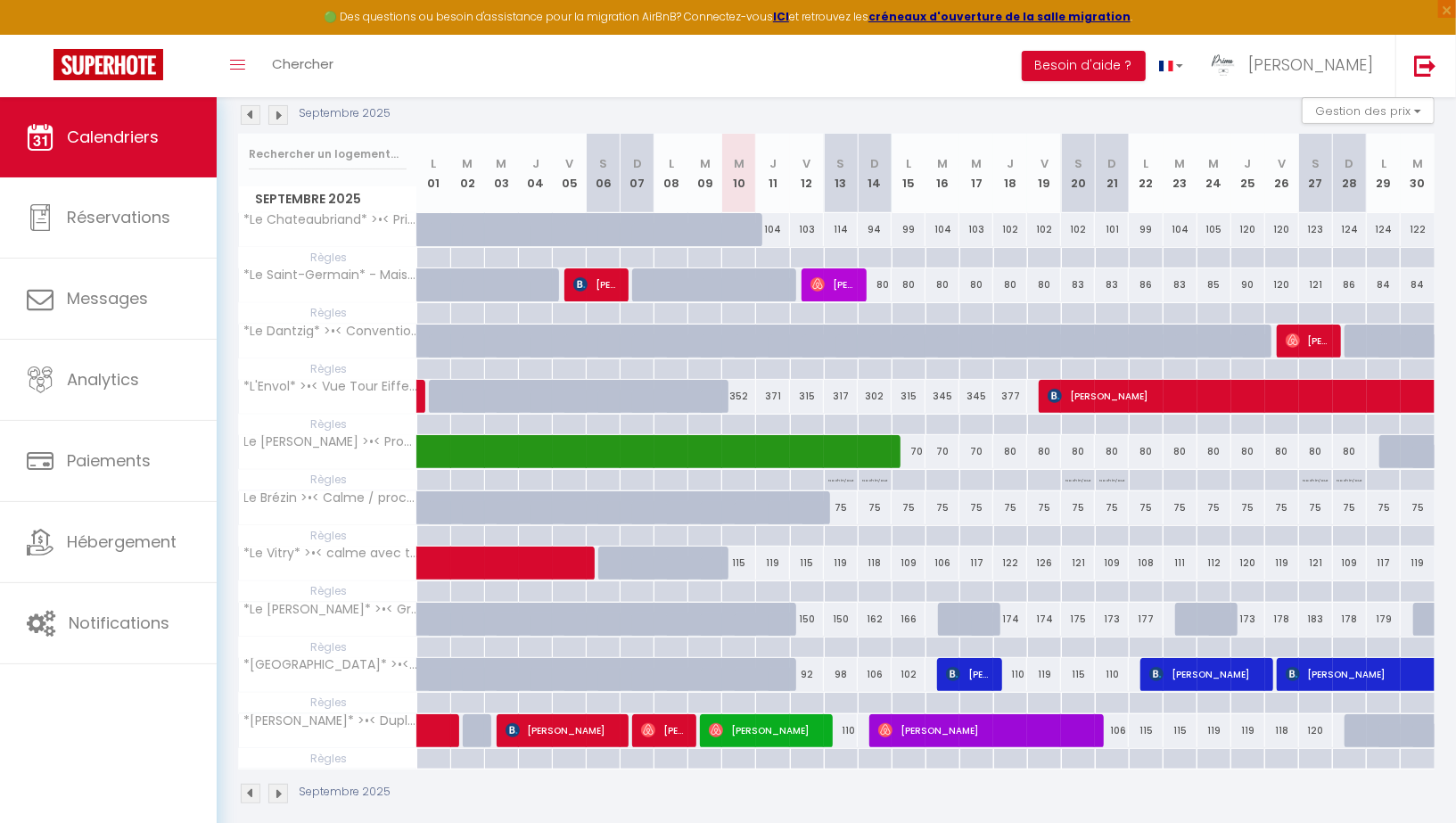
scroll to position [203, 0]
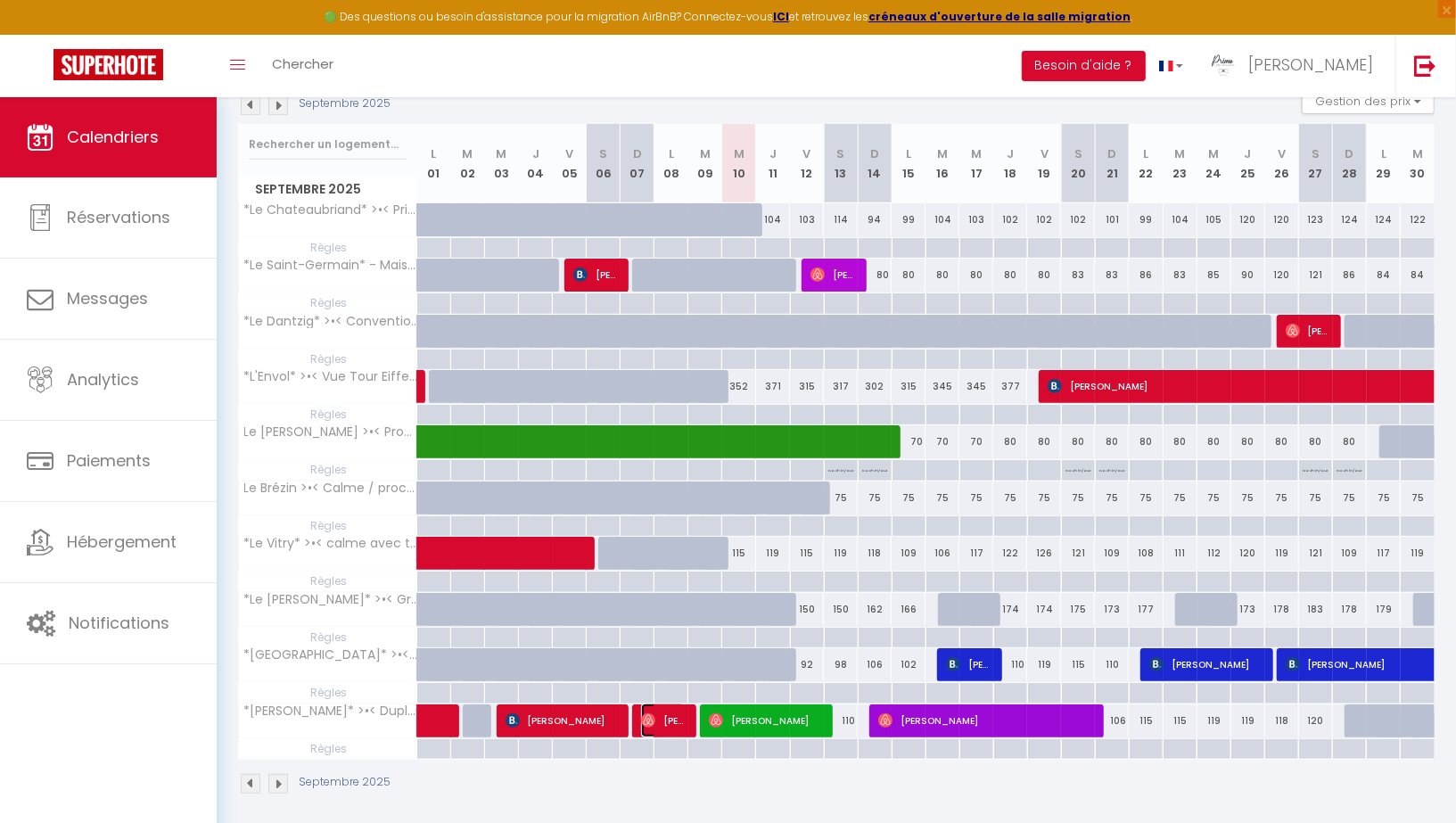
click at [664, 713] on span "[PERSON_NAME]" at bounding box center [663, 719] width 45 height 34
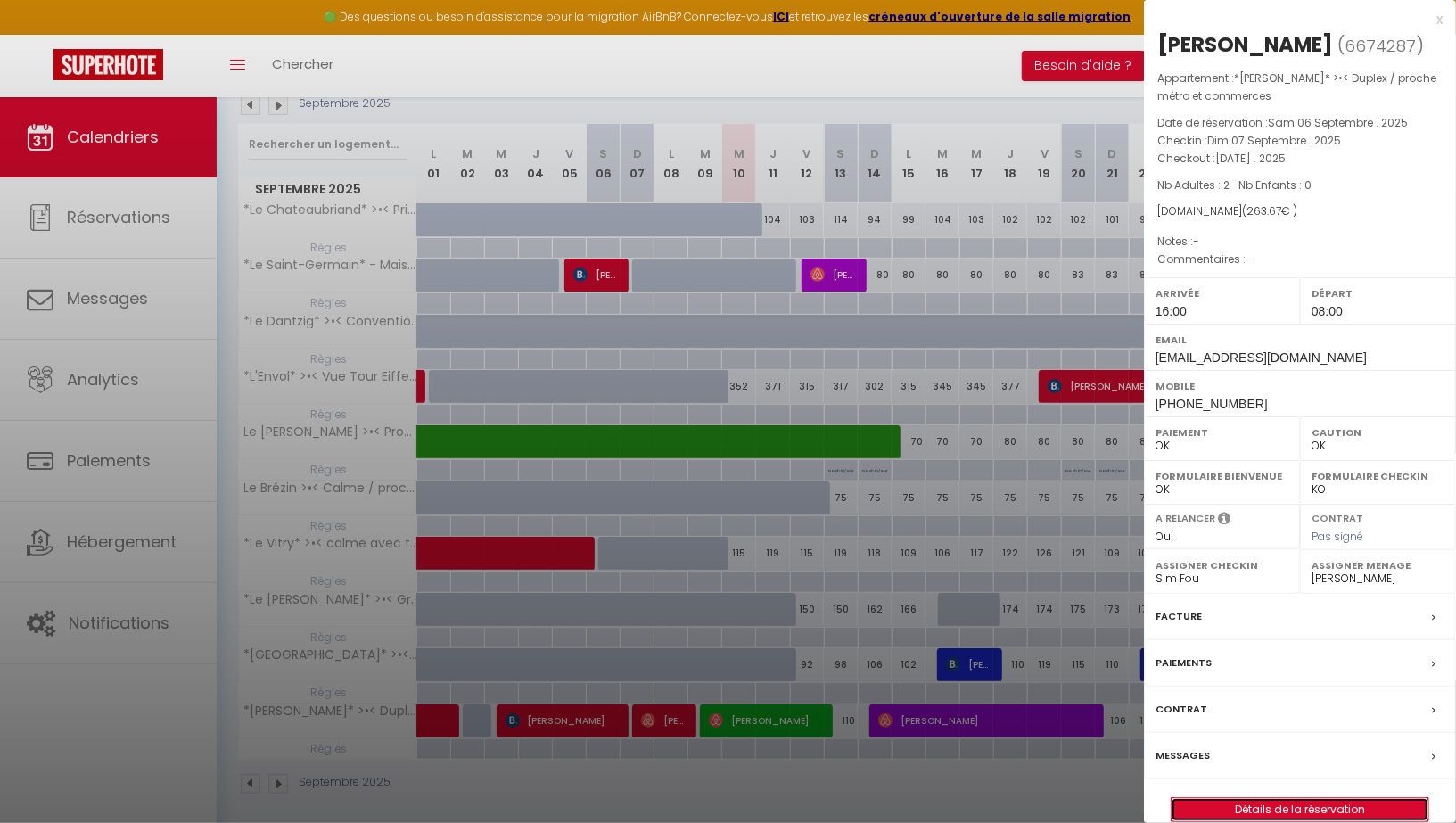
click at [1228, 805] on link "Détails de la réservation" at bounding box center [1301, 810] width 257 height 23
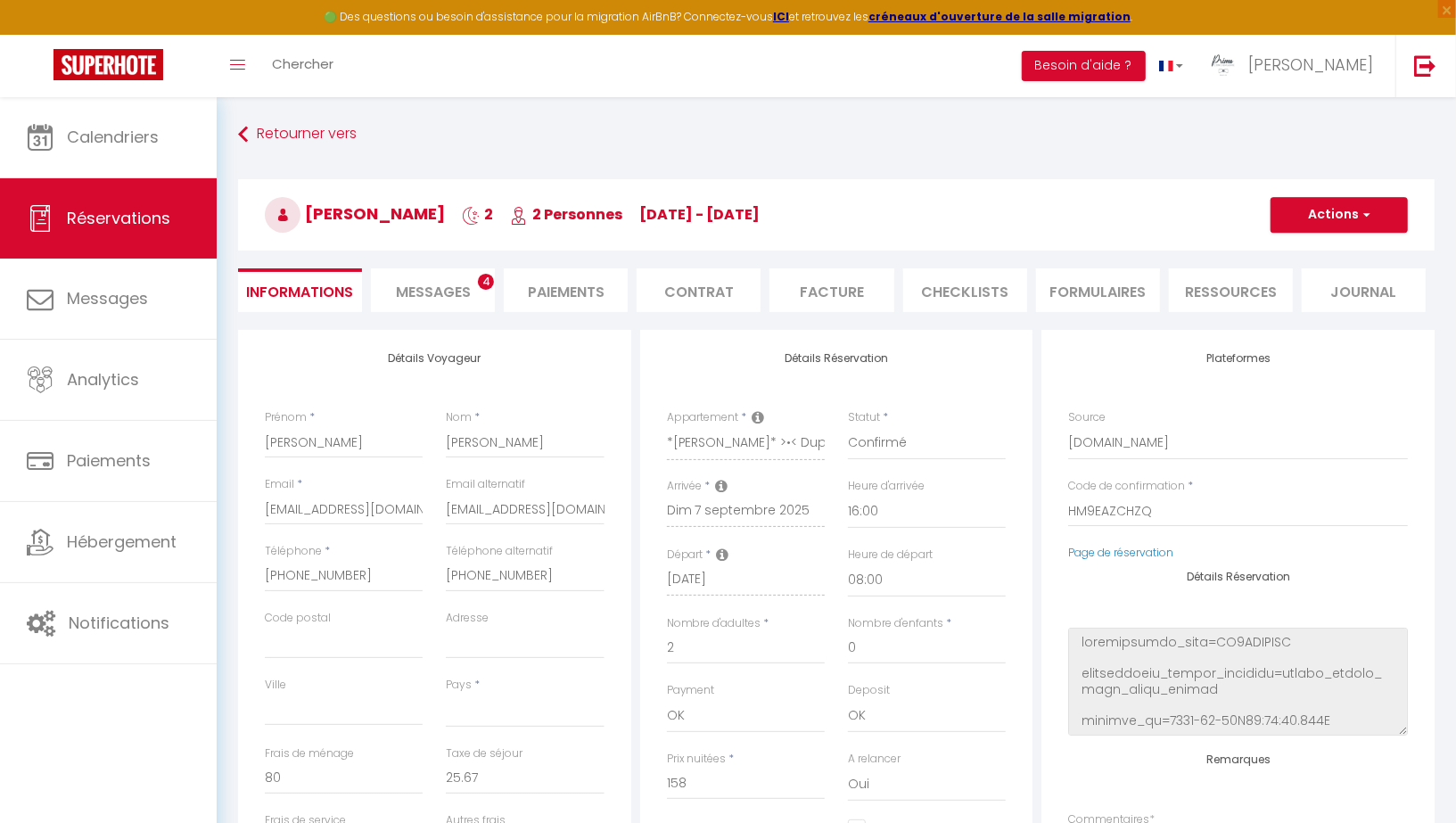
click at [550, 287] on li "Paiements" at bounding box center [565, 291] width 124 height 44
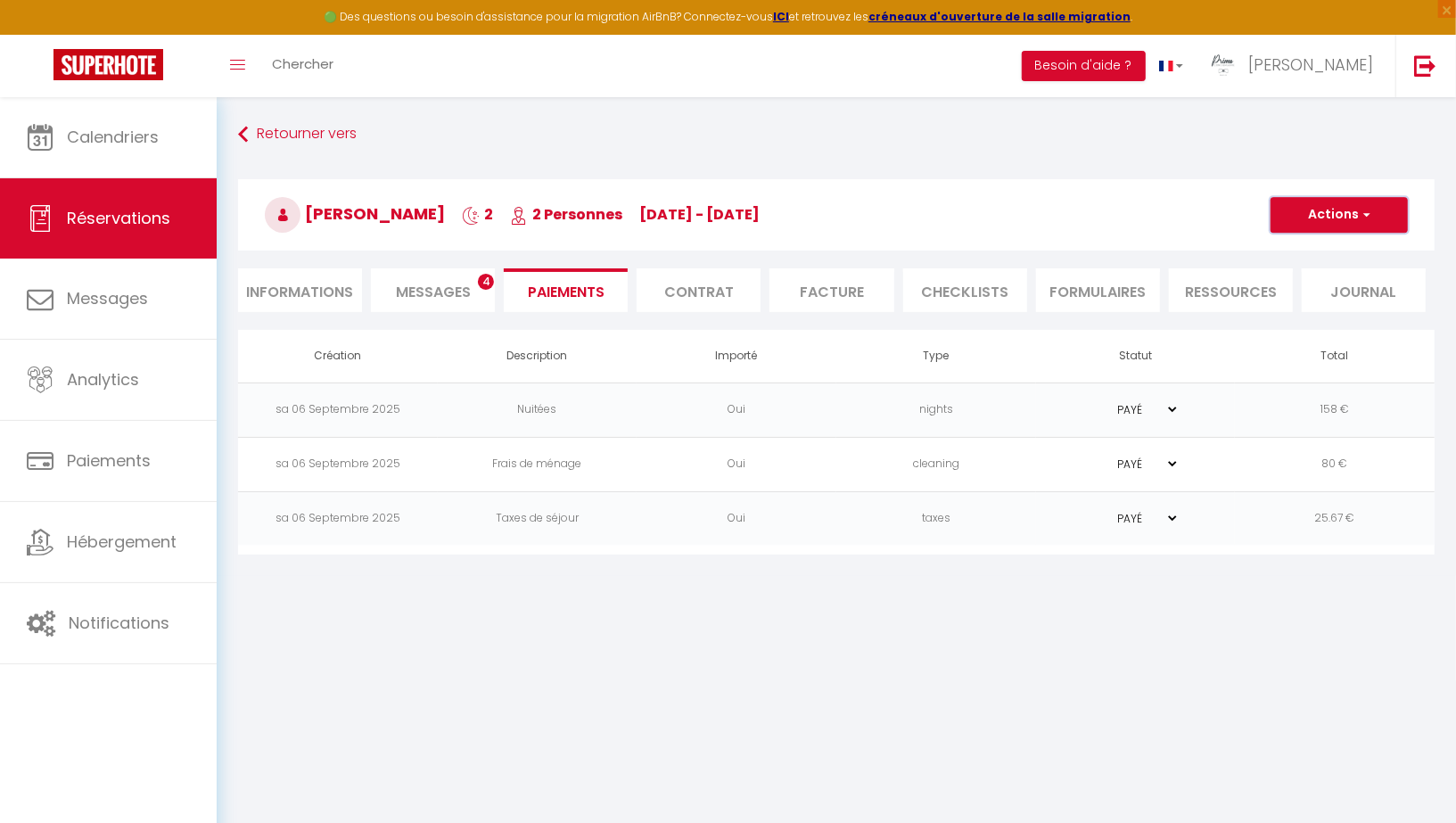
click at [1354, 200] on button "Actions" at bounding box center [1339, 214] width 137 height 35
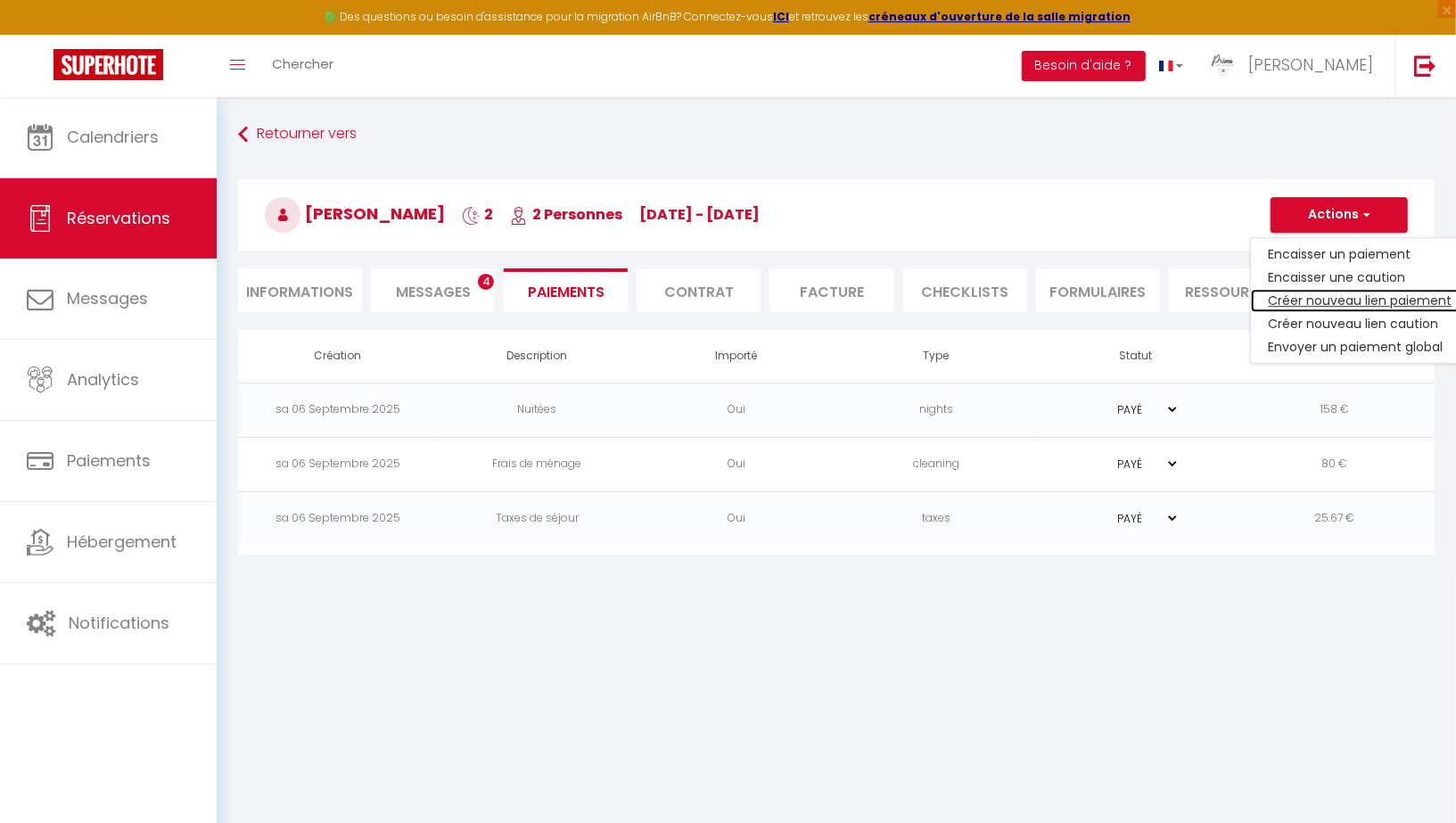
click at [1334, 294] on link "Créer nouveau lien paiement" at bounding box center [1361, 300] width 220 height 23
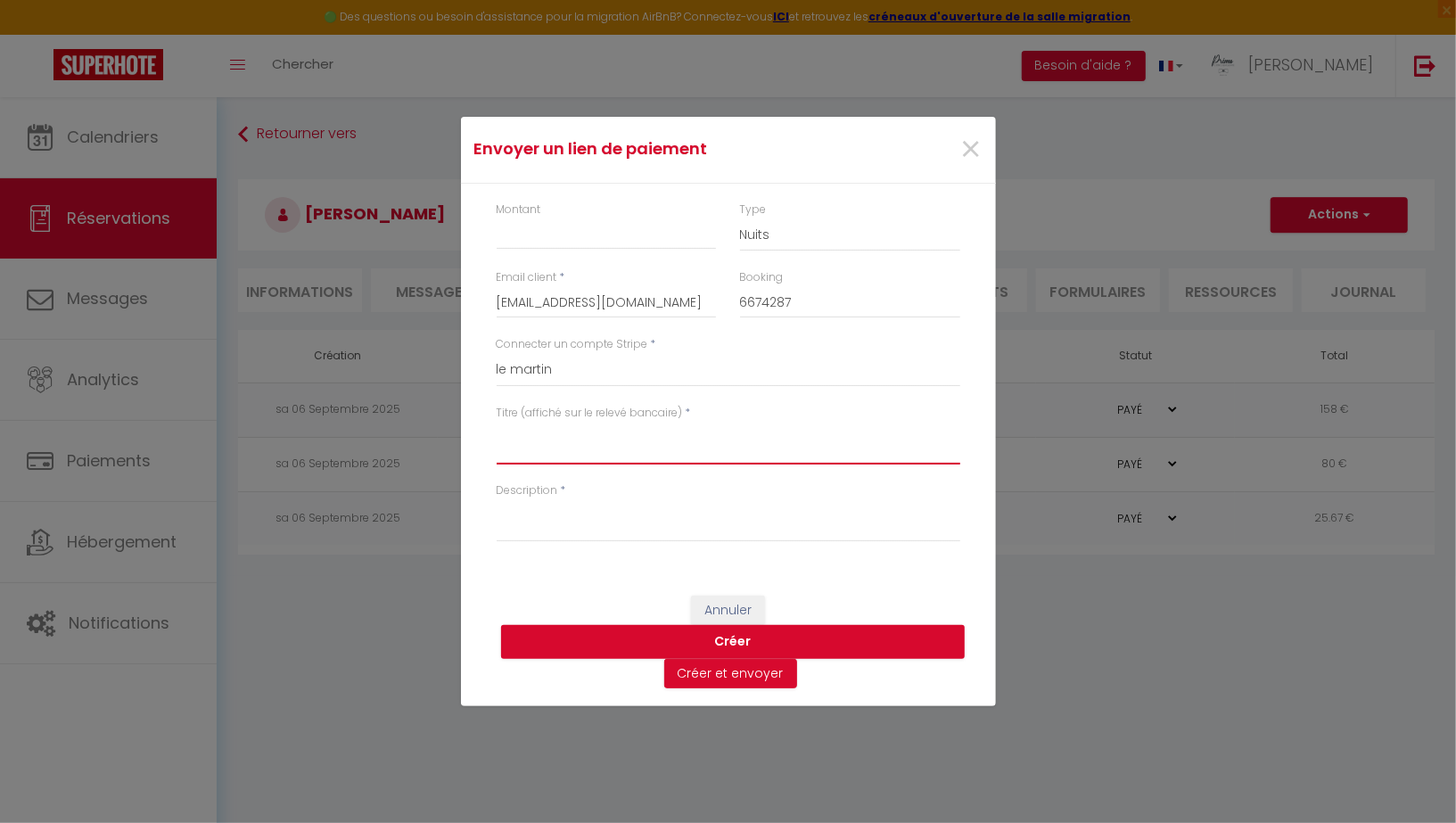
click at [609, 449] on textarea "Titre (affiché sur le relevé bancaire)" at bounding box center [728, 443] width 464 height 43
click at [599, 370] on select "Le [PERSON_NAME] Conciergerie [GEOGRAPHIC_DATA] 15 Le Chateaubriand Le [PERSON_…" at bounding box center [728, 369] width 464 height 34
click at [497, 354] on select "Le [PERSON_NAME] Conciergerie [GEOGRAPHIC_DATA] 15 Le Chateaubriand Le [PERSON_…" at bounding box center [728, 369] width 464 height 34
click at [559, 233] on input "Montant" at bounding box center [608, 233] width 221 height 32
click at [523, 438] on textarea "Titre (affiché sur le relevé bancaire)" at bounding box center [728, 443] width 464 height 43
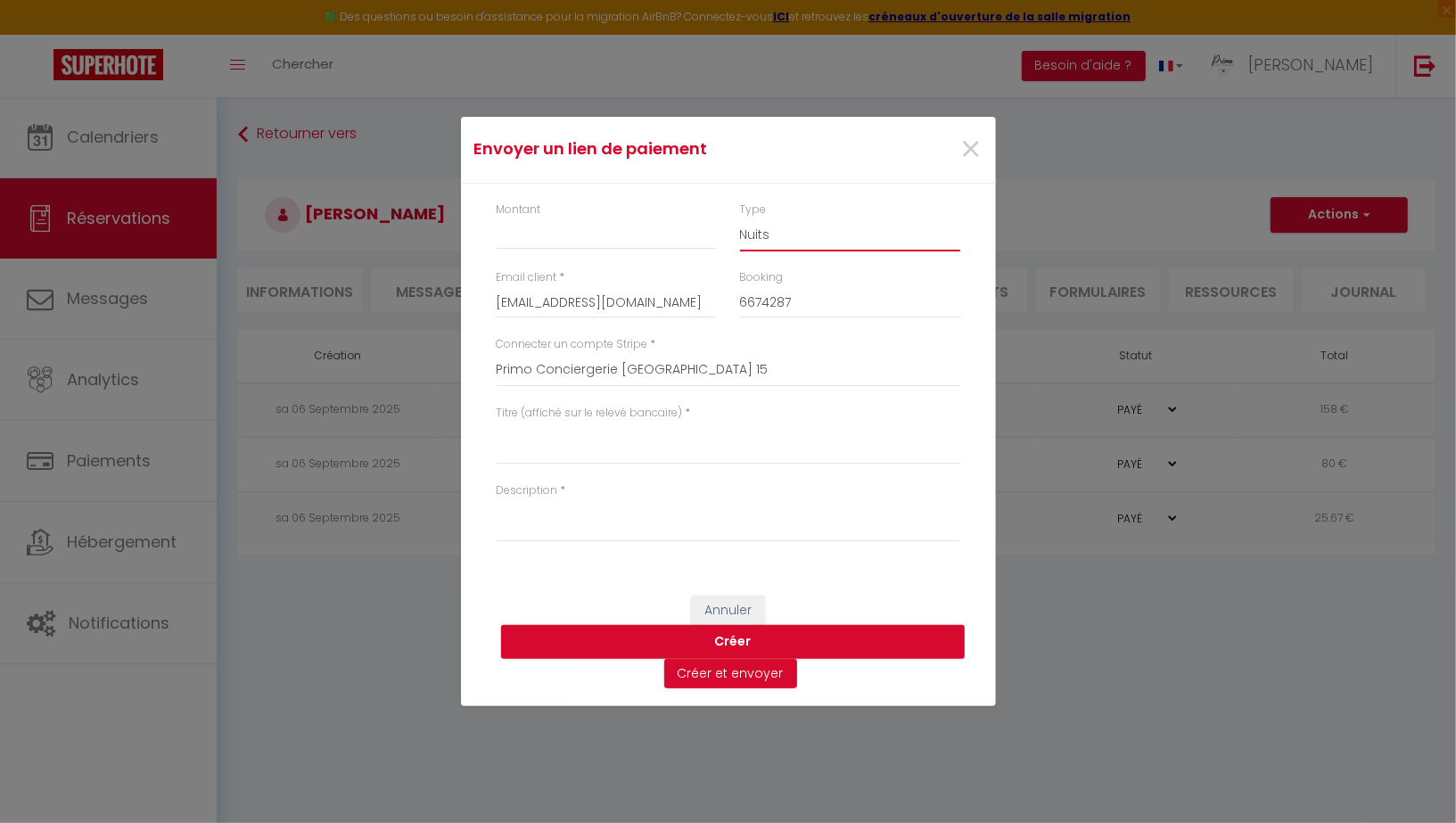
click at [767, 239] on select "Nuits Frais de ménage Taxe de séjour [GEOGRAPHIC_DATA]" at bounding box center [850, 234] width 221 height 34
click at [740, 219] on select "Nuits Frais de ménage Taxe de séjour [GEOGRAPHIC_DATA]" at bounding box center [850, 234] width 221 height 34
click at [720, 605] on button "Annuler" at bounding box center [728, 611] width 74 height 31
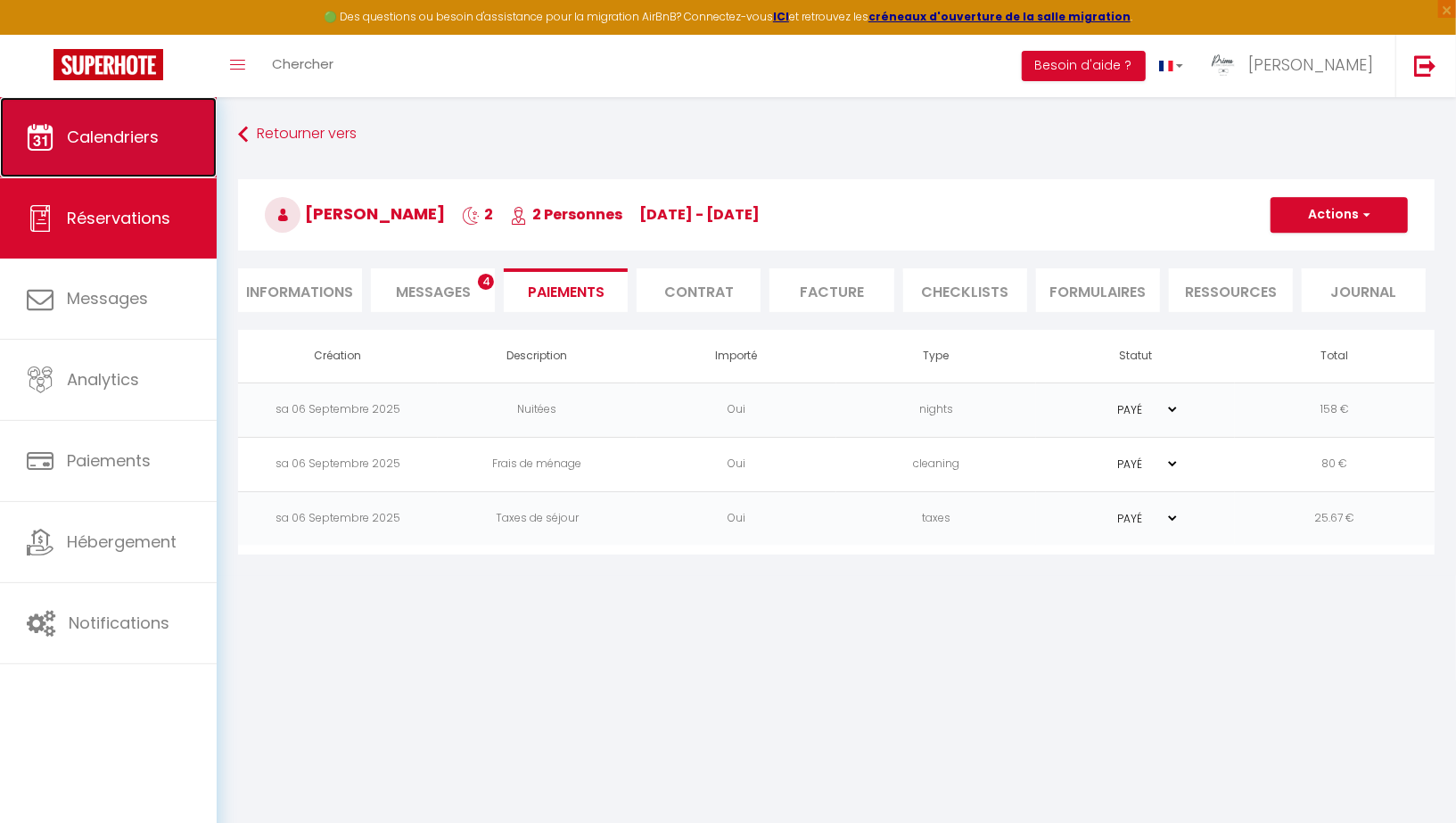
click at [134, 141] on span "Calendriers" at bounding box center [113, 136] width 92 height 22
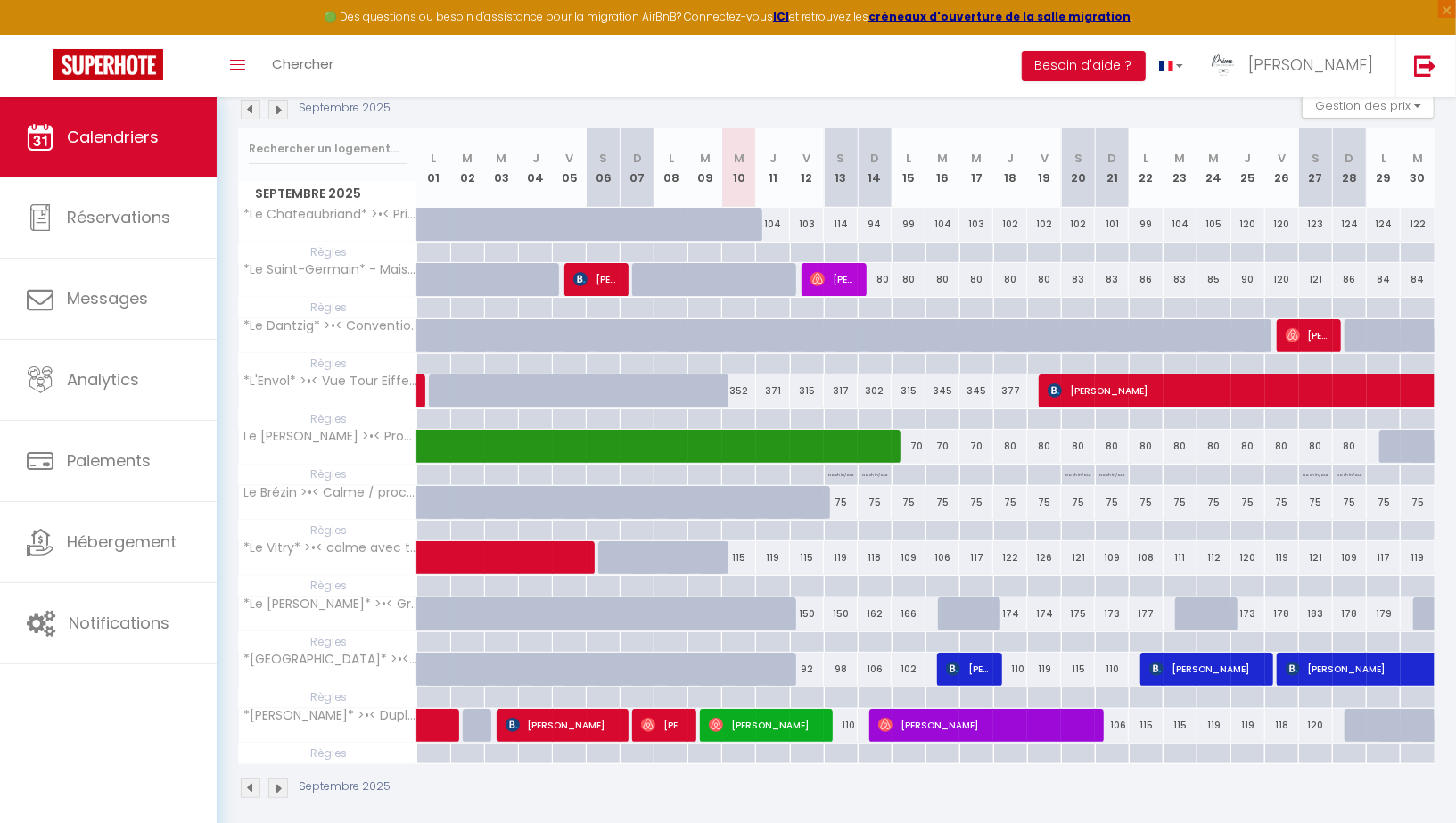
scroll to position [203, 0]
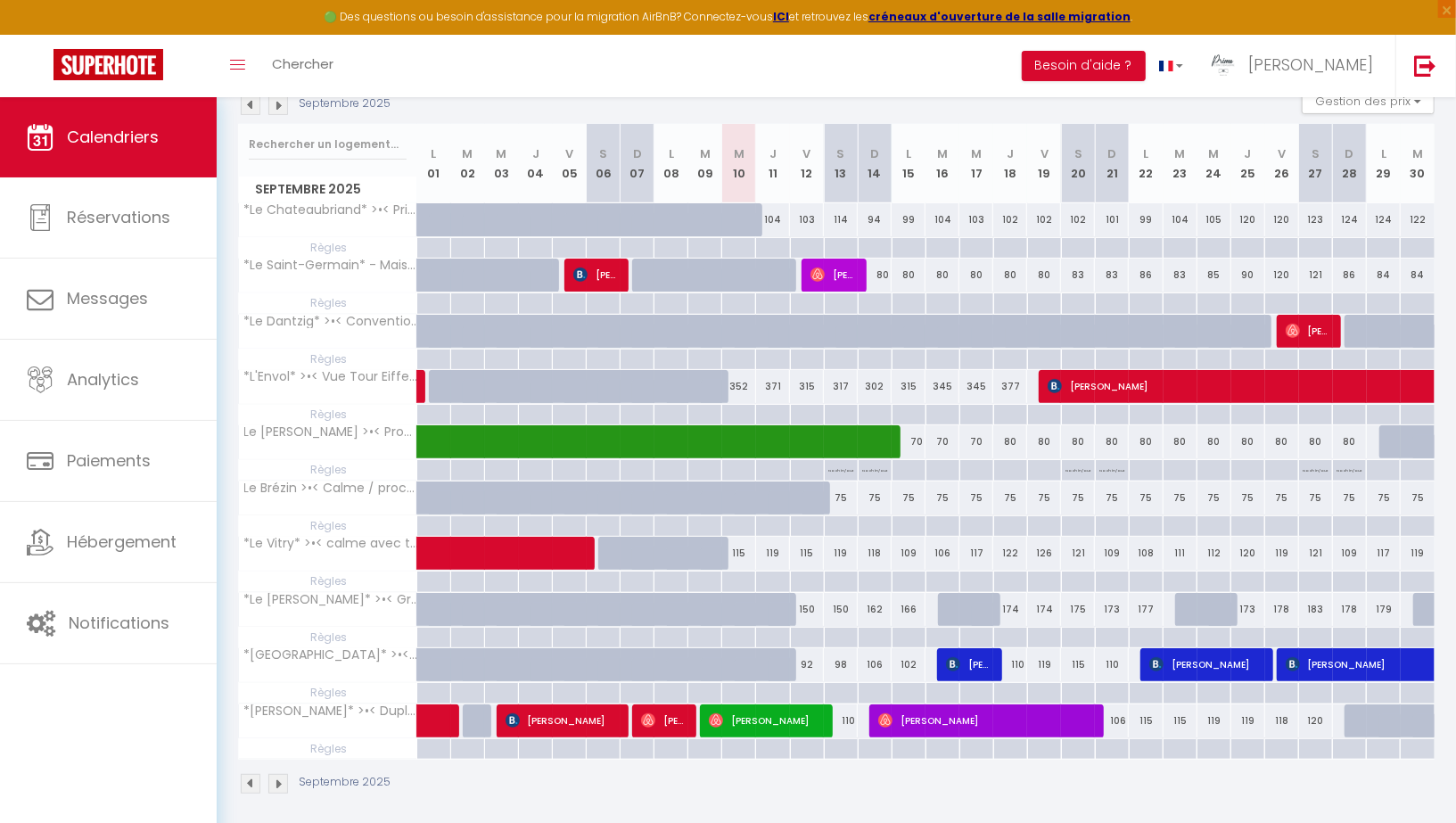
click at [245, 109] on img at bounding box center [251, 105] width 19 height 19
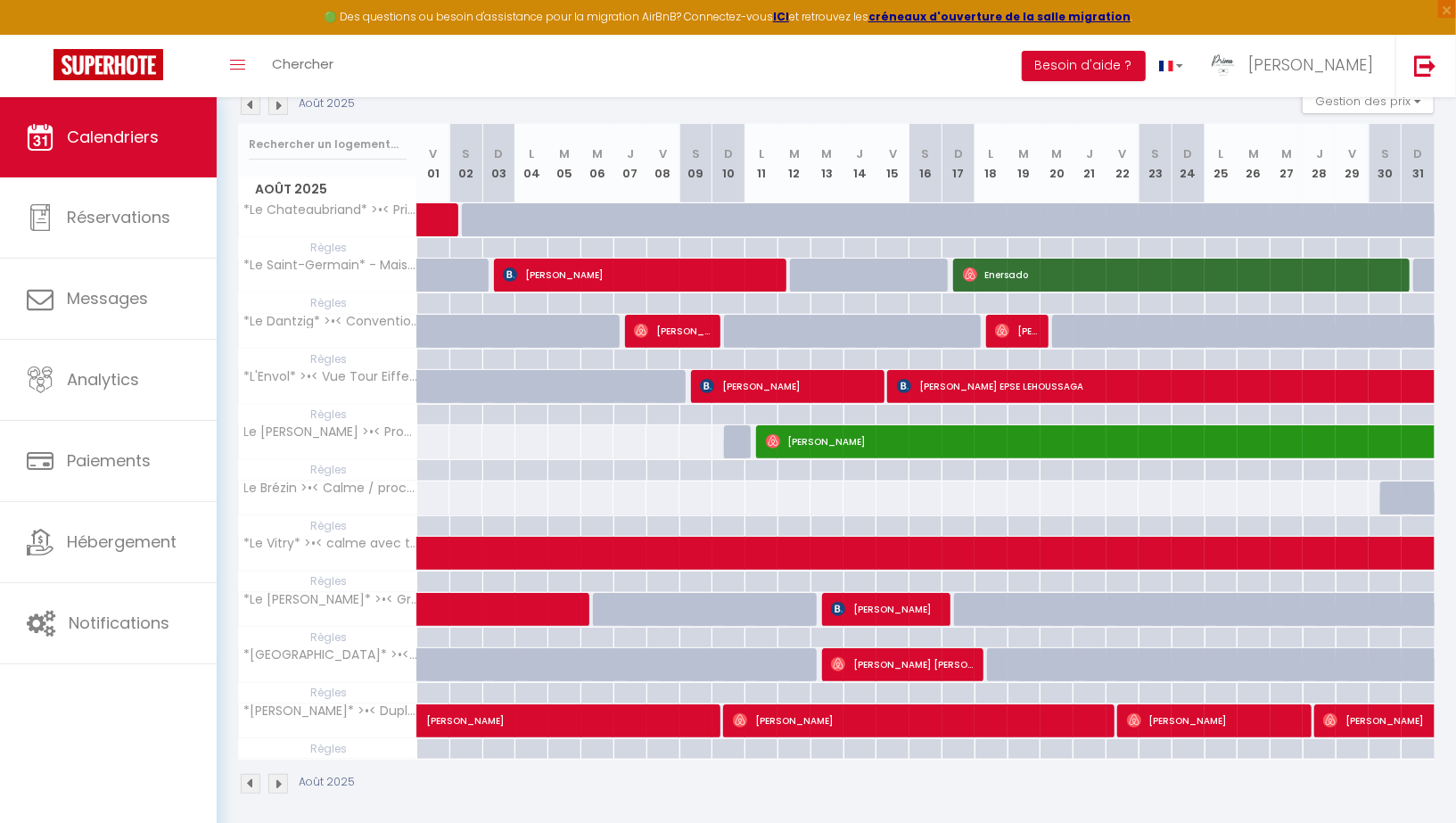
click at [250, 108] on img at bounding box center [251, 105] width 19 height 19
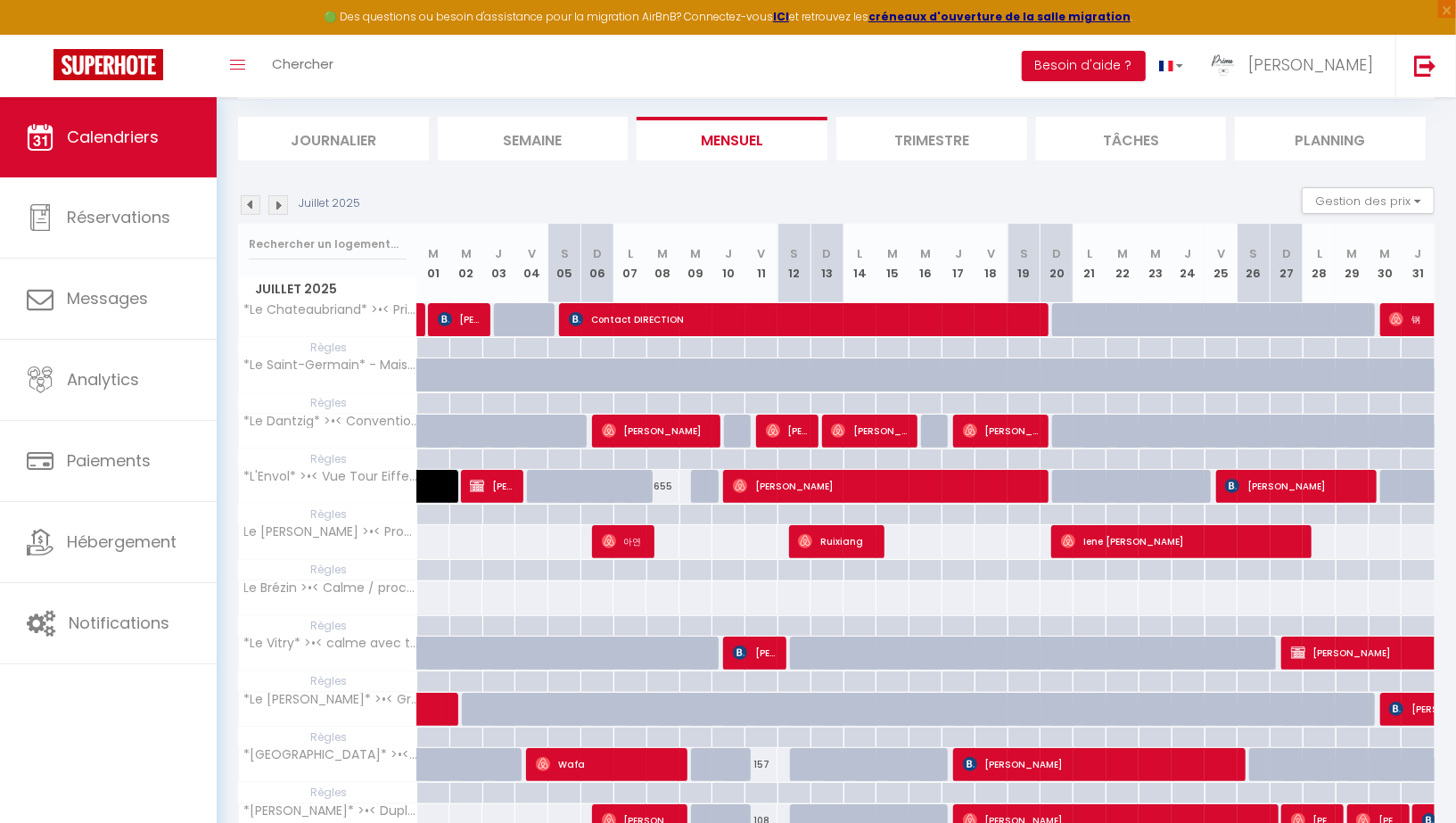
scroll to position [178, 0]
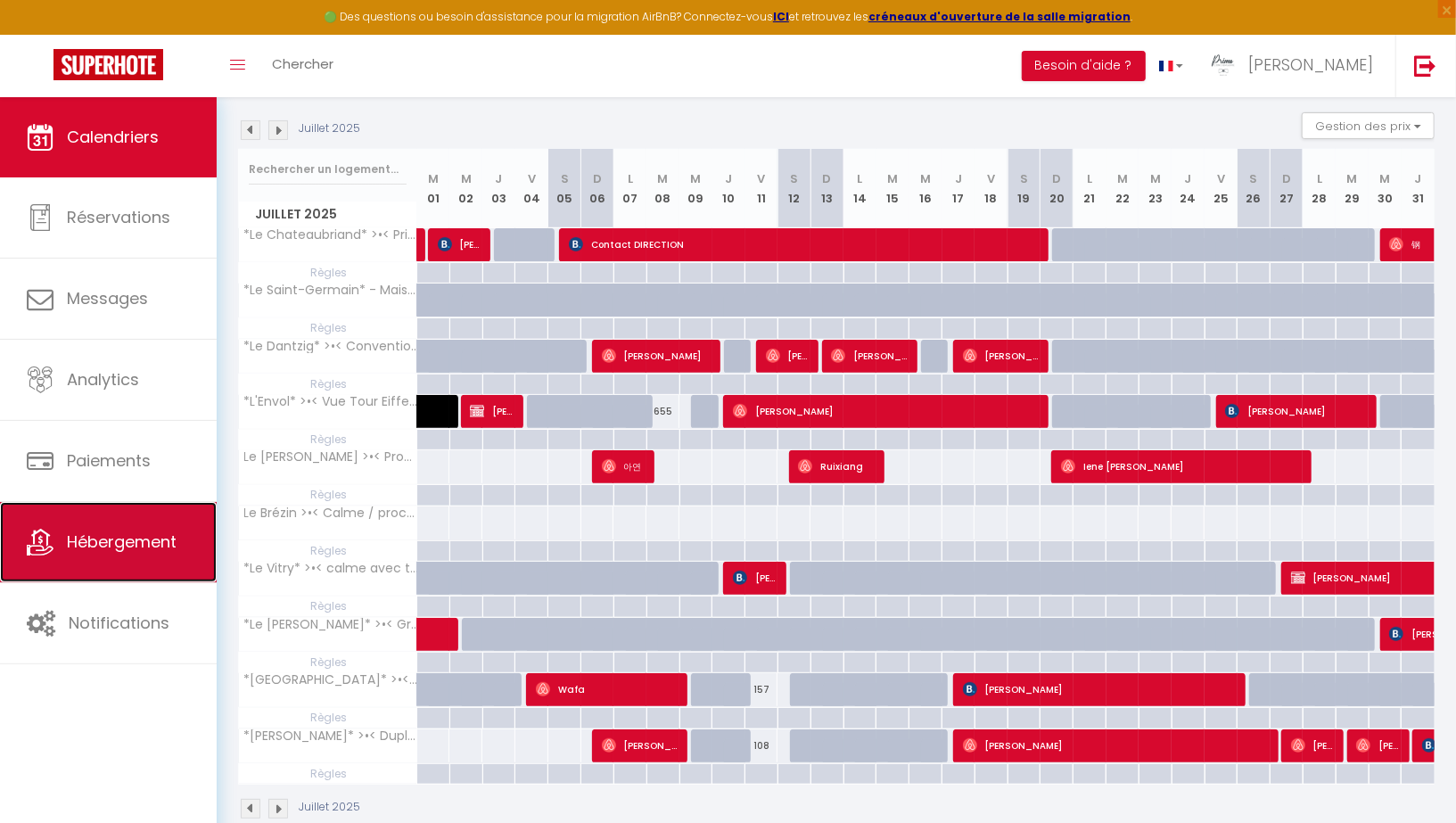
click at [131, 548] on span "Hébergement" at bounding box center [122, 541] width 109 height 22
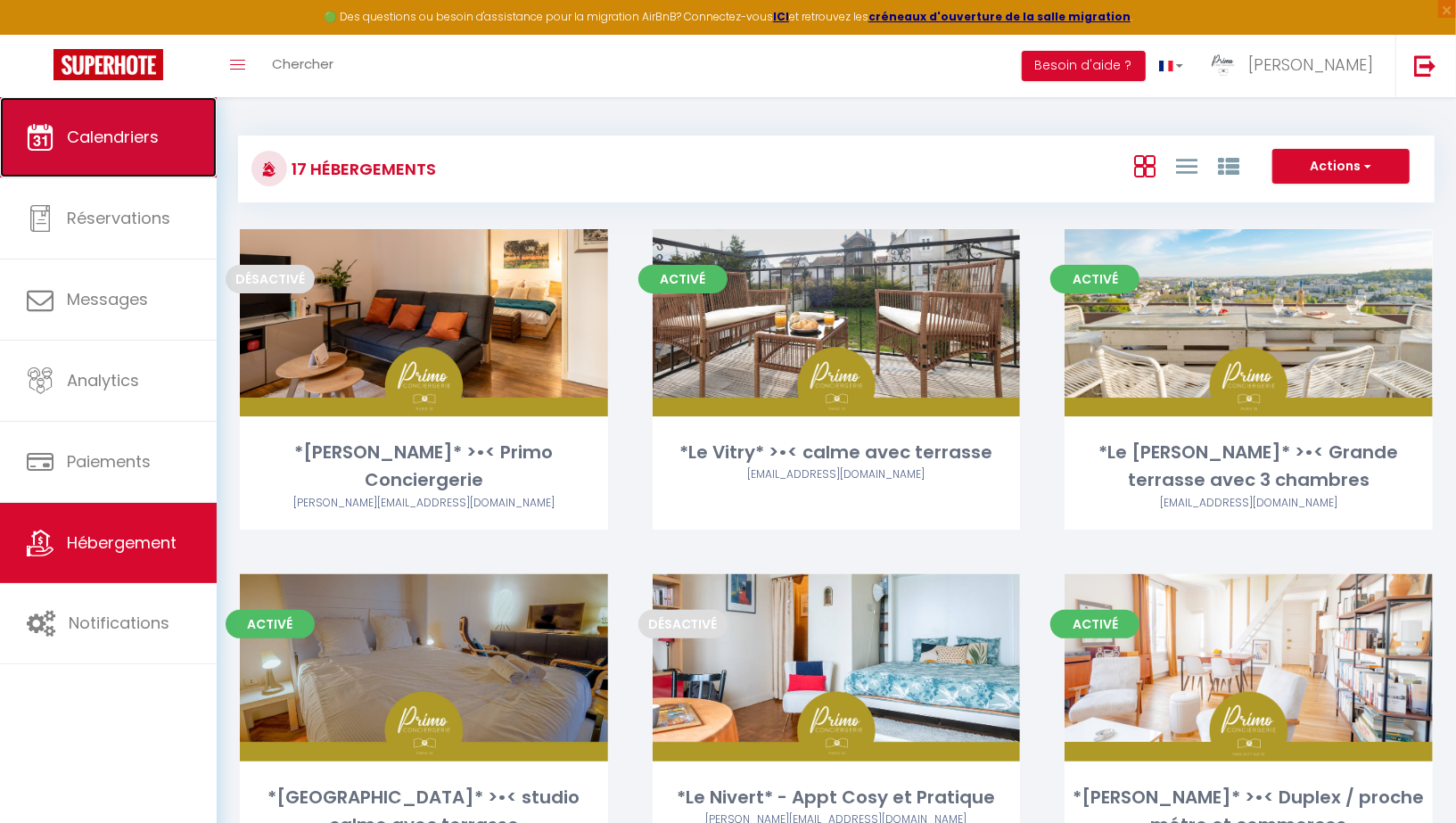
click at [107, 133] on span "Calendriers" at bounding box center [113, 136] width 92 height 22
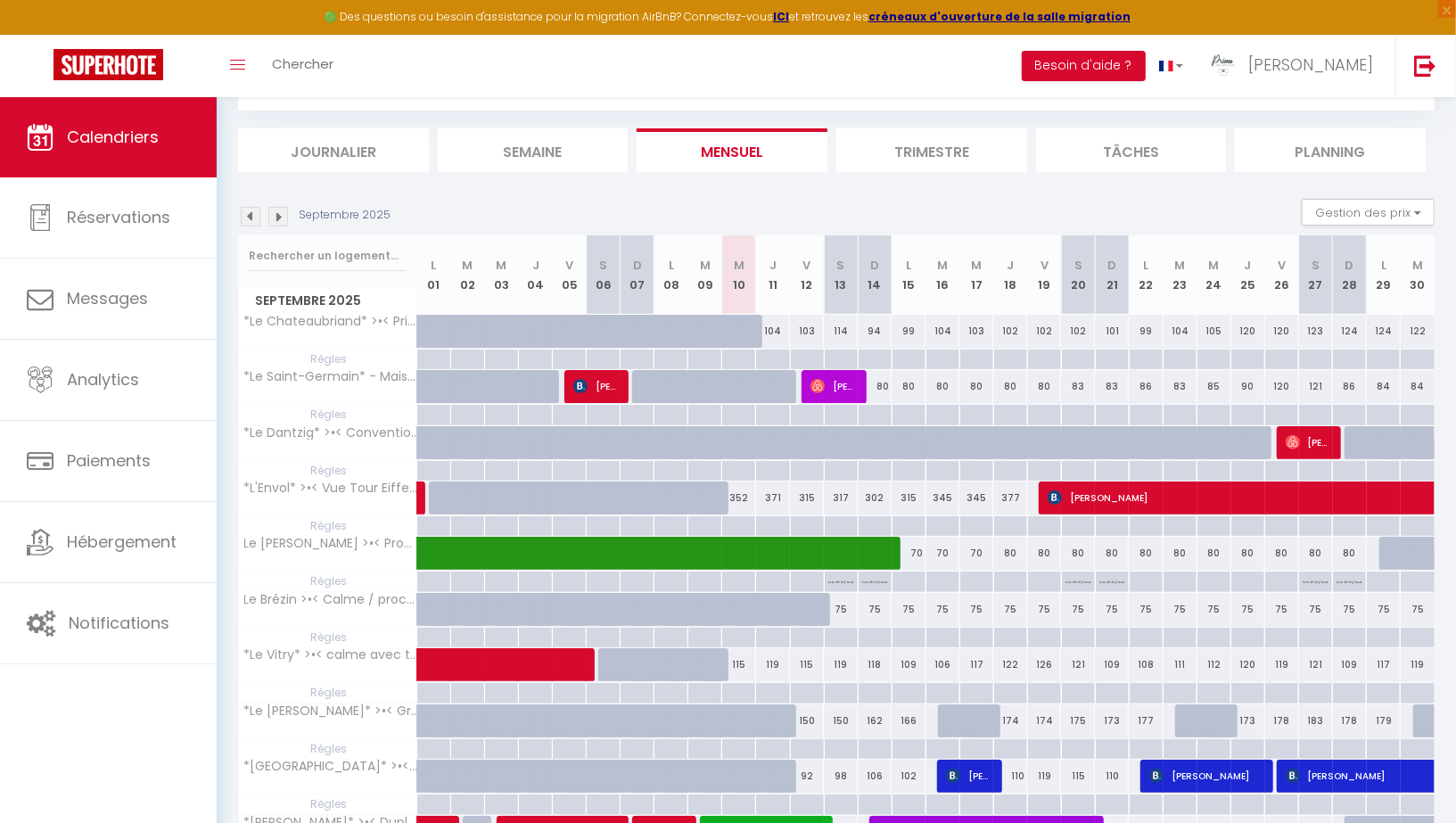
scroll to position [81, 0]
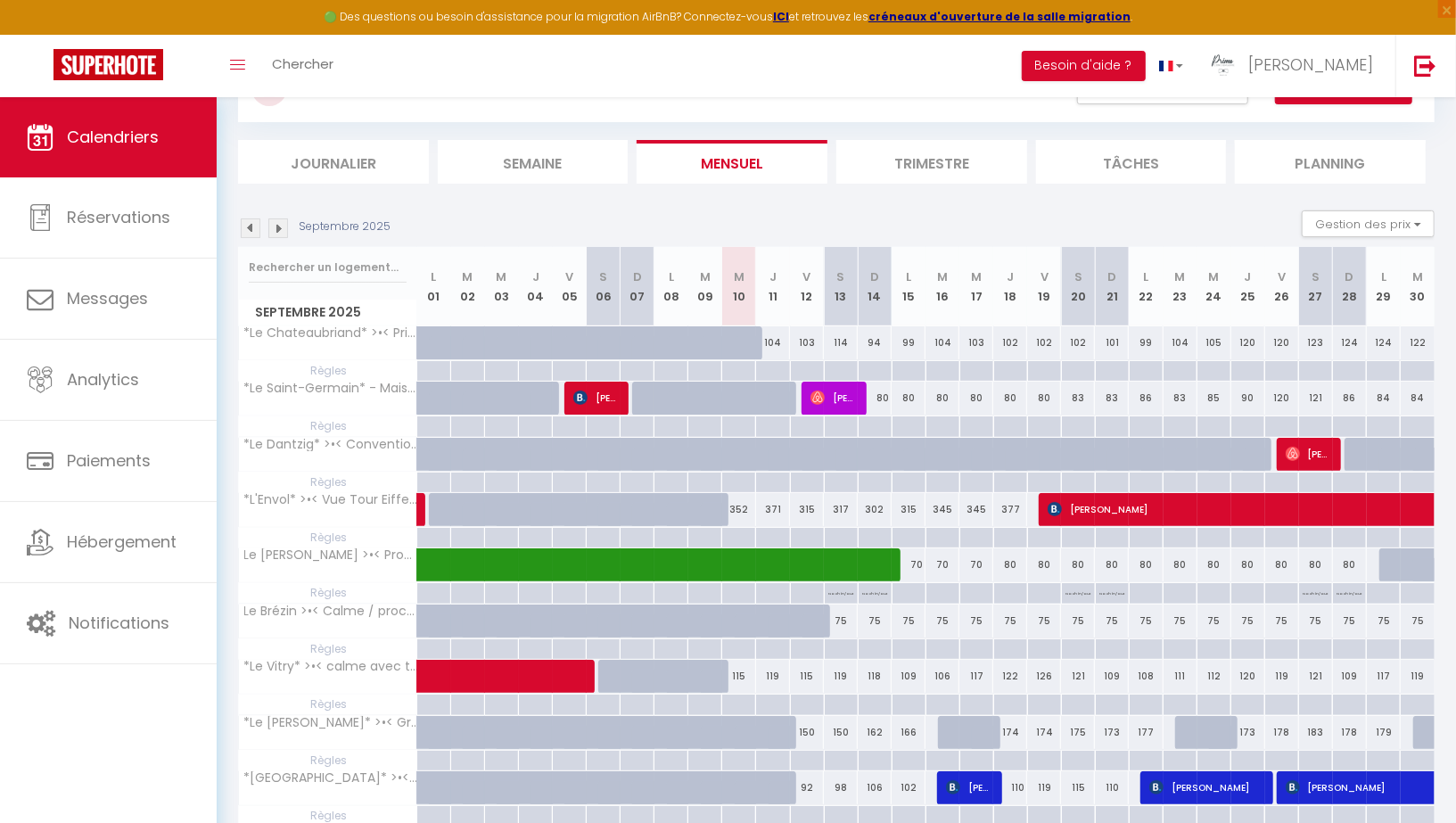
click at [248, 225] on img at bounding box center [251, 228] width 19 height 19
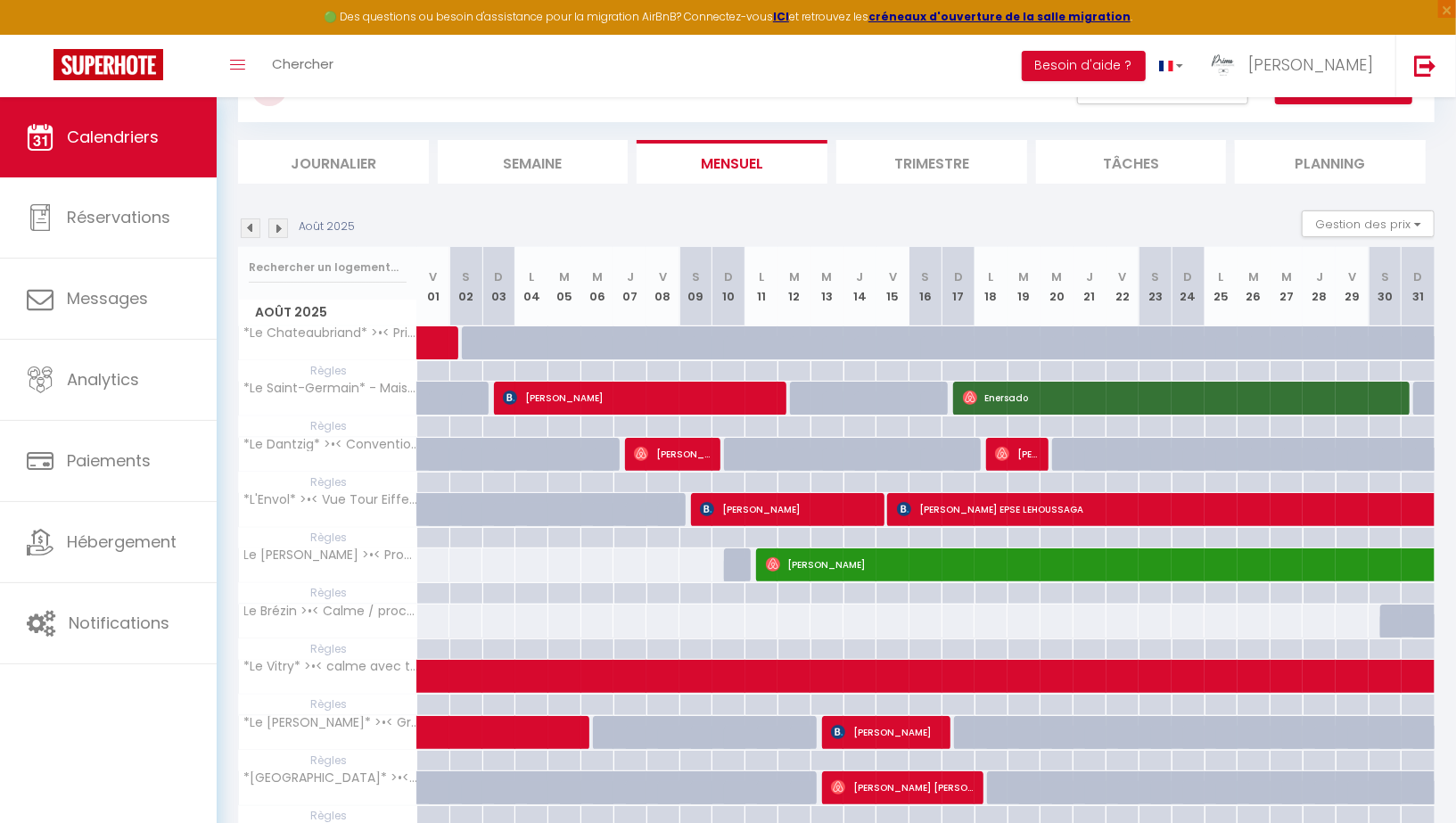
click at [276, 228] on img at bounding box center [278, 228] width 19 height 19
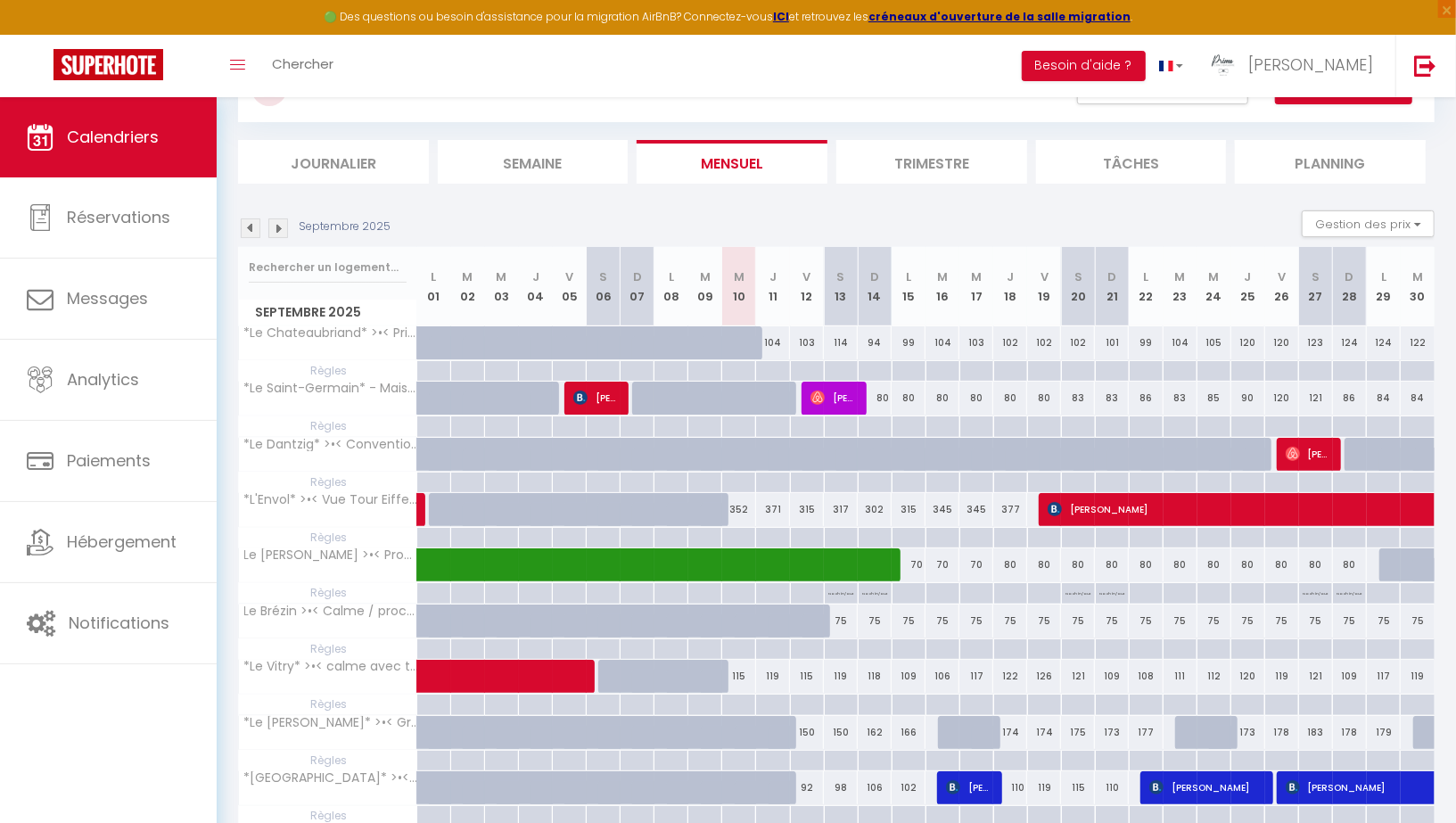
click at [247, 228] on img at bounding box center [251, 228] width 19 height 19
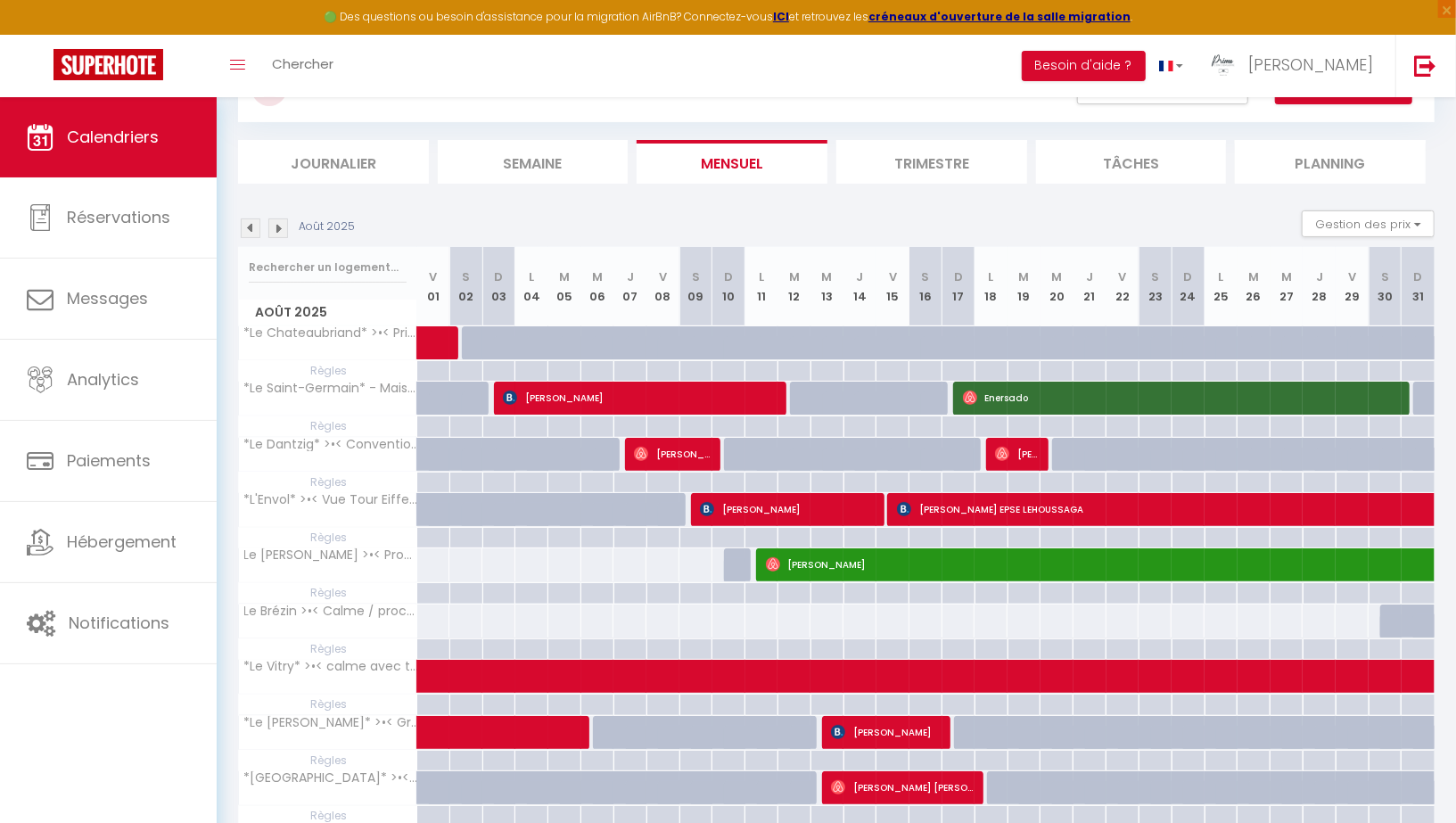
click at [280, 232] on img at bounding box center [278, 228] width 19 height 19
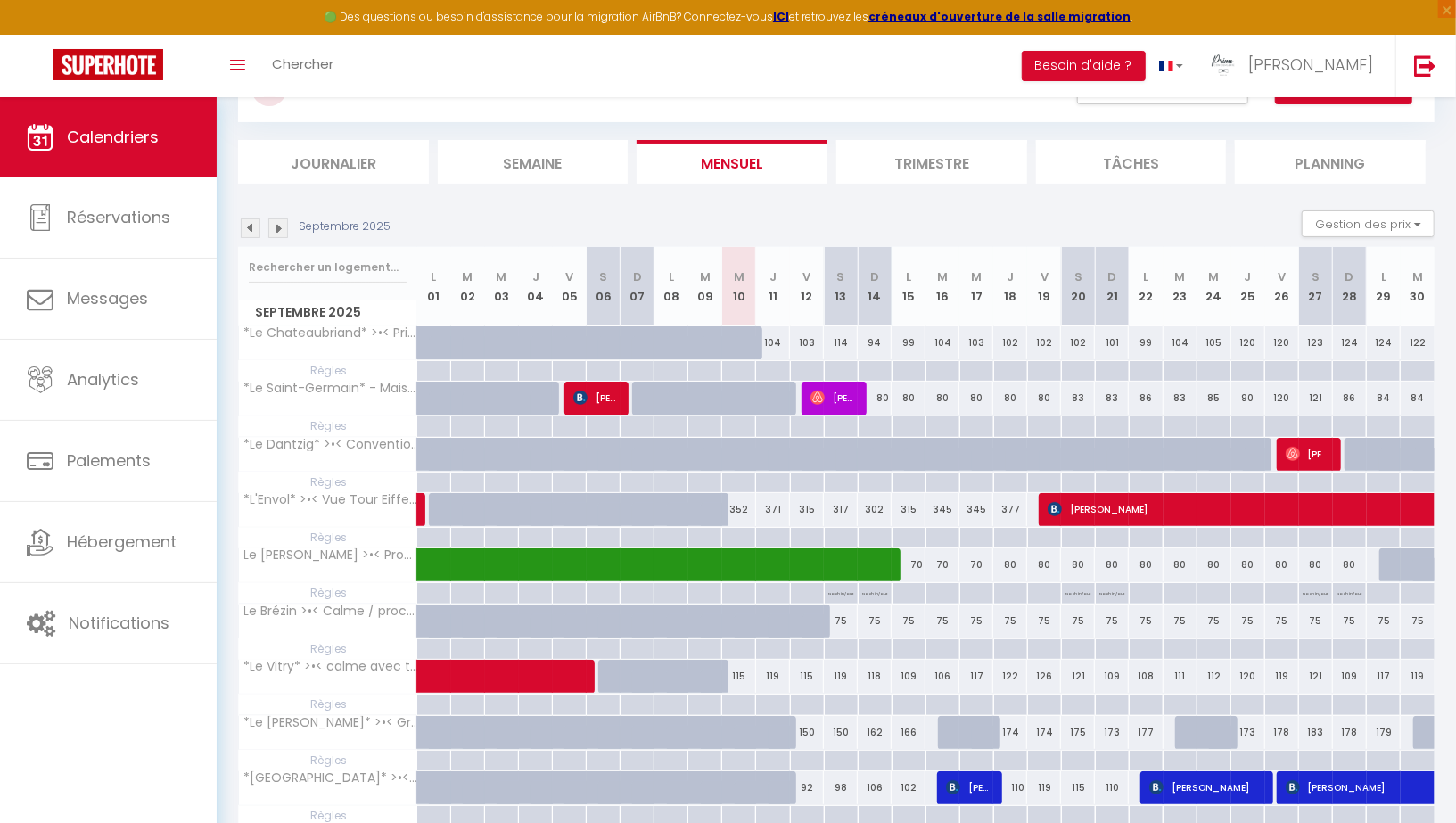
click at [281, 227] on img at bounding box center [278, 228] width 19 height 19
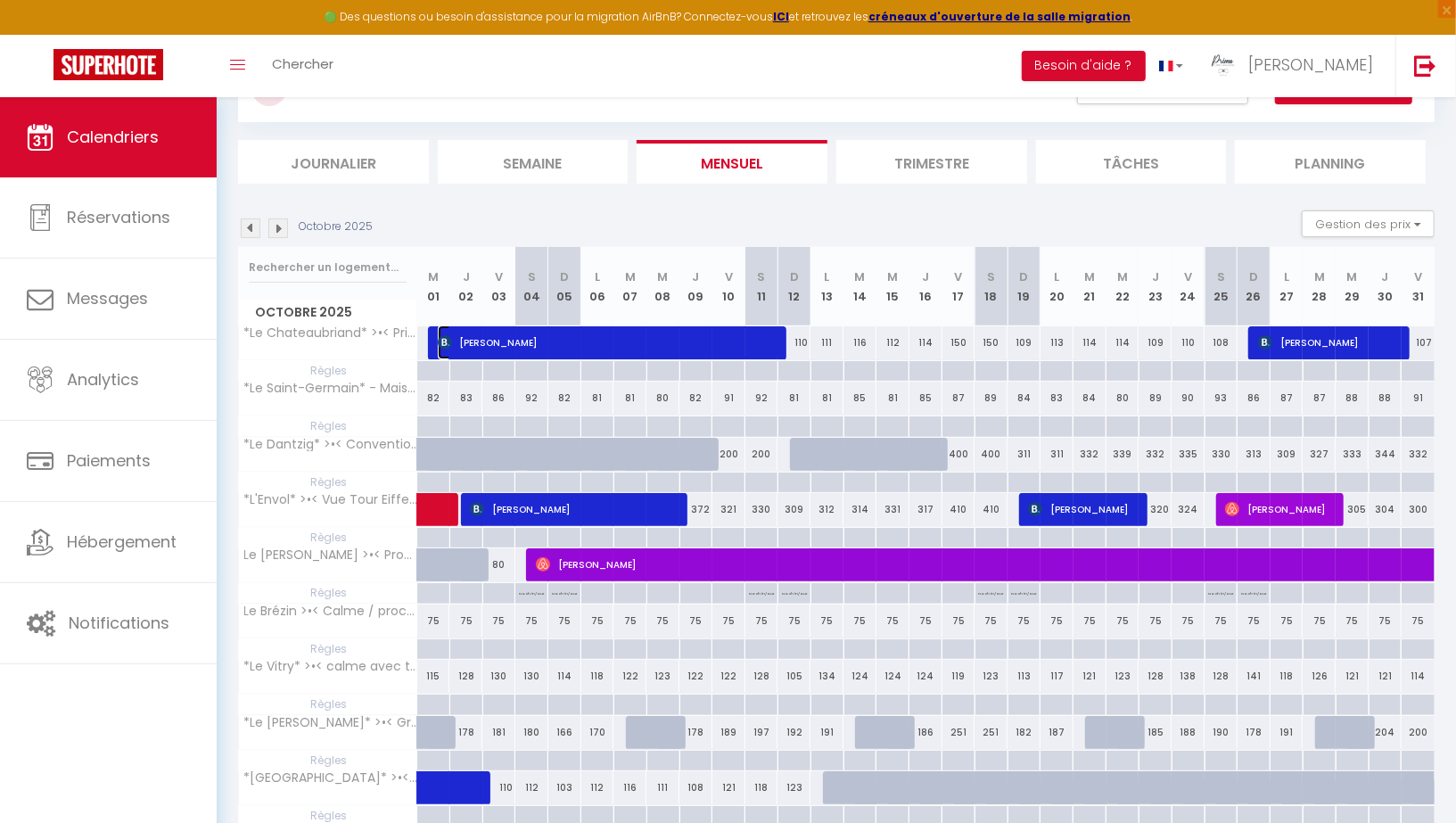
click at [564, 343] on span "[PERSON_NAME]" at bounding box center [608, 341] width 341 height 34
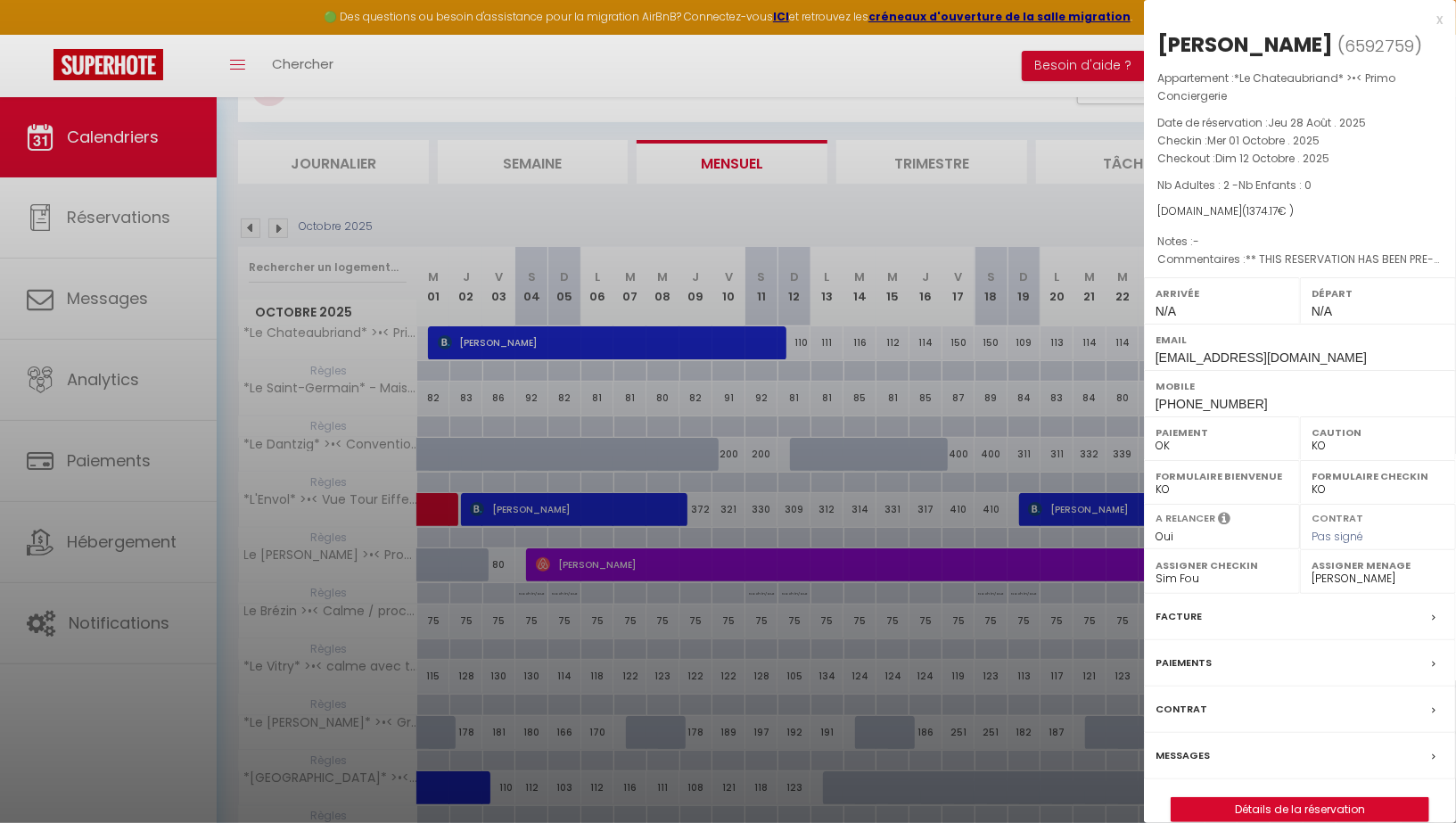
click at [1443, 21] on div "x" at bounding box center [1293, 19] width 298 height 21
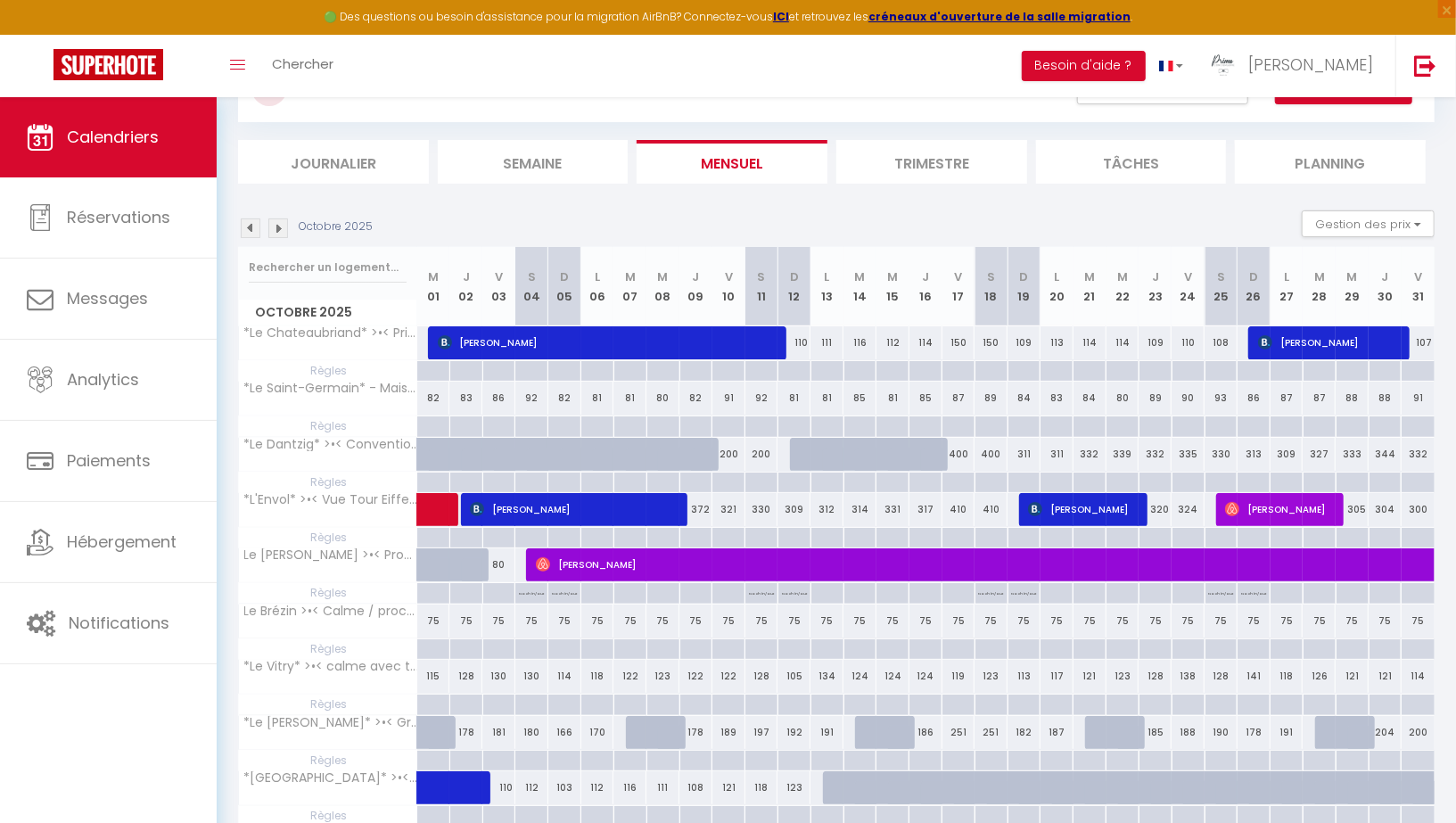
click at [249, 223] on img at bounding box center [251, 228] width 19 height 19
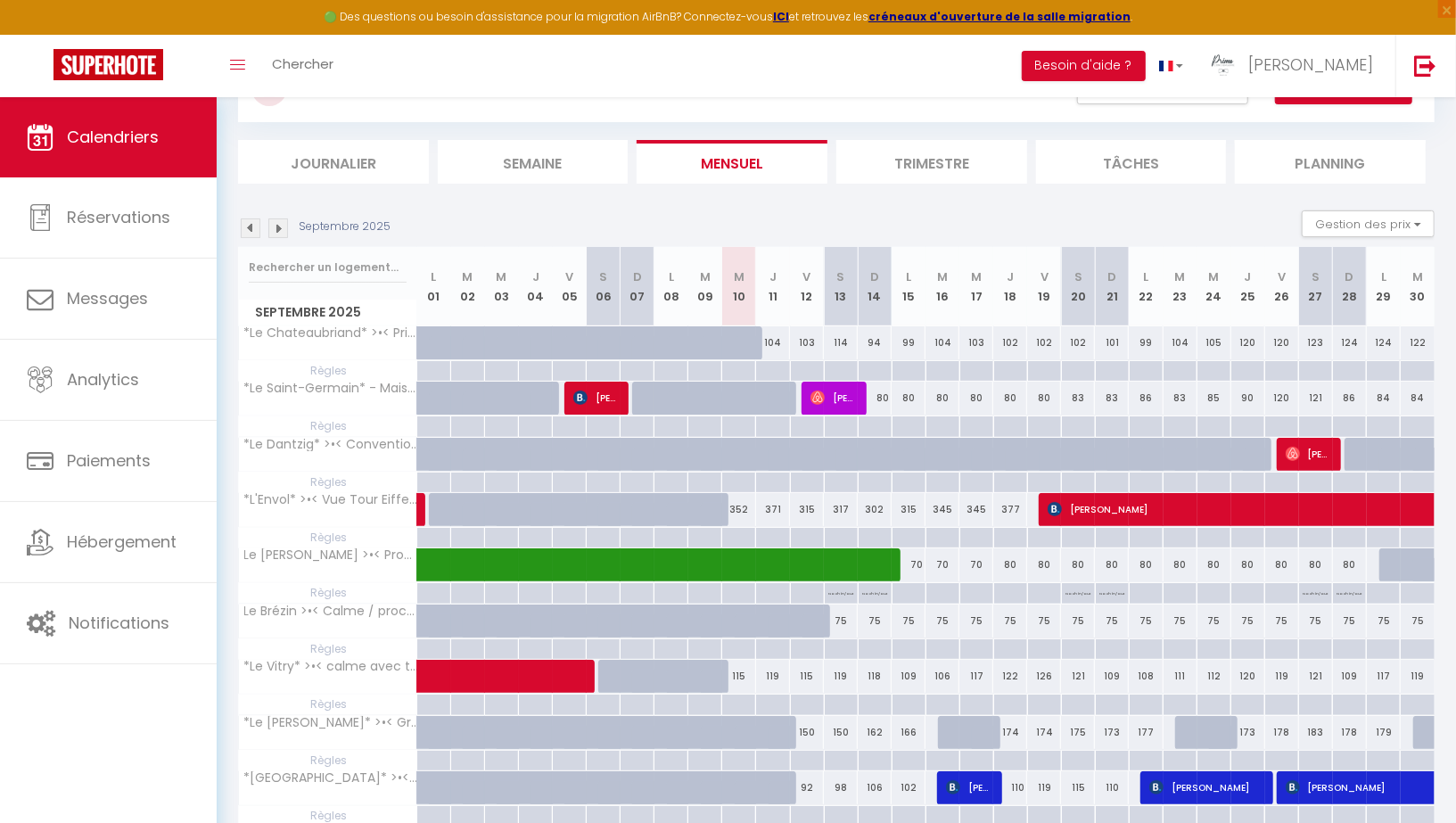
click at [283, 232] on img at bounding box center [278, 228] width 19 height 19
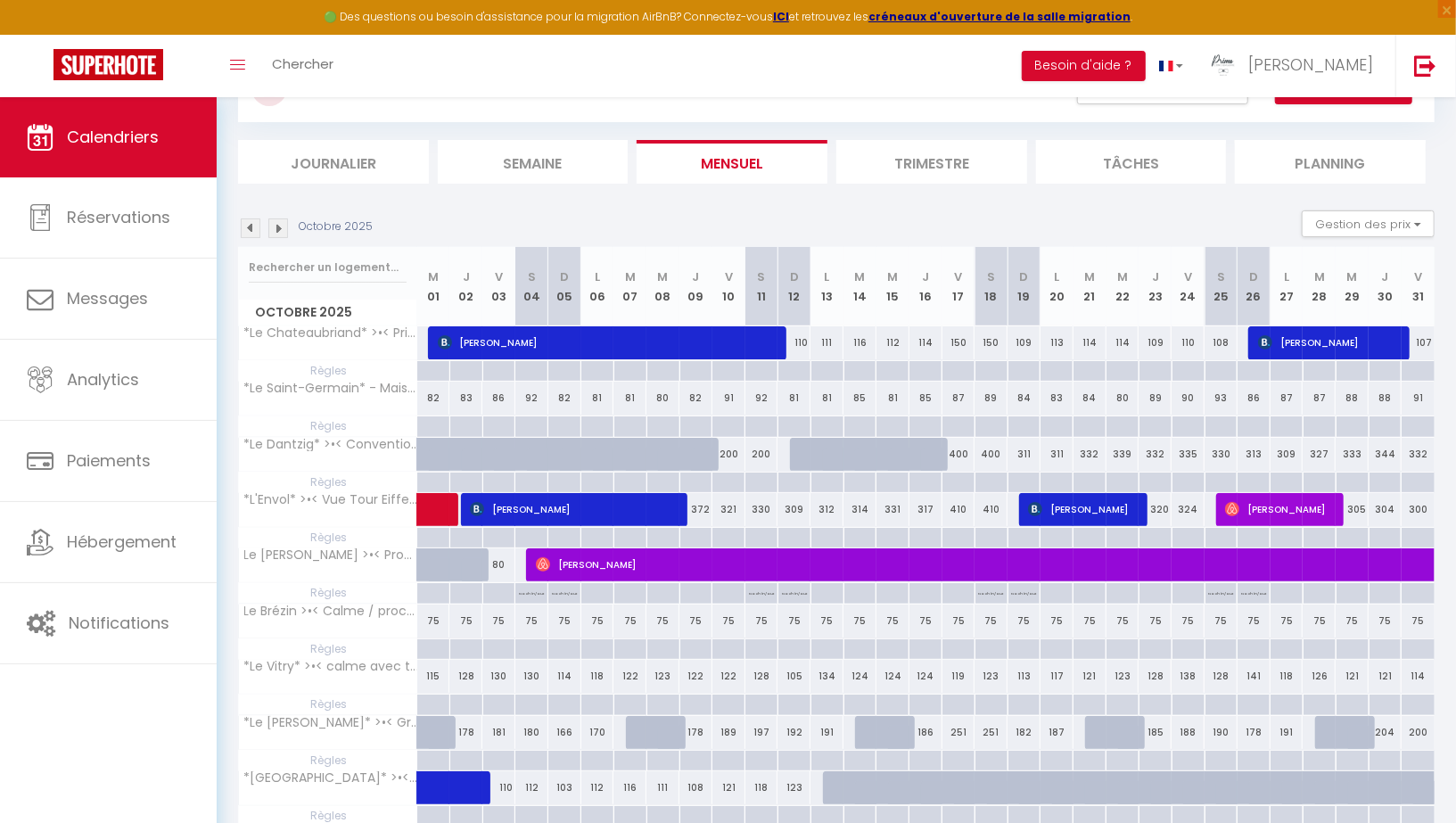
click at [283, 232] on img at bounding box center [278, 228] width 19 height 19
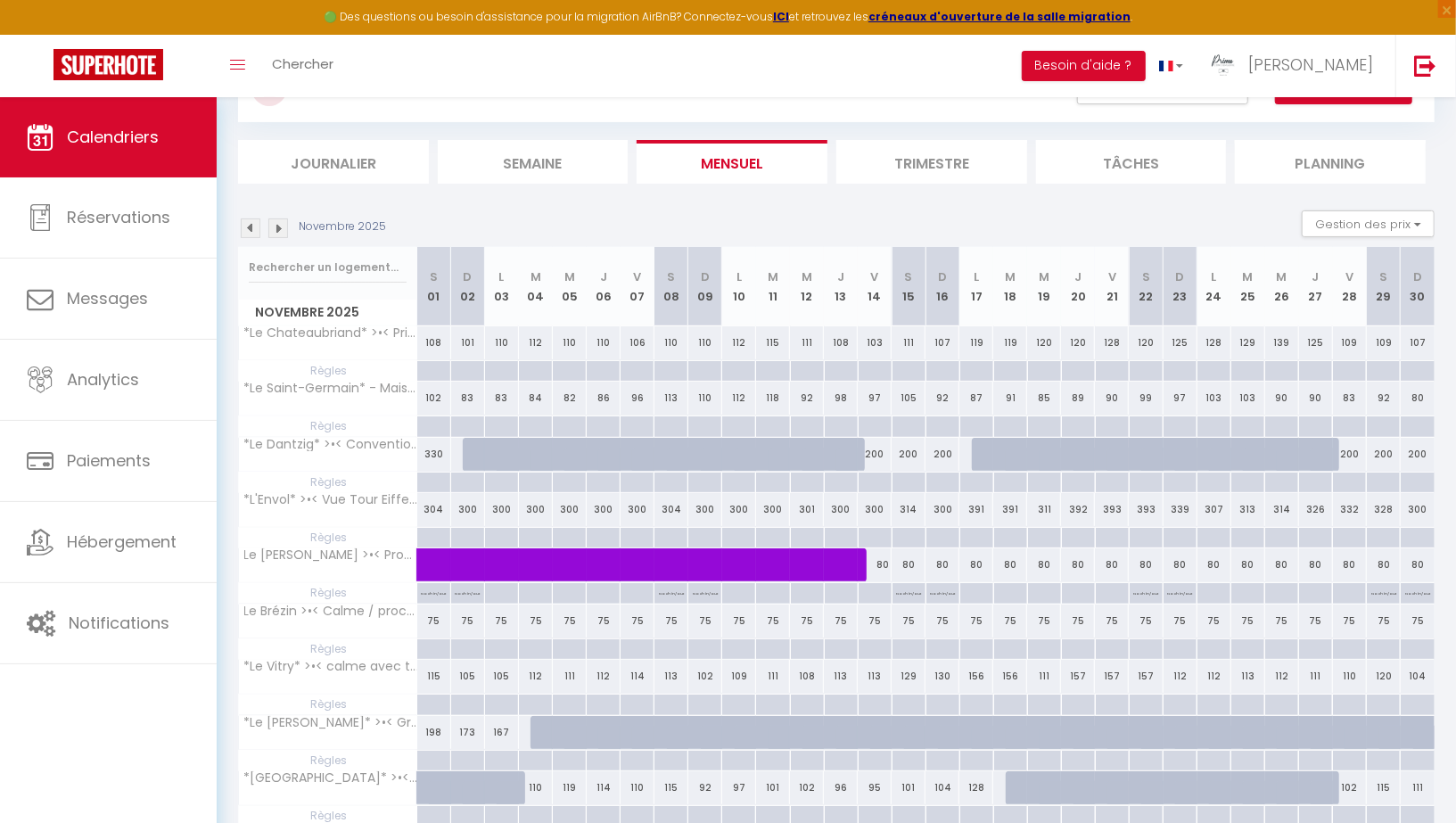
click at [283, 232] on img at bounding box center [278, 228] width 19 height 19
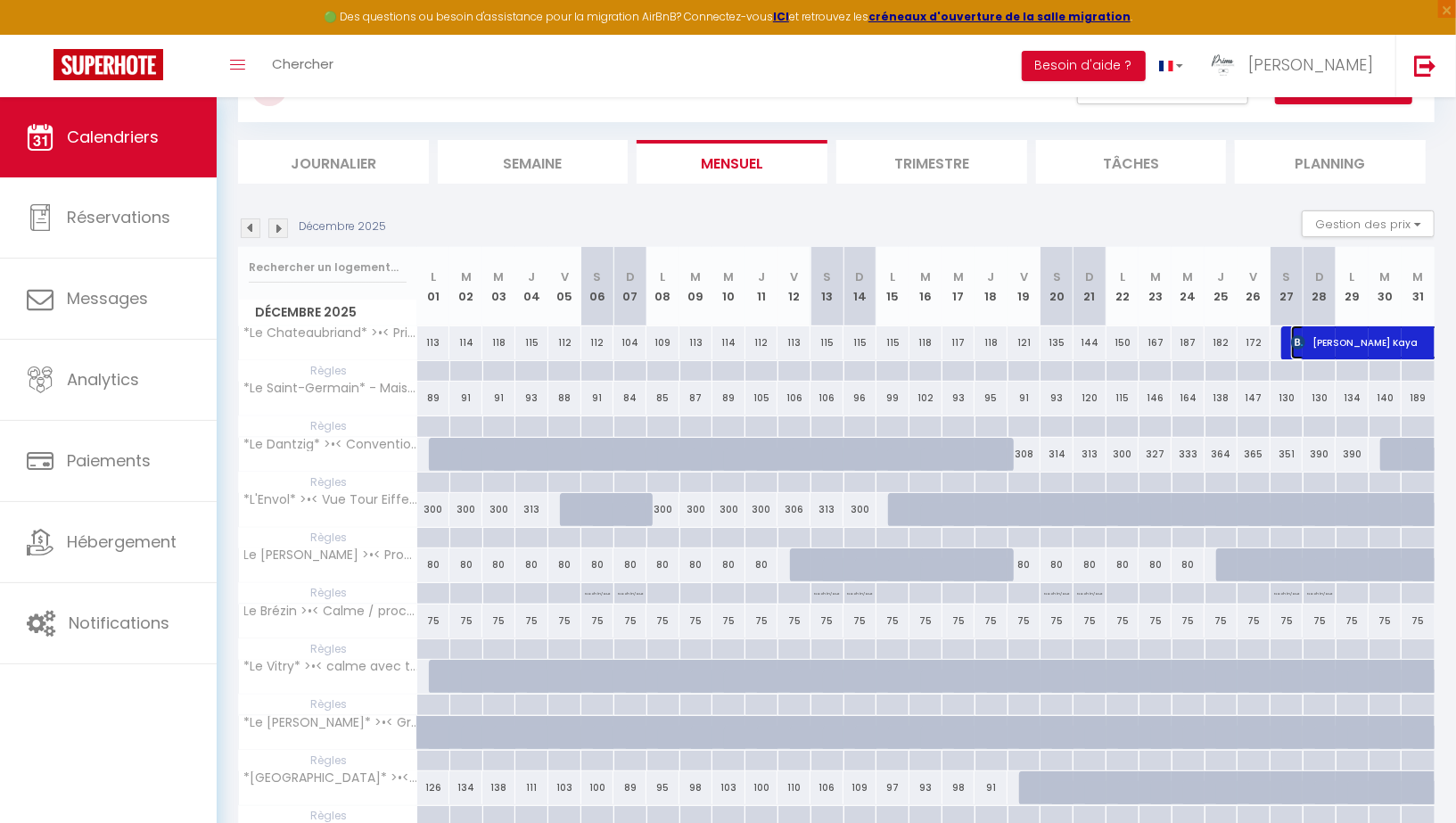
click at [1347, 347] on span "[PERSON_NAME] Kaya" at bounding box center [1414, 341] width 246 height 34
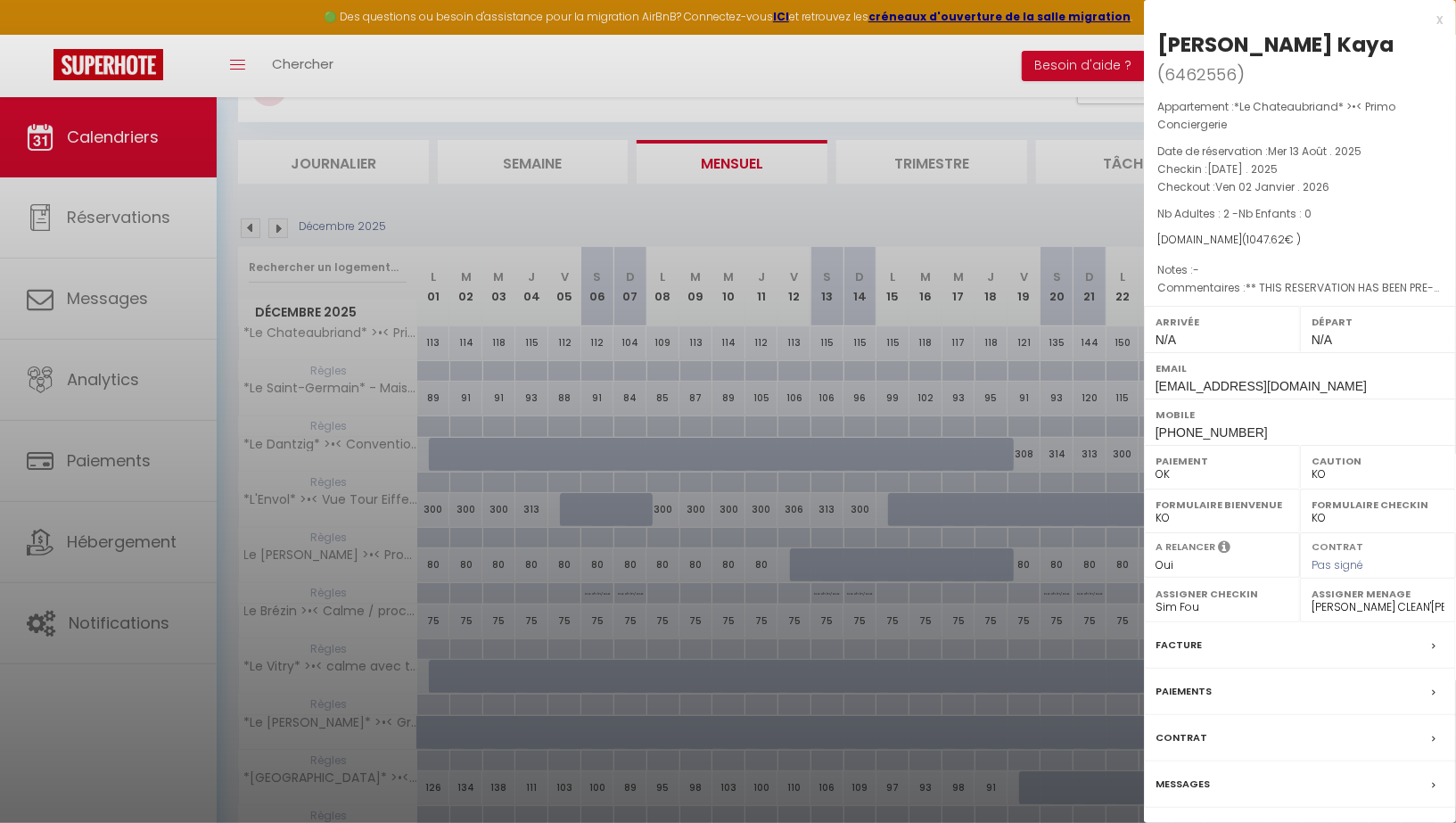
click at [1183, 682] on label "Paiements" at bounding box center [1183, 692] width 57 height 19
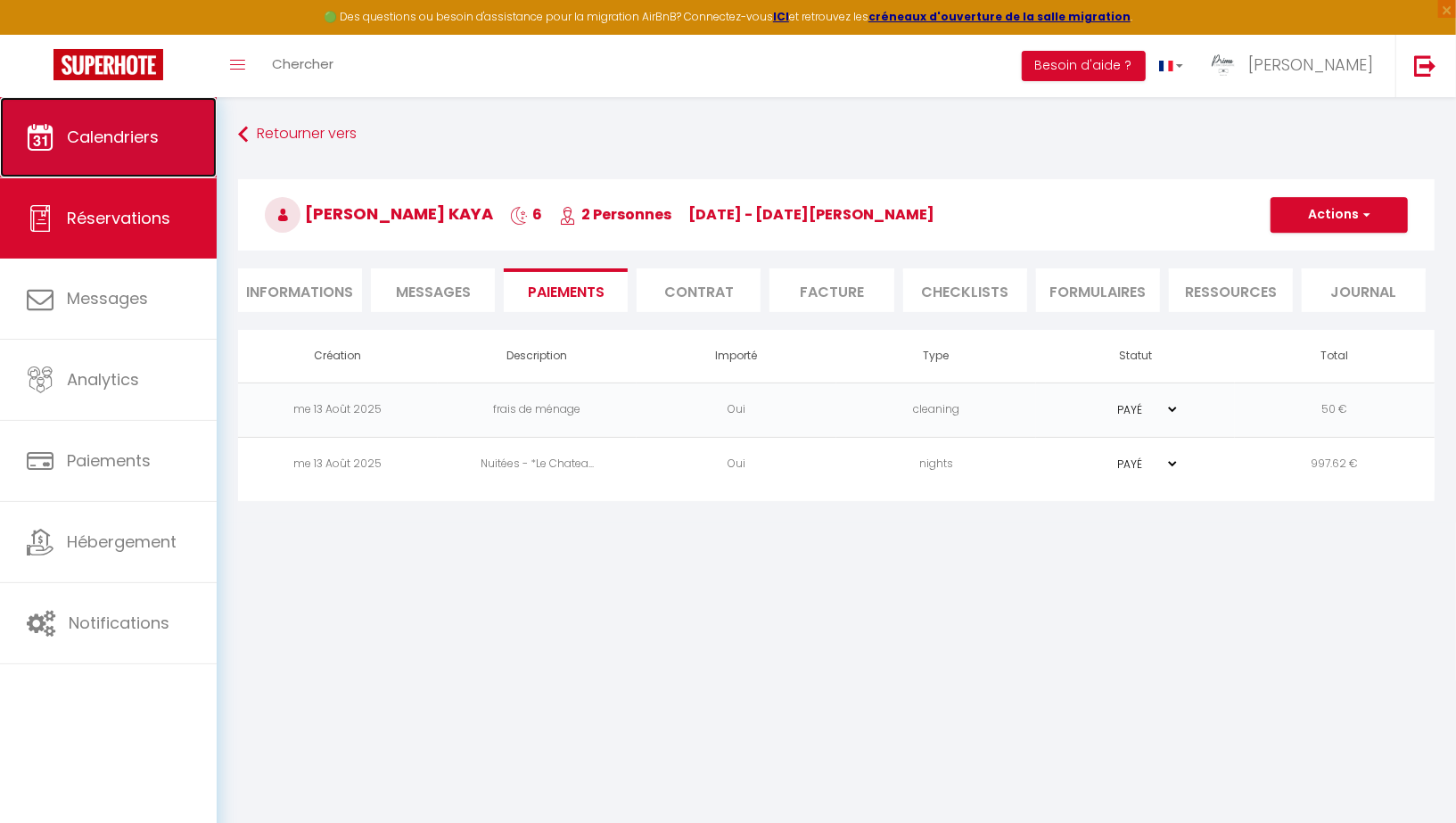
click at [77, 122] on link "Calendriers" at bounding box center [108, 137] width 217 height 81
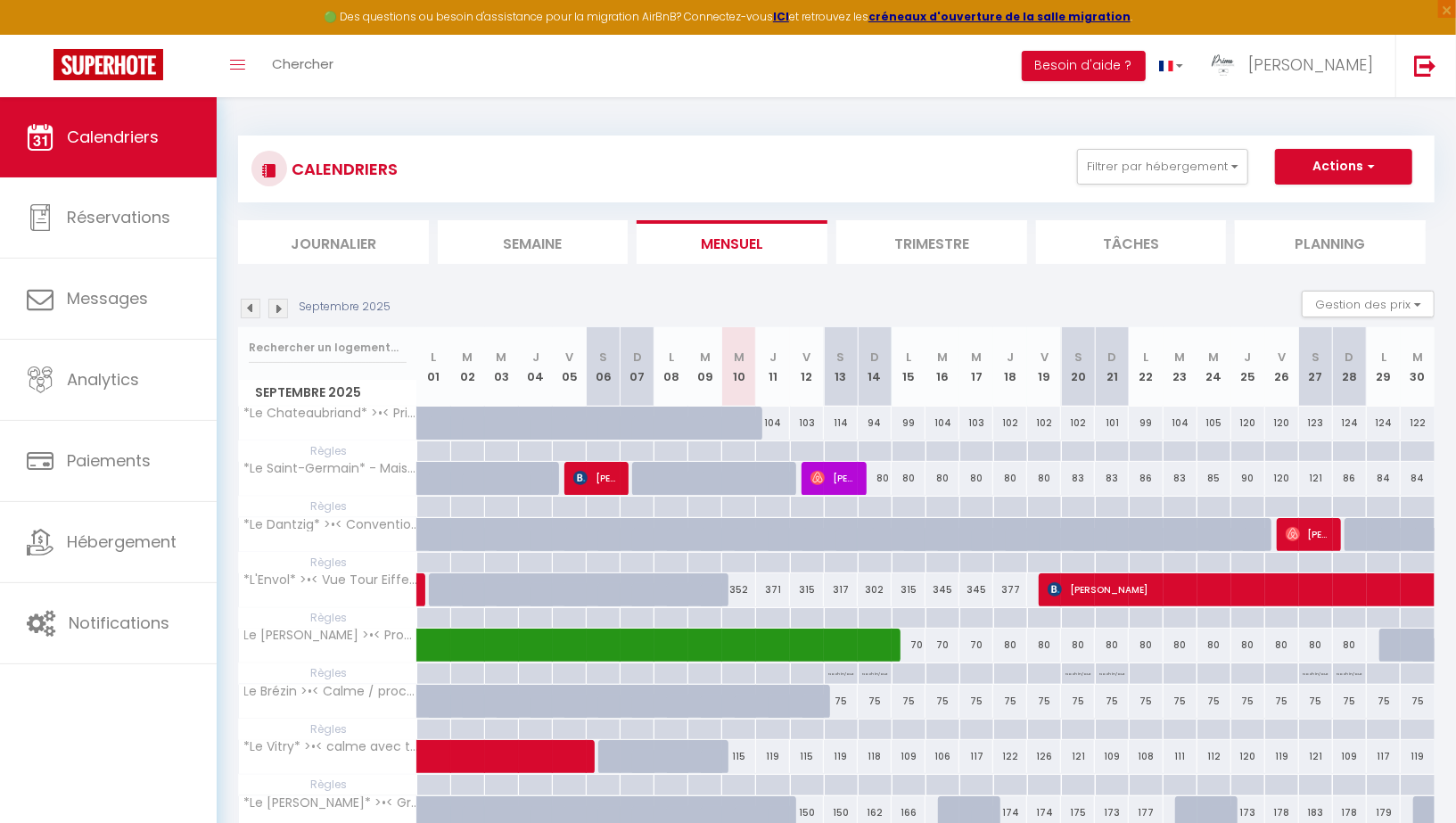
click at [246, 309] on img at bounding box center [251, 308] width 19 height 19
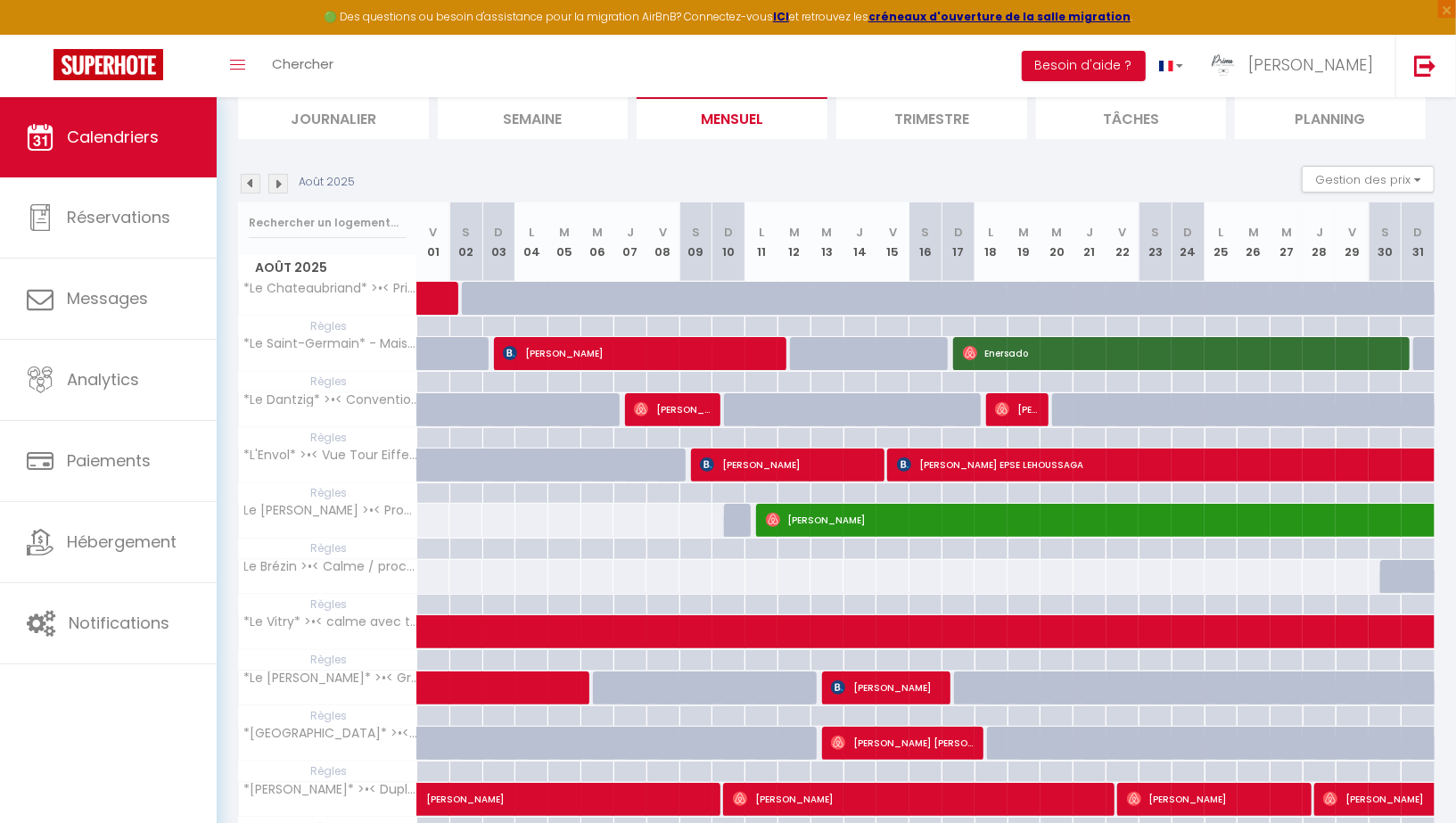
click at [252, 184] on img at bounding box center [251, 183] width 19 height 19
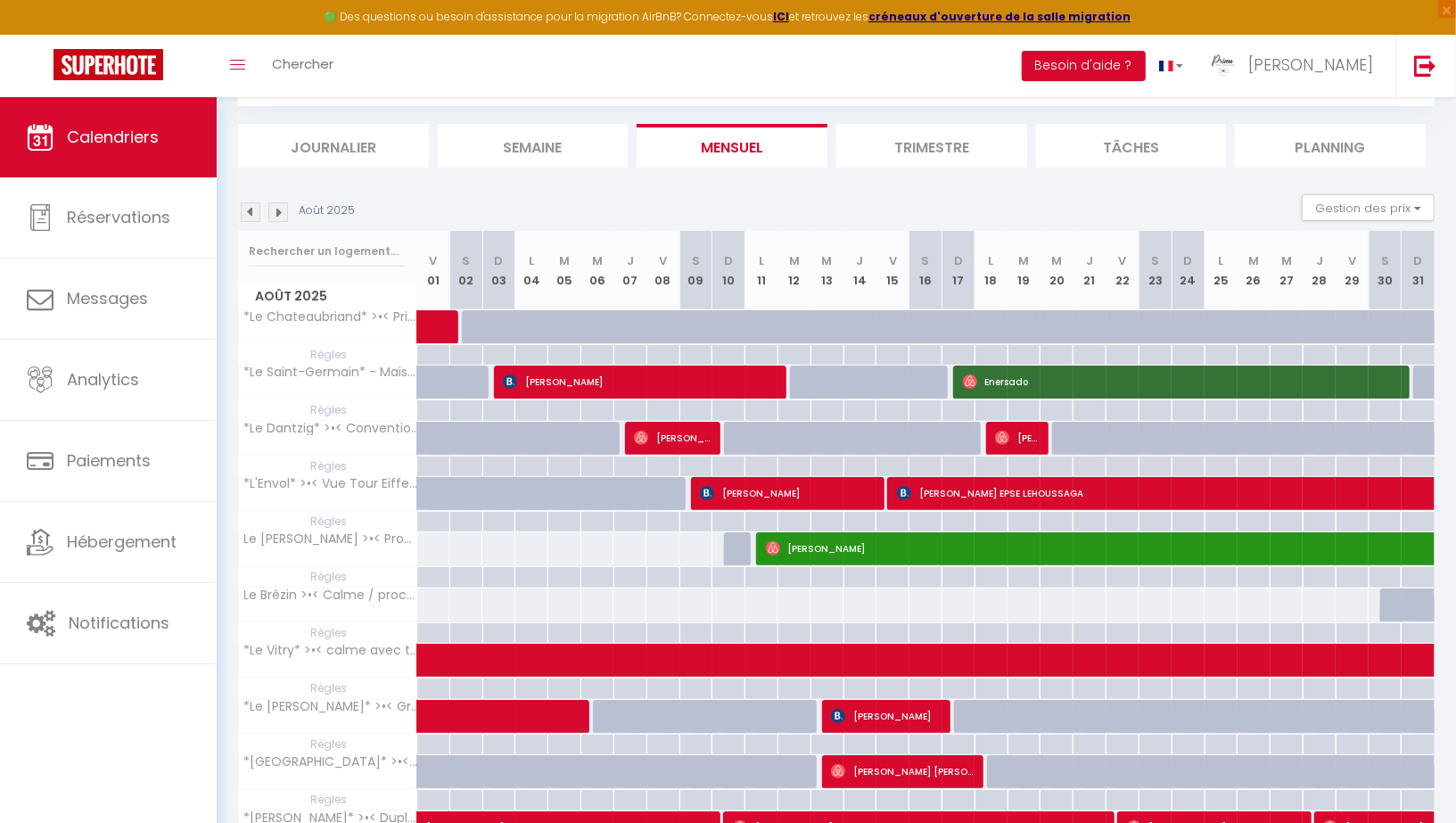
scroll to position [125, 0]
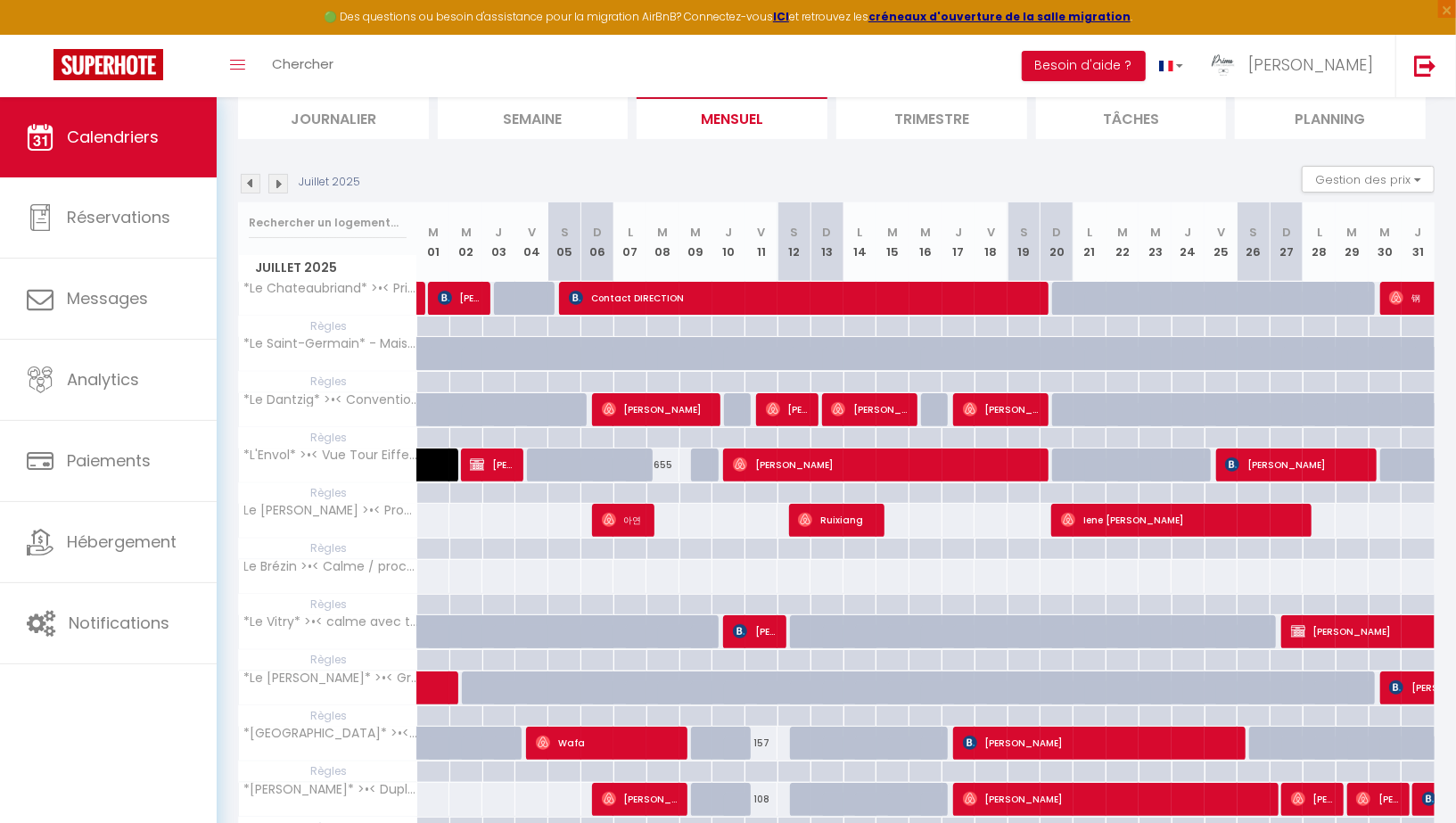
click at [252, 184] on img at bounding box center [251, 183] width 19 height 19
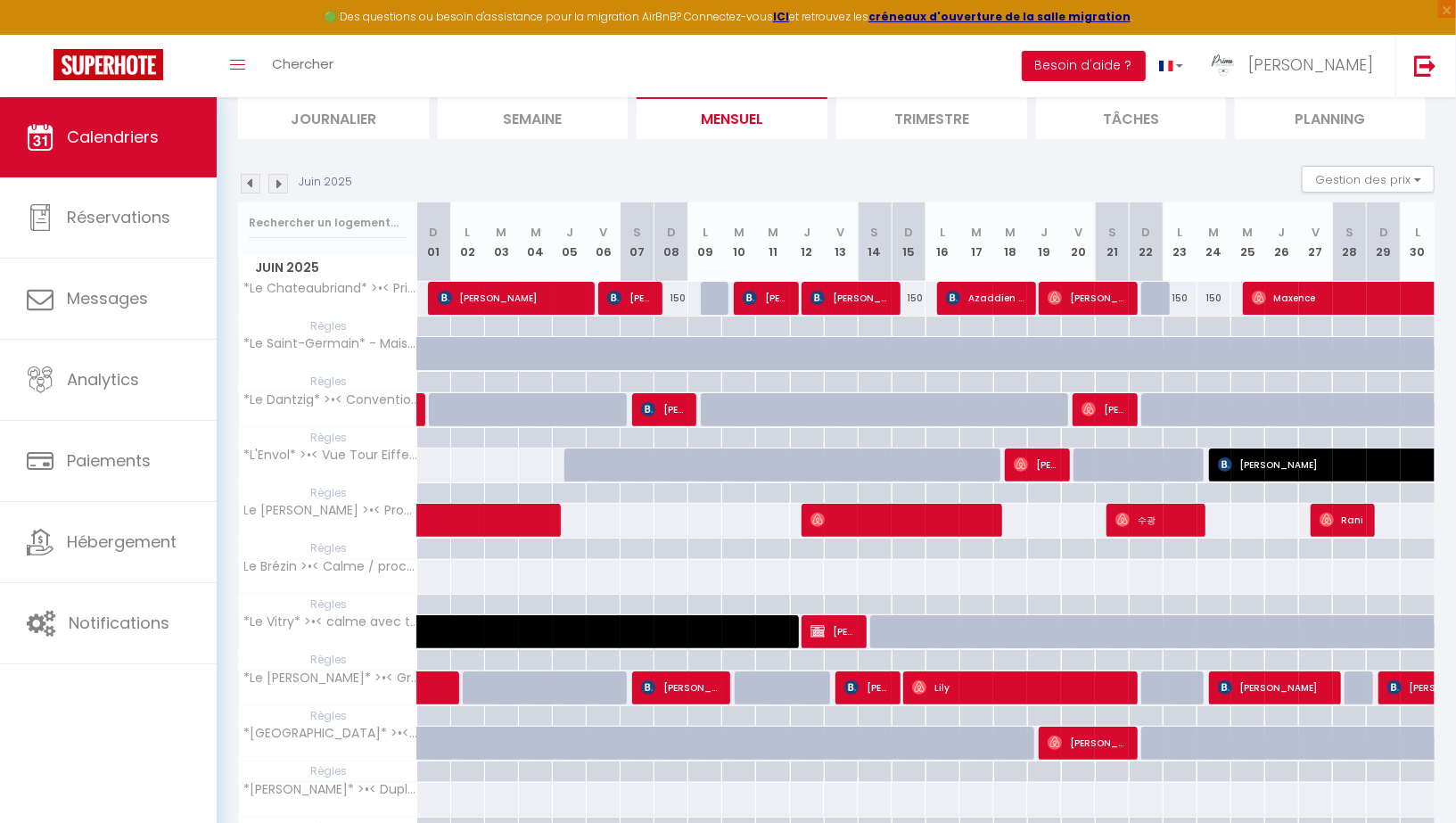
click at [252, 184] on img at bounding box center [251, 183] width 19 height 19
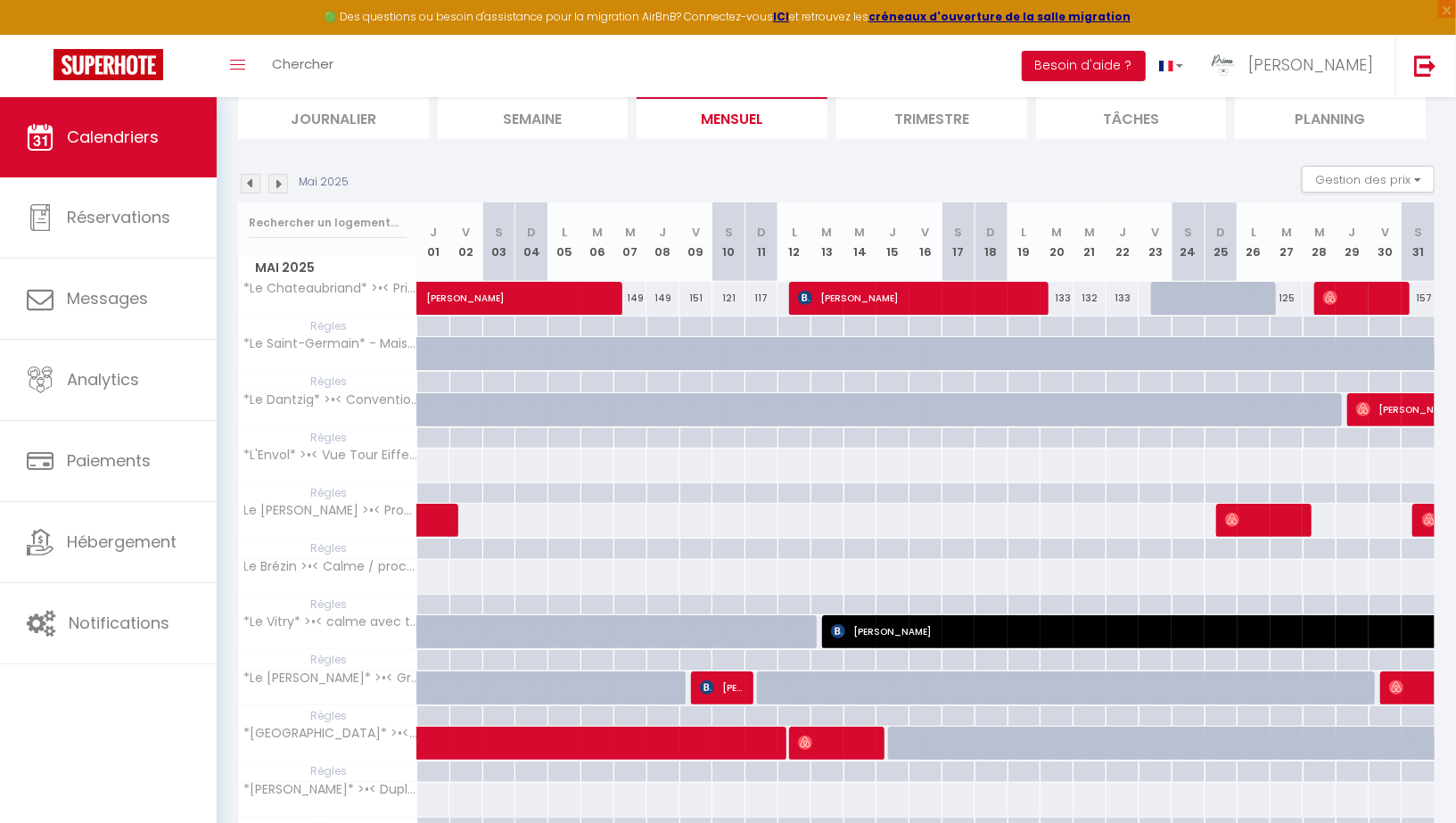
click at [252, 184] on img at bounding box center [251, 183] width 19 height 19
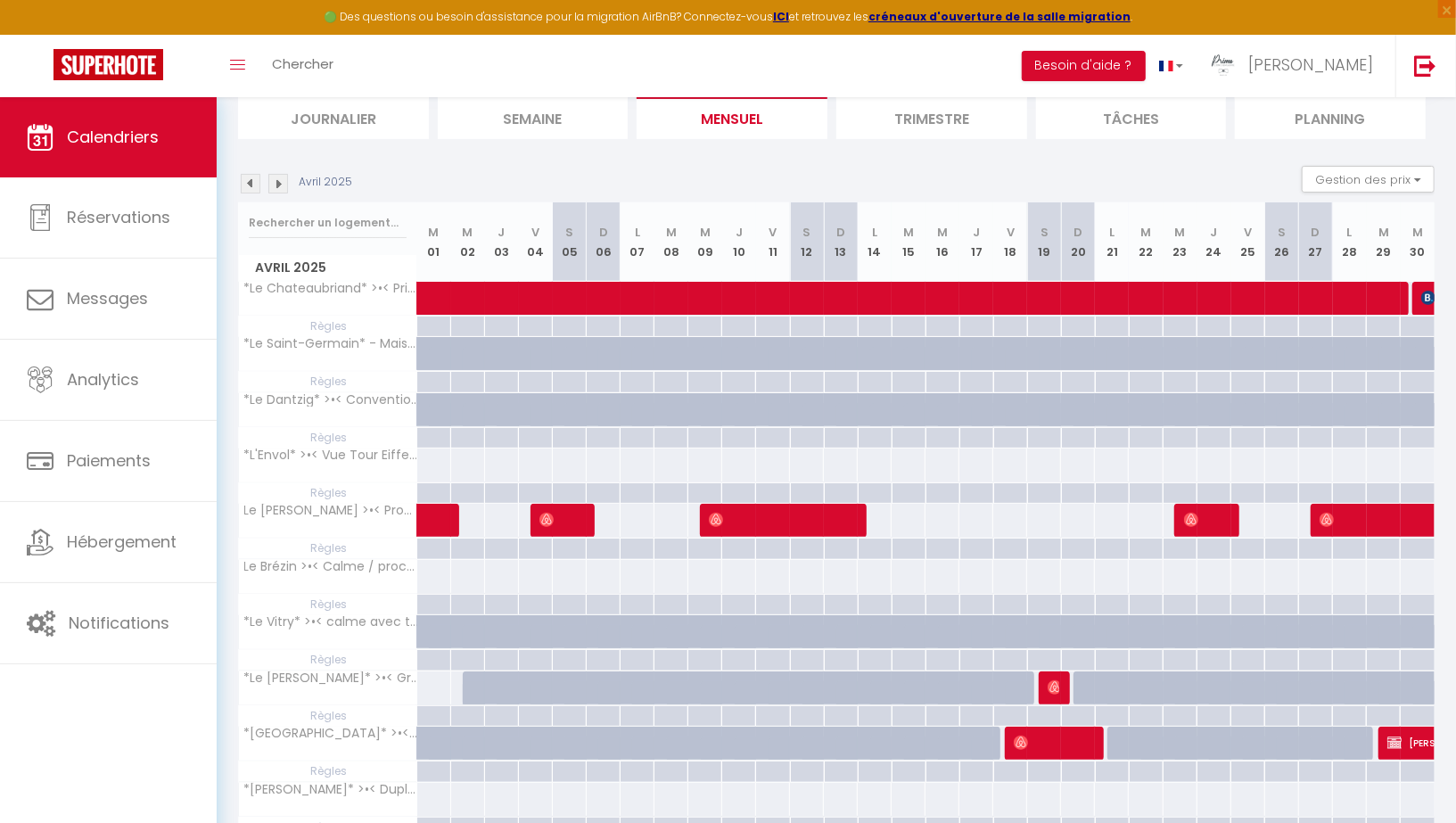
click at [252, 184] on img at bounding box center [251, 183] width 19 height 19
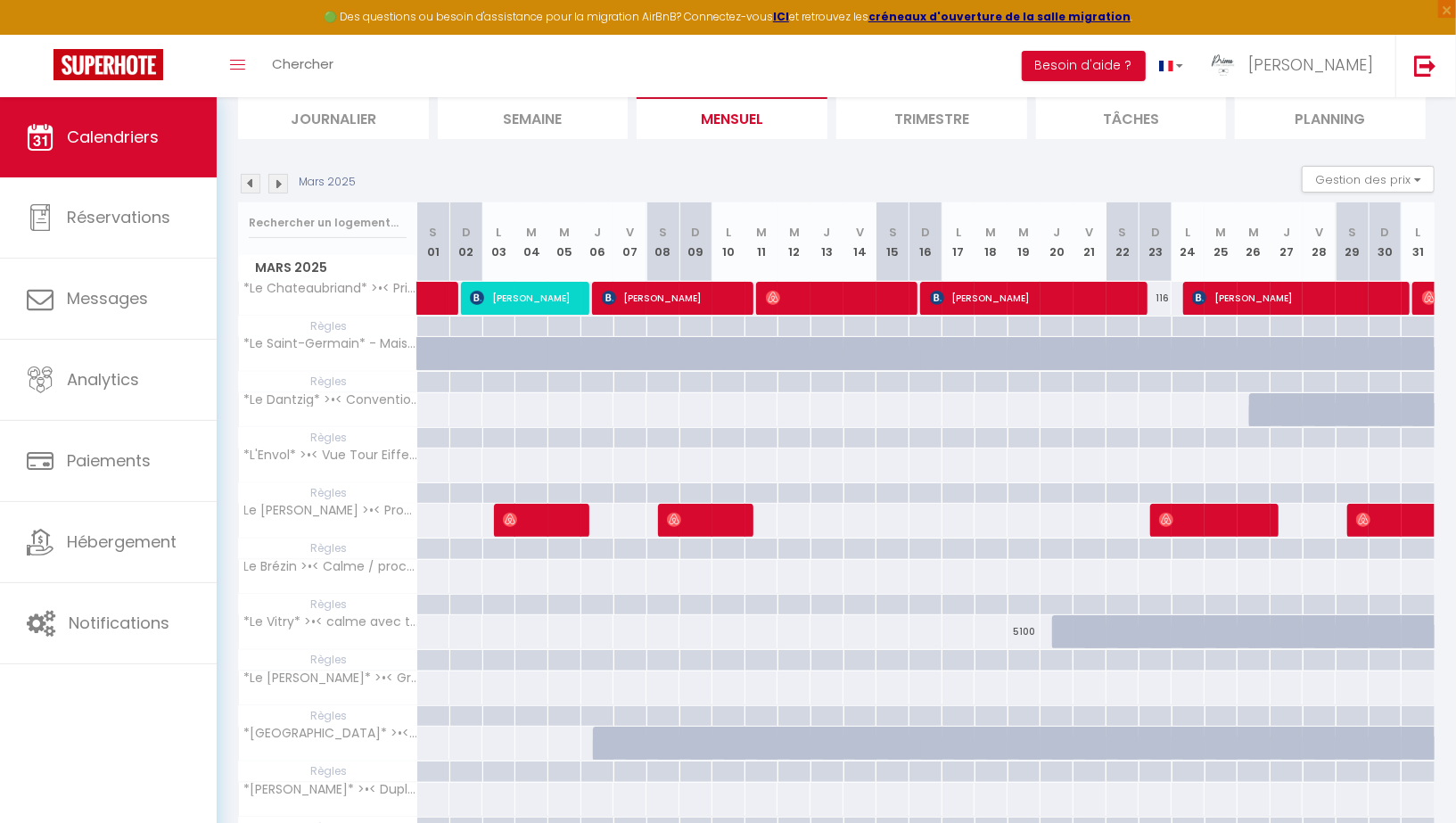
click at [252, 184] on img at bounding box center [251, 183] width 19 height 19
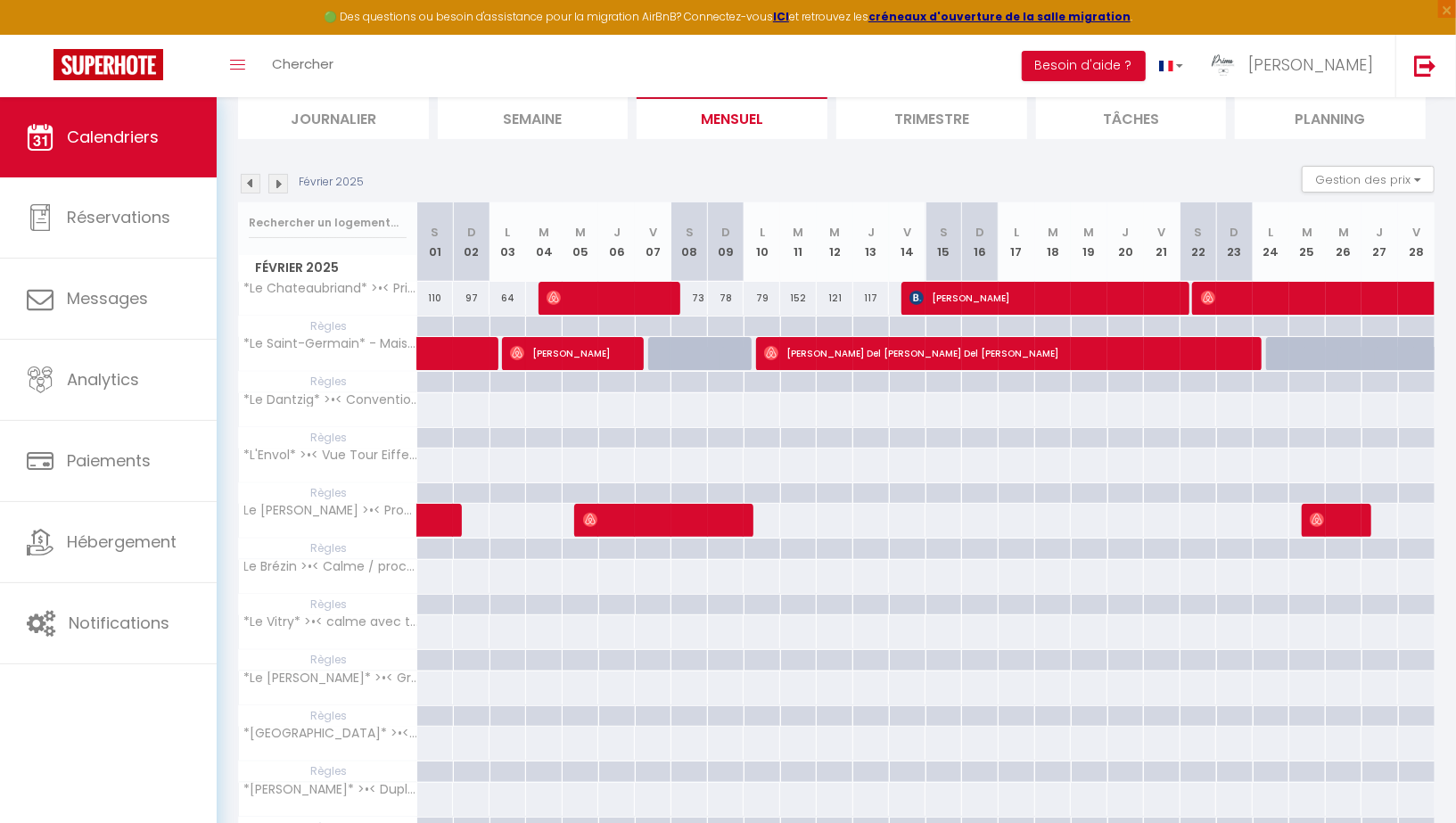
click at [252, 184] on img at bounding box center [251, 183] width 19 height 19
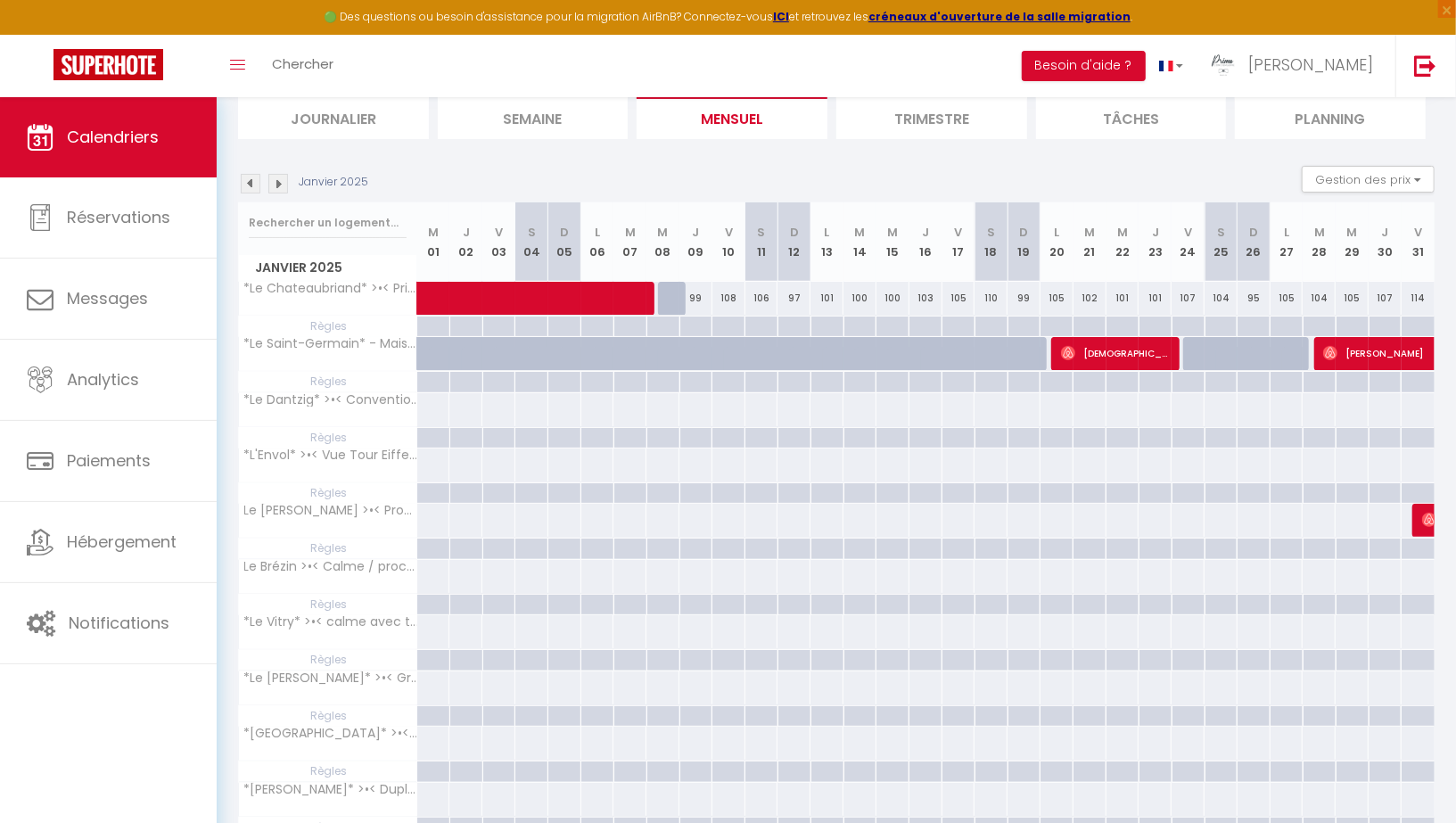
click at [274, 192] on img at bounding box center [278, 183] width 19 height 19
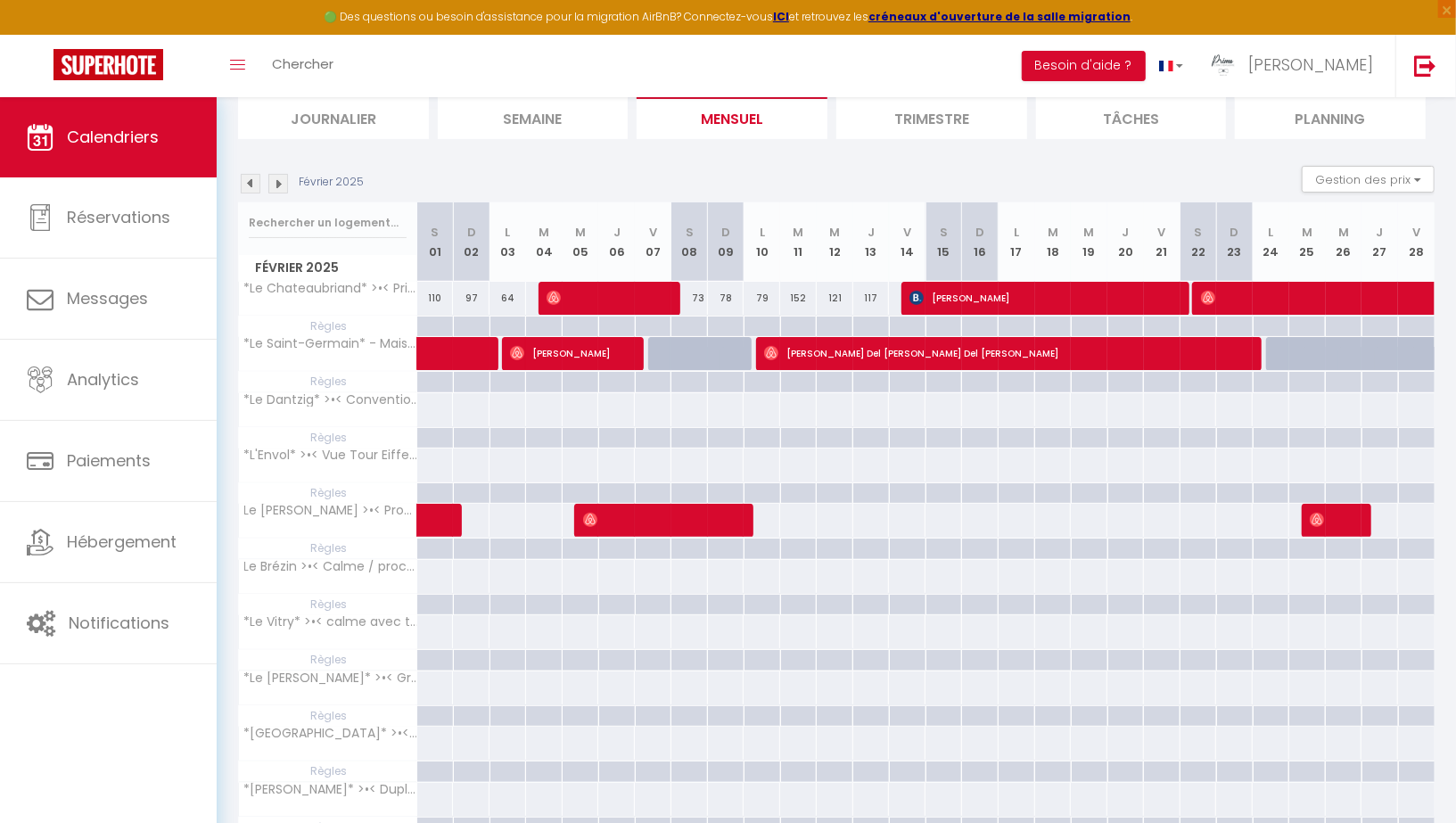
click at [278, 184] on img at bounding box center [278, 183] width 19 height 19
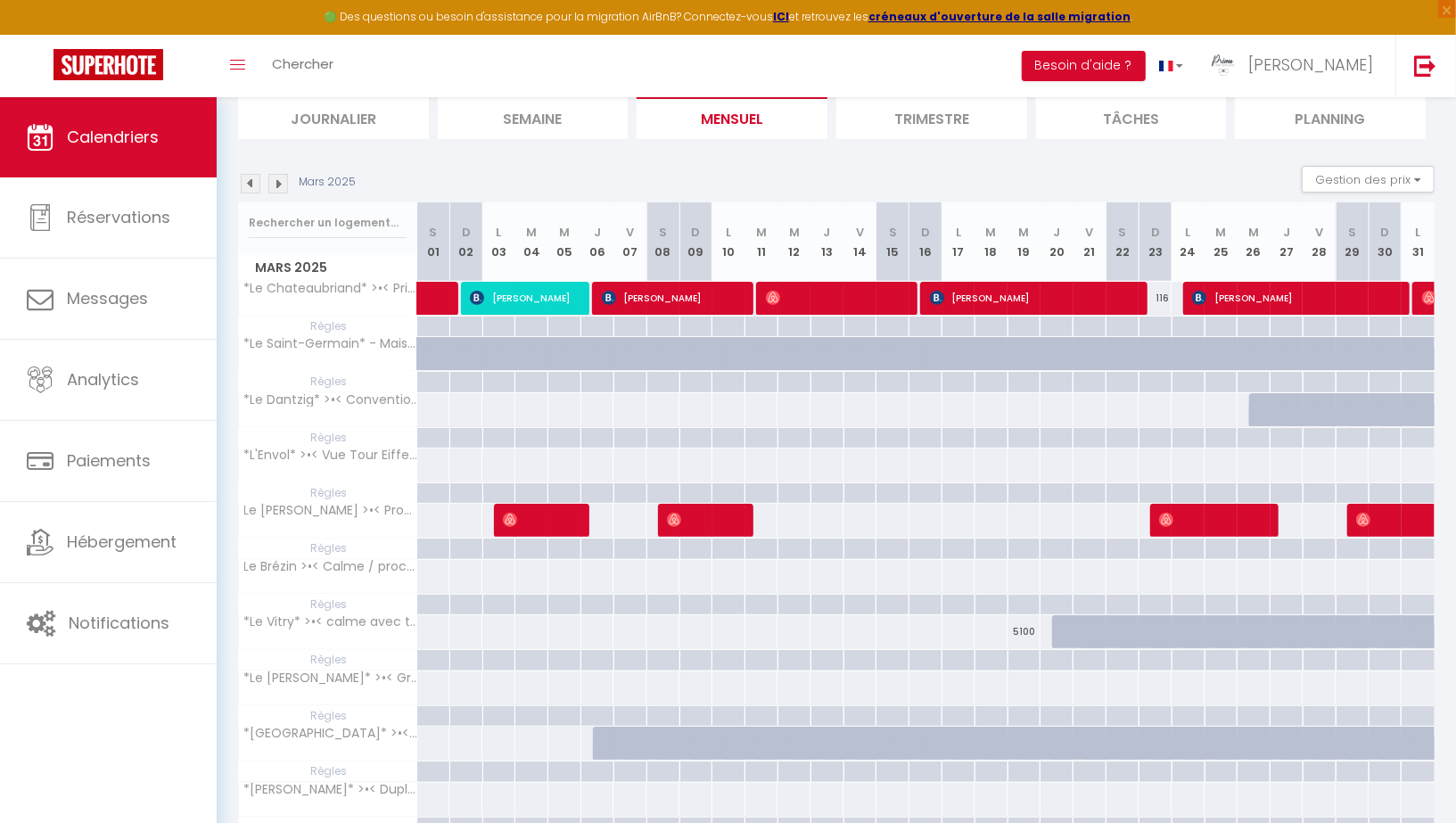
click at [278, 183] on img at bounding box center [278, 183] width 19 height 19
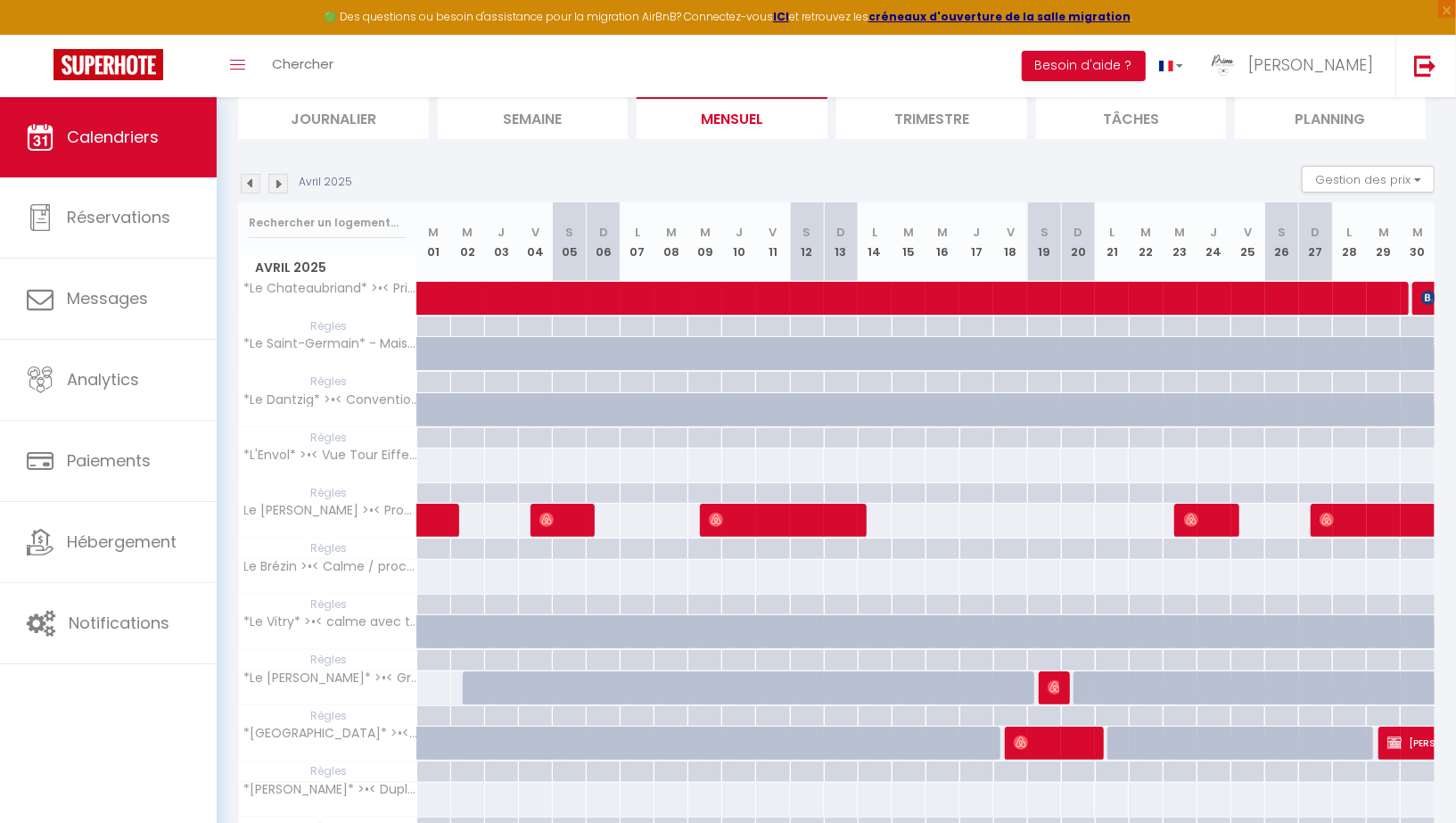
click at [278, 183] on img at bounding box center [278, 183] width 19 height 19
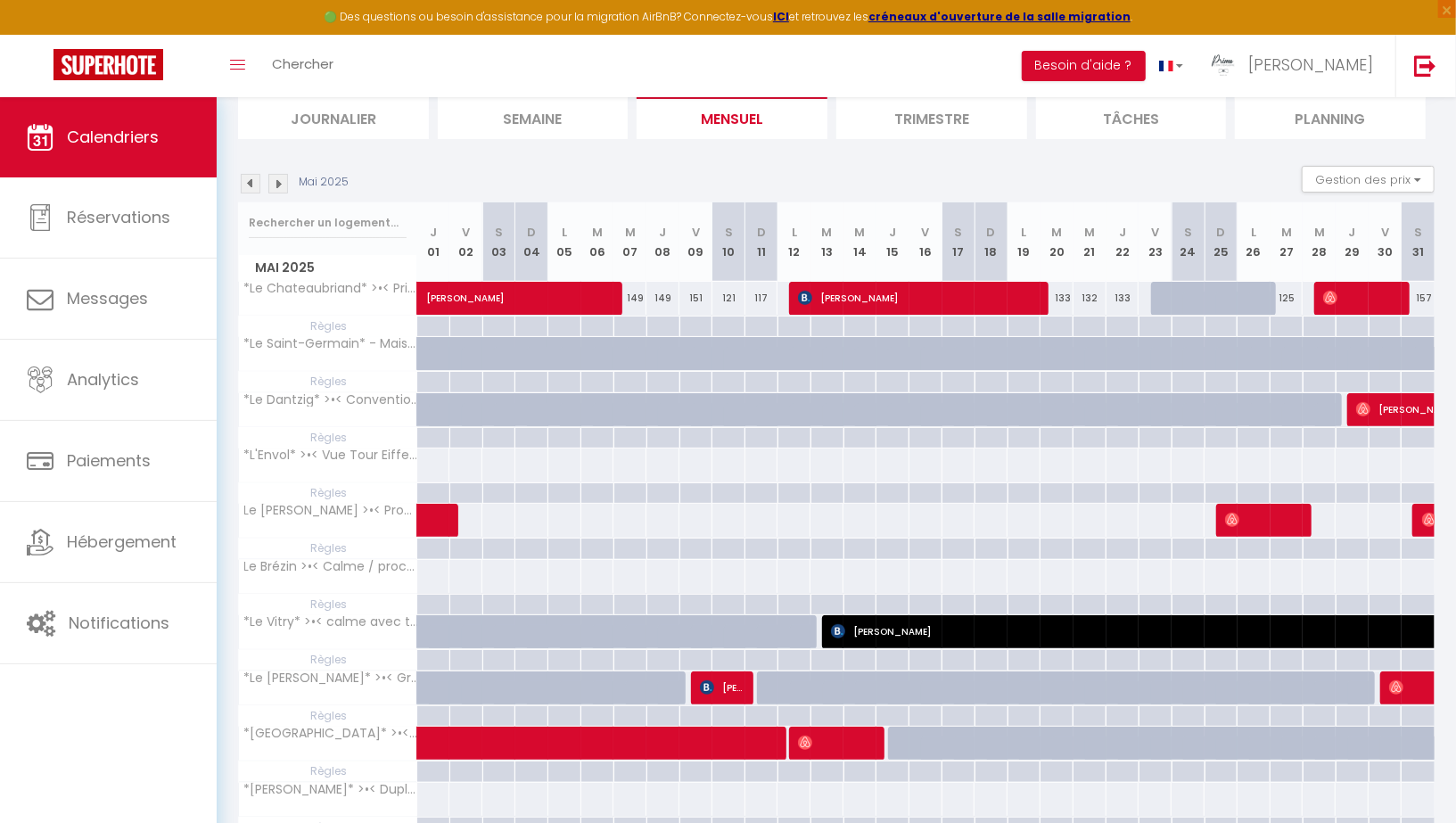
click at [278, 183] on img at bounding box center [278, 183] width 19 height 19
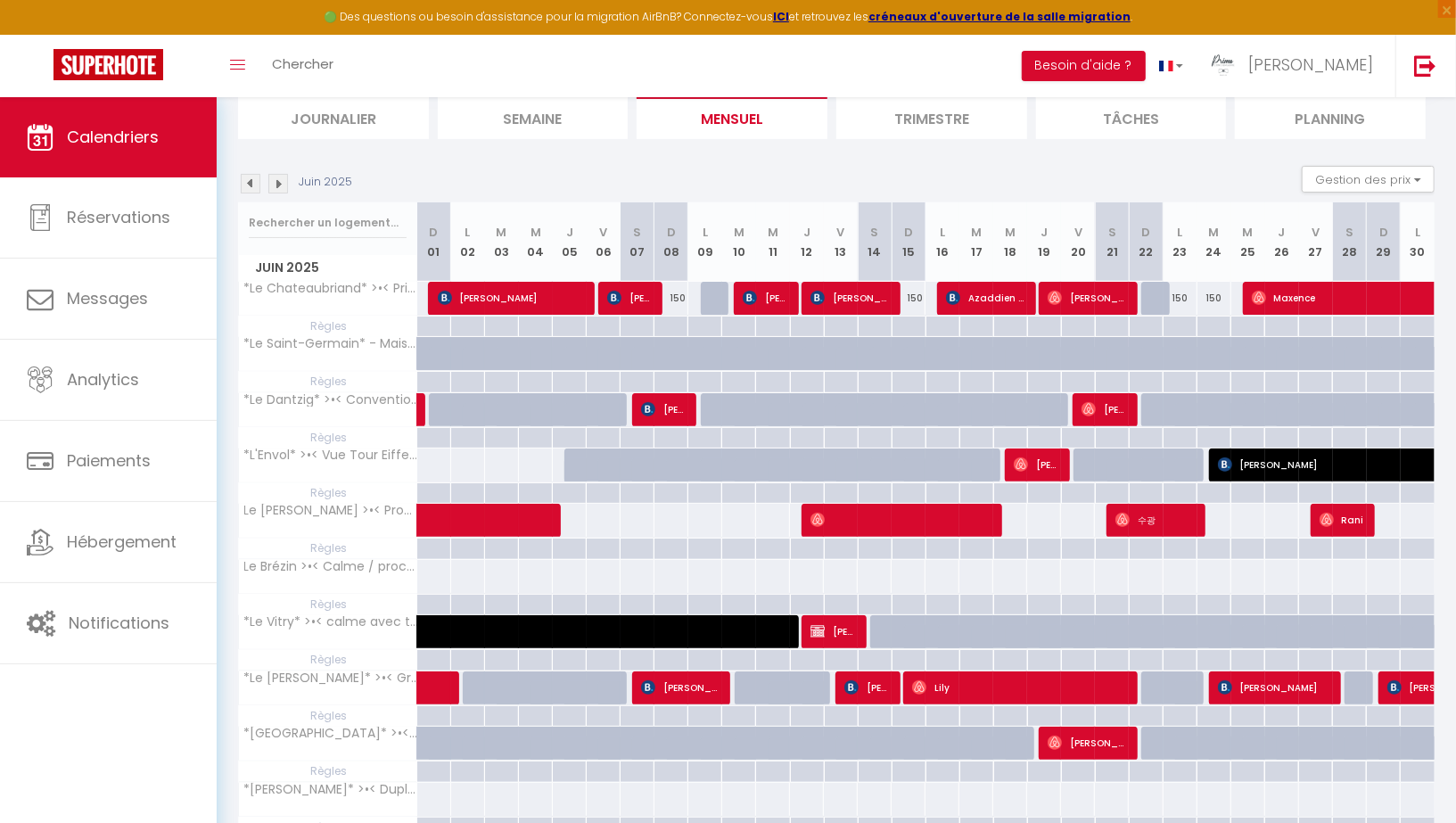
click at [278, 183] on img at bounding box center [278, 183] width 19 height 19
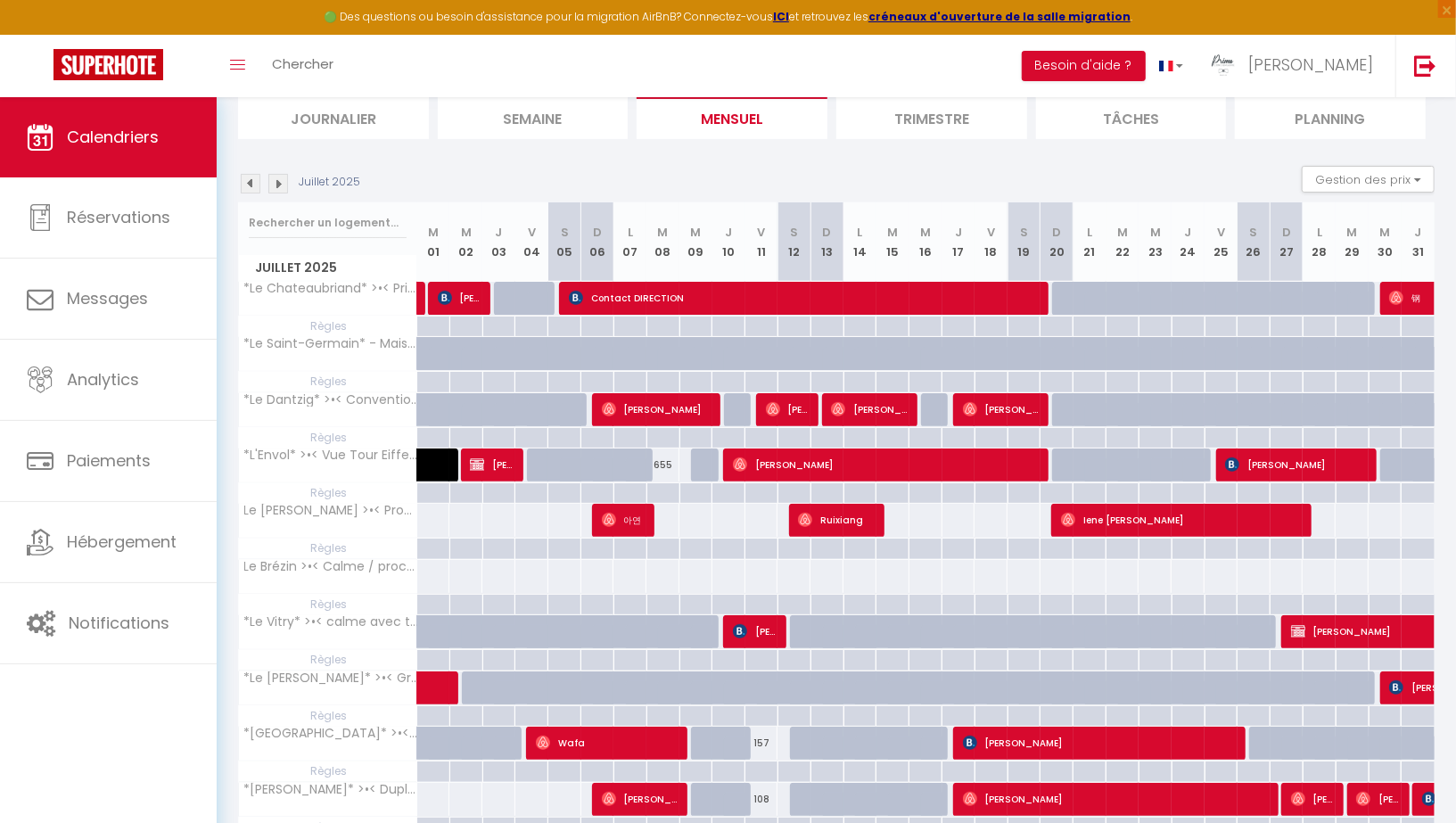
click at [282, 182] on img at bounding box center [278, 183] width 19 height 19
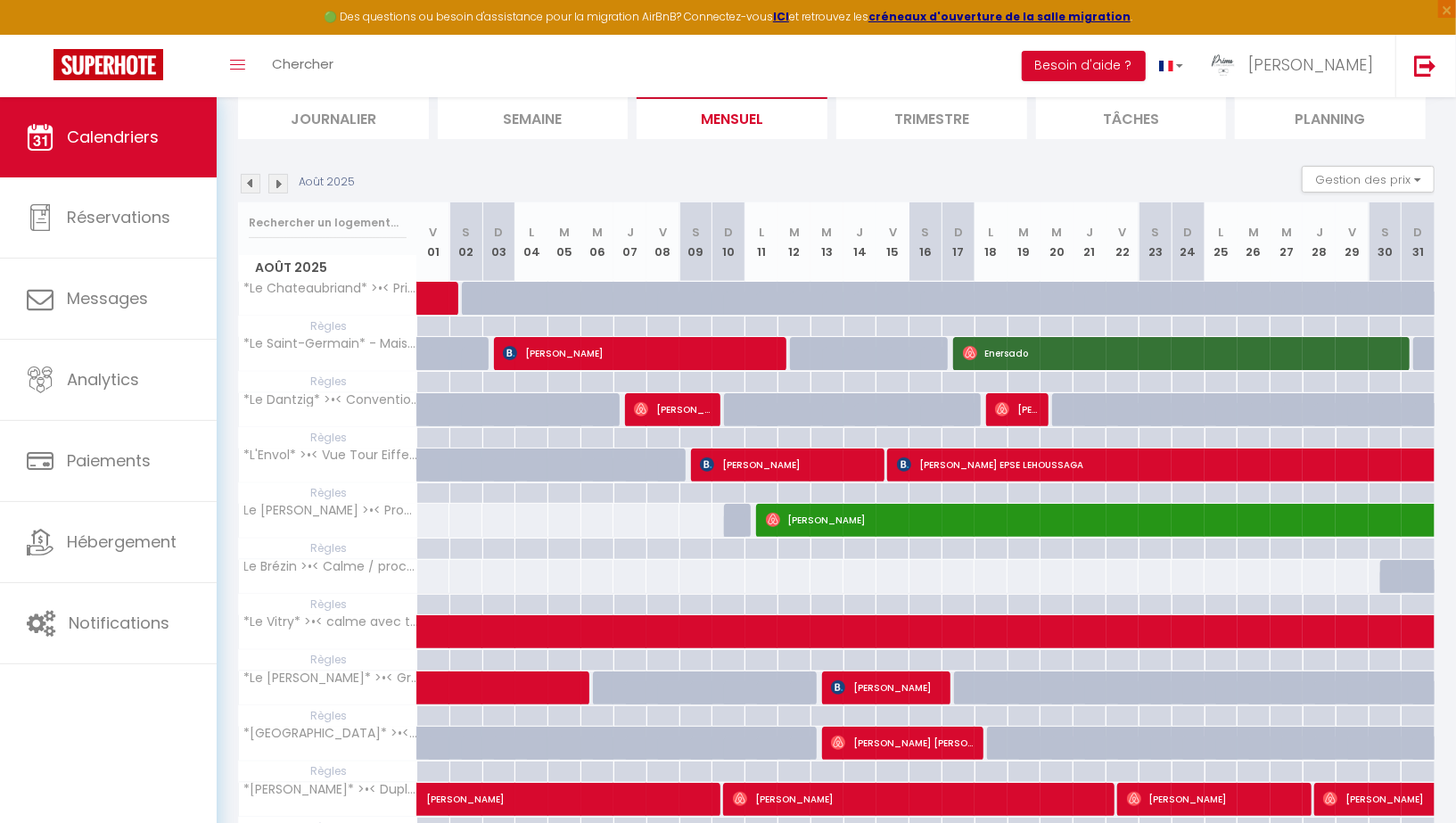
click at [282, 182] on img at bounding box center [278, 183] width 19 height 19
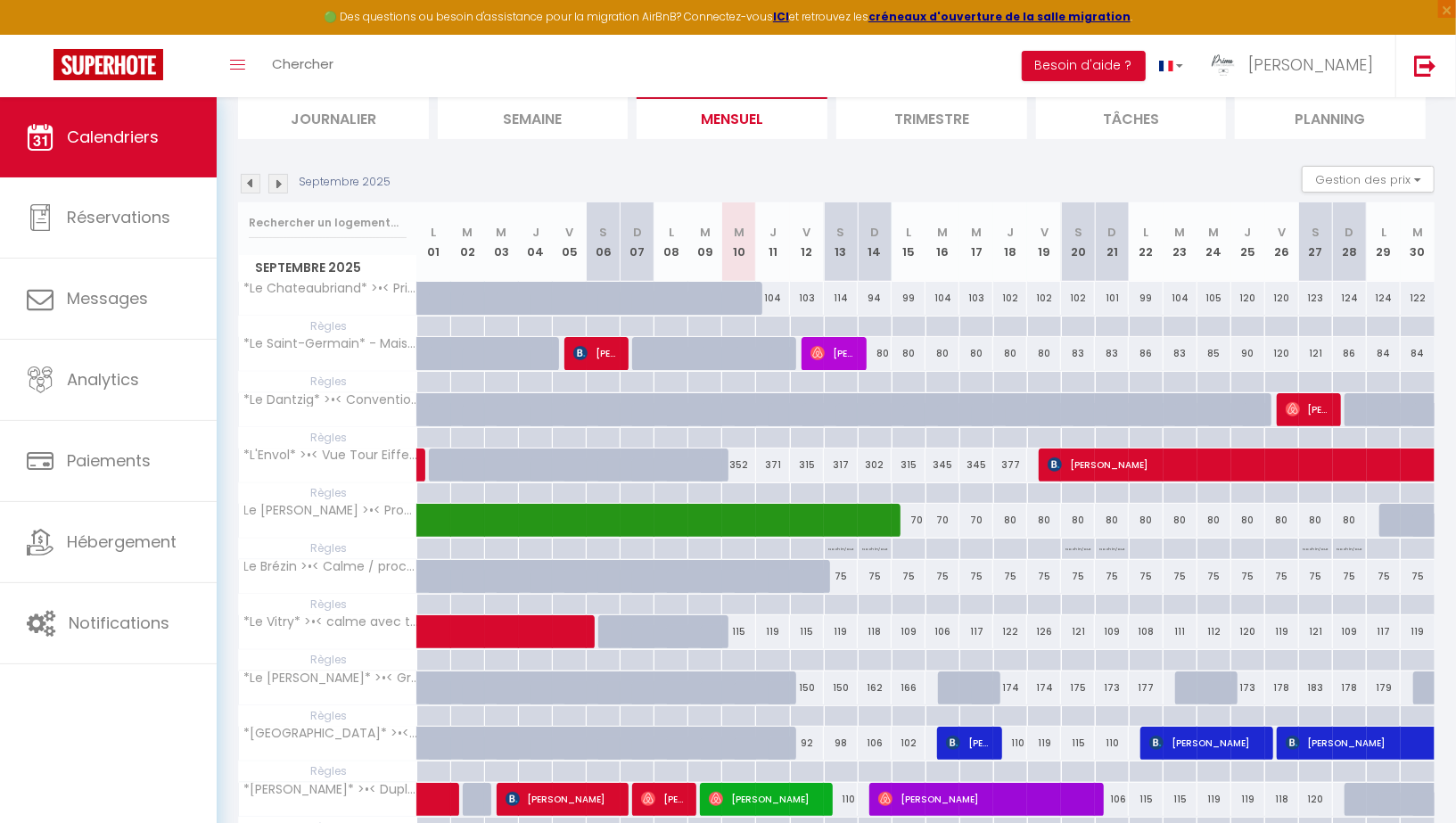
click at [254, 183] on img at bounding box center [251, 183] width 19 height 19
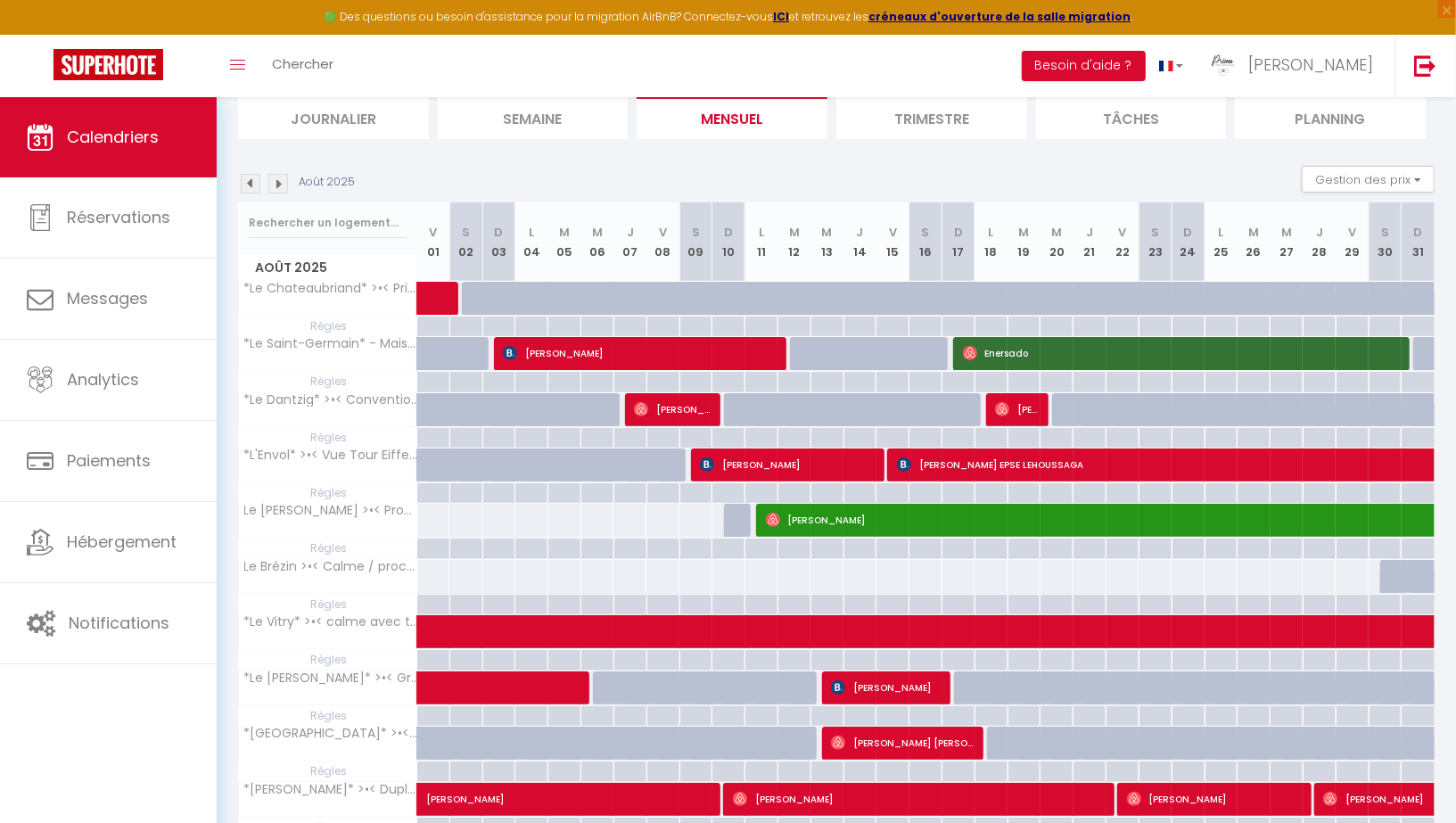
click at [254, 183] on img at bounding box center [251, 183] width 19 height 19
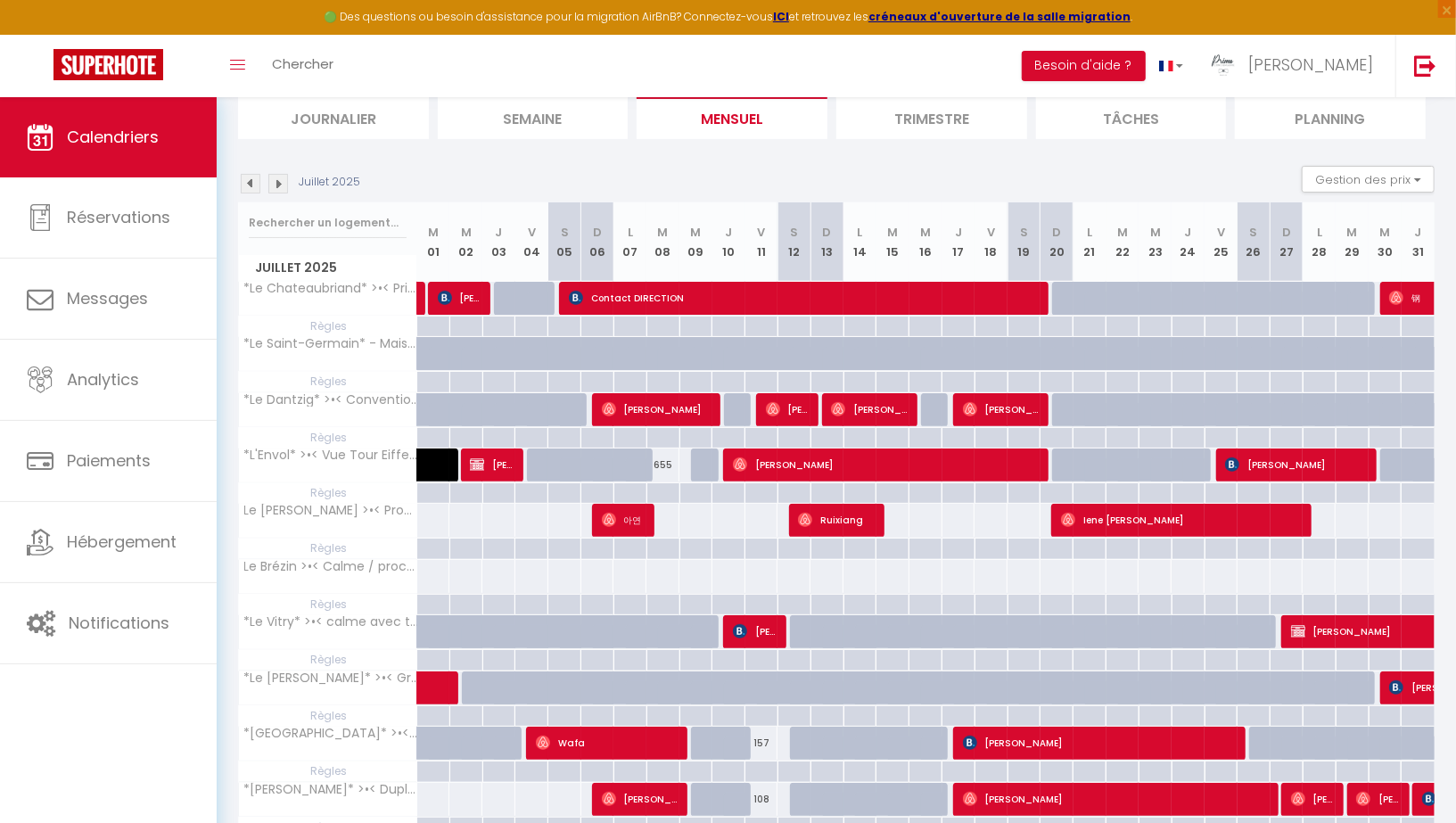
click at [254, 183] on img at bounding box center [251, 183] width 19 height 19
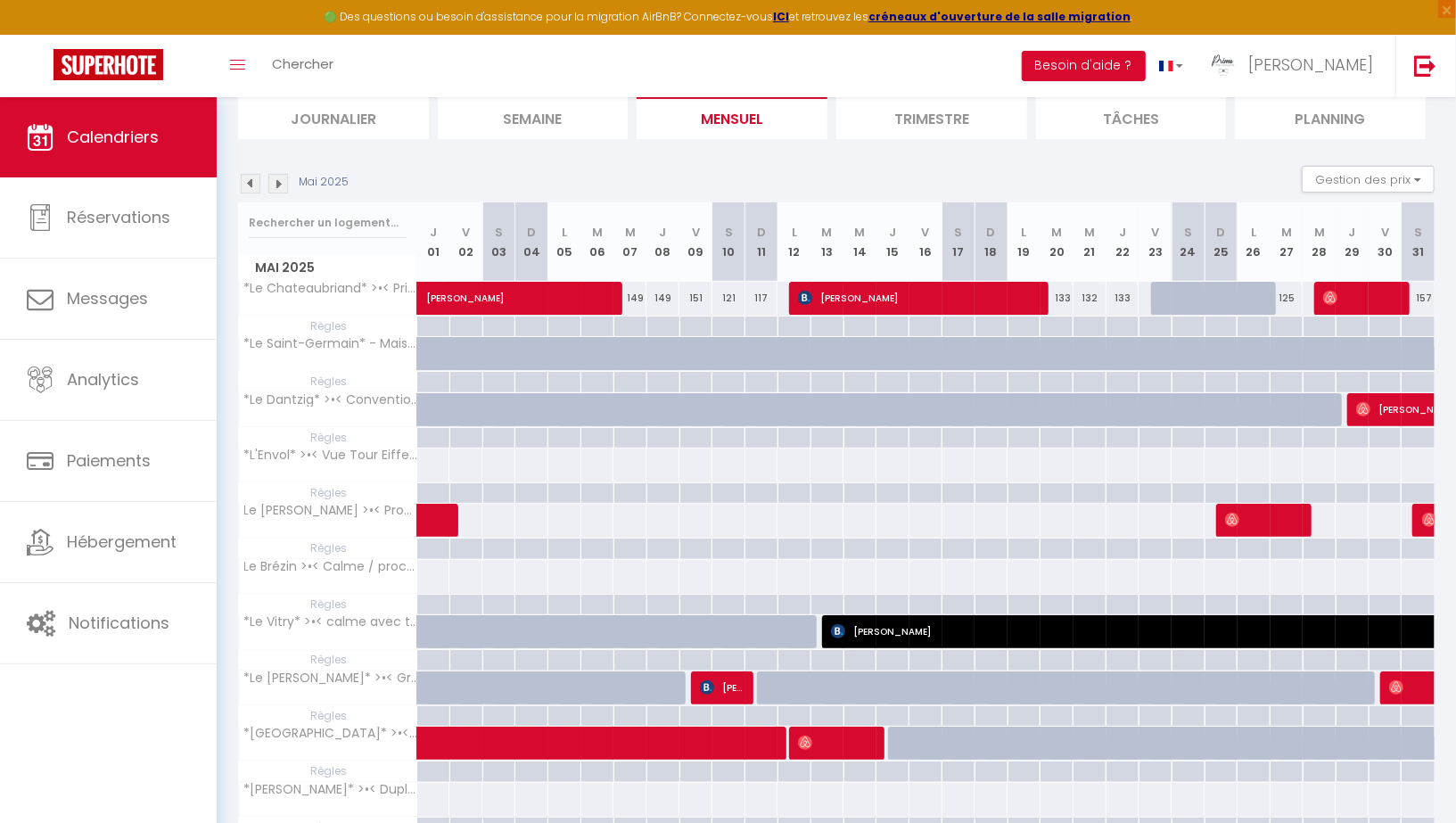
click at [254, 183] on img at bounding box center [251, 183] width 19 height 19
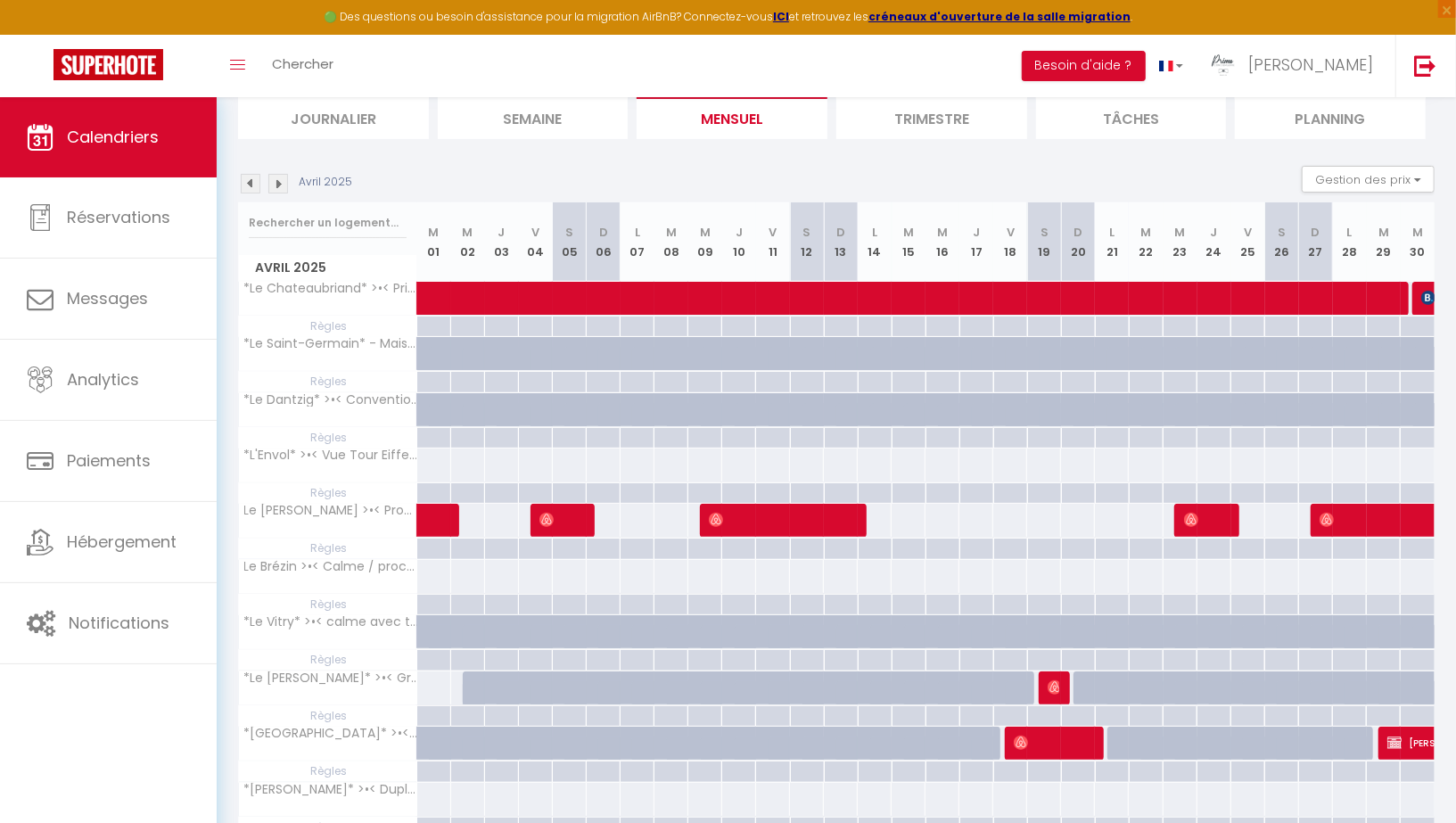
click at [254, 183] on img at bounding box center [251, 183] width 19 height 19
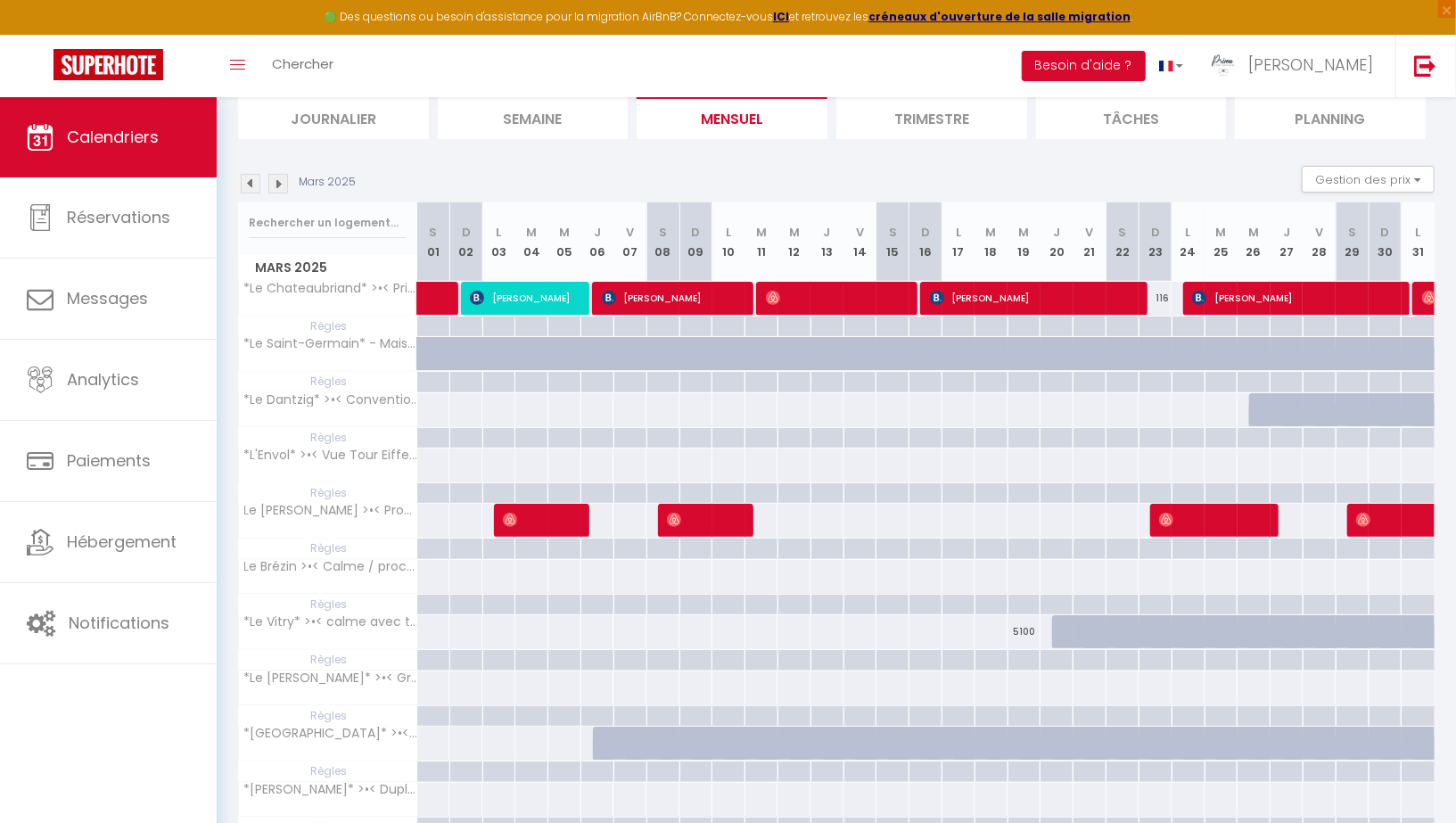
click at [251, 183] on img at bounding box center [251, 183] width 19 height 19
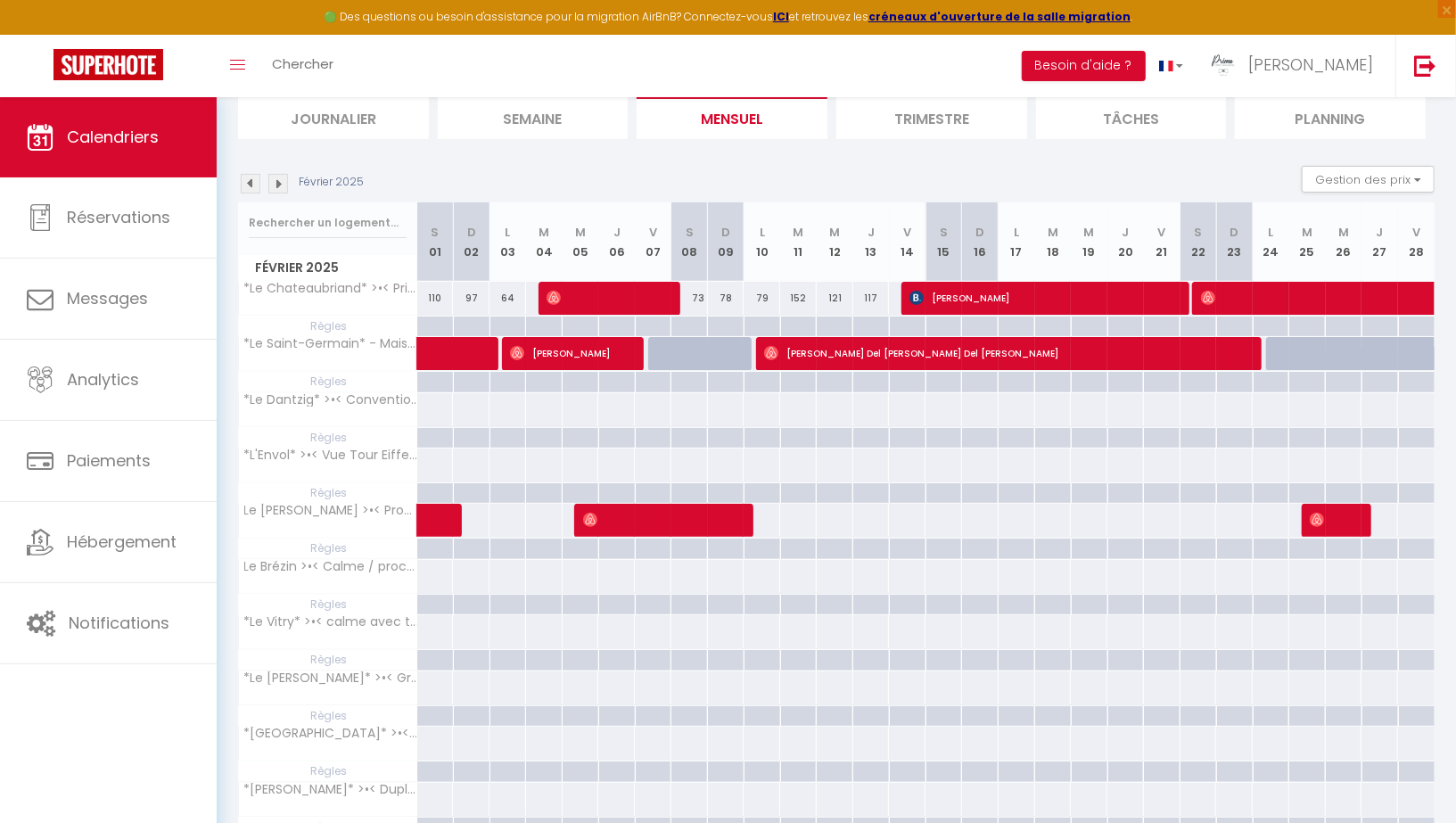
click at [251, 183] on img at bounding box center [251, 183] width 19 height 19
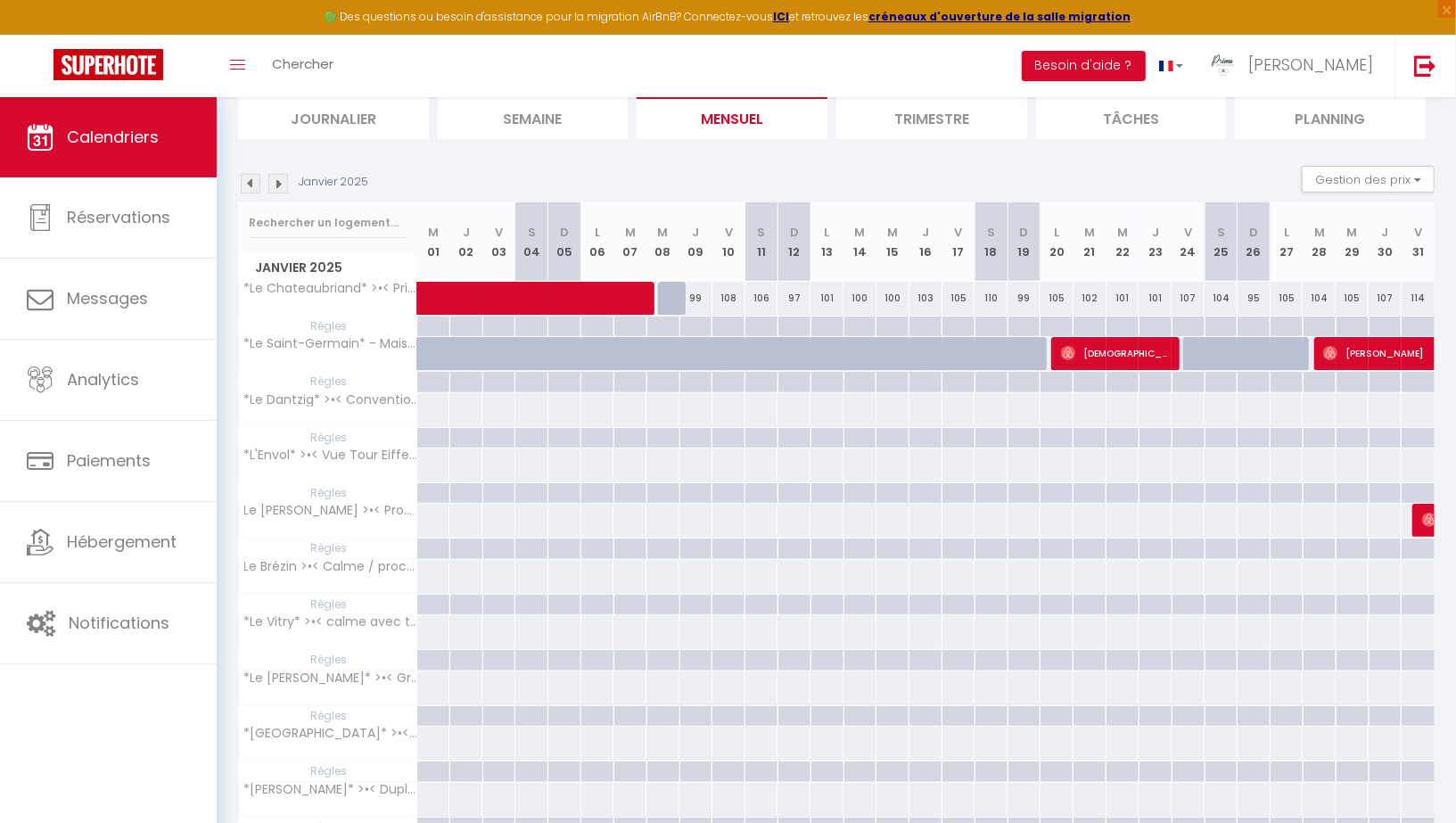
click at [251, 183] on img at bounding box center [251, 183] width 19 height 19
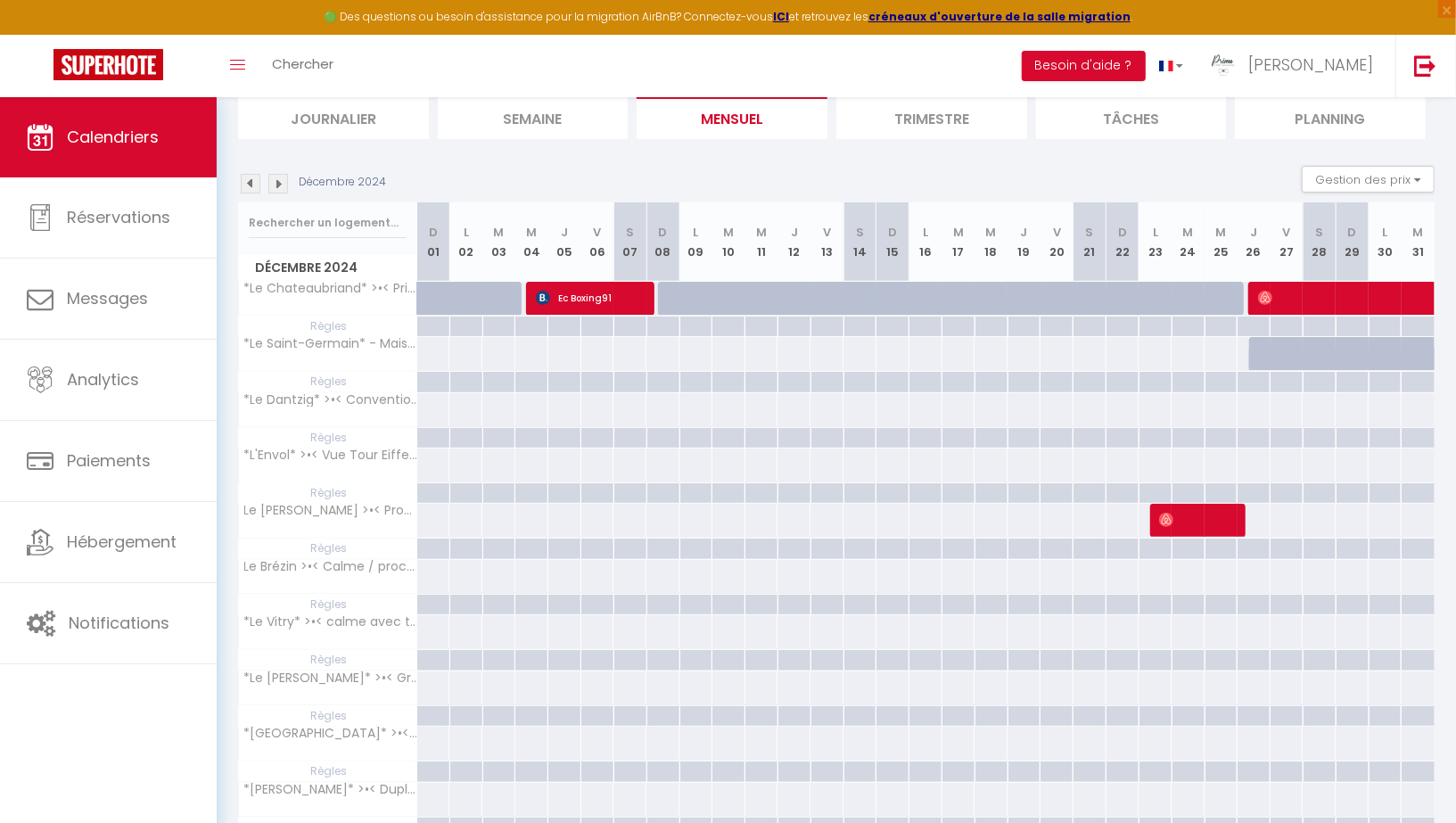
click at [251, 183] on img at bounding box center [251, 183] width 19 height 19
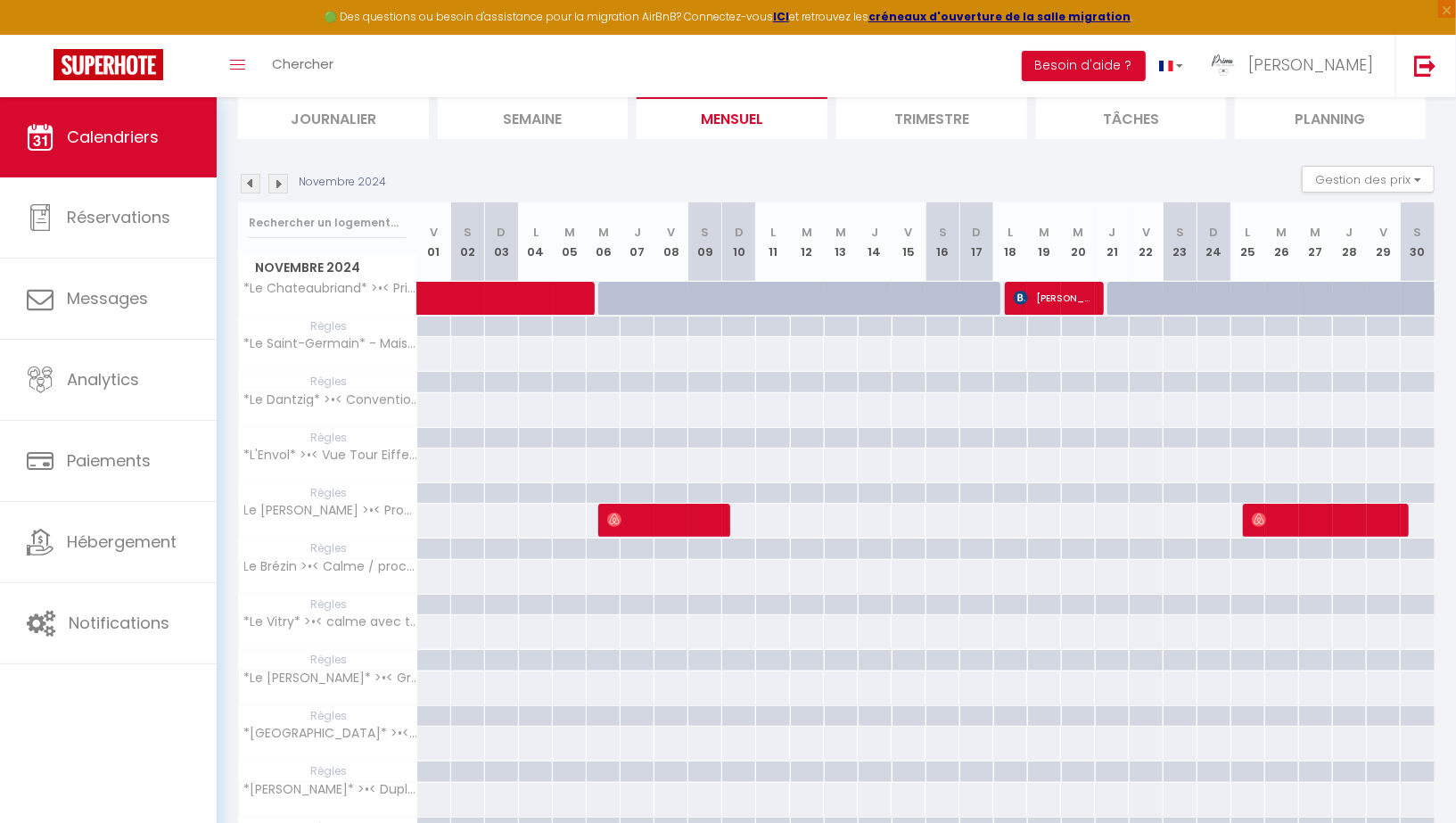
click at [251, 183] on img at bounding box center [251, 183] width 19 height 19
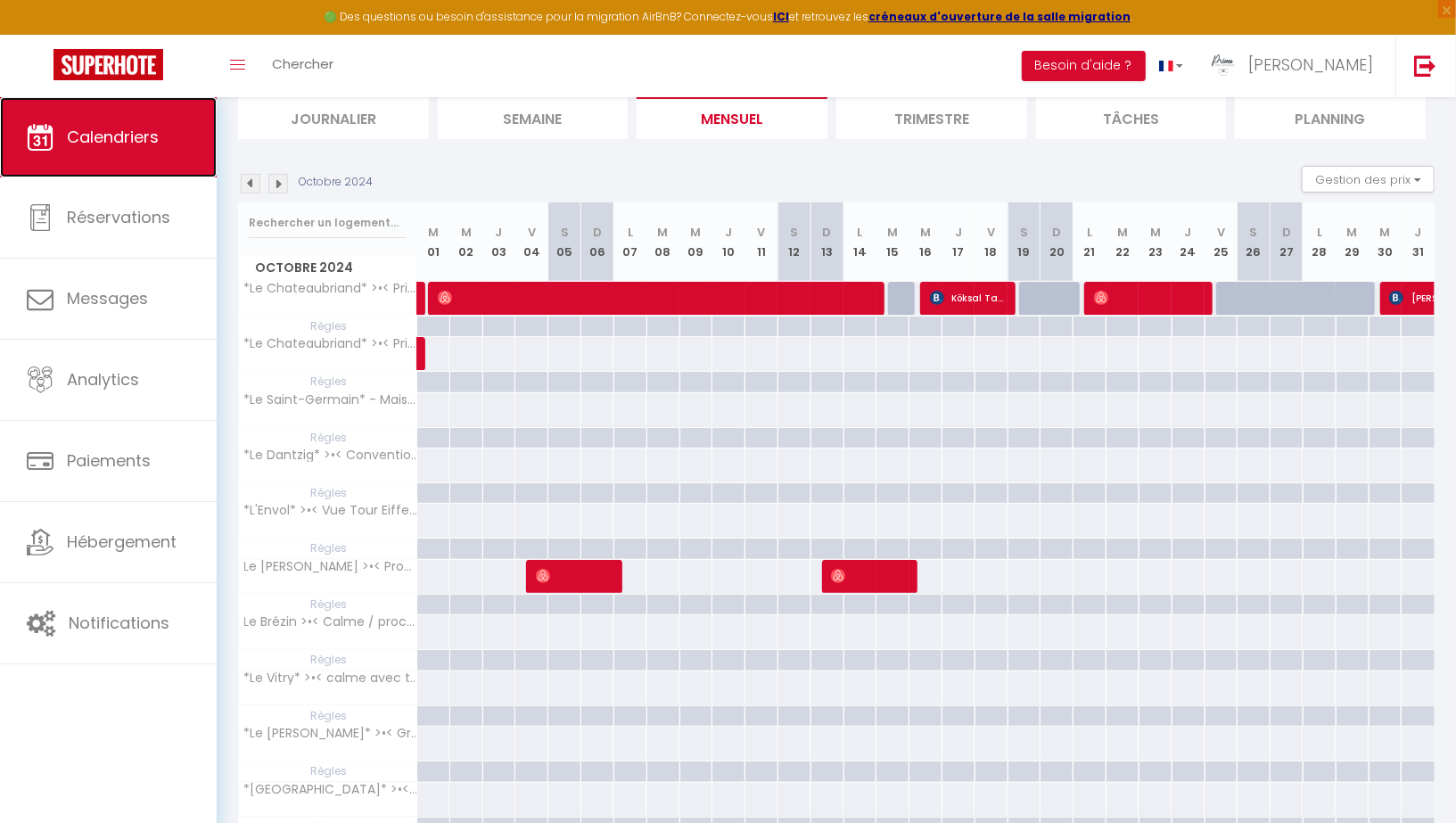
click at [123, 135] on span "Calendriers" at bounding box center [113, 136] width 92 height 22
